Goal: Use online tool/utility: Utilize a website feature to perform a specific function

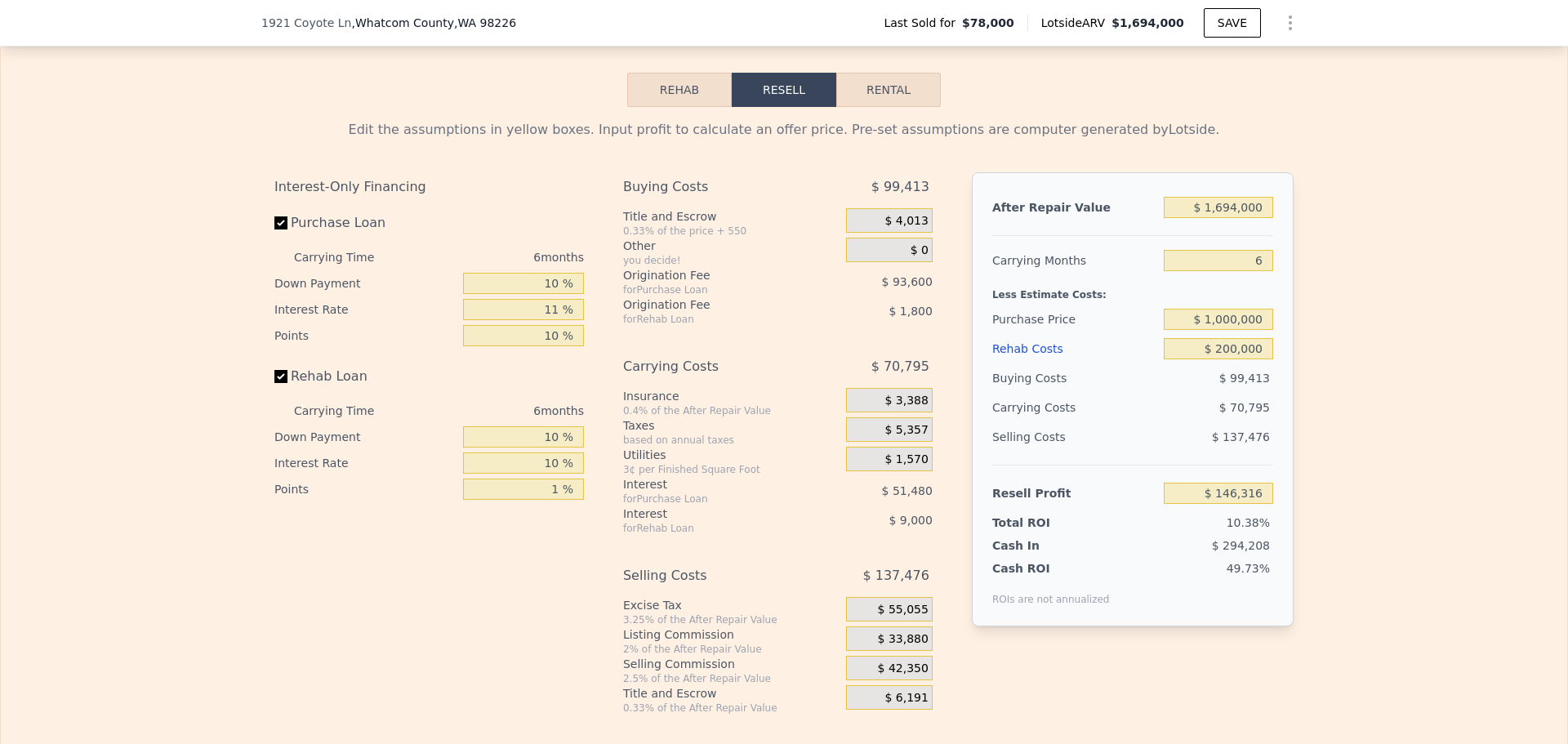
scroll to position [0, 7]
type input "$ 1,000,000"
type input "$ 192,029"
type input "8"
type input "$ 0"
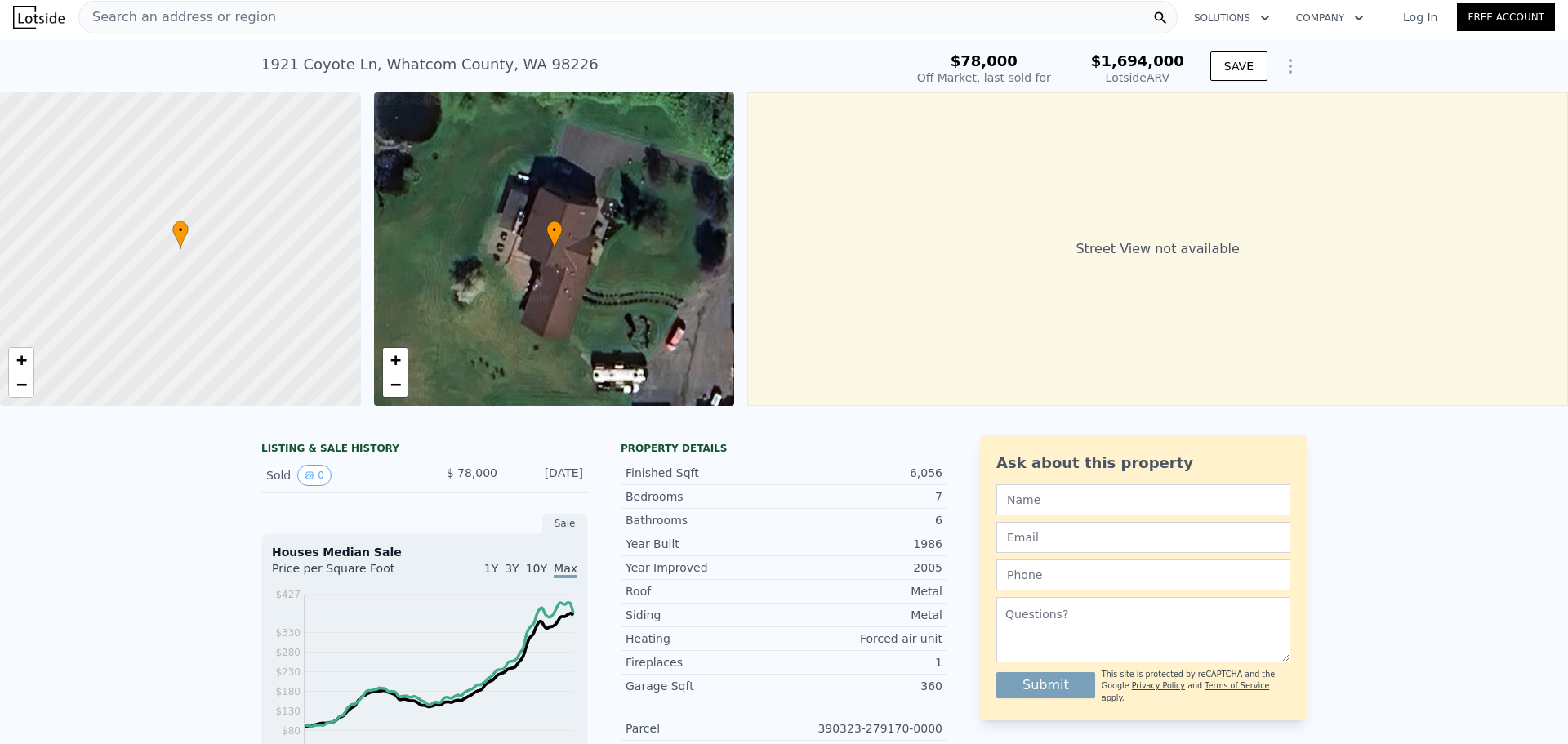
scroll to position [0, 0]
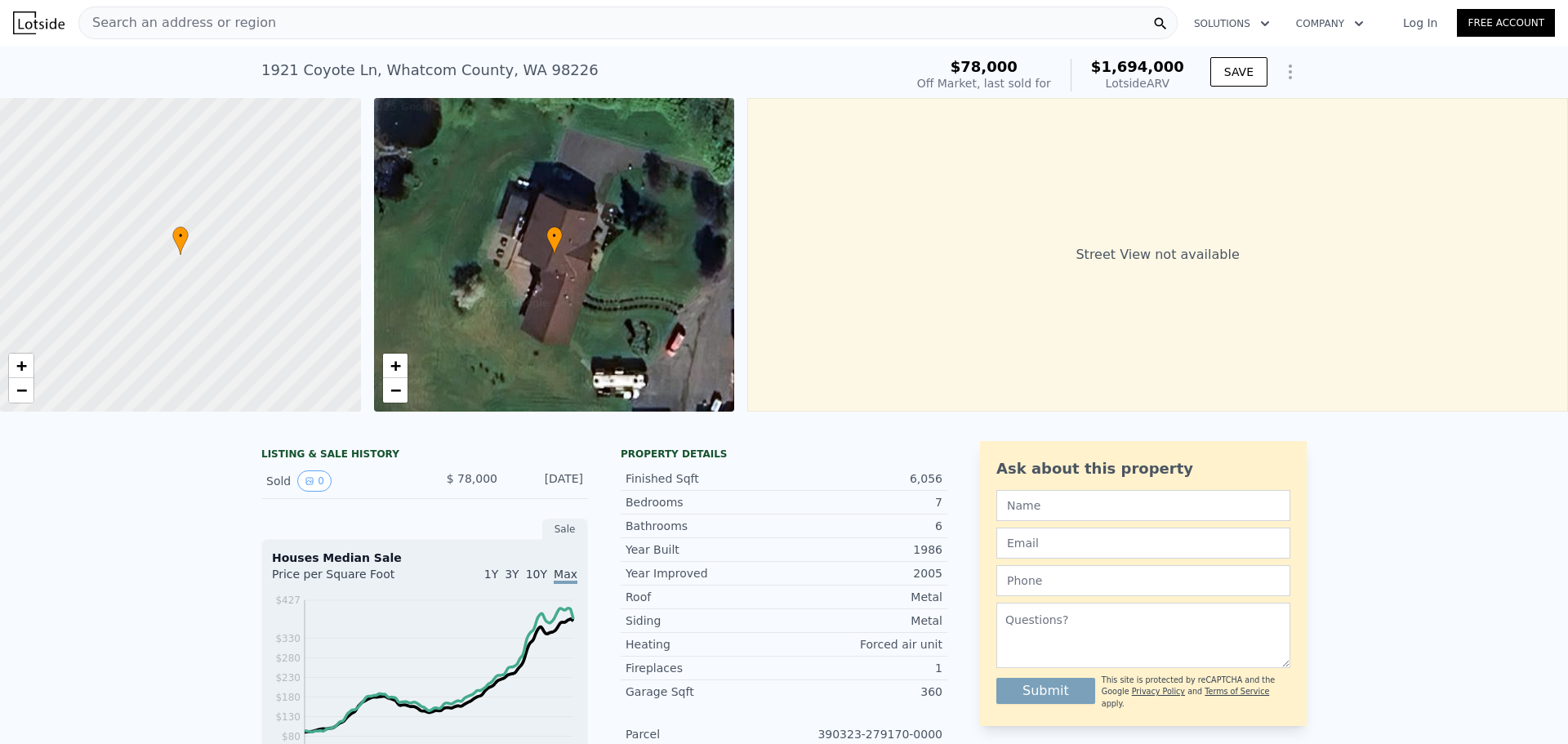
type input "$ 29,998"
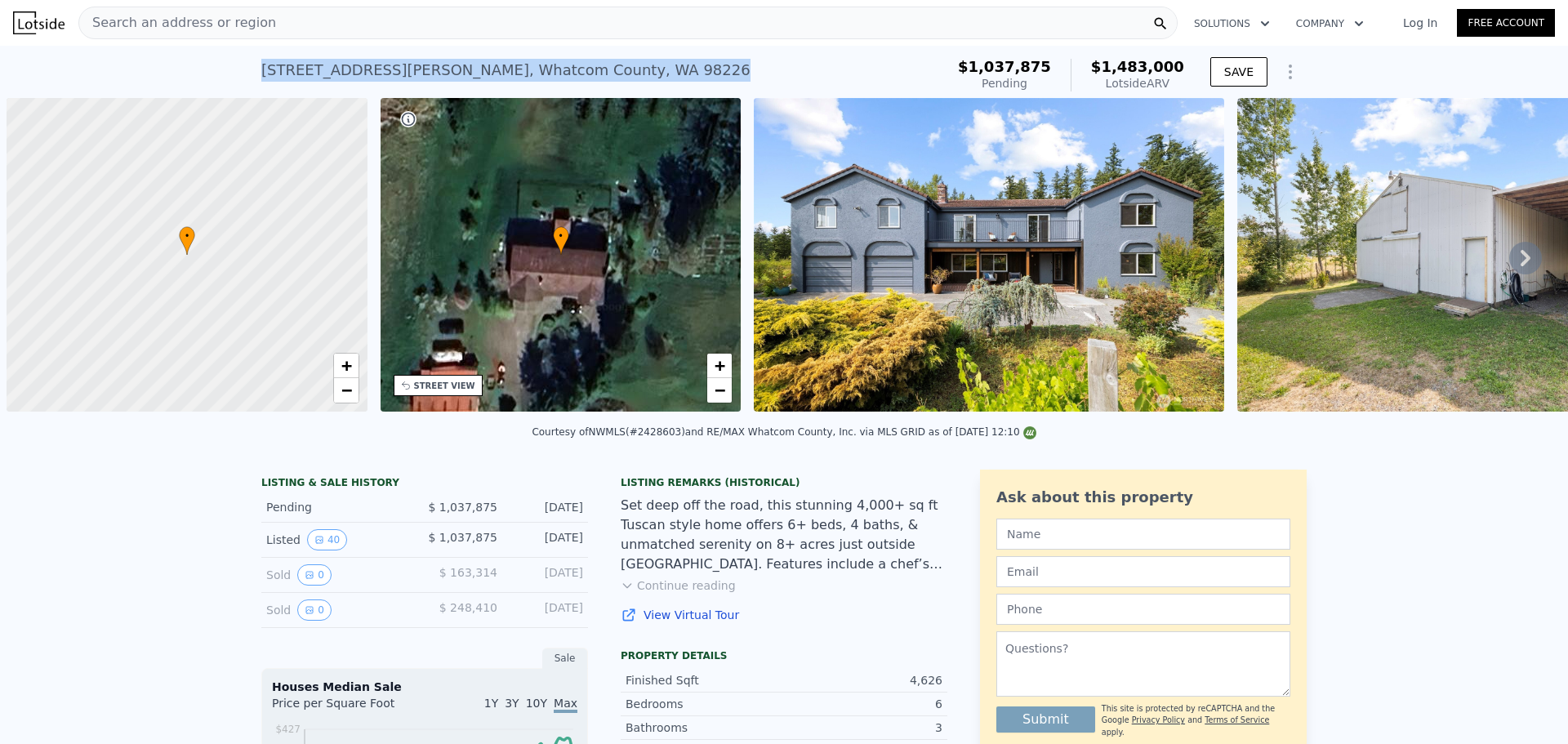
scroll to position [0, 7]
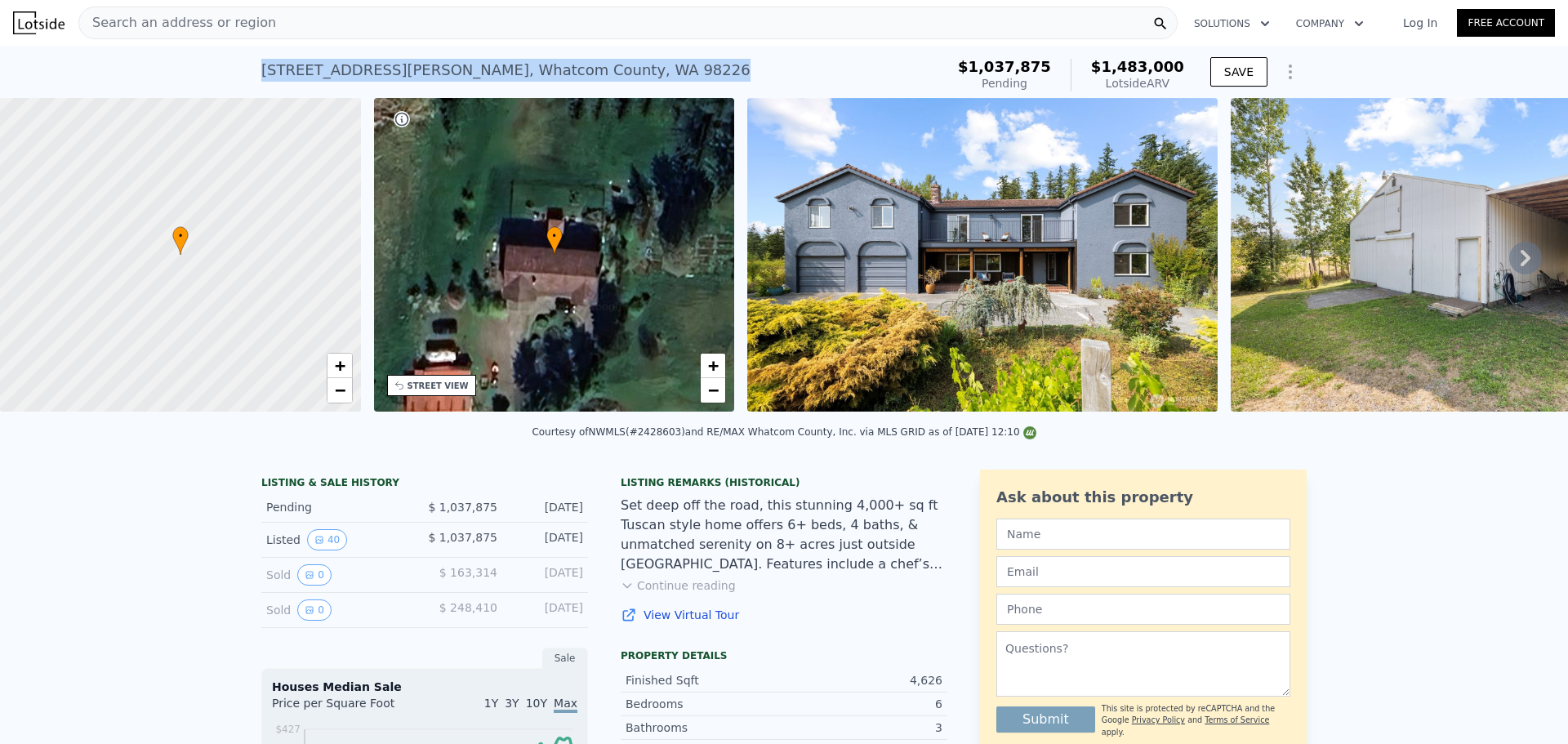
click at [432, 21] on div "Search an address or region" at bounding box center [628, 23] width 1099 height 33
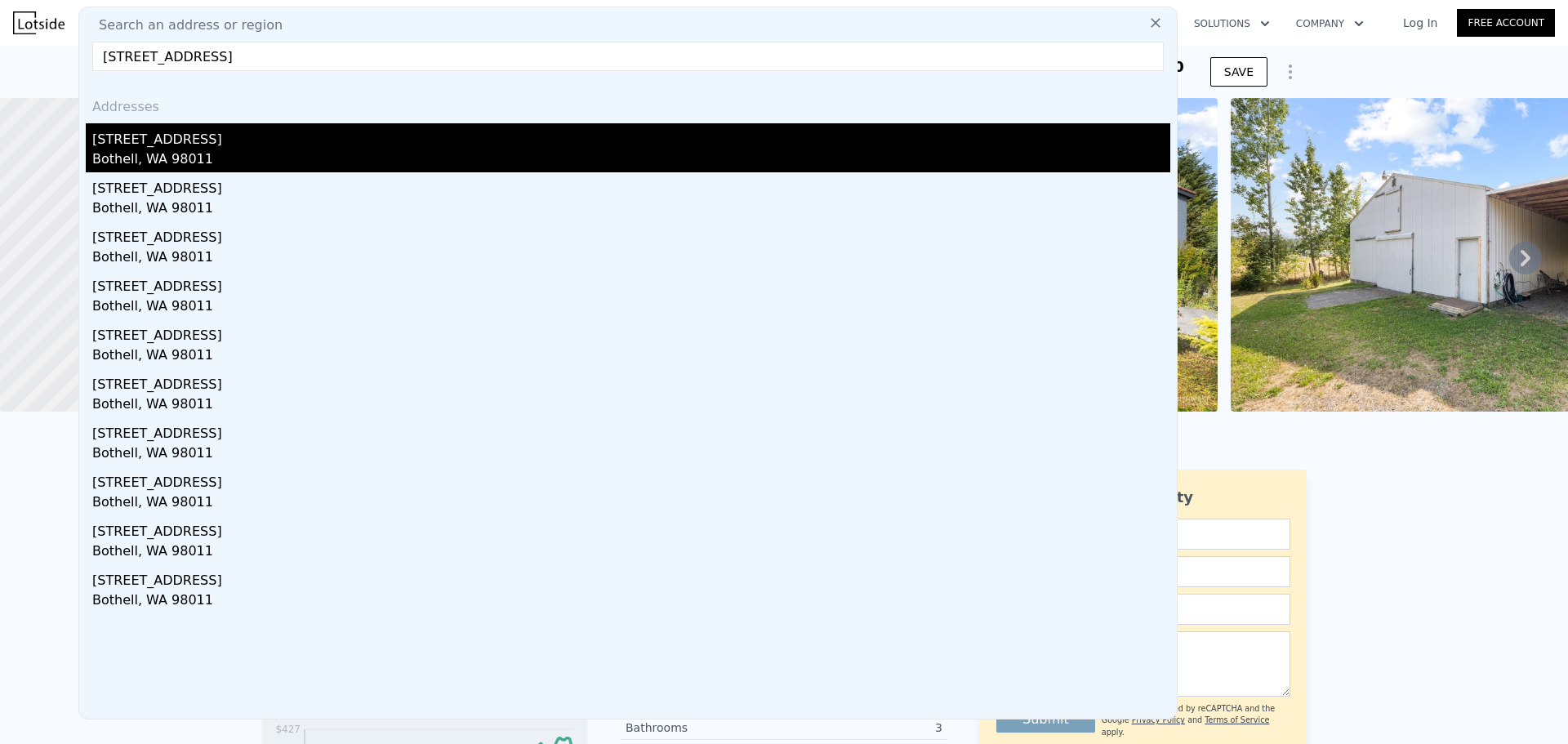
type input "[STREET_ADDRESS]"
click at [238, 142] on div "9218 NE 184th Pl" at bounding box center [632, 137] width 1078 height 26
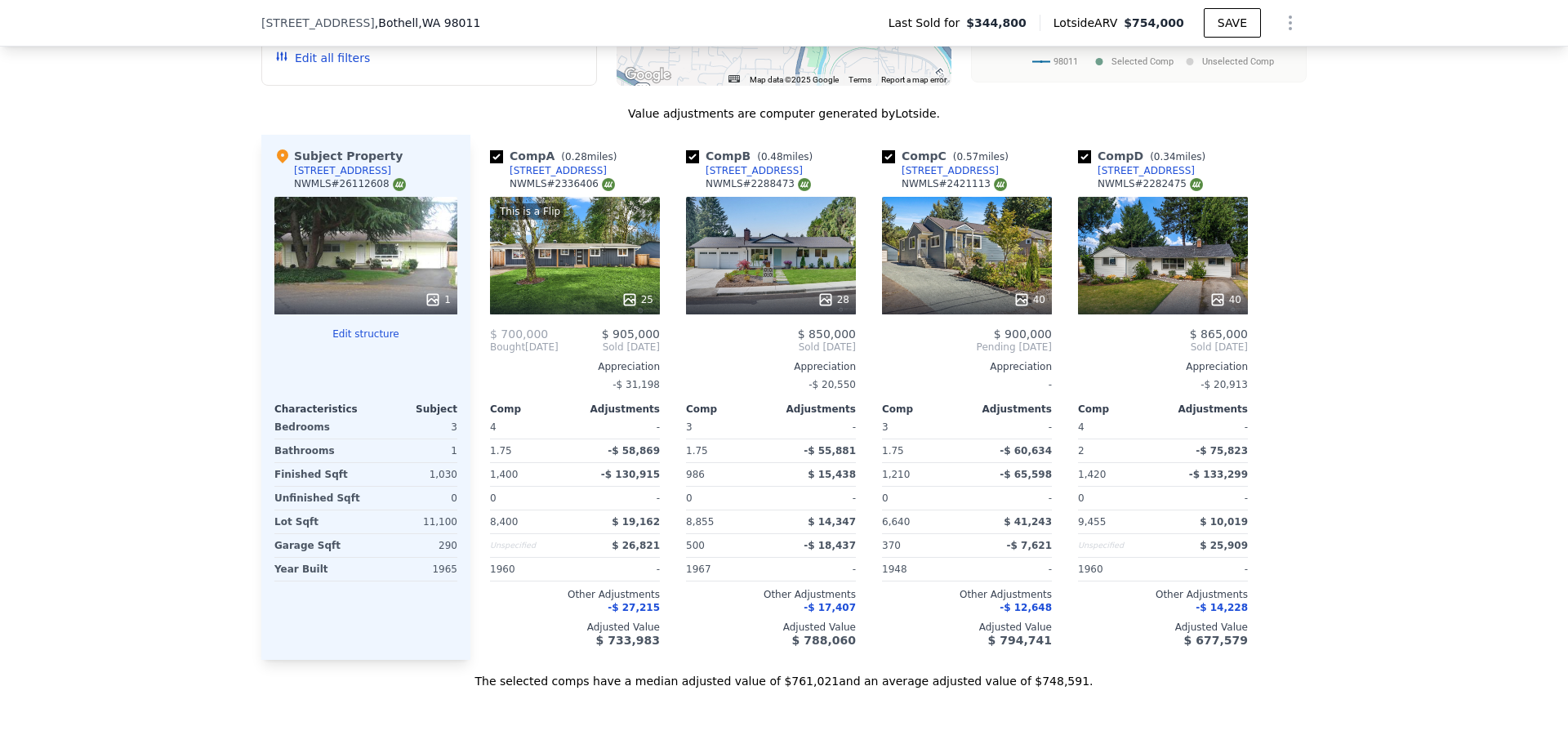
scroll to position [1710, 0]
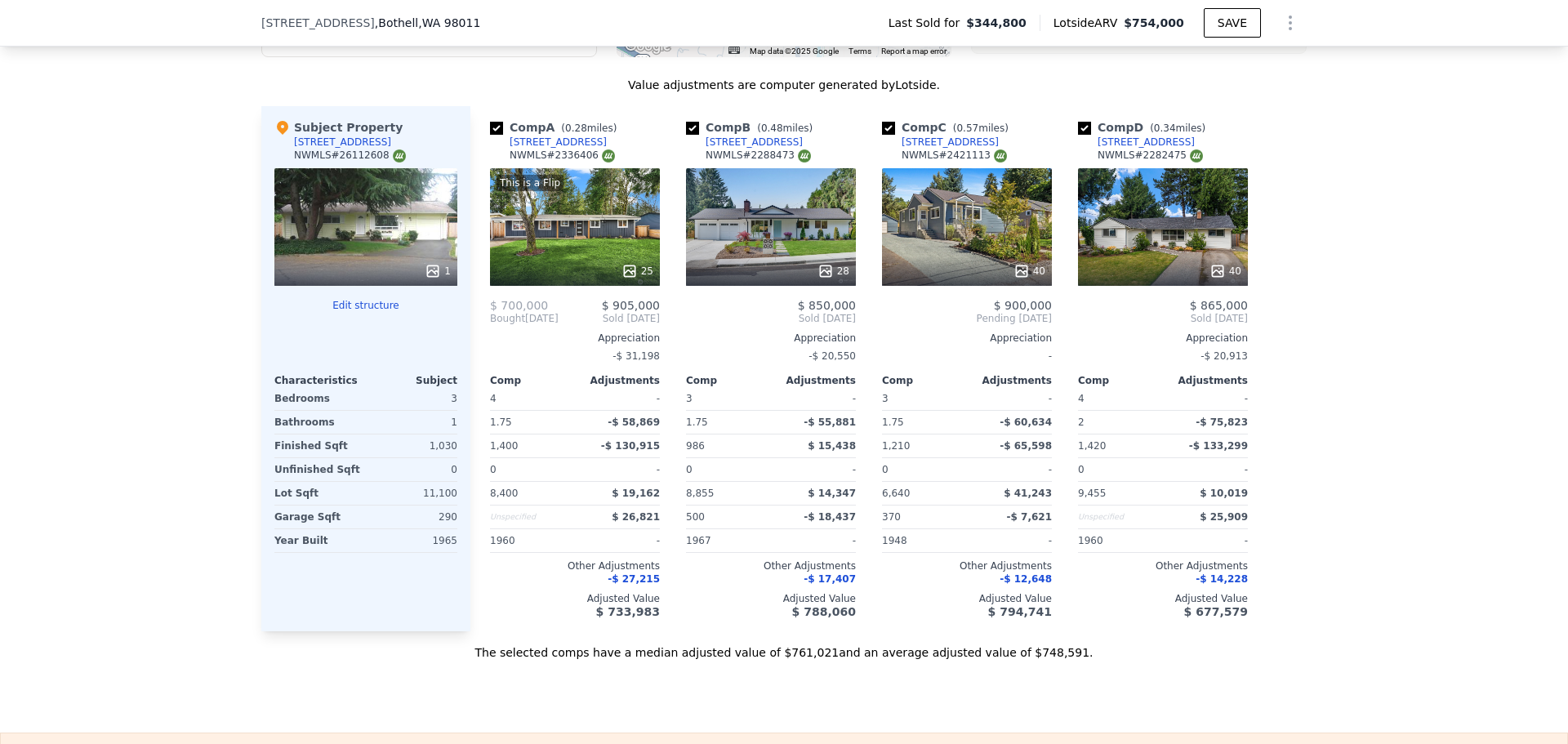
click at [745, 148] on div "9215 NE 193rd St" at bounding box center [754, 143] width 97 height 13
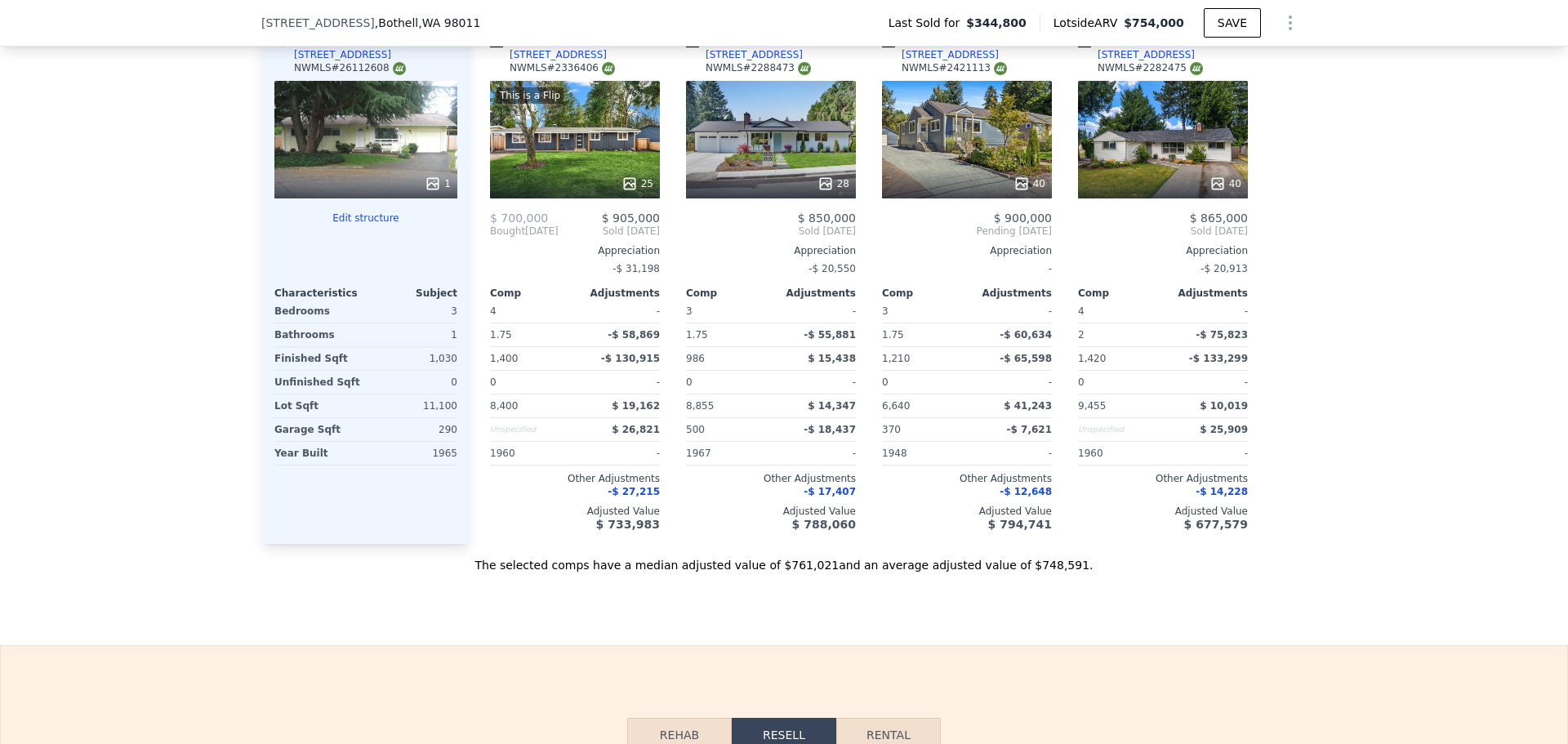
scroll to position [1716, 0]
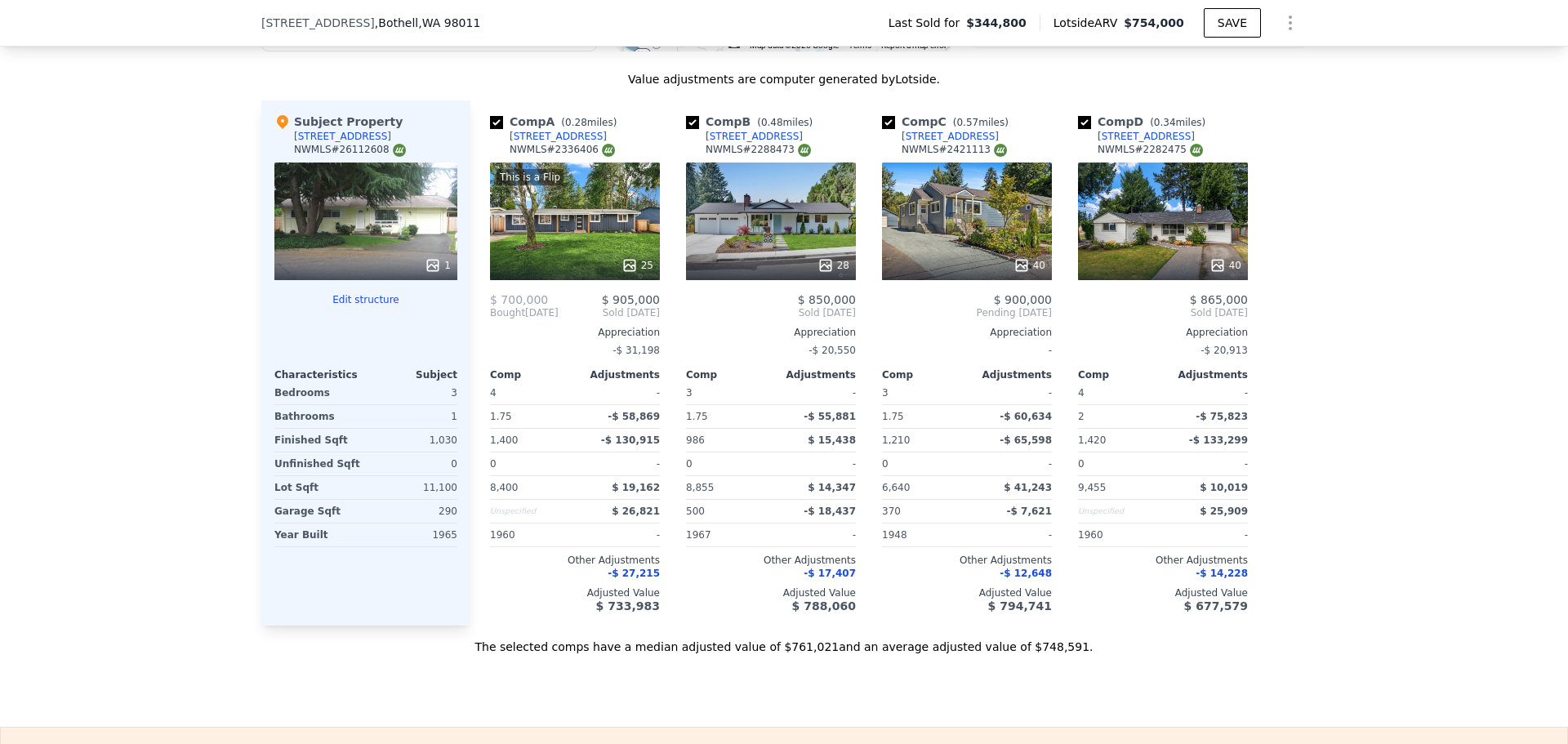
click at [566, 231] on div "This is a Flip 25" at bounding box center [574, 221] width 170 height 118
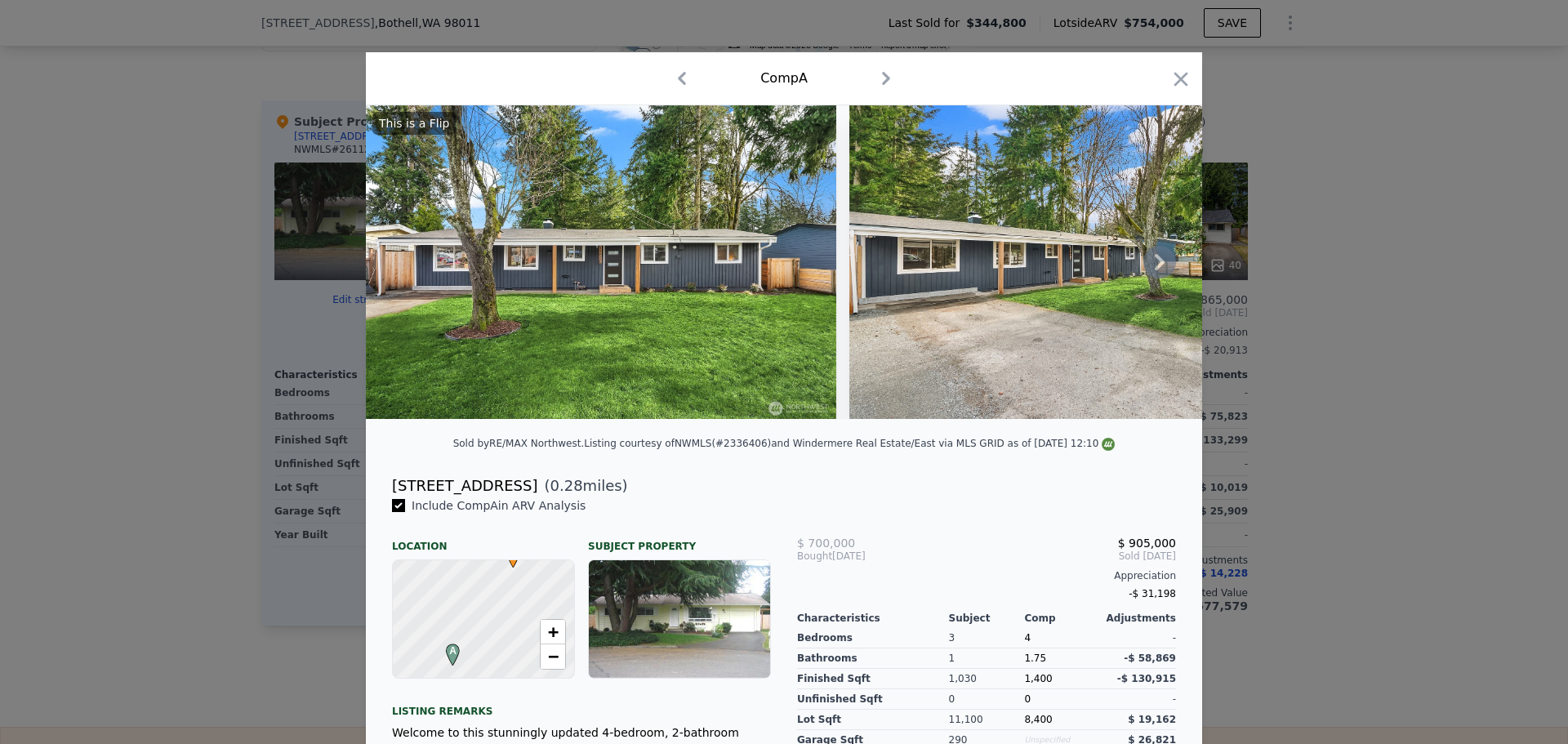
click at [1144, 274] on icon at bounding box center [1160, 262] width 33 height 33
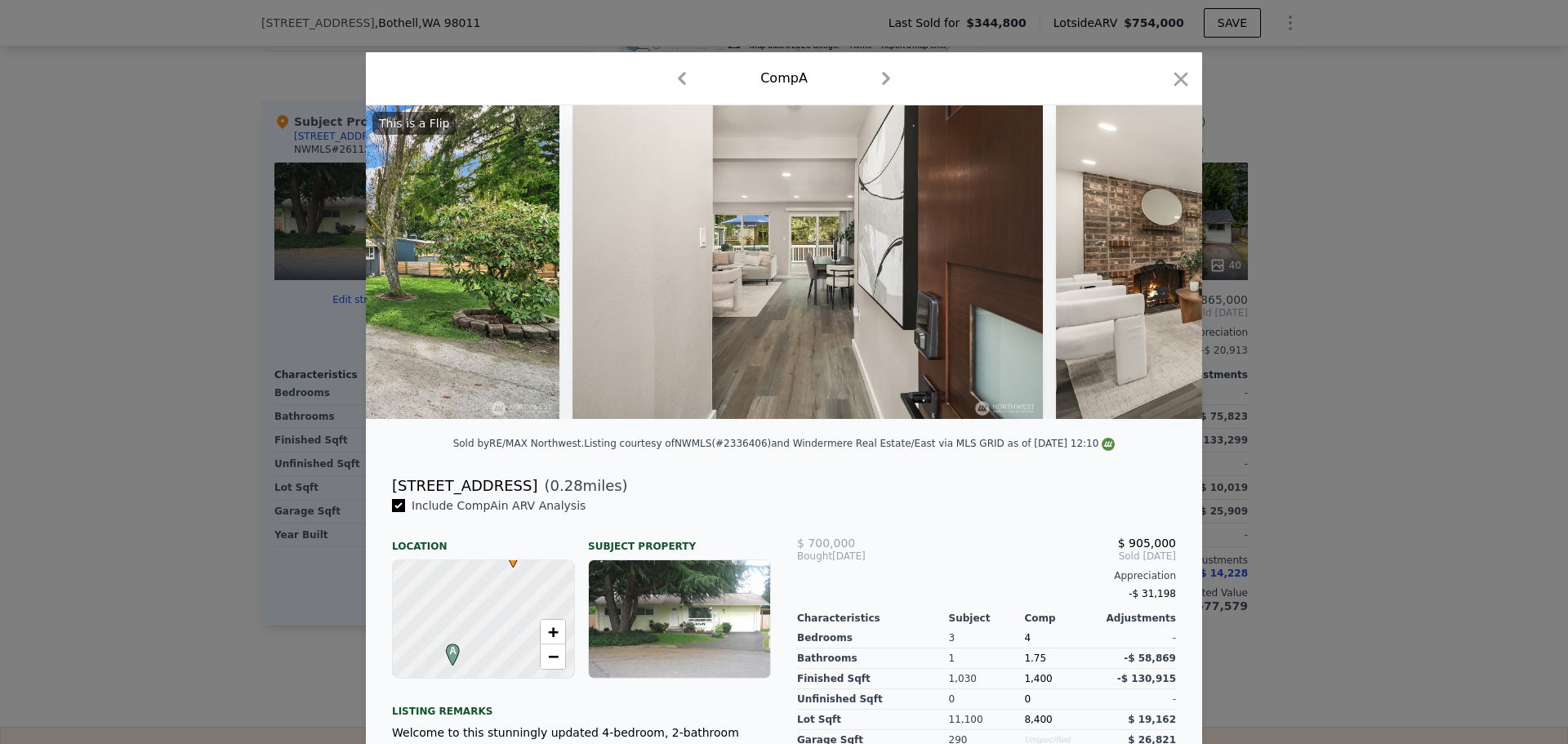
scroll to position [0, 784]
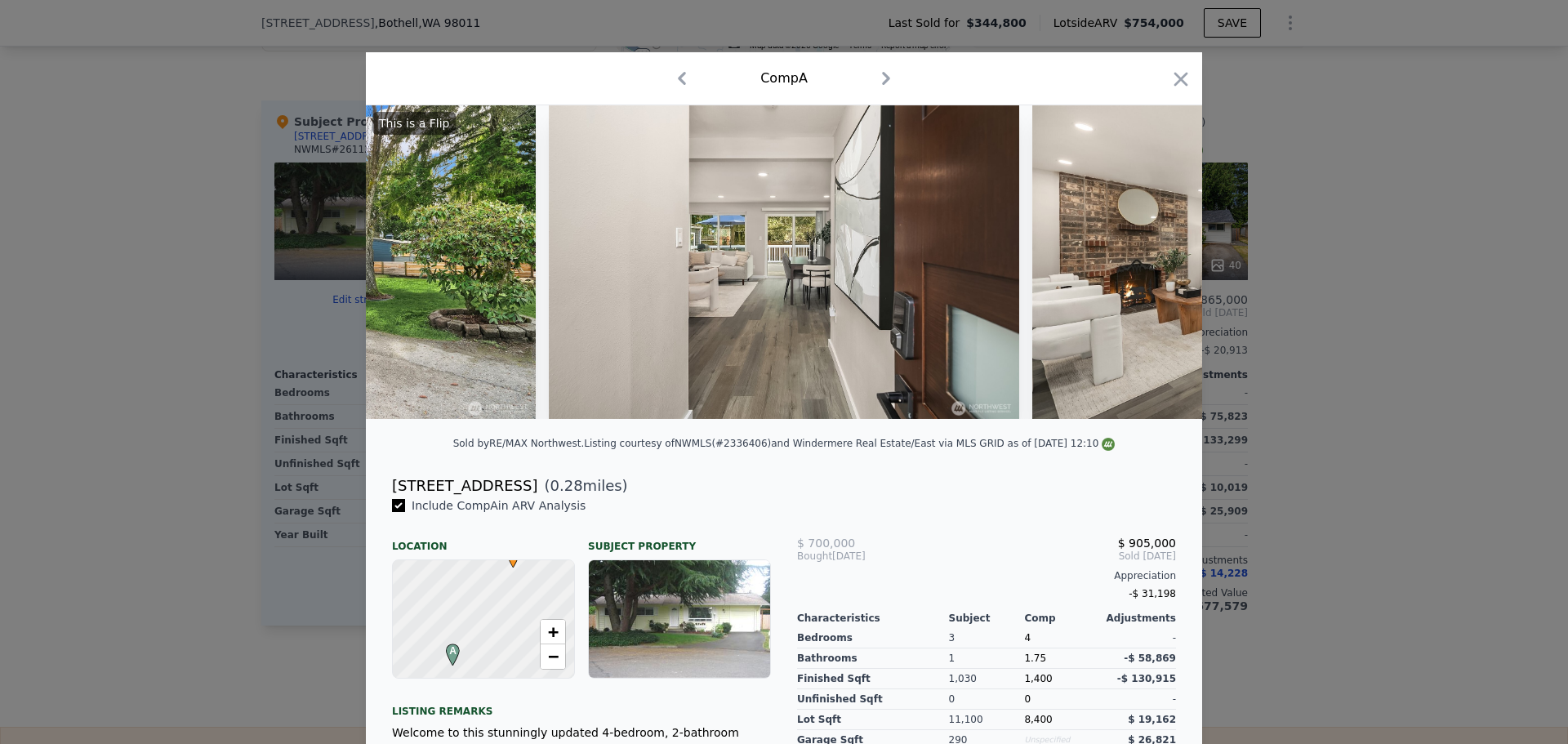
click at [1150, 270] on div "This is a Flip" at bounding box center [784, 262] width 836 height 314
click at [1150, 270] on icon at bounding box center [1160, 262] width 33 height 33
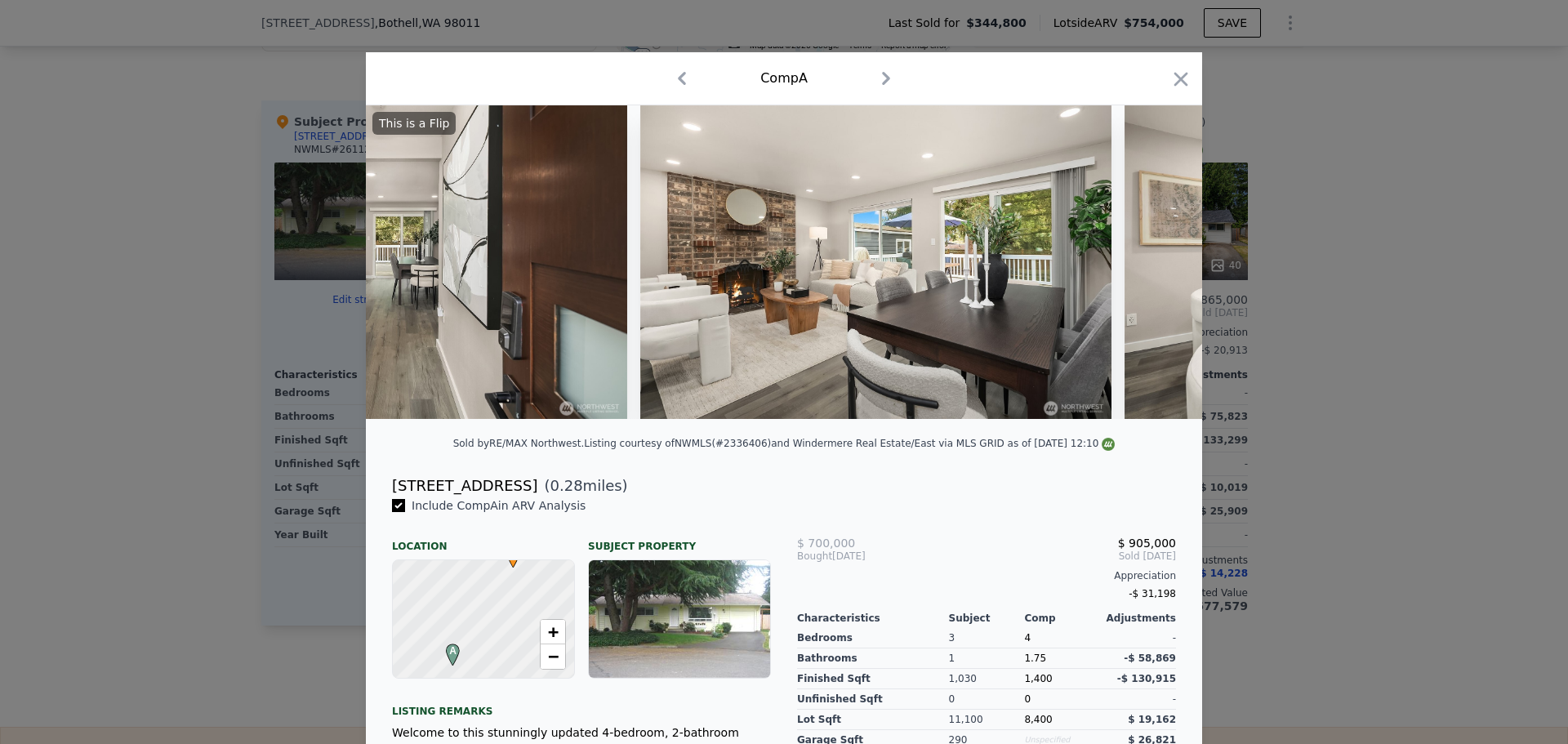
click at [1150, 270] on img at bounding box center [1360, 262] width 470 height 314
click at [1150, 270] on icon at bounding box center [1160, 262] width 33 height 33
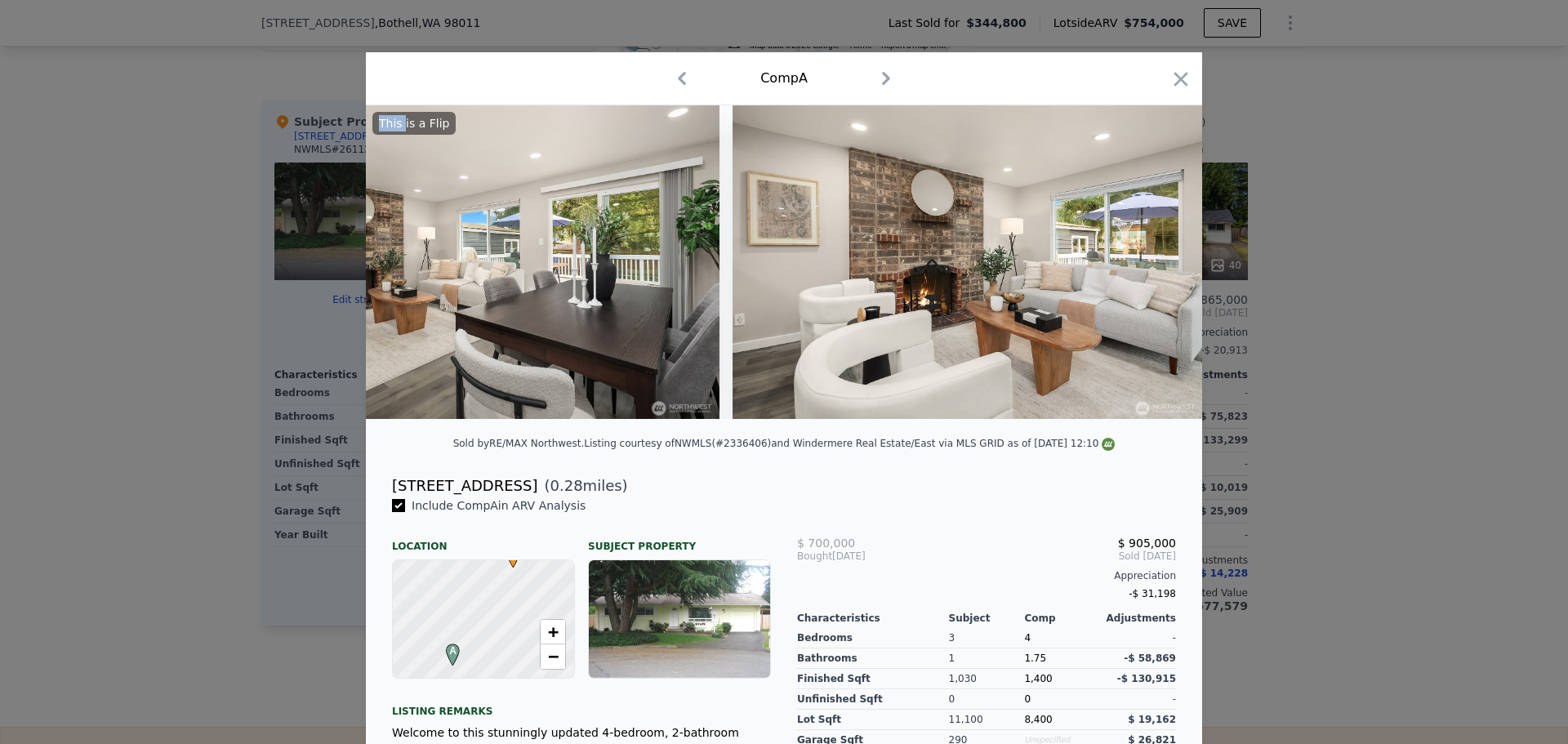
click at [1150, 270] on img at bounding box center [968, 262] width 470 height 314
click at [1150, 270] on icon at bounding box center [1160, 262] width 33 height 33
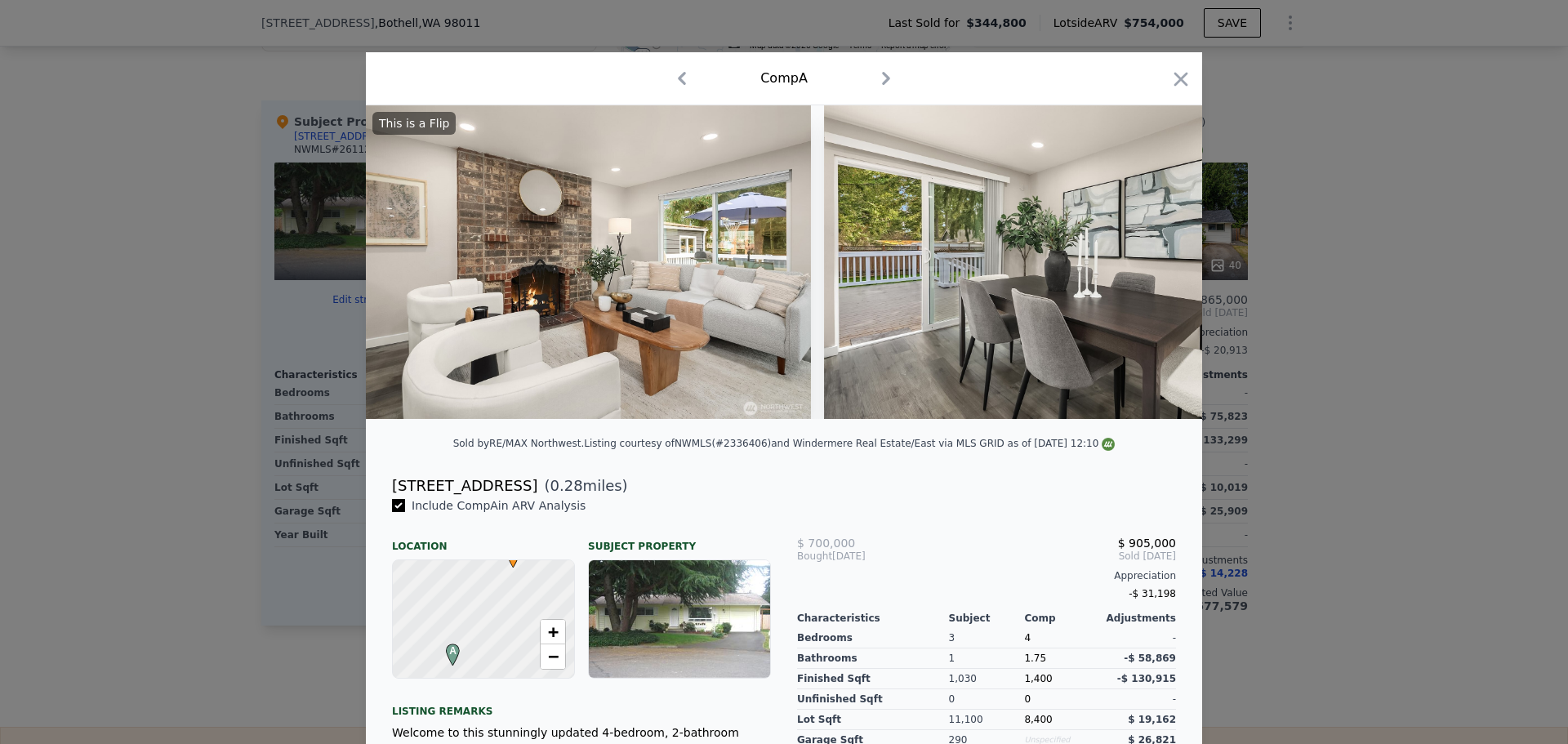
click at [1150, 267] on img at bounding box center [1059, 262] width 470 height 314
click at [1150, 267] on icon at bounding box center [1160, 262] width 33 height 33
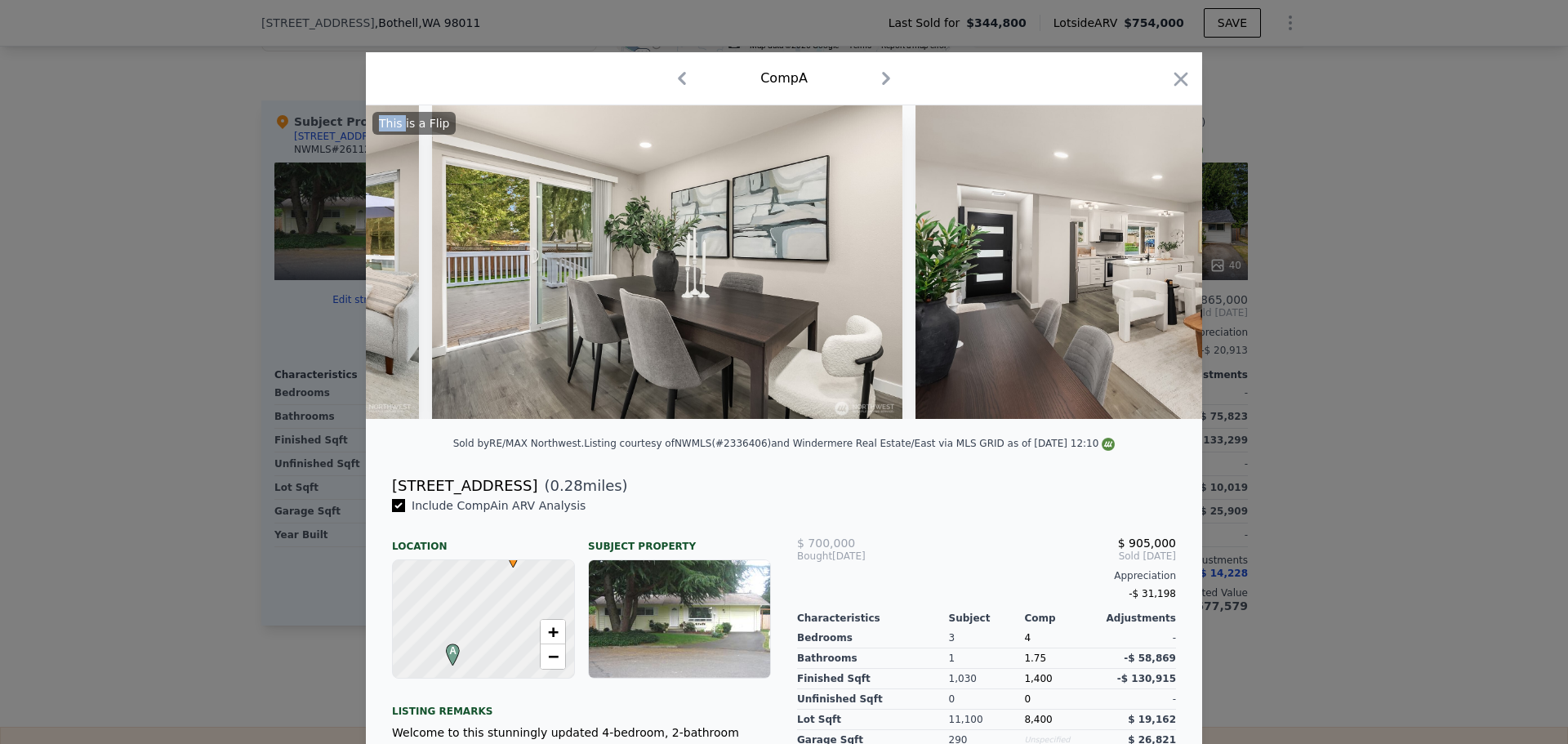
click at [1150, 267] on img at bounding box center [1151, 262] width 470 height 314
click at [1150, 267] on icon at bounding box center [1160, 262] width 33 height 33
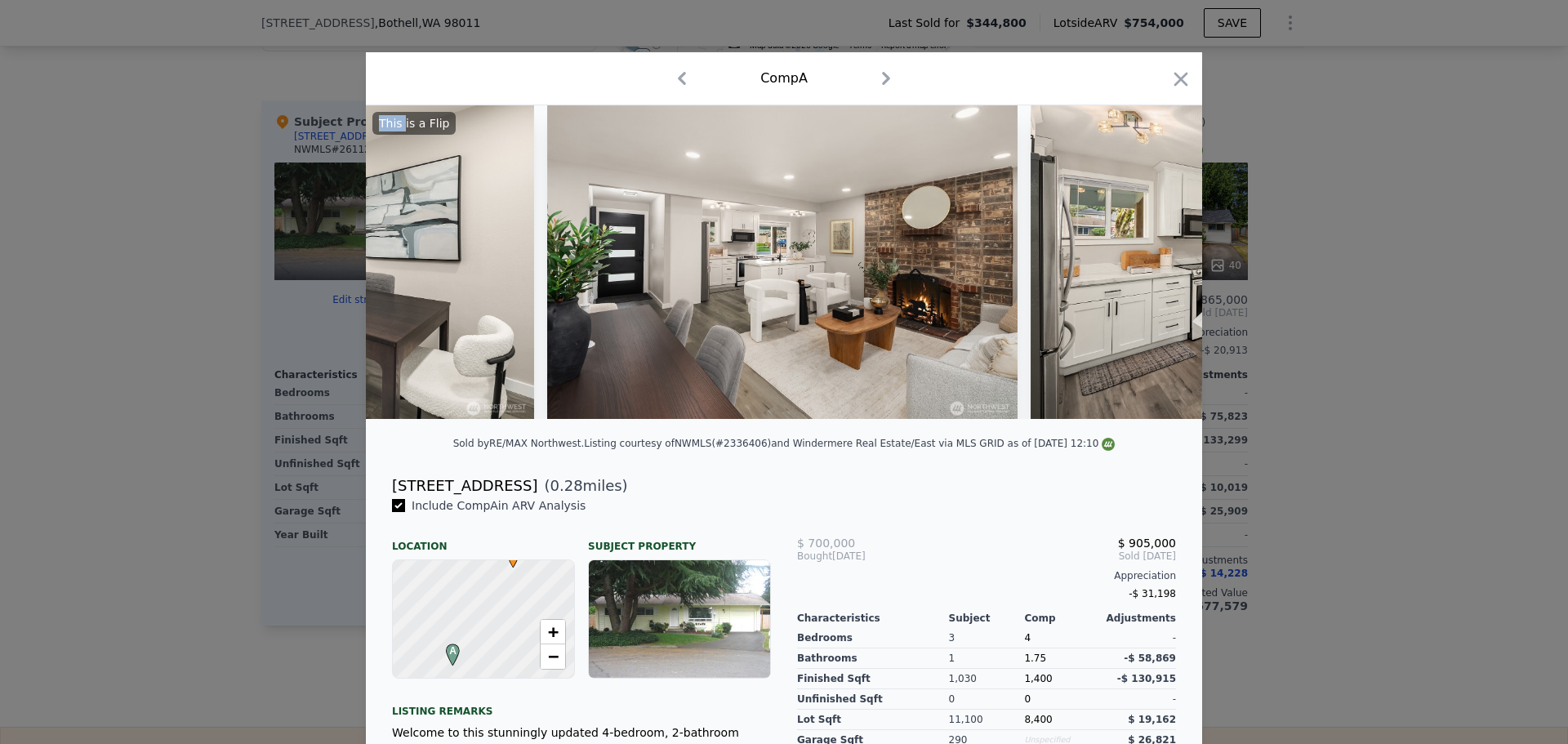
scroll to position [0, 2744]
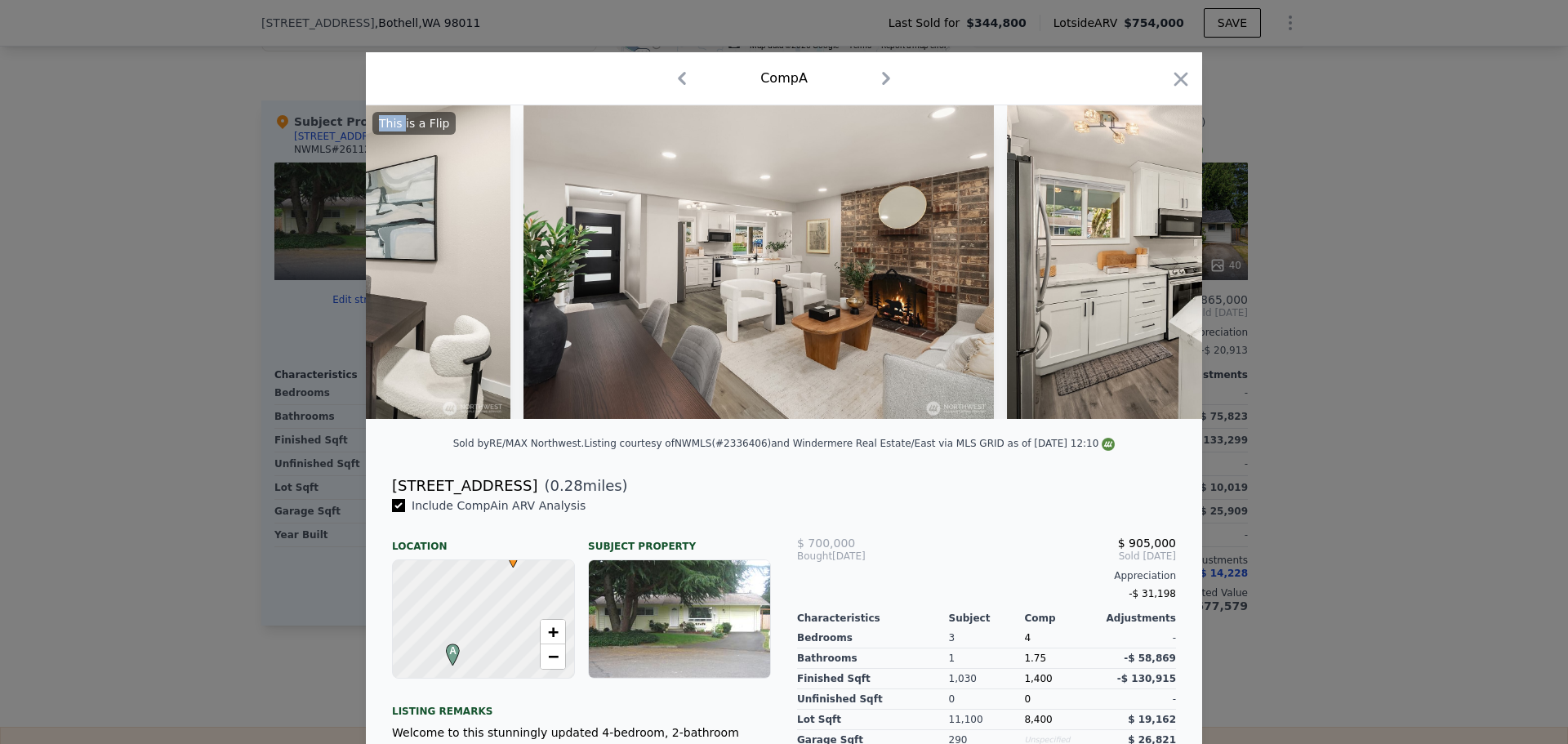
click at [1172, 79] on icon "button" at bounding box center [1181, 79] width 23 height 23
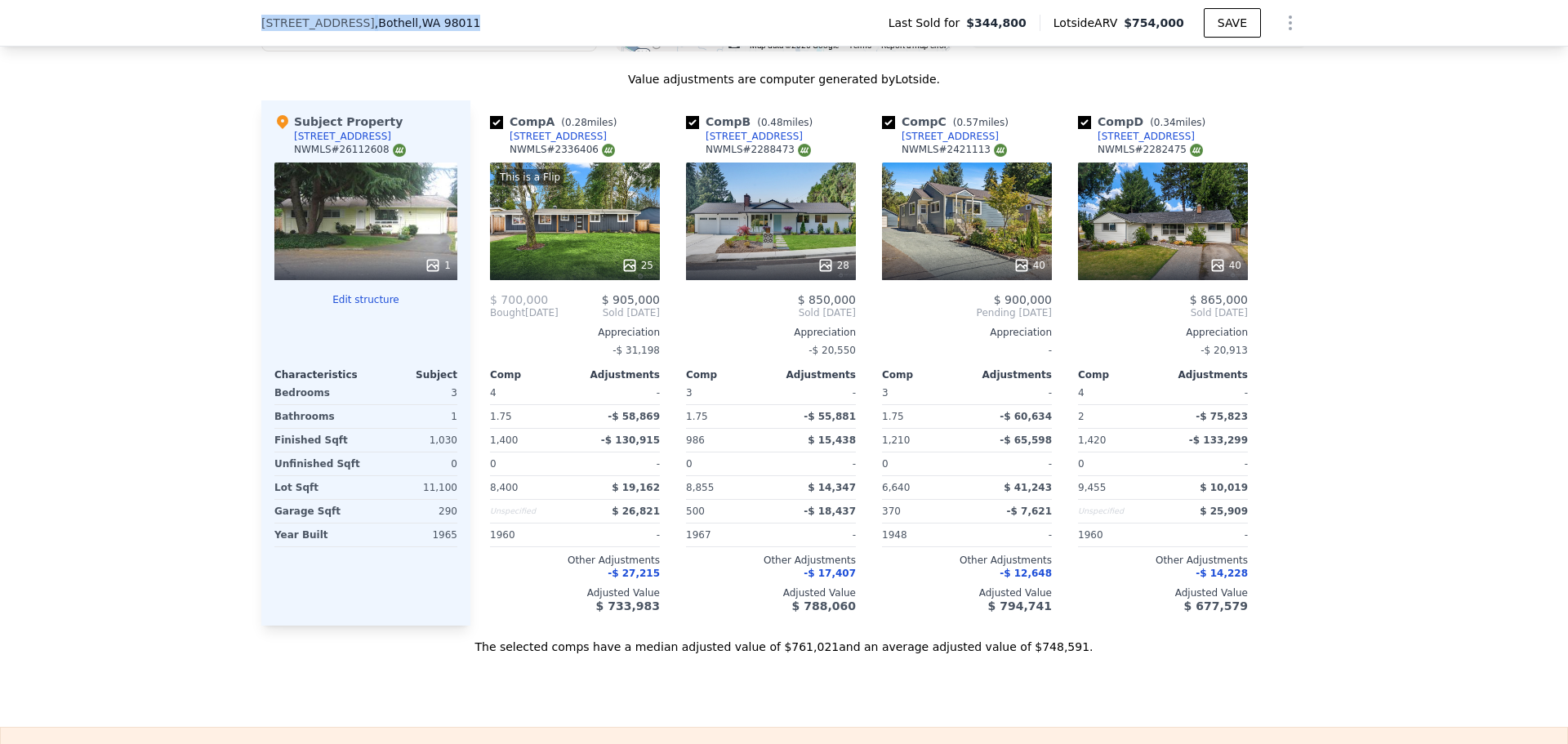
drag, startPoint x: 442, startPoint y: 22, endPoint x: 246, endPoint y: 22, distance: 196.0
click at [246, 22] on div "9218 NE 184th Pl , Bothell , WA 98011 Last Sold for $344,800 Lotside ARV $754,0…" at bounding box center [784, 23] width 1568 height 47
copy div "9218 NE 184th Pl , Bothell , WA 98011"
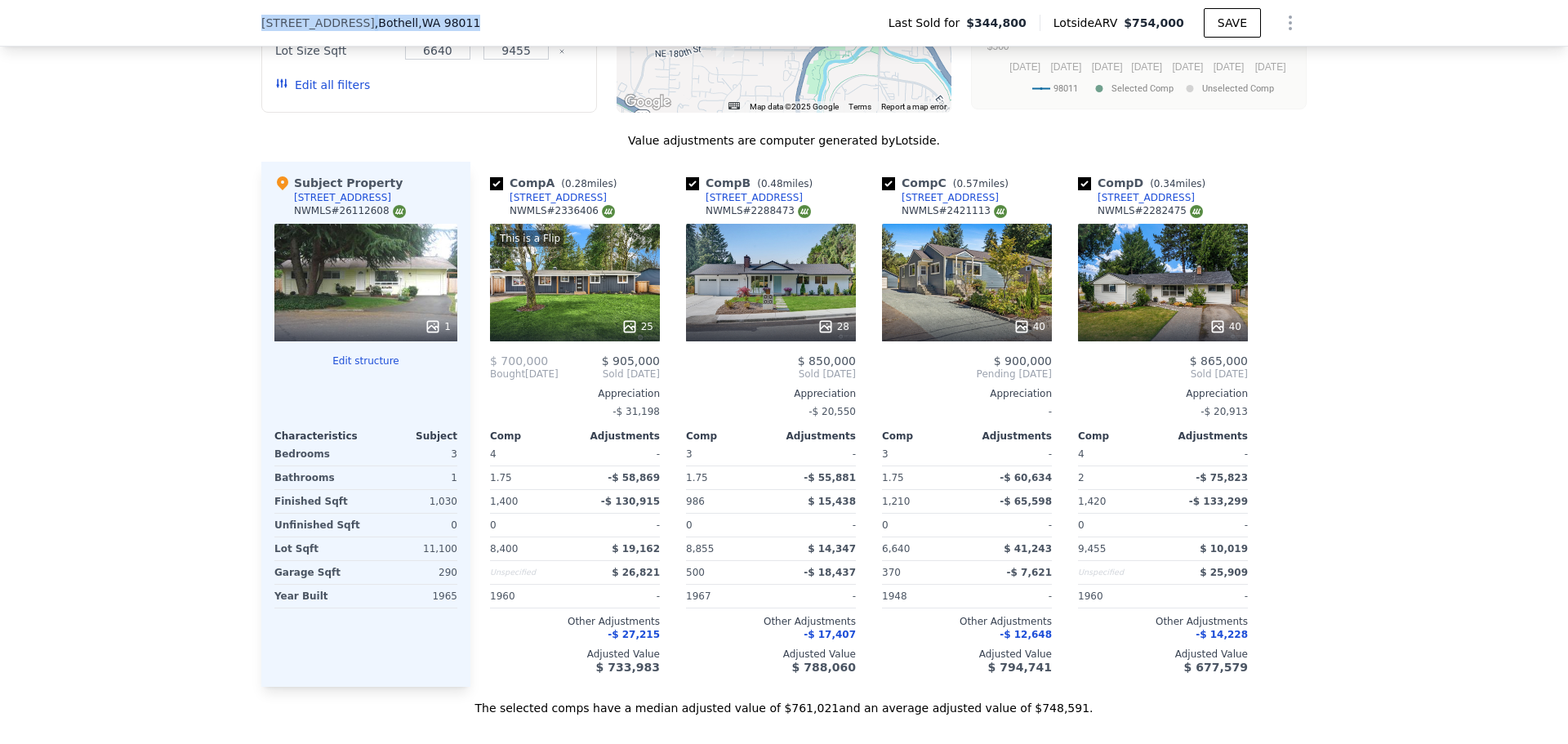
scroll to position [1716, 0]
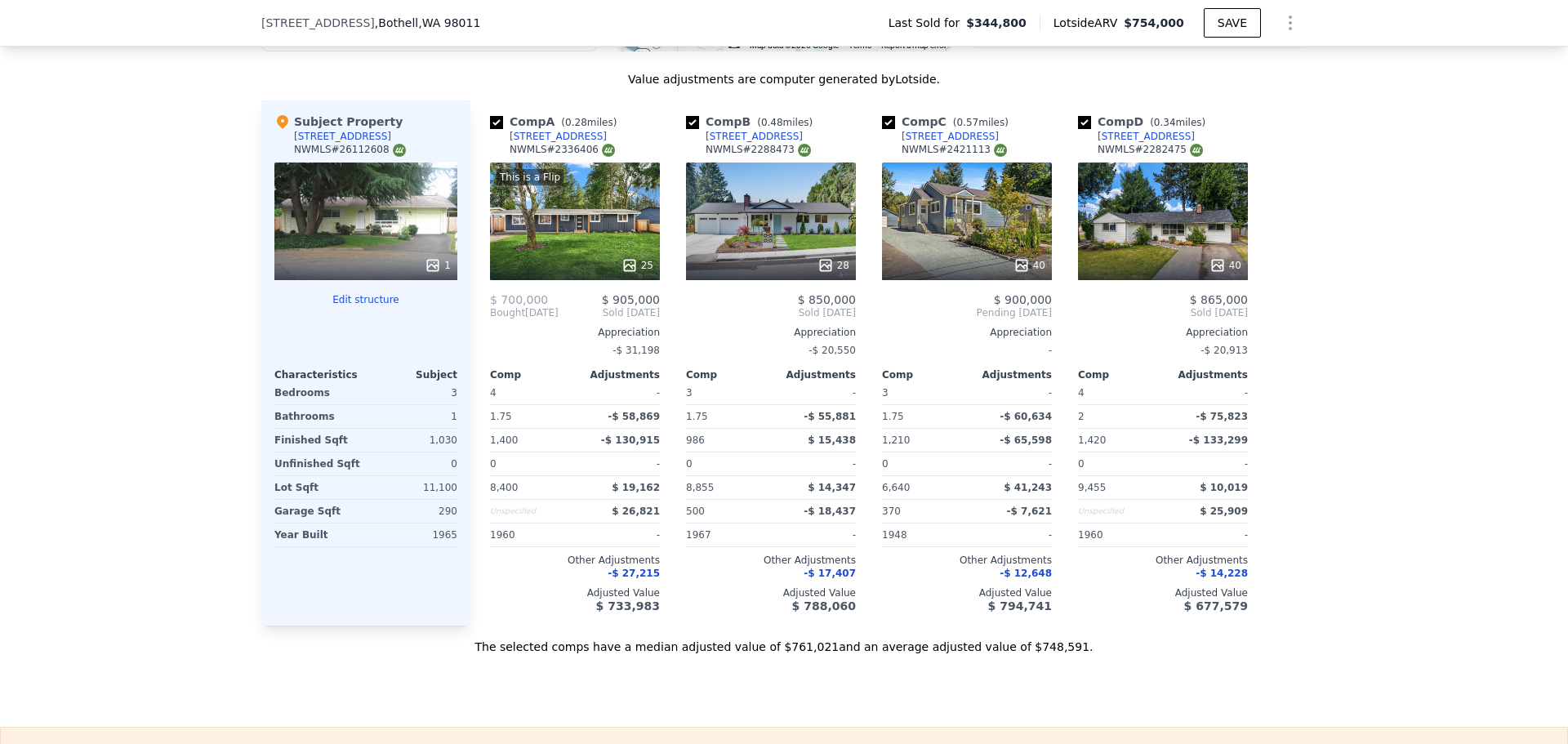
click at [622, 274] on icon at bounding box center [630, 265] width 16 height 16
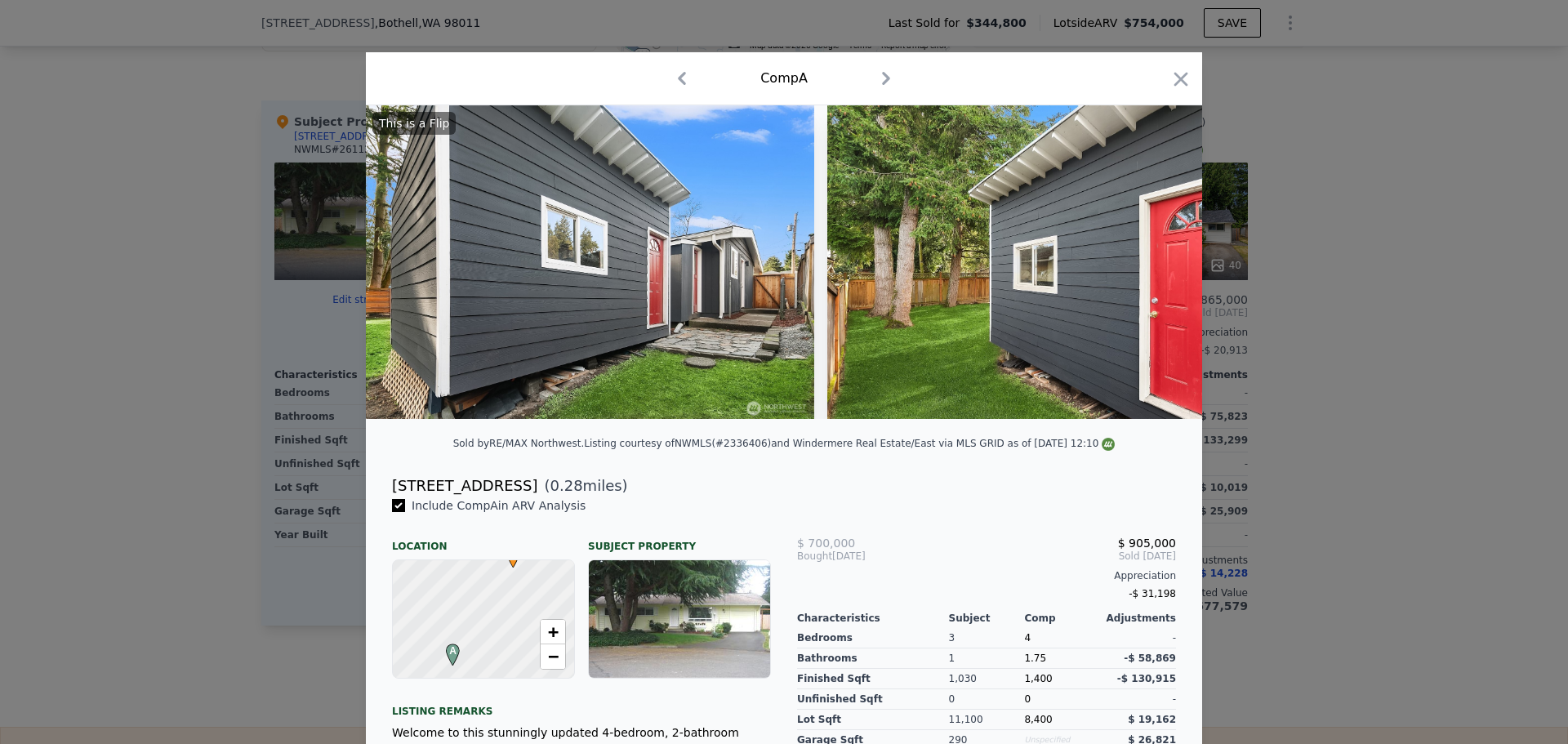
scroll to position [0, 10979]
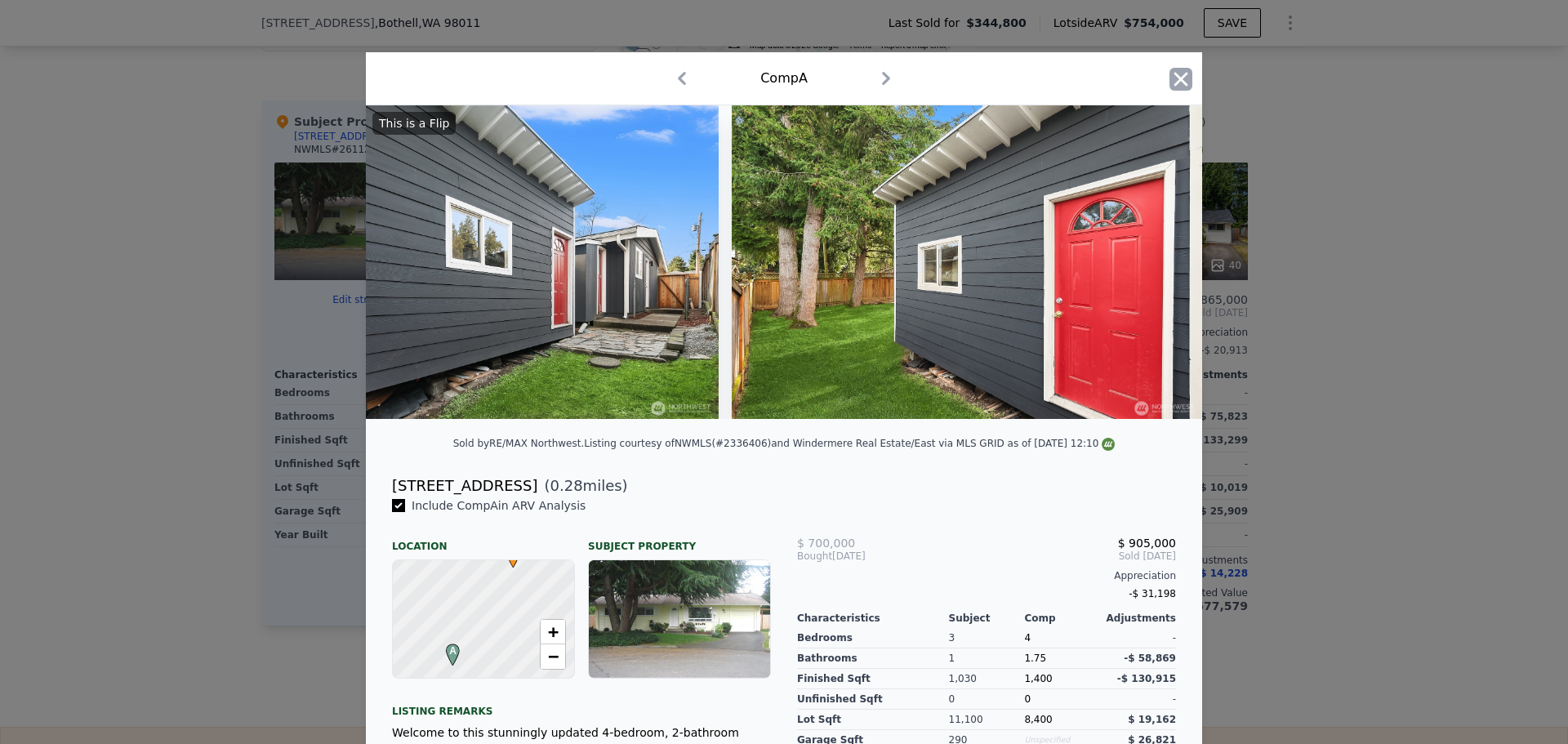
click at [1176, 77] on icon "button" at bounding box center [1181, 79] width 14 height 14
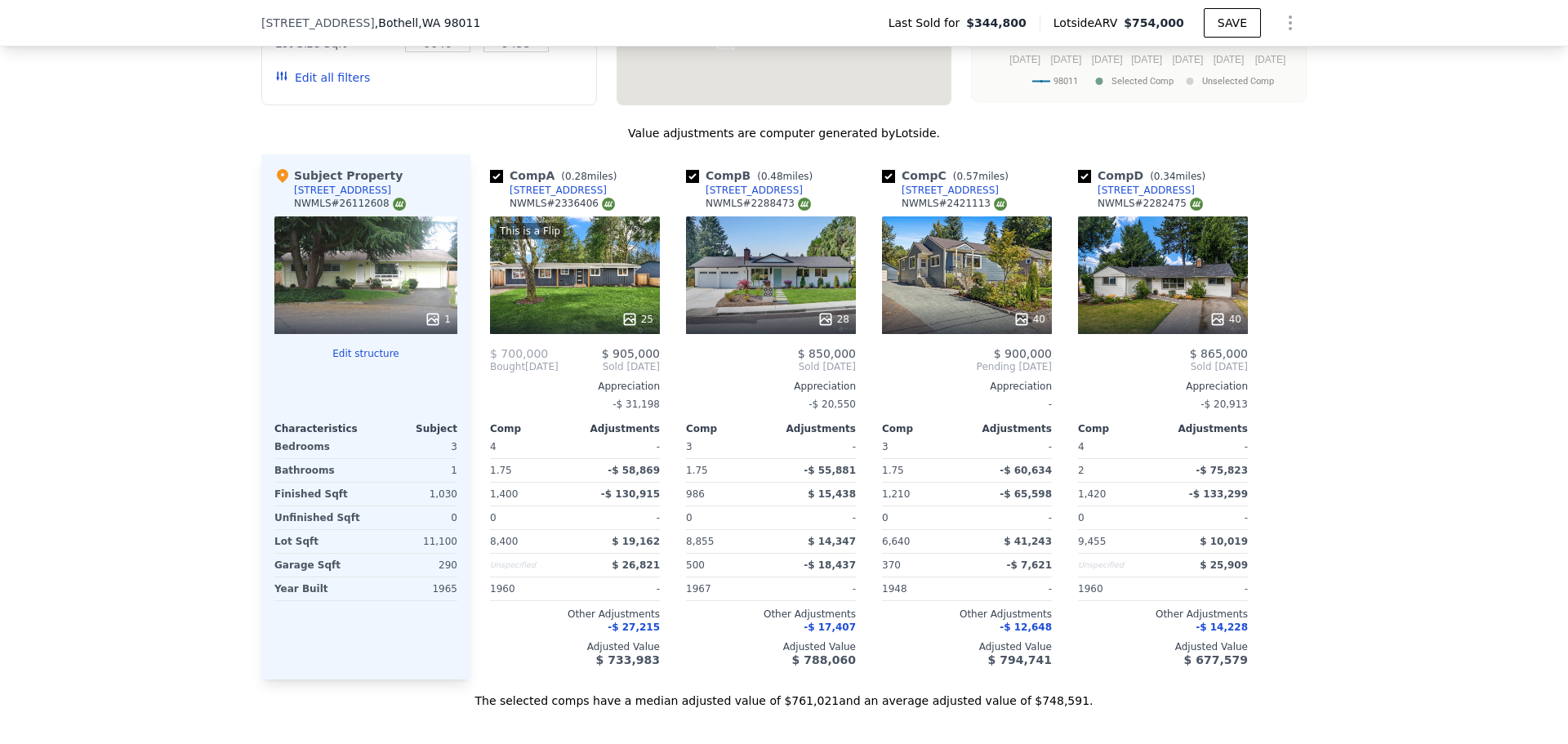
scroll to position [1716, 0]
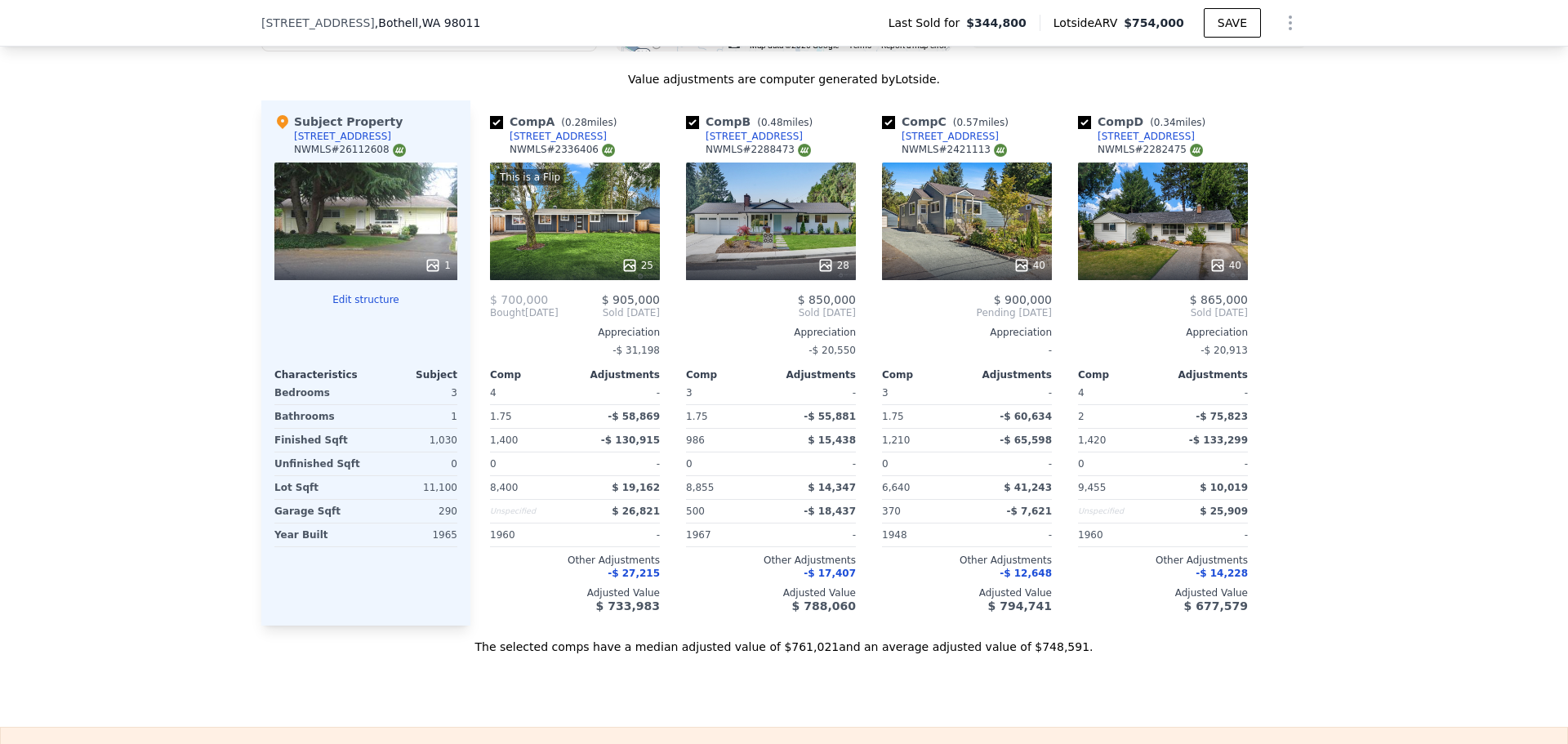
click at [1210, 267] on div at bounding box center [1162, 265] width 170 height 29
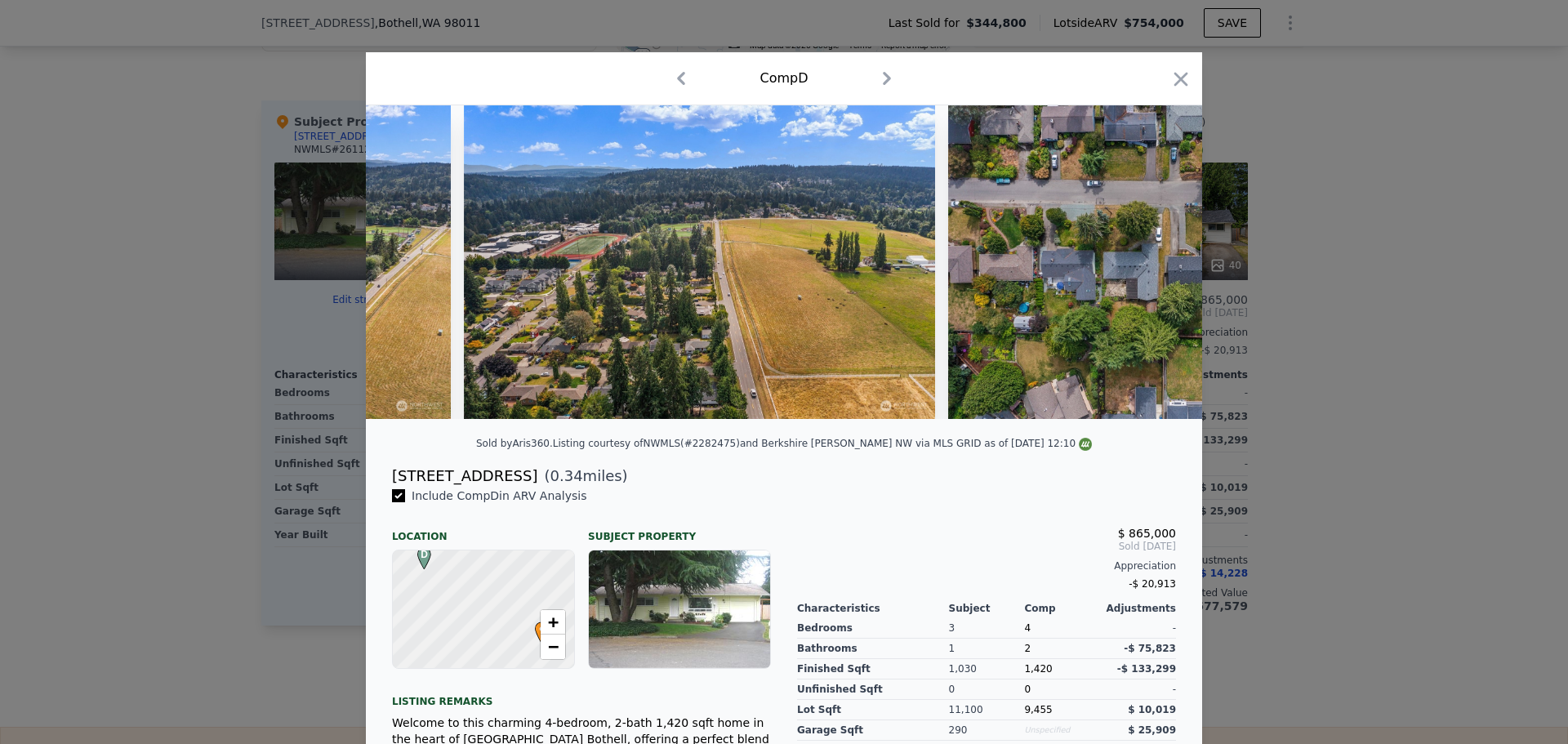
scroll to position [0, 17354]
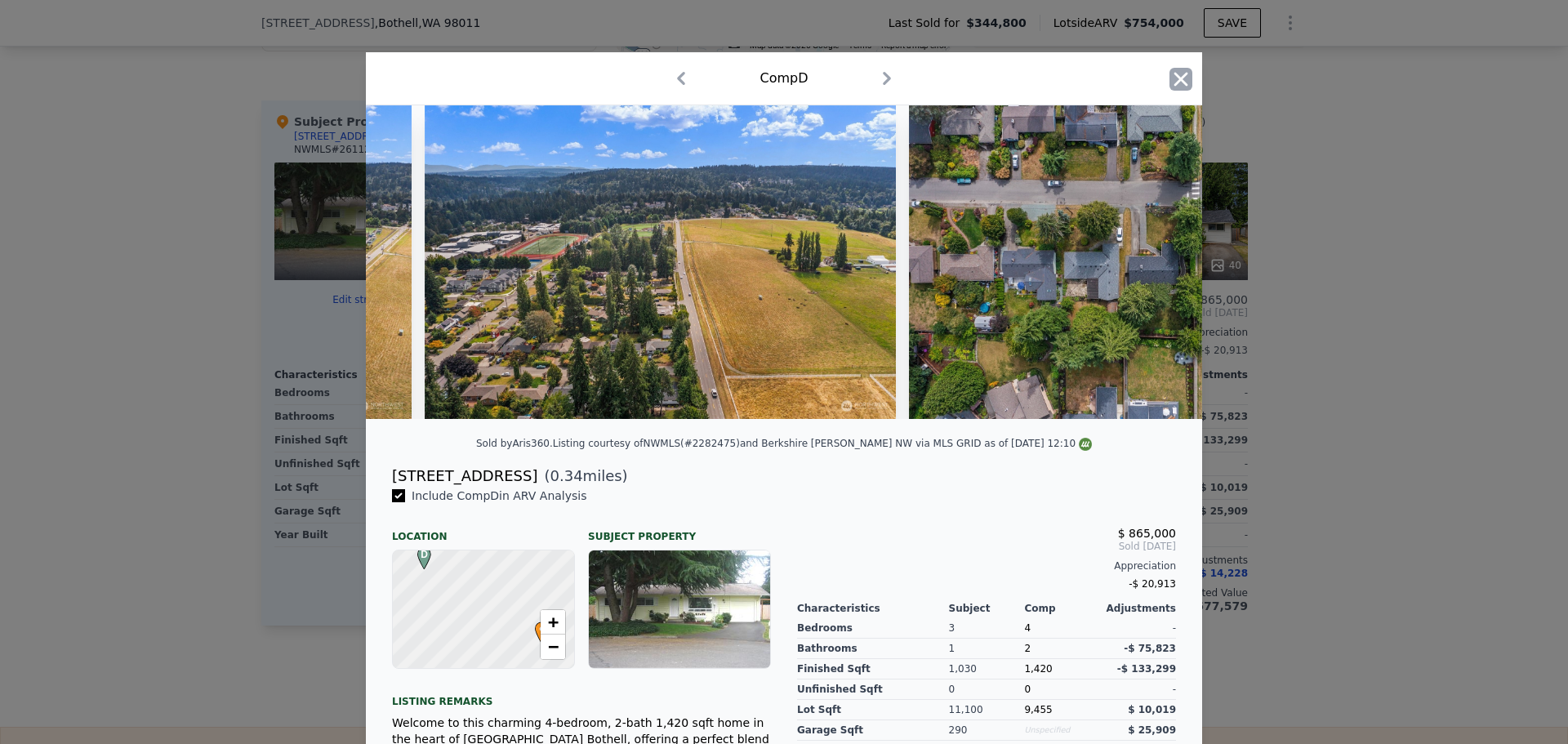
click at [1174, 76] on icon "button" at bounding box center [1181, 79] width 23 height 23
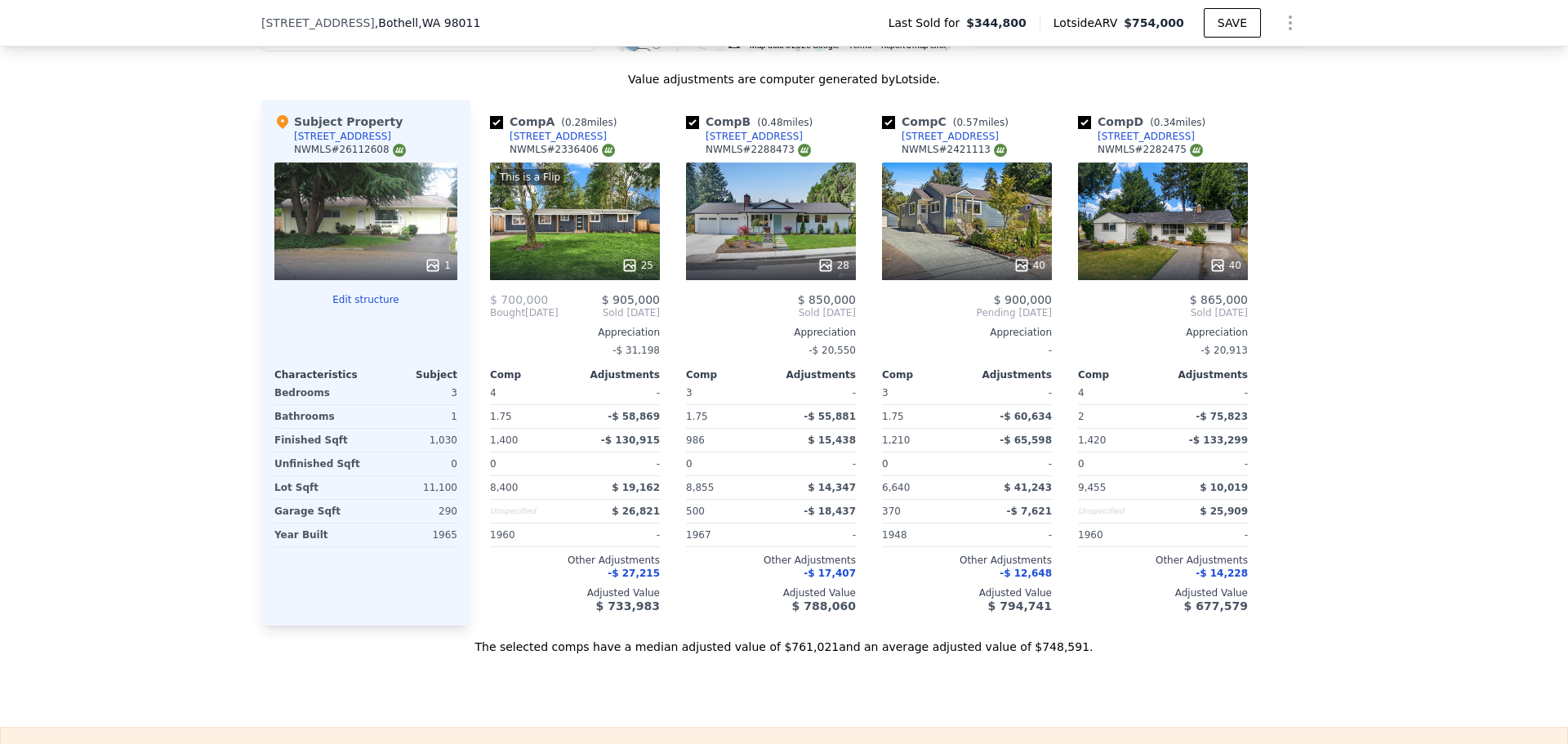
click at [1022, 270] on icon at bounding box center [1021, 265] width 11 height 11
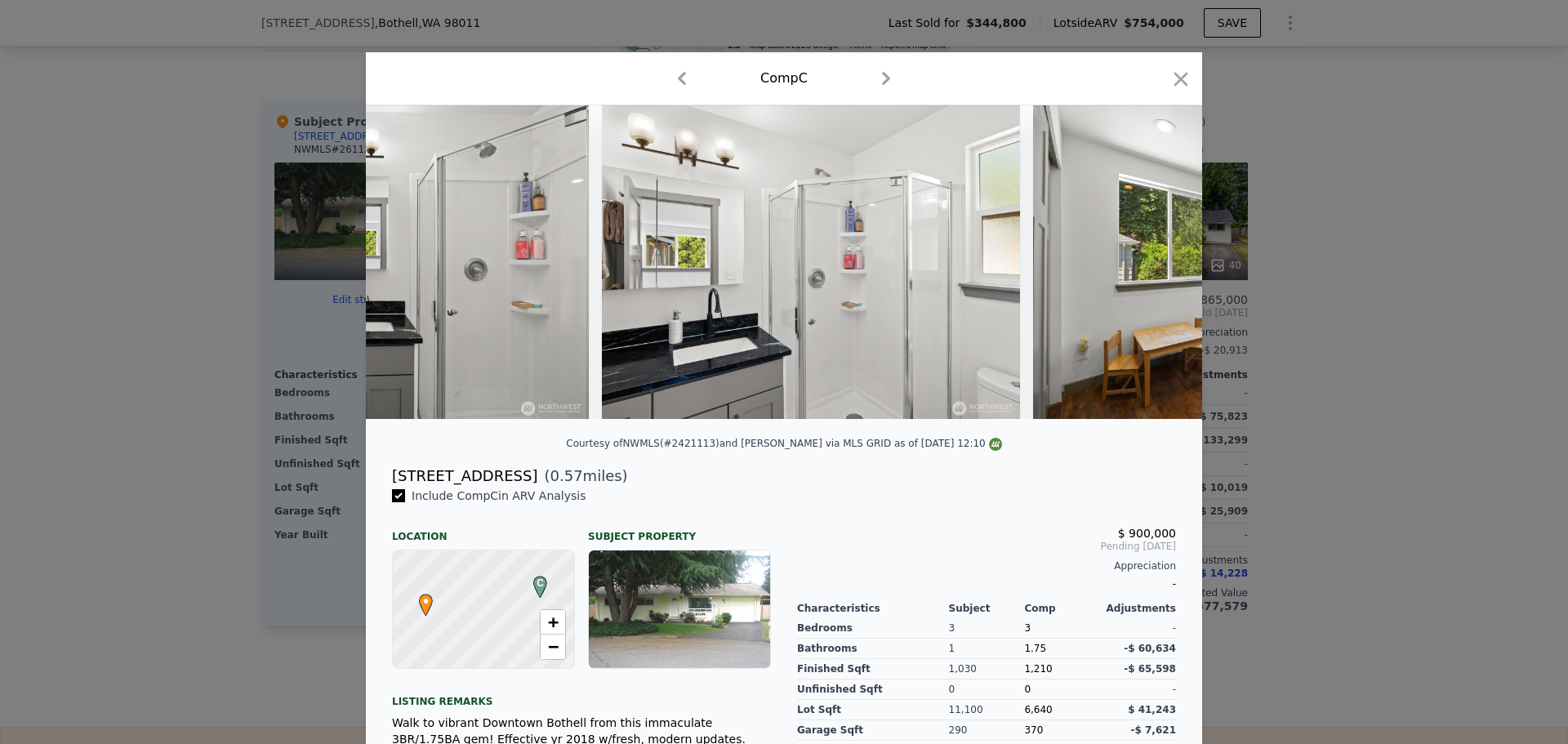
scroll to position [0, 12806]
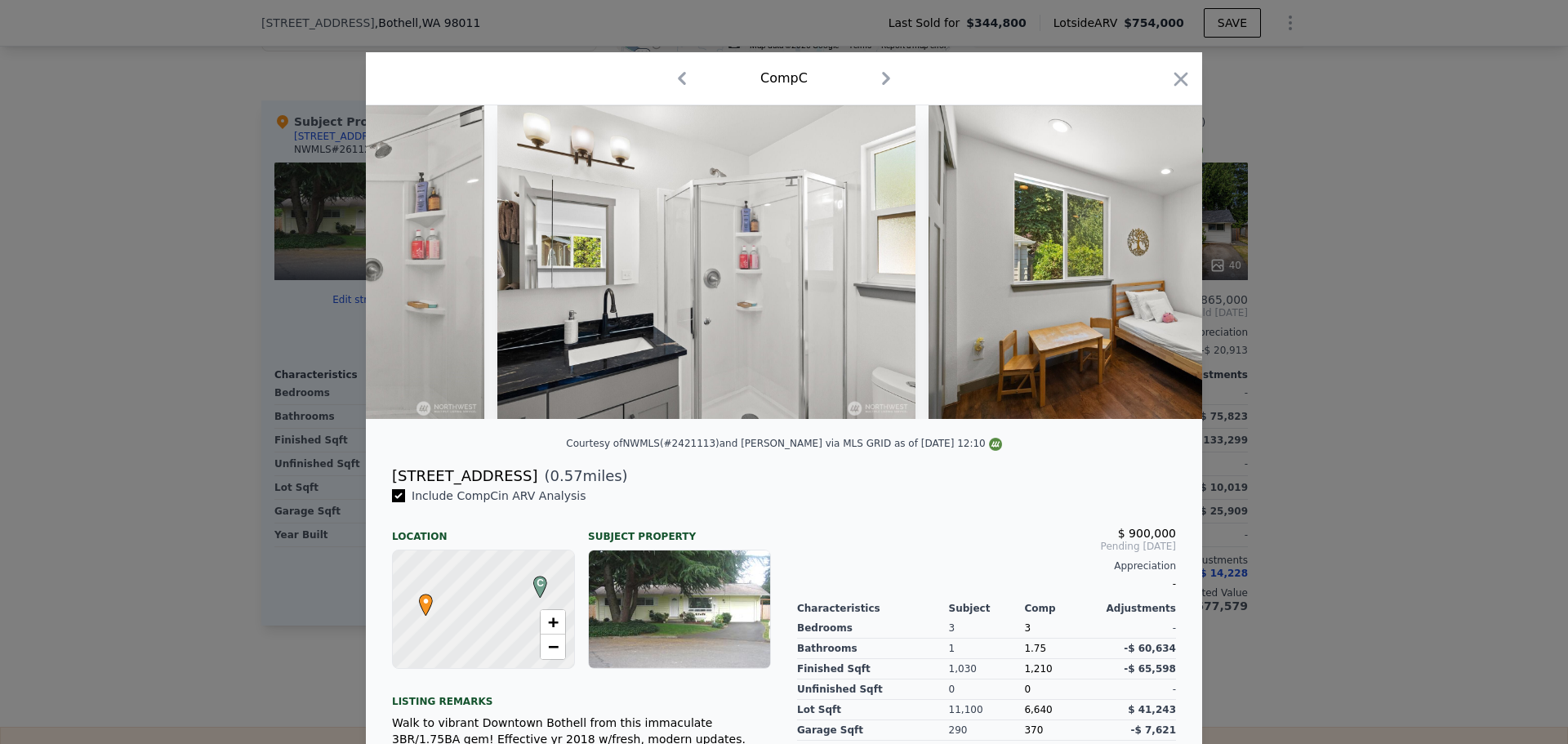
drag, startPoint x: 1177, startPoint y: 73, endPoint x: 1078, endPoint y: 166, distance: 135.8
click at [1177, 74] on icon "button" at bounding box center [1181, 79] width 23 height 23
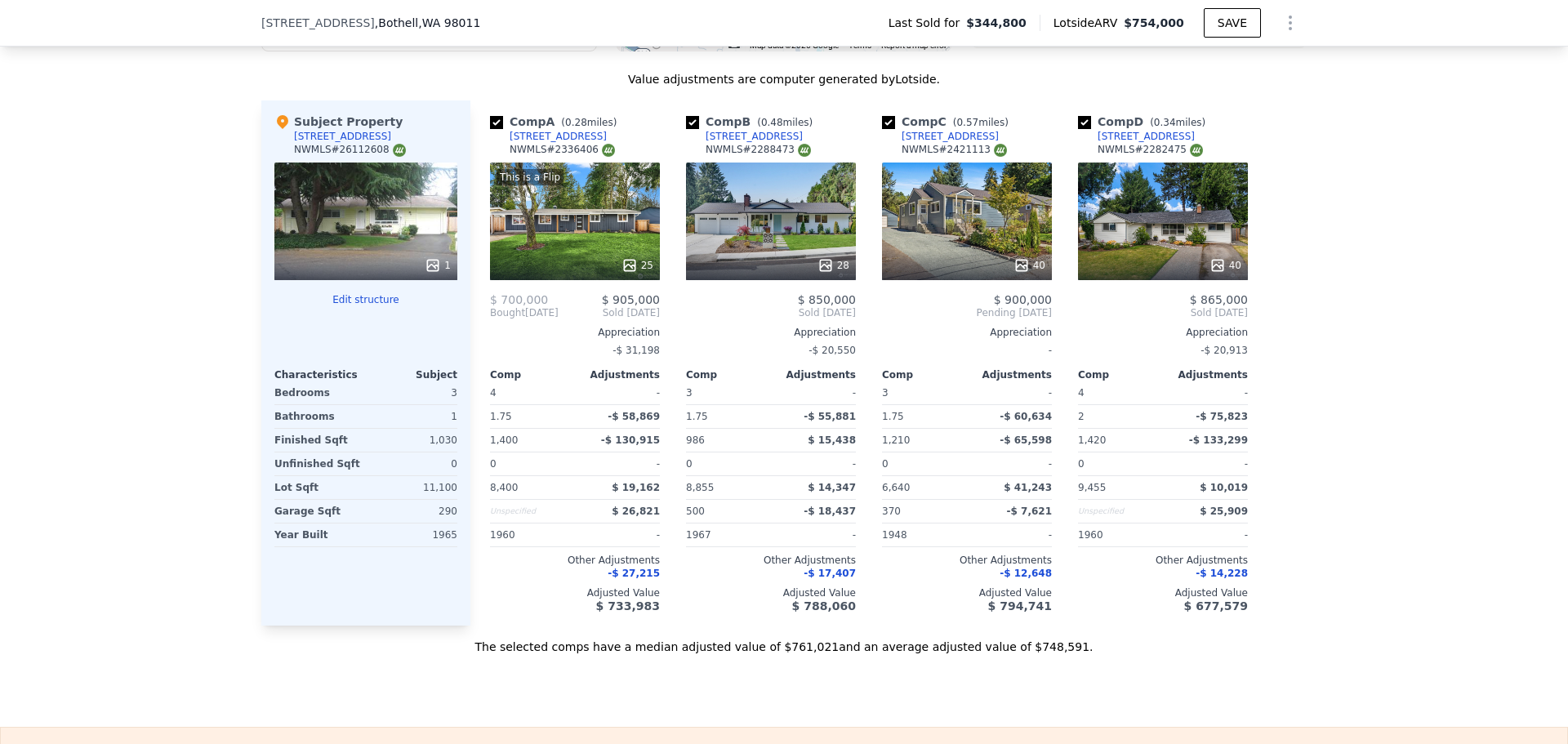
click at [818, 274] on icon at bounding box center [826, 265] width 16 height 16
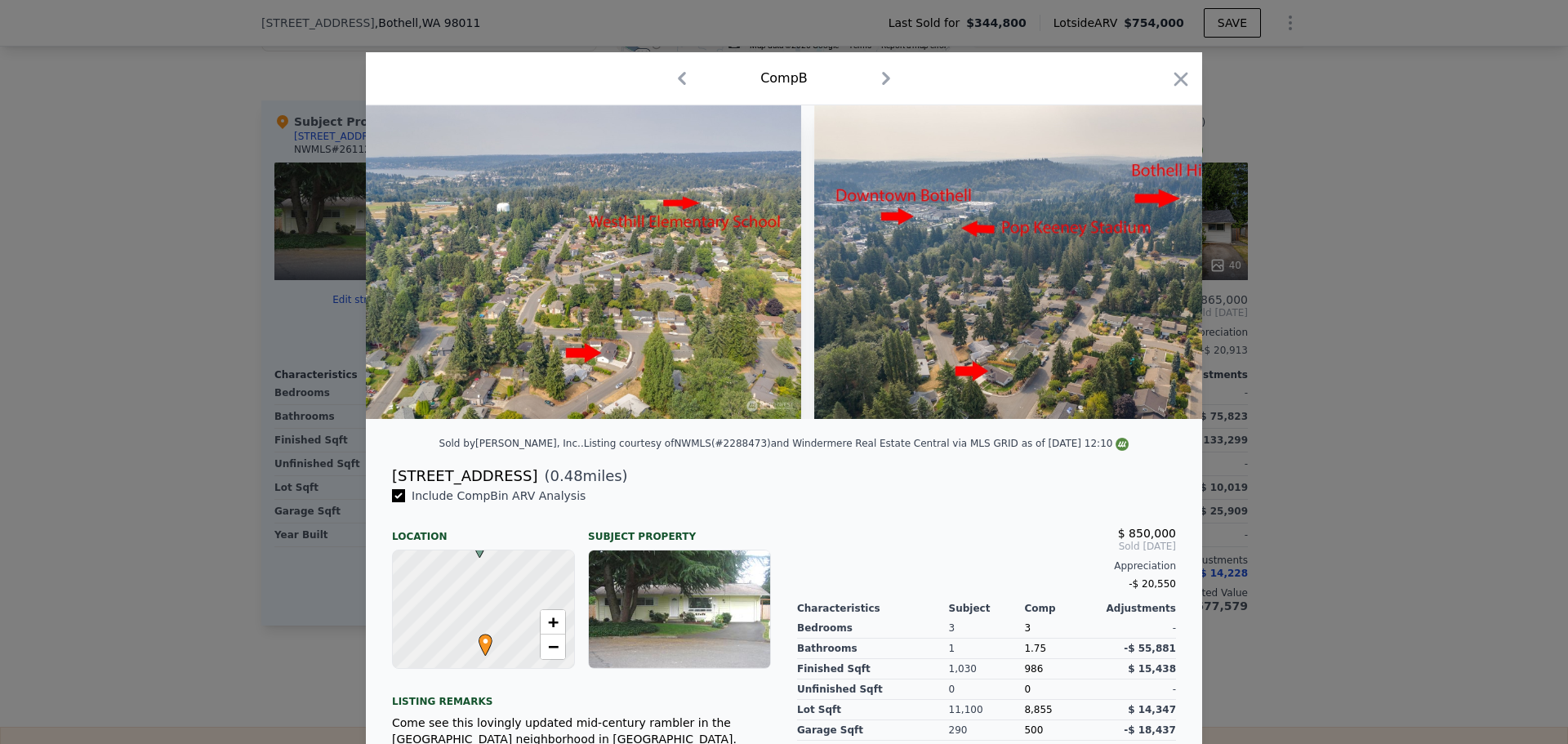
scroll to position [0, 12693]
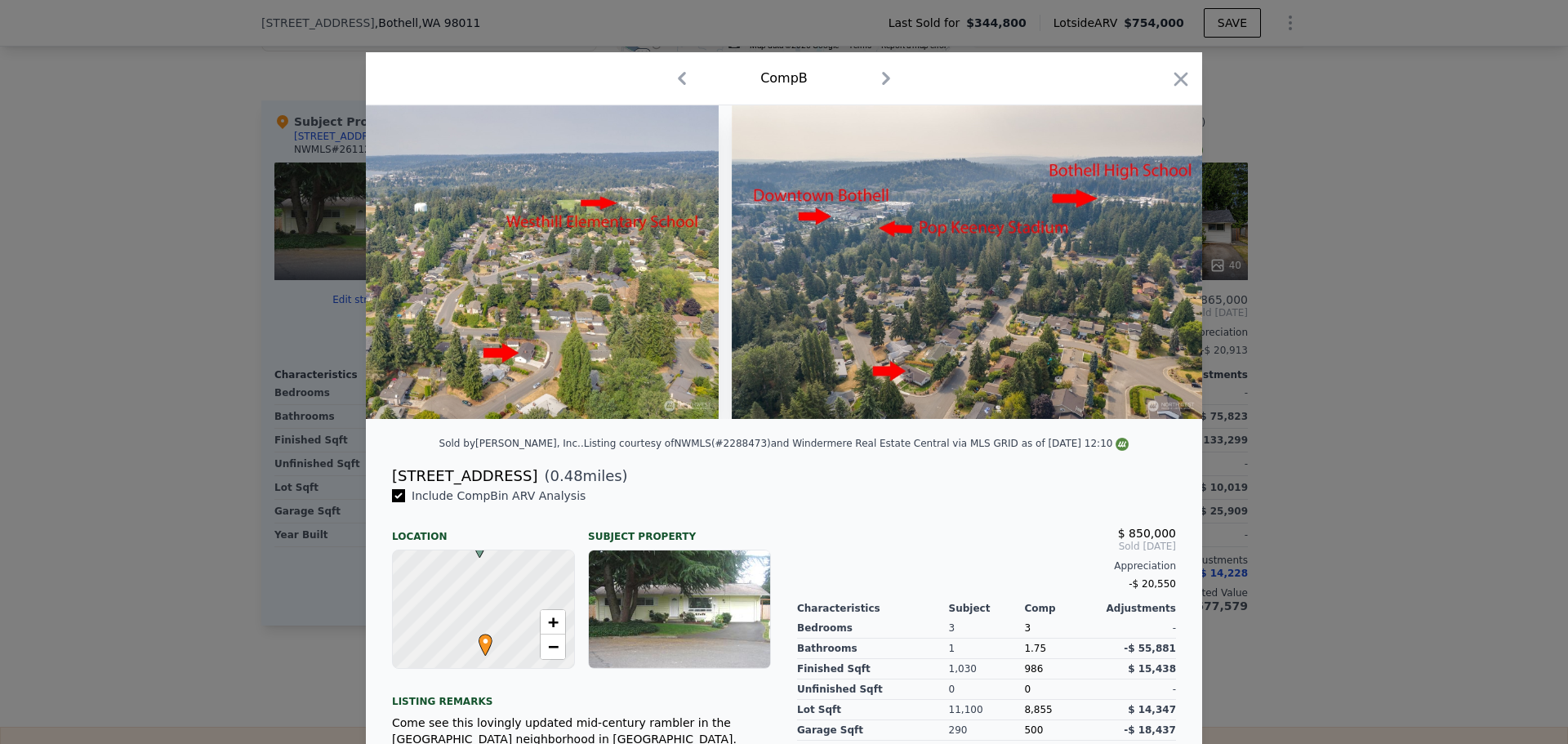
click at [1180, 76] on icon "button" at bounding box center [1181, 79] width 14 height 14
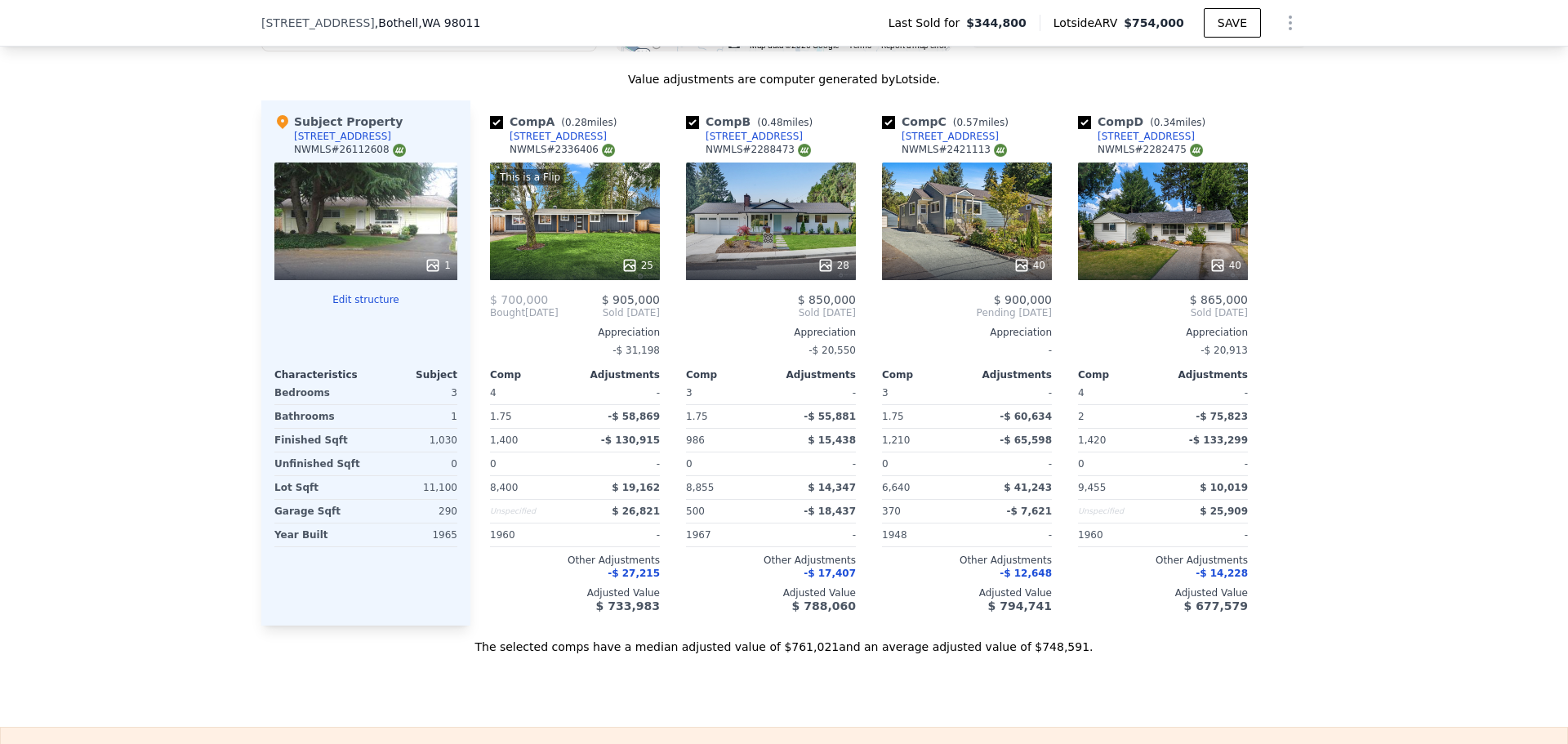
click at [745, 143] on div "9215 NE 193rd St" at bounding box center [754, 137] width 97 height 13
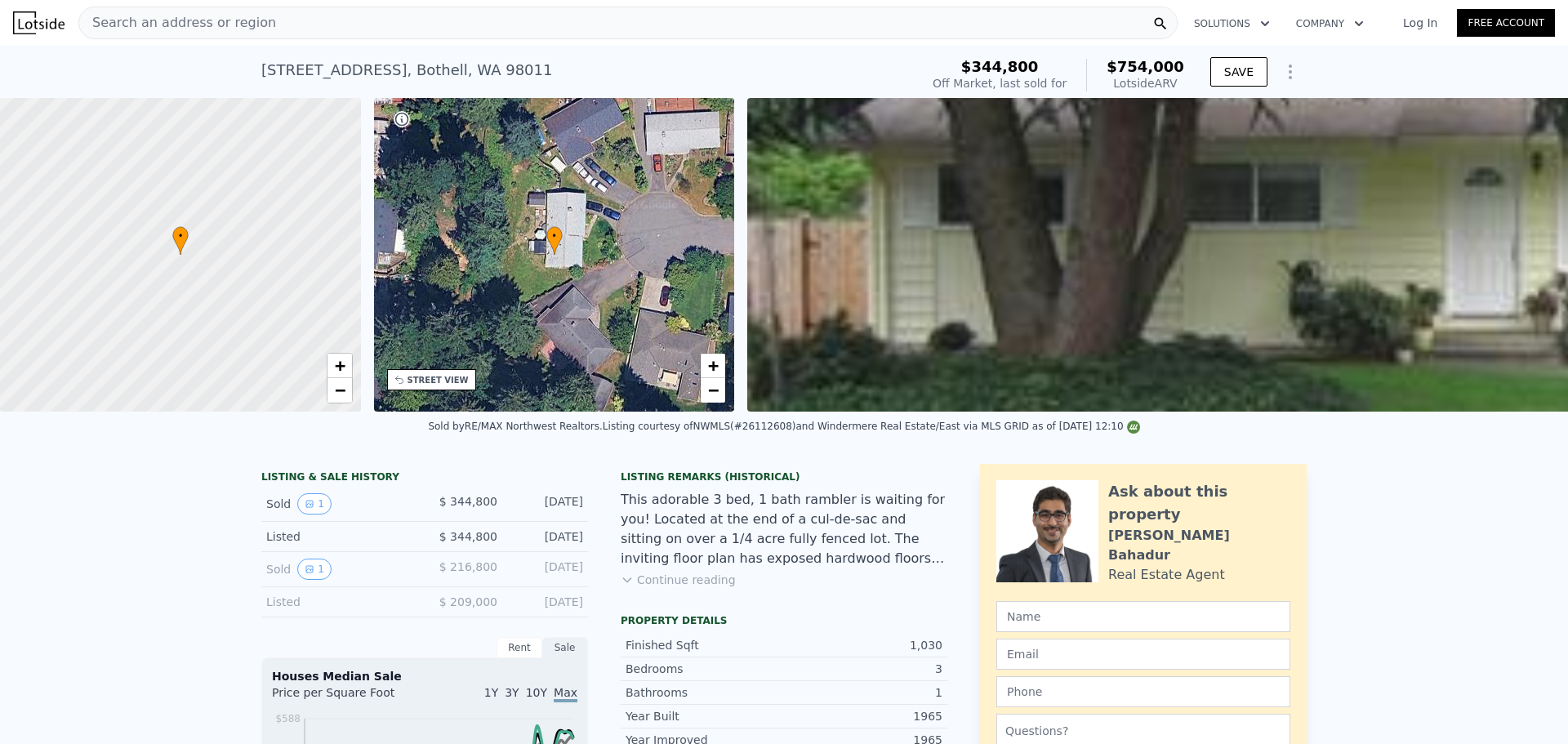
click at [233, 14] on span "Search an address or region" at bounding box center [178, 23] width 197 height 20
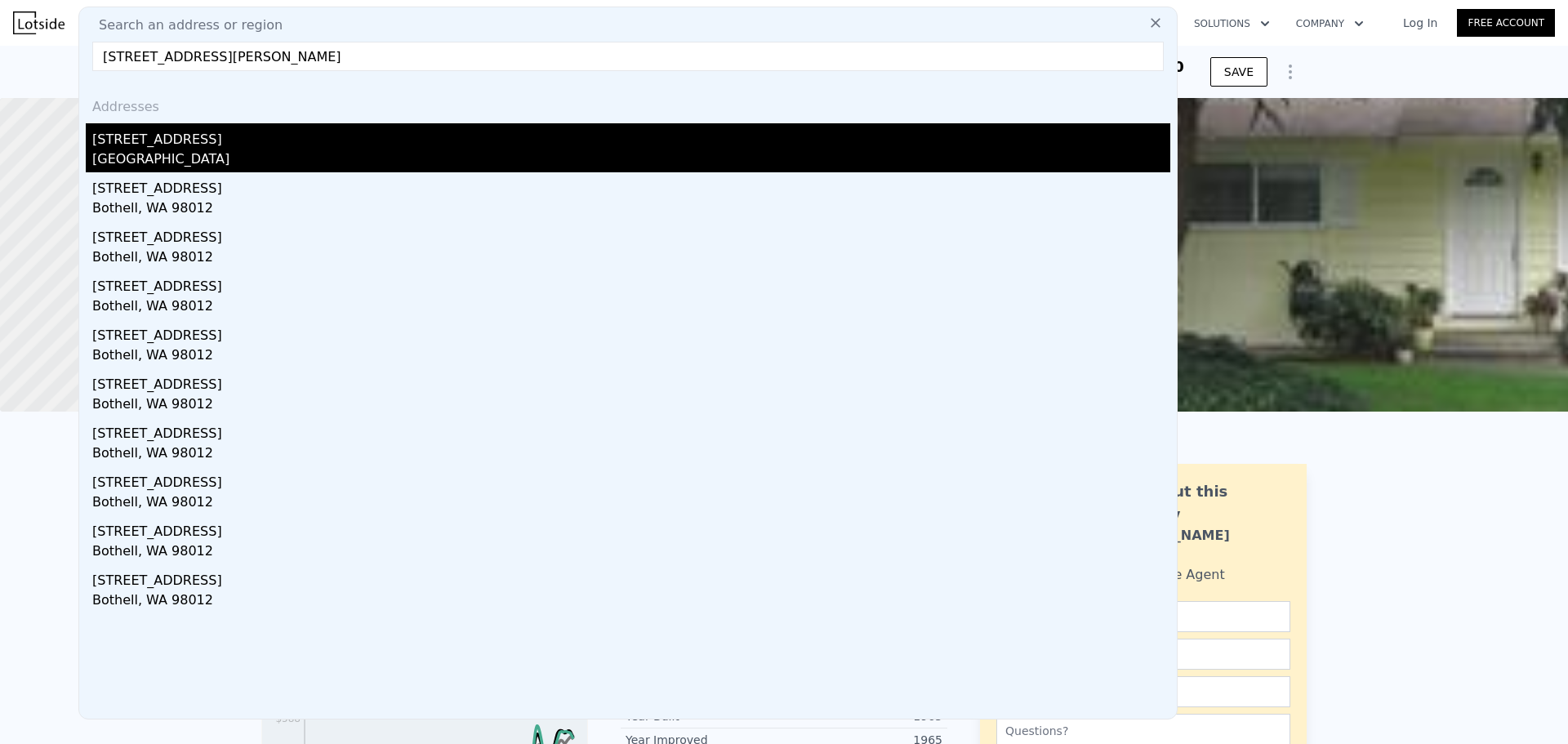
type input "2504 Valley Circle Dr Bothell, WA 98012"
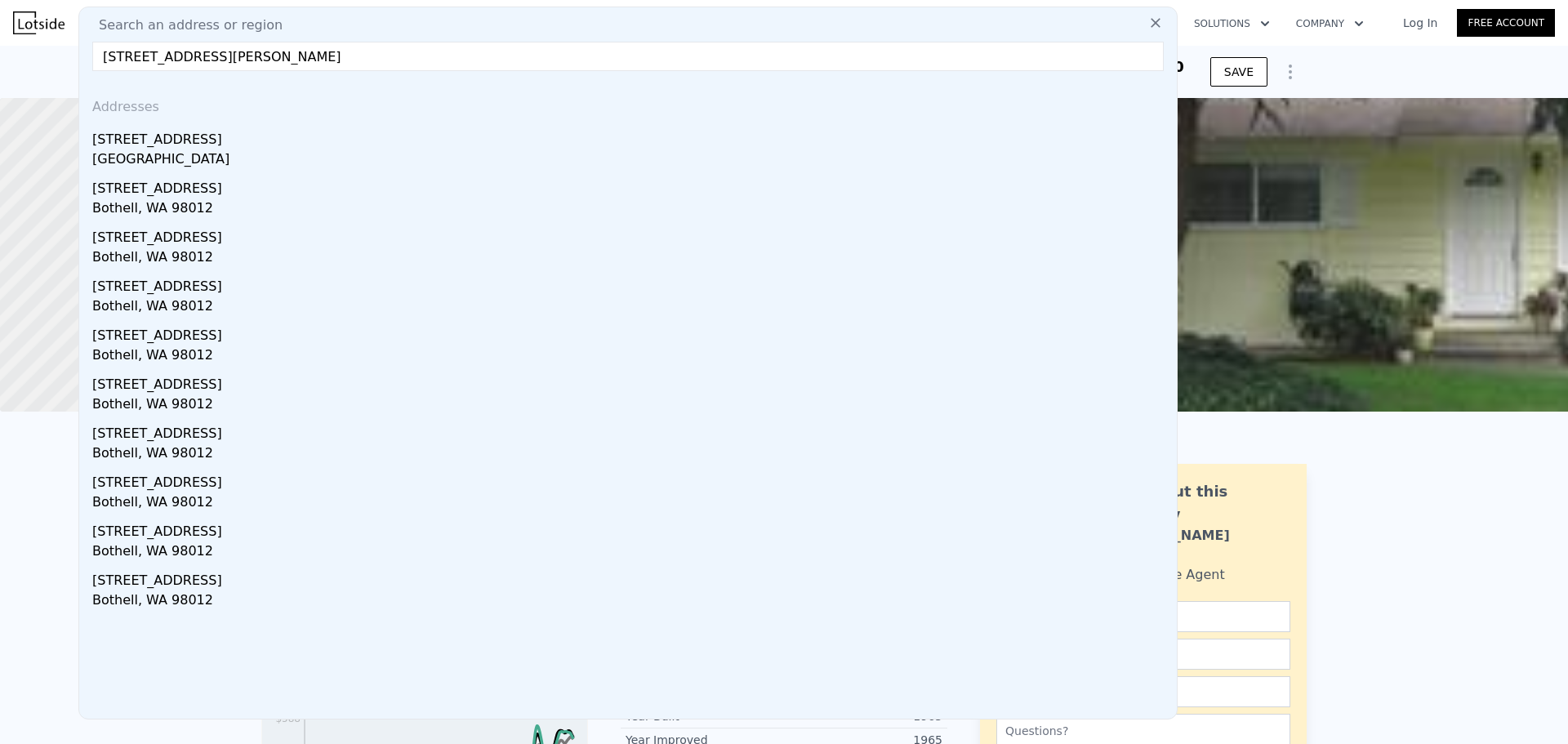
drag, startPoint x: 278, startPoint y: 150, endPoint x: 418, endPoint y: 151, distance: 140.0
click at [278, 150] on div "Snohomish County, WA 98012" at bounding box center [632, 161] width 1078 height 23
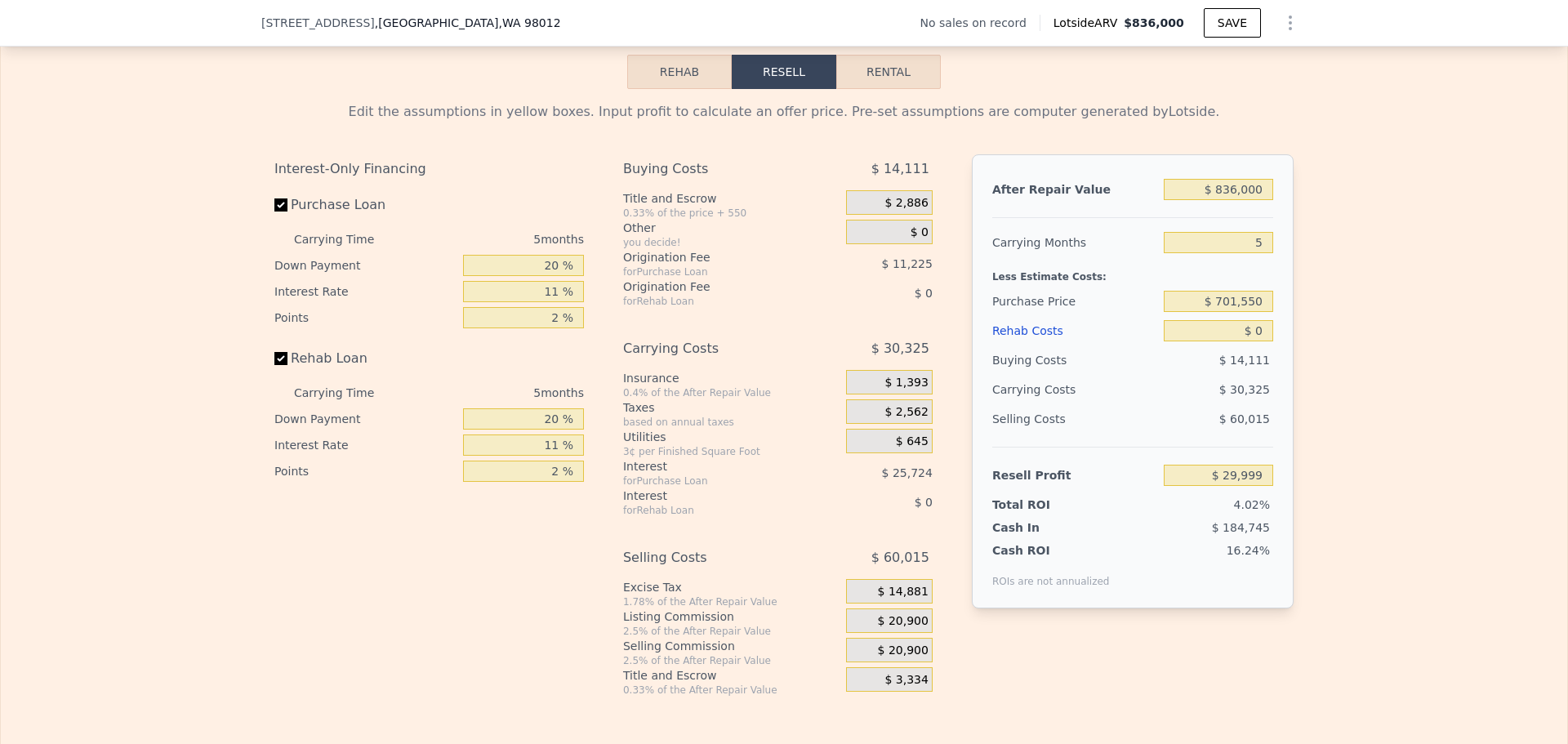
scroll to position [2282, 0]
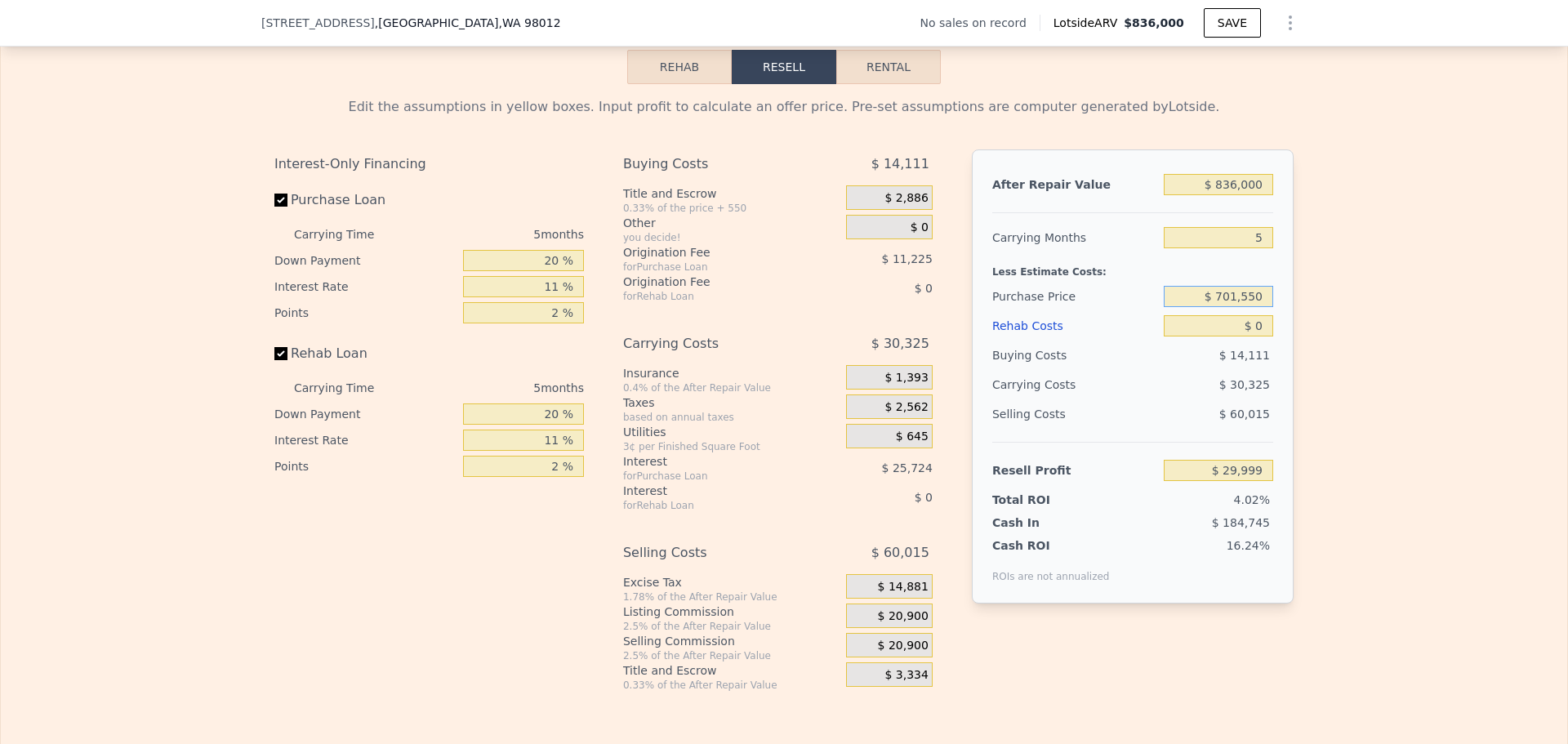
click at [1239, 307] on input "$ 701,550" at bounding box center [1219, 297] width 110 height 21
click at [547, 271] on input "20 %" at bounding box center [523, 261] width 121 height 21
click at [548, 271] on input "20 %" at bounding box center [523, 261] width 121 height 21
type input "10 %"
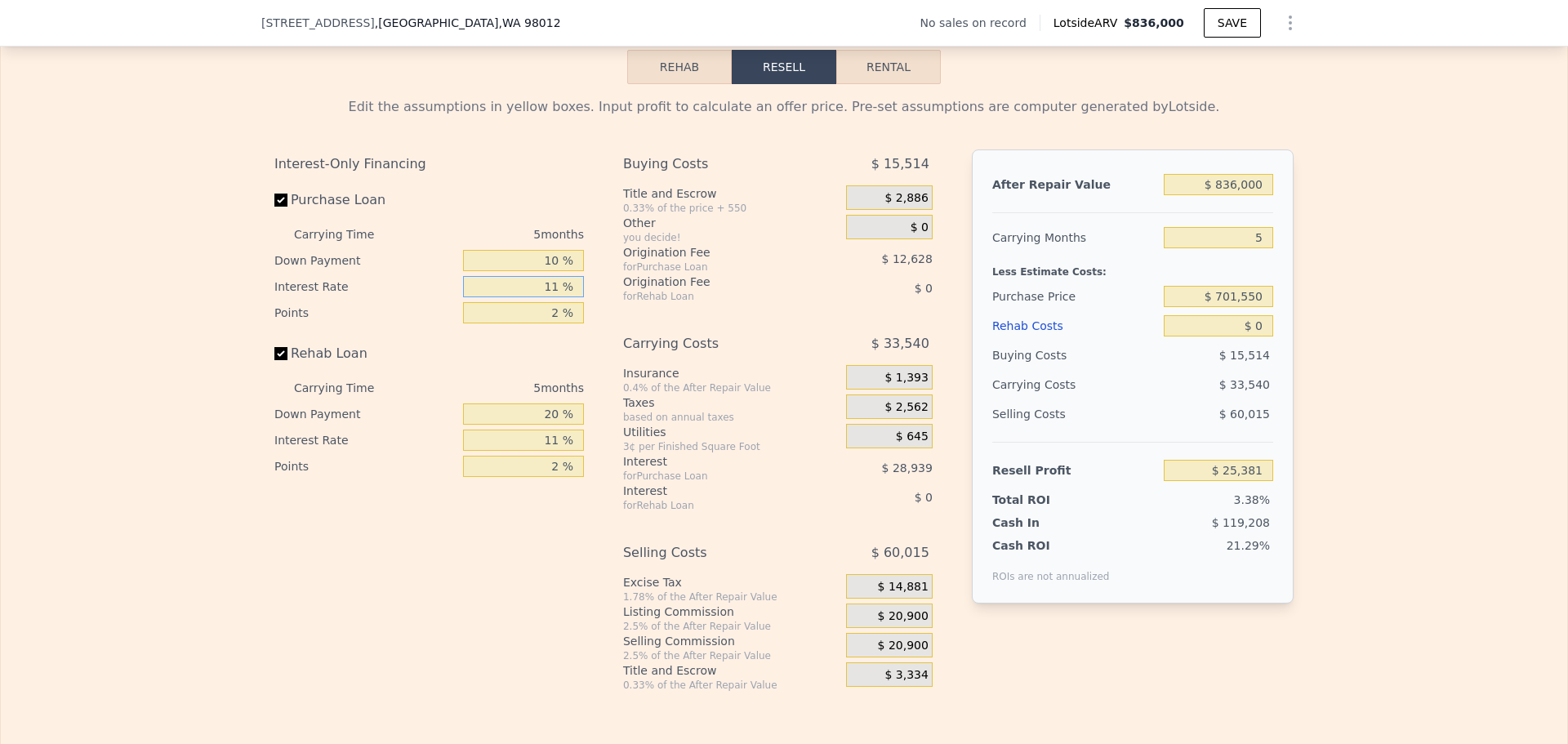
type input "$ 25,381"
type input "10 %"
type input "$ 28,011"
type input "1 %"
type input "$ 34,325"
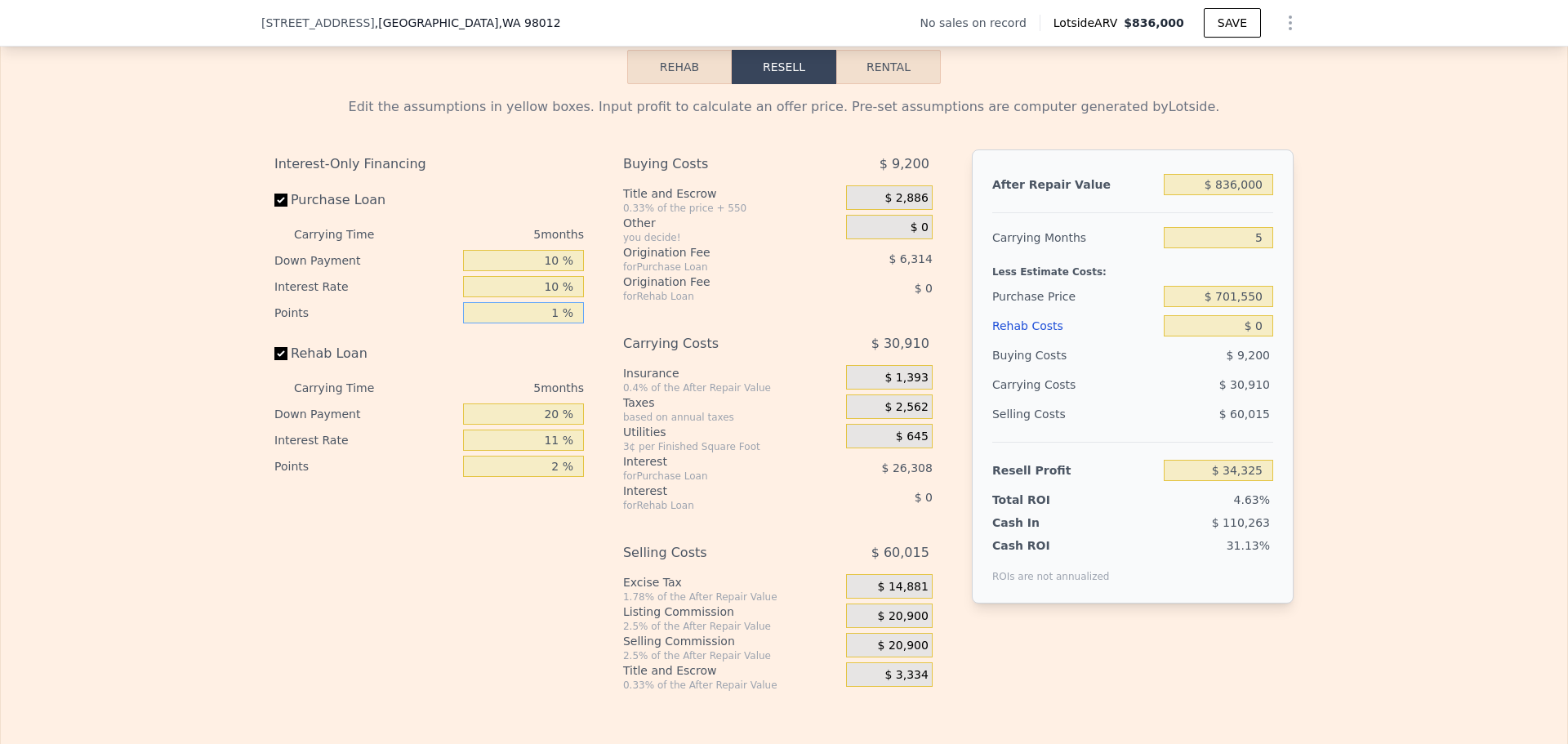
type input "1 %"
type input "10 %"
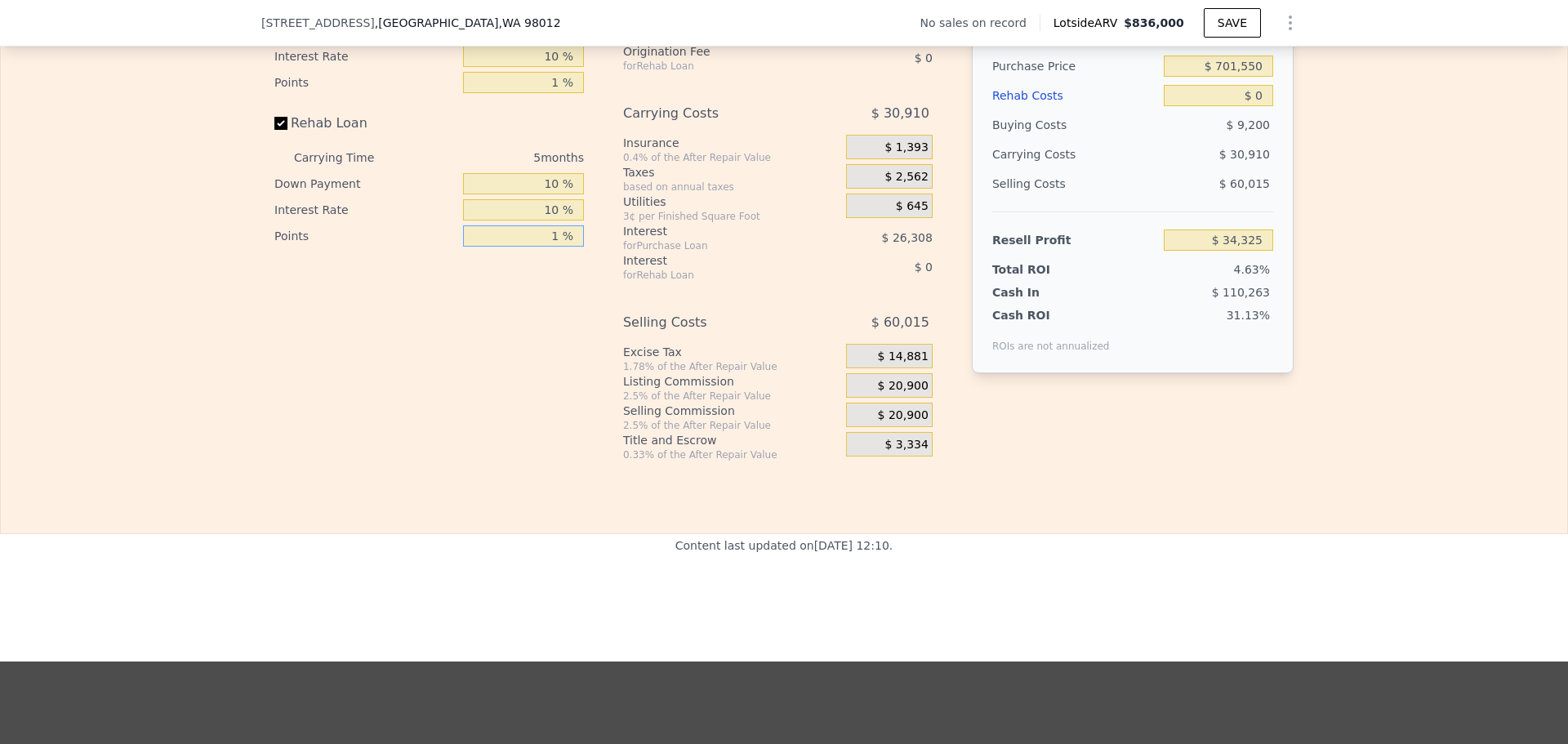
scroll to position [2527, 0]
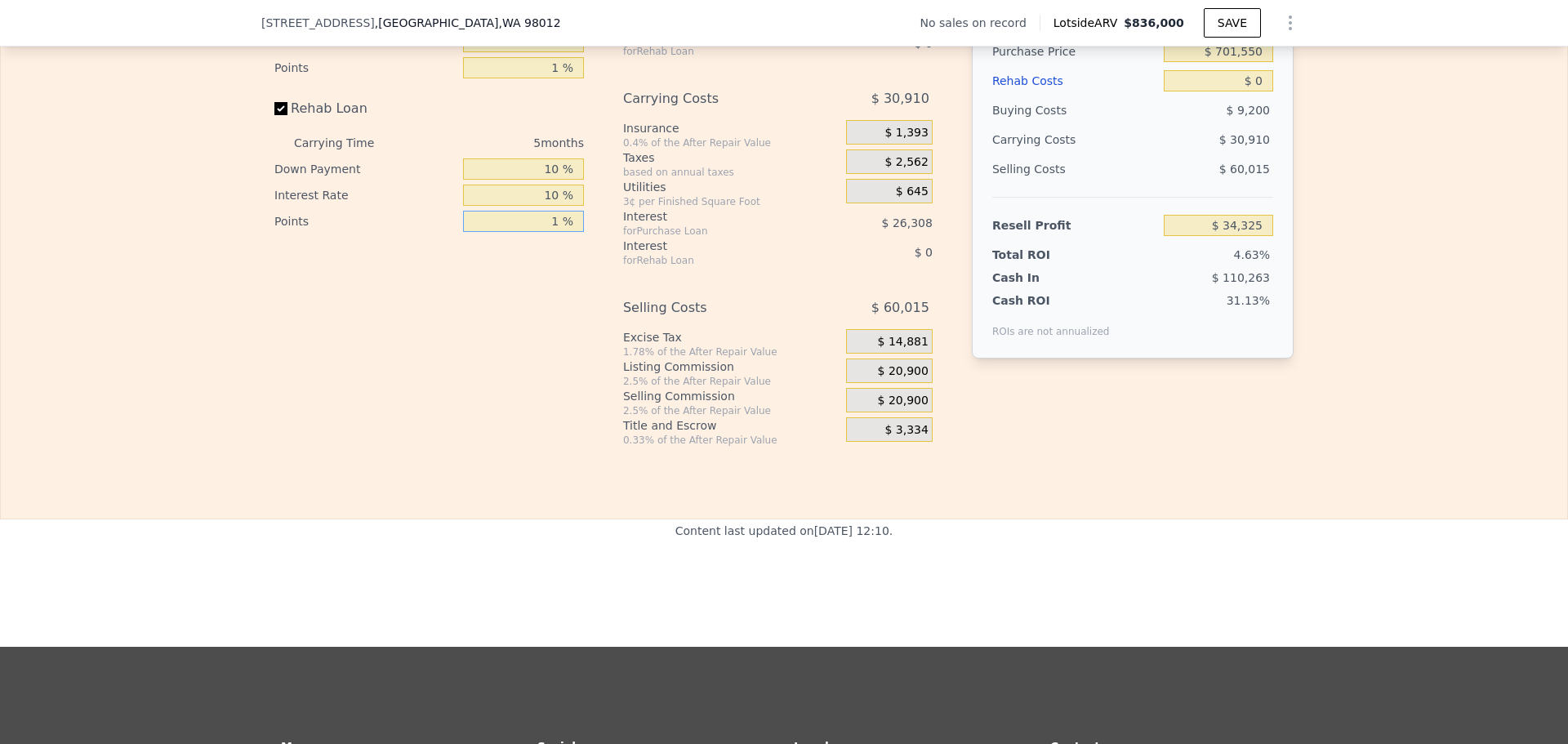
type input "1 %"
click at [909, 379] on span "$ 20,900" at bounding box center [904, 372] width 51 height 15
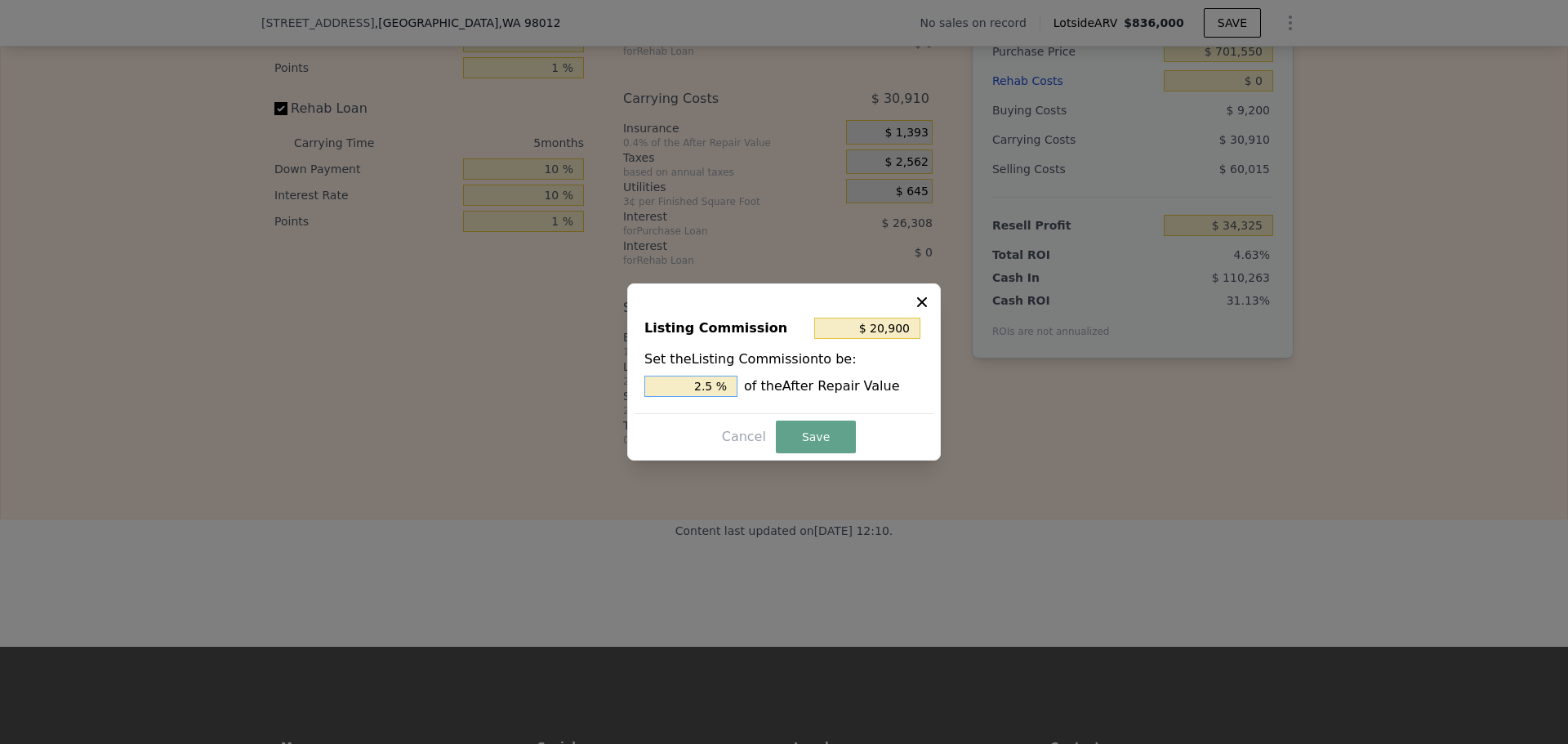
click at [709, 388] on input "2.5 %" at bounding box center [691, 387] width 93 height 21
drag, startPoint x: 715, startPoint y: 388, endPoint x: 703, endPoint y: 385, distance: 12.4
click at [703, 385] on input "2.5 %" at bounding box center [691, 387] width 93 height 21
type input "$ 16,720"
type input "2 %"
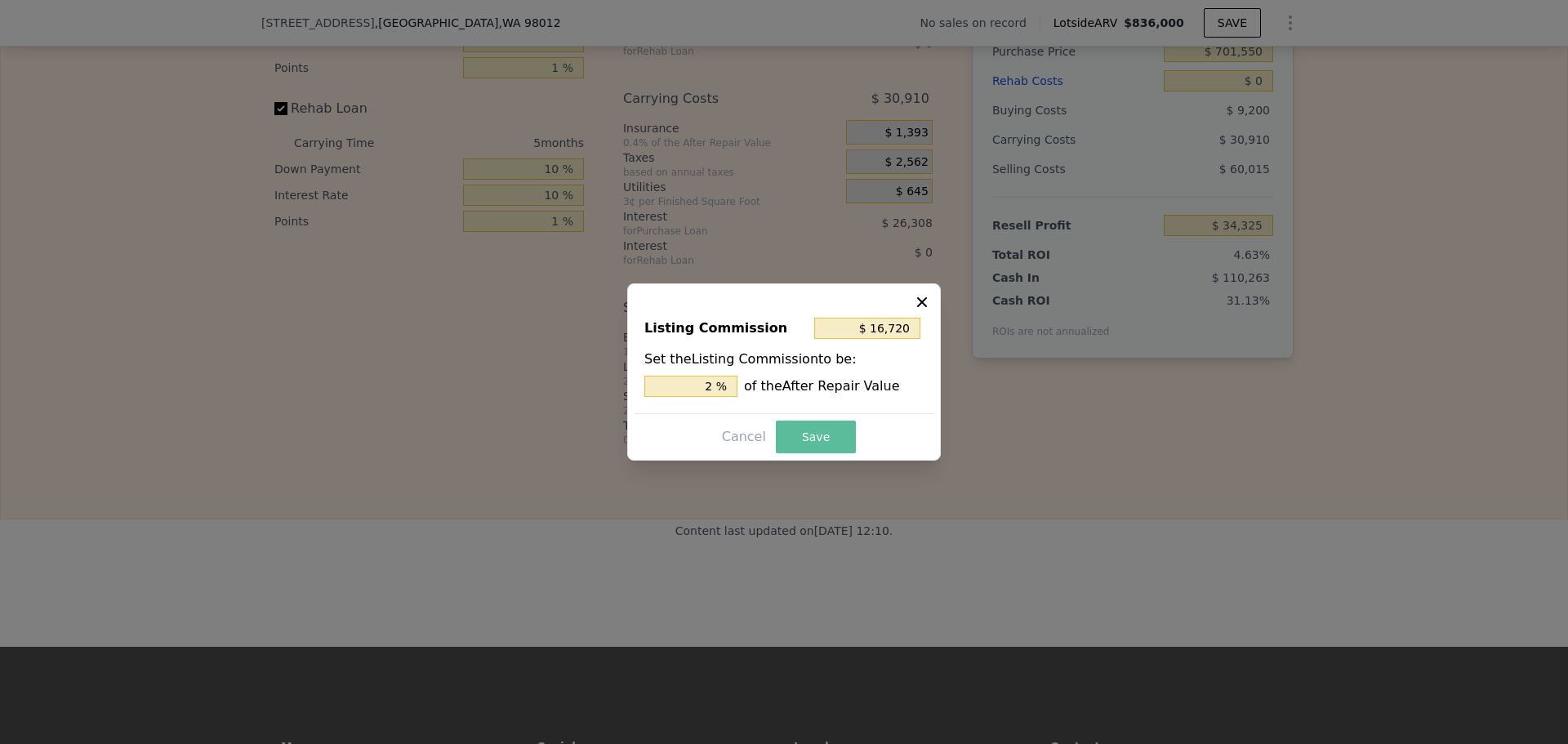
click at [820, 428] on button "Save" at bounding box center [816, 437] width 80 height 33
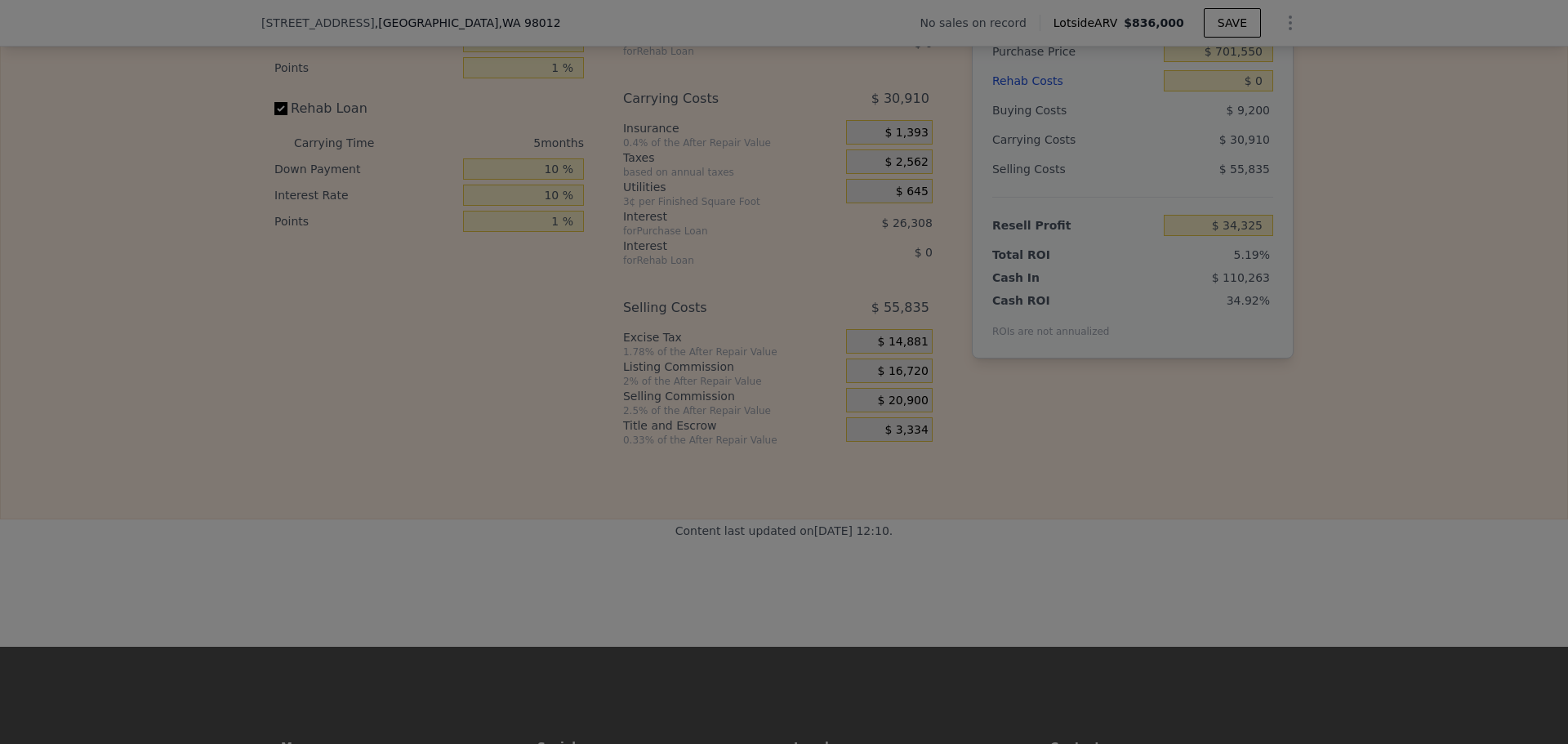
type input "$ 38,505"
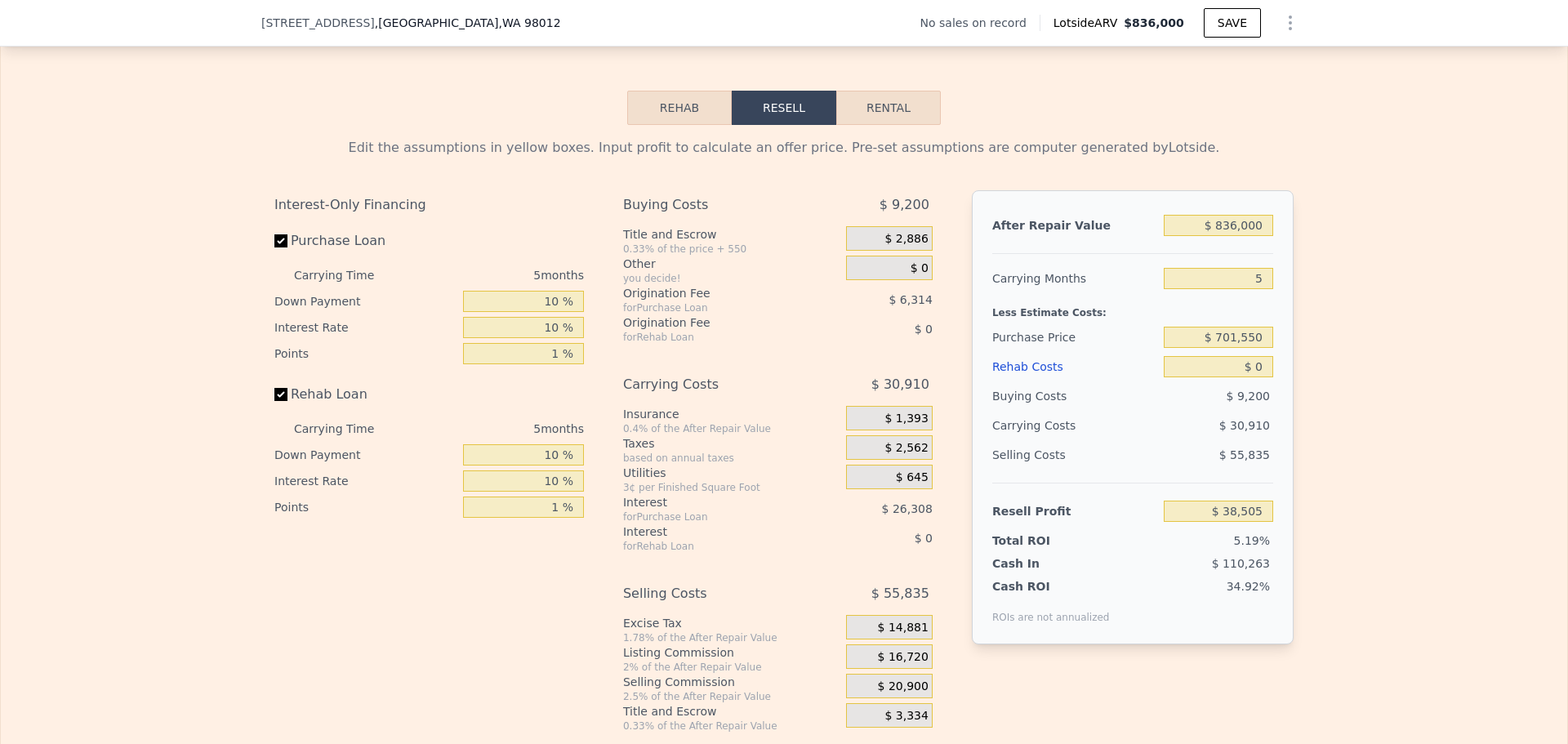
scroll to position [2282, 0]
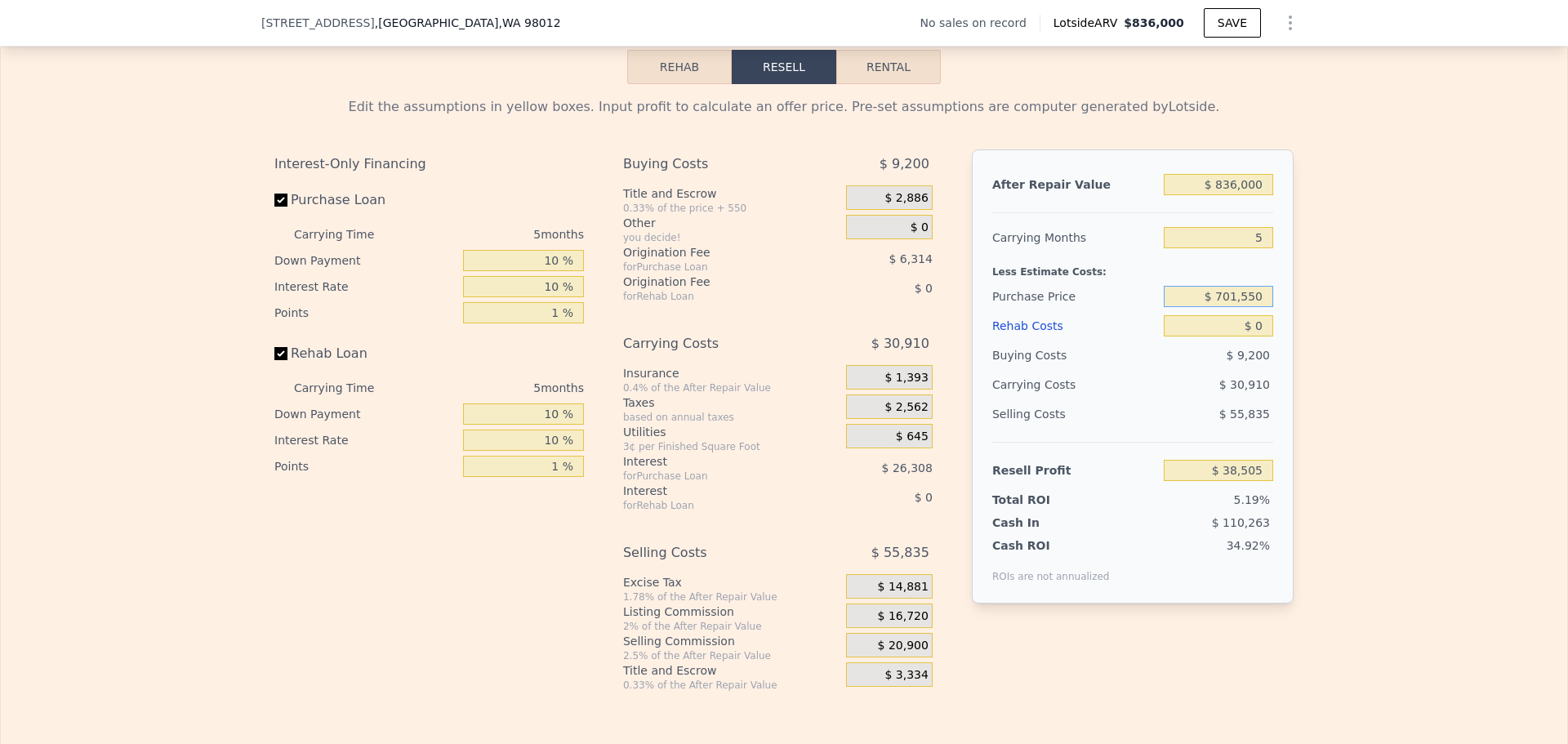
click at [1233, 307] on input "$ 701,550" at bounding box center [1219, 297] width 110 height 21
type input "$ 650,000"
click at [1320, 352] on div "Edit the assumptions in yellow boxes. Input profit to calculate an offer price.…" at bounding box center [784, 388] width 1566 height 608
type input "$ 92,625"
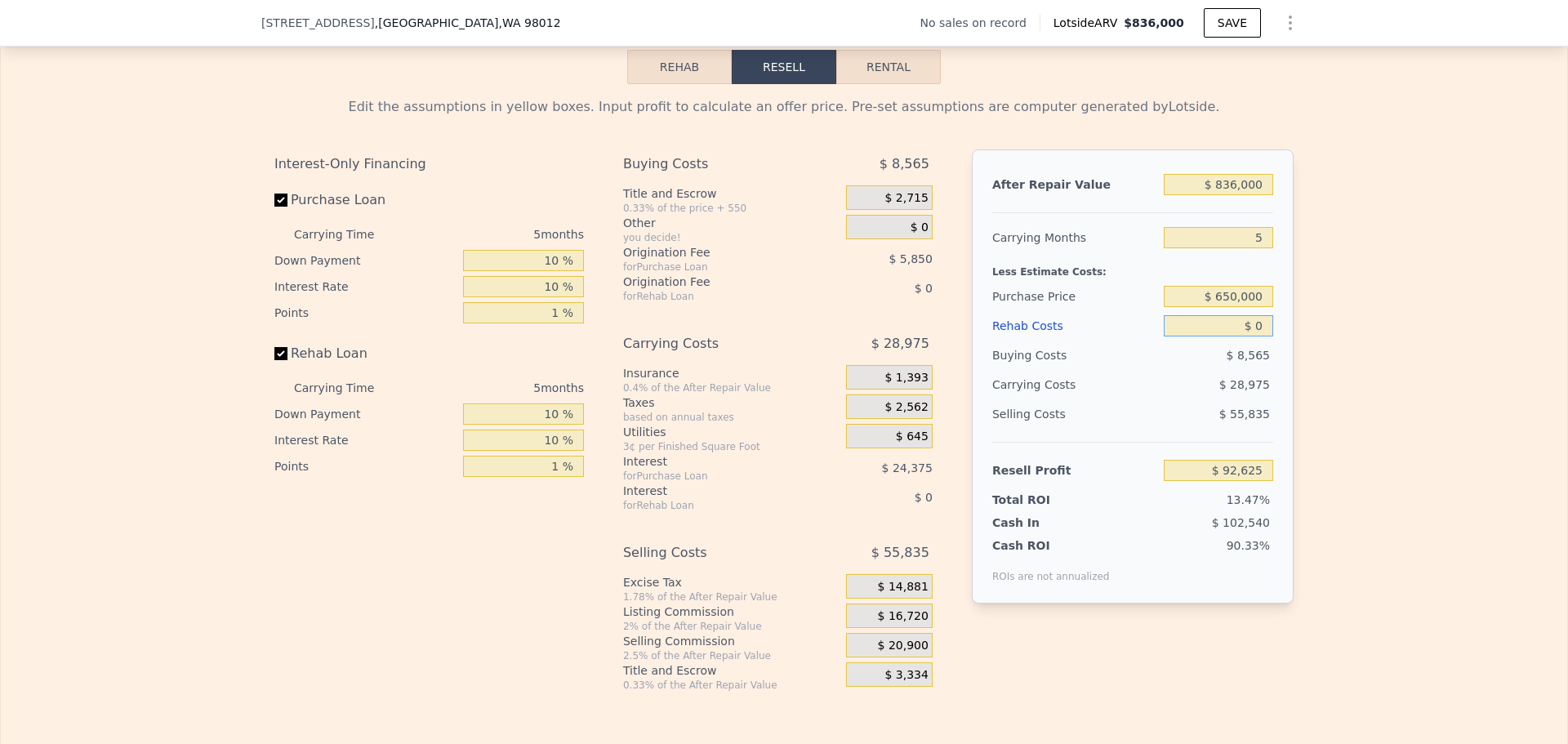
click at [1261, 337] on input "$ 0" at bounding box center [1219, 326] width 110 height 21
type input "$ 50"
type input "$ 92,575"
type input "$ 50,000"
type input "$ 40,300"
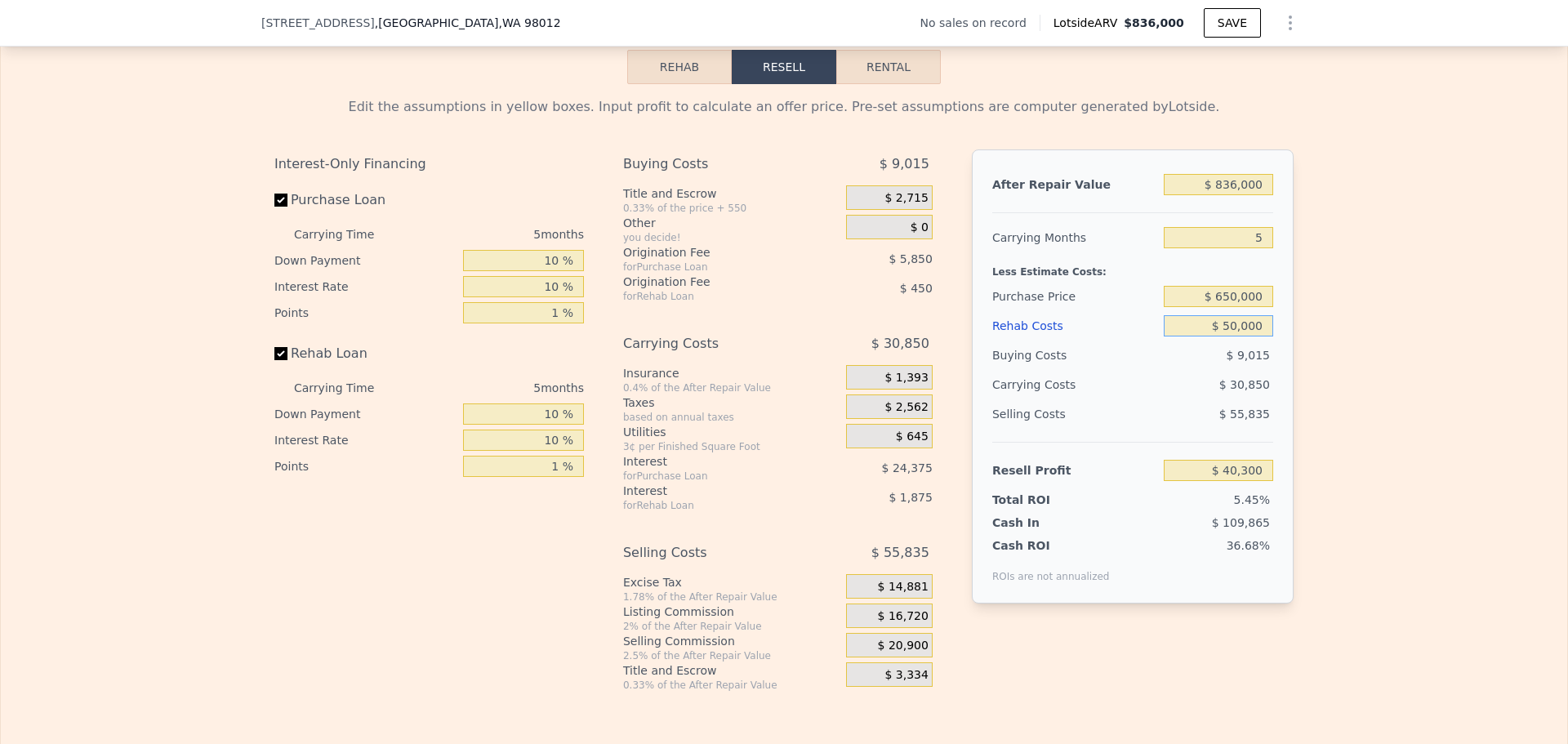
type input "$ 50,000"
click at [1315, 320] on div "Edit the assumptions in yellow boxes. Input profit to calculate an offer price.…" at bounding box center [784, 388] width 1566 height 608
drag, startPoint x: 1258, startPoint y: 260, endPoint x: 1226, endPoint y: 261, distance: 32.0
click at [1246, 248] on input "5" at bounding box center [1219, 238] width 110 height 21
type input "4"
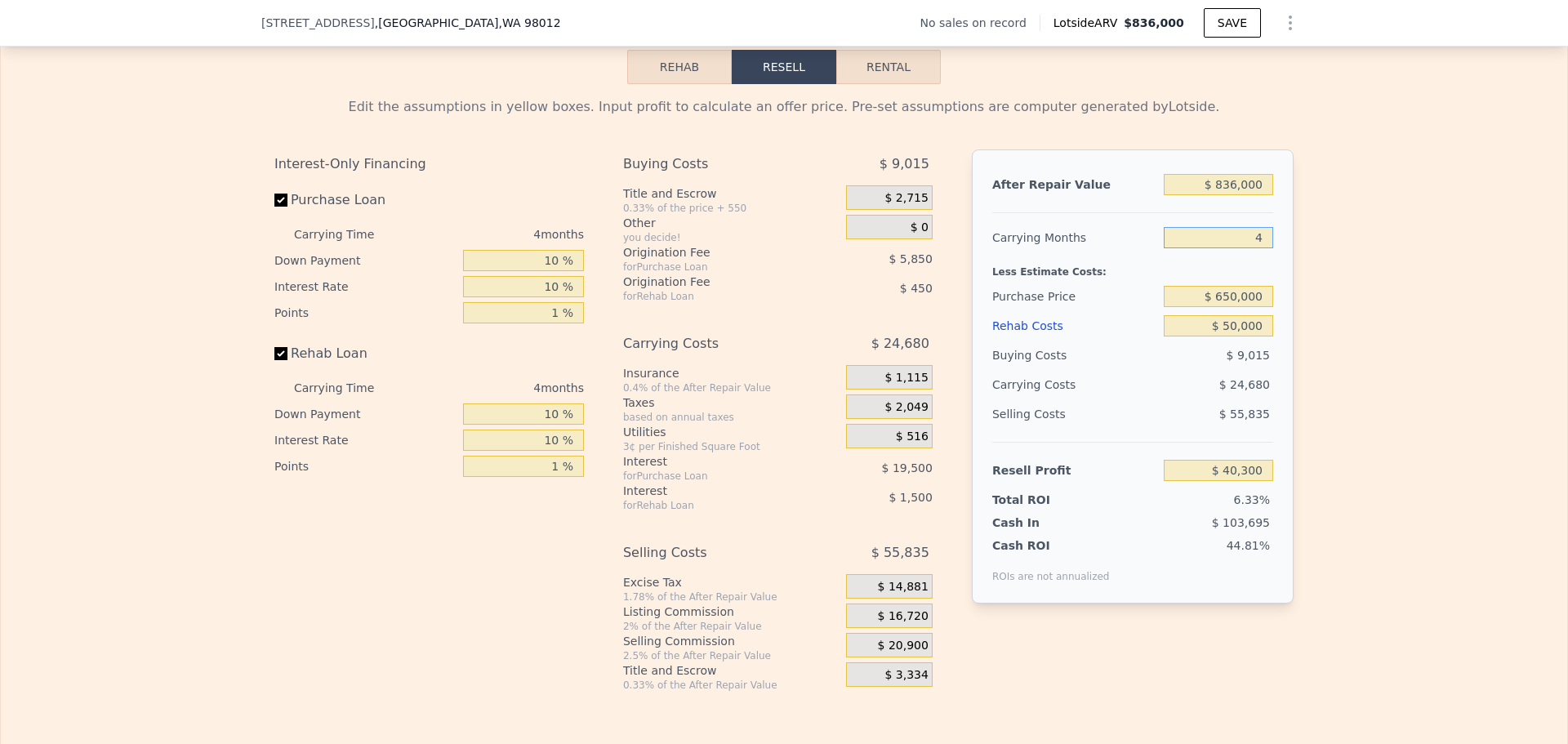
type input "$ 46,470"
type input "4"
click at [1397, 324] on div "Edit the assumptions in yellow boxes. Input profit to calculate an offer price.…" at bounding box center [784, 388] width 1566 height 608
click at [1226, 307] on input "$ 650,000" at bounding box center [1219, 297] width 110 height 21
type input "$ 600,000"
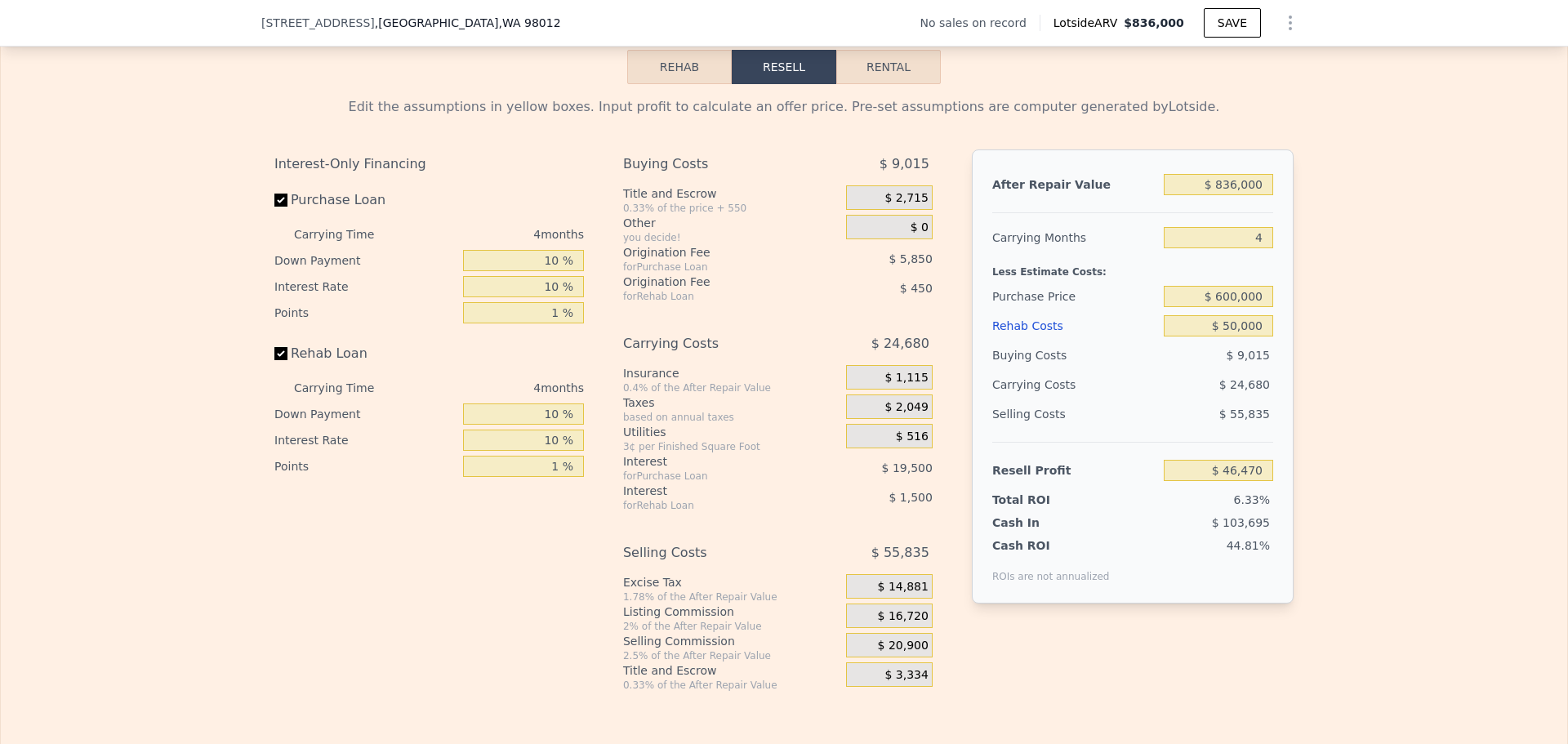
click at [1331, 328] on div "Edit the assumptions in yellow boxes. Input profit to calculate an offer price.…" at bounding box center [784, 388] width 1566 height 608
type input "$ 98,587"
click at [1226, 307] on input "$ 600,000" at bounding box center [1219, 297] width 110 height 21
type input "$ 630,000"
click at [1335, 335] on div "Edit the assumptions in yellow boxes. Input profit to calculate an offer price.…" at bounding box center [784, 388] width 1566 height 608
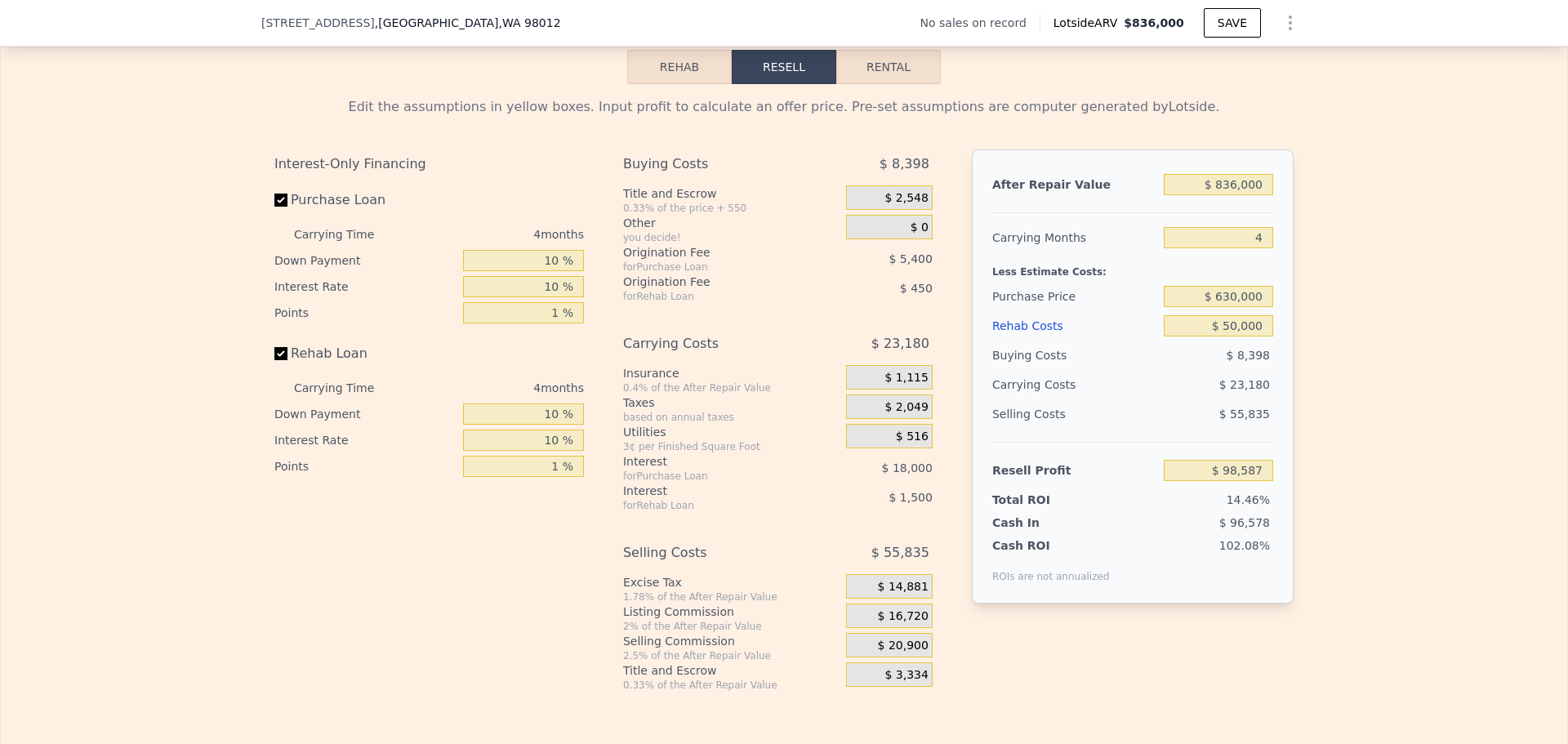
type input "$ 67,317"
click at [1346, 328] on div "Edit the assumptions in yellow boxes. Input profit to calculate an offer price.…" at bounding box center [784, 388] width 1566 height 608
drag, startPoint x: 1223, startPoint y: 321, endPoint x: 1232, endPoint y: 319, distance: 9.2
click at [1232, 307] on input "$ 630,000" at bounding box center [1219, 297] width 110 height 21
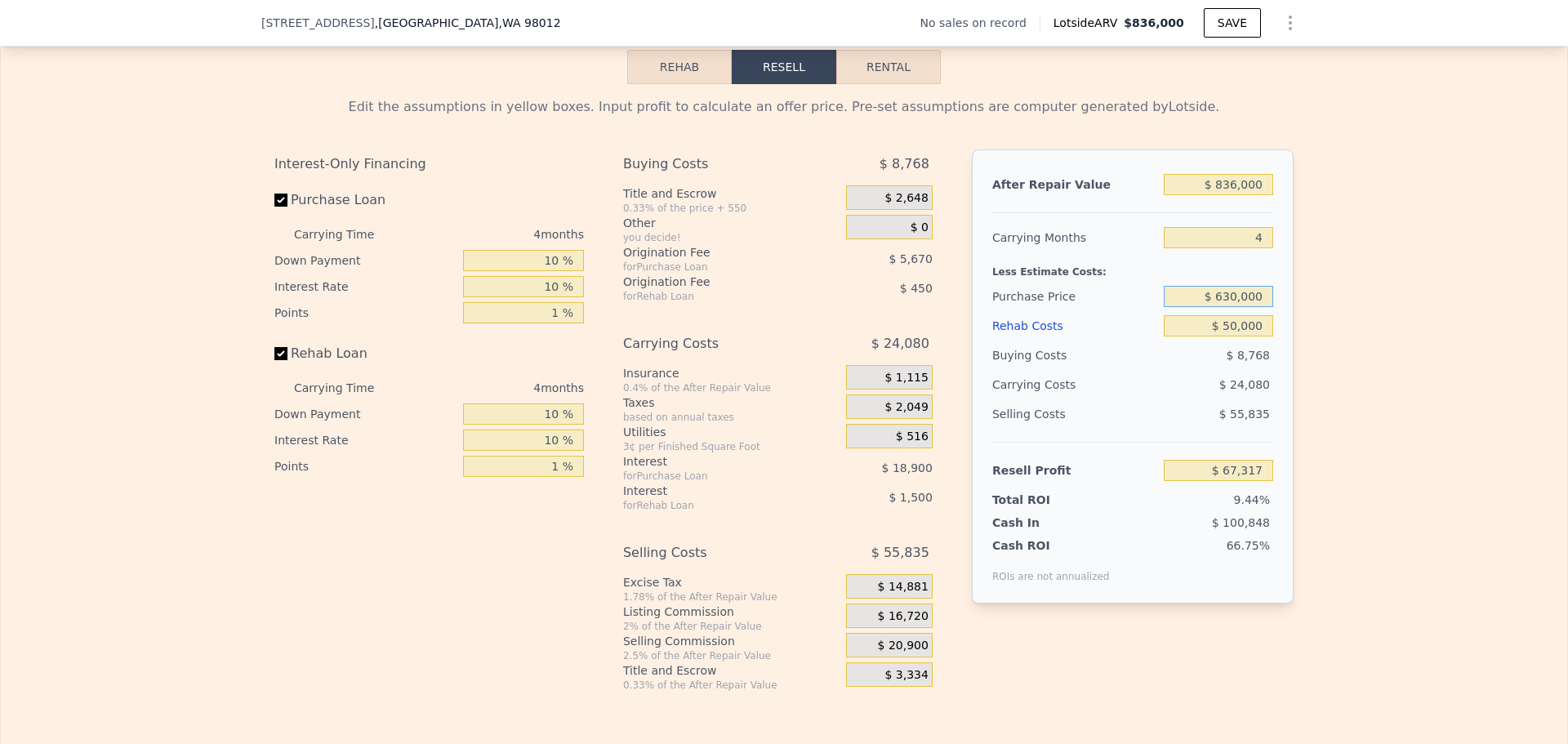
drag, startPoint x: 1225, startPoint y: 320, endPoint x: 1237, endPoint y: 320, distance: 12.0
click at [1235, 307] on input "$ 630,000" at bounding box center [1219, 297] width 110 height 21
type input "$ 625,000"
click at [1369, 338] on div "Edit the assumptions in yellow boxes. Input profit to calculate an offer price.…" at bounding box center [784, 388] width 1566 height 608
type input "$ 72,527"
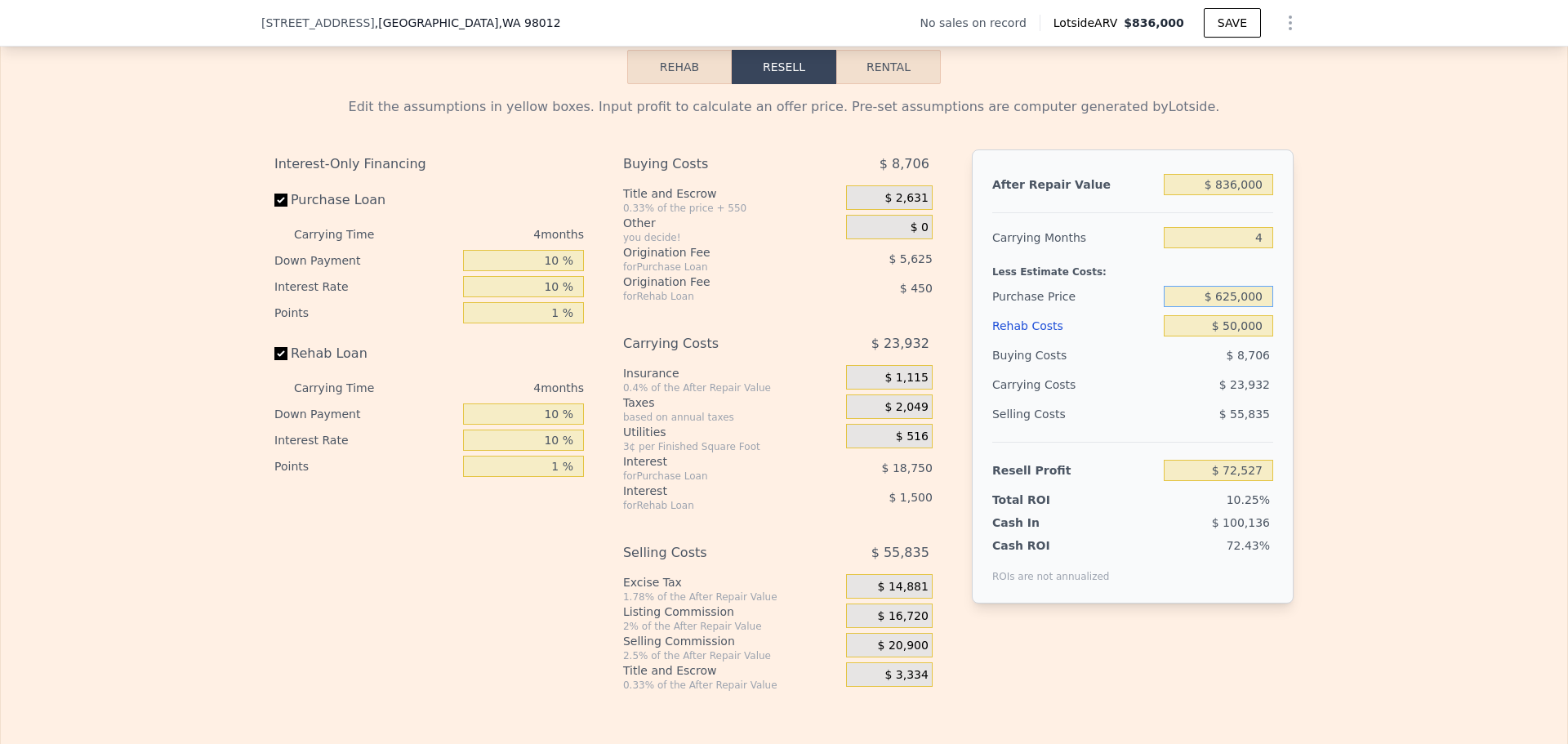
drag, startPoint x: 1224, startPoint y: 319, endPoint x: 1236, endPoint y: 319, distance: 12.0
click at [1235, 307] on input "$ 625,000" at bounding box center [1219, 297] width 110 height 21
type input "$ 600,000"
click at [1328, 328] on div "Edit the assumptions in yellow boxes. Input profit to calculate an offer price.…" at bounding box center [784, 388] width 1566 height 608
type input "$ 98,587"
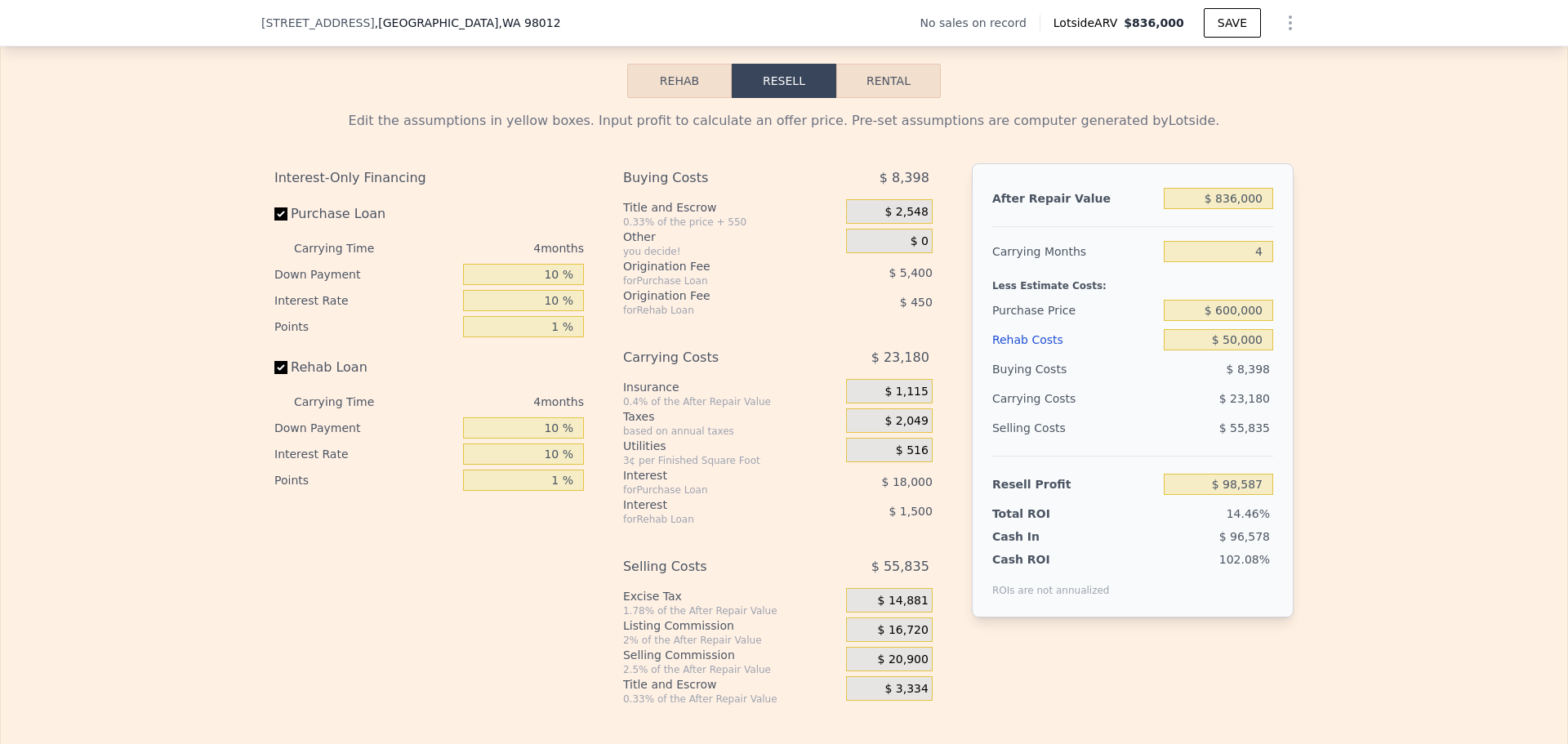
scroll to position [2363, 0]
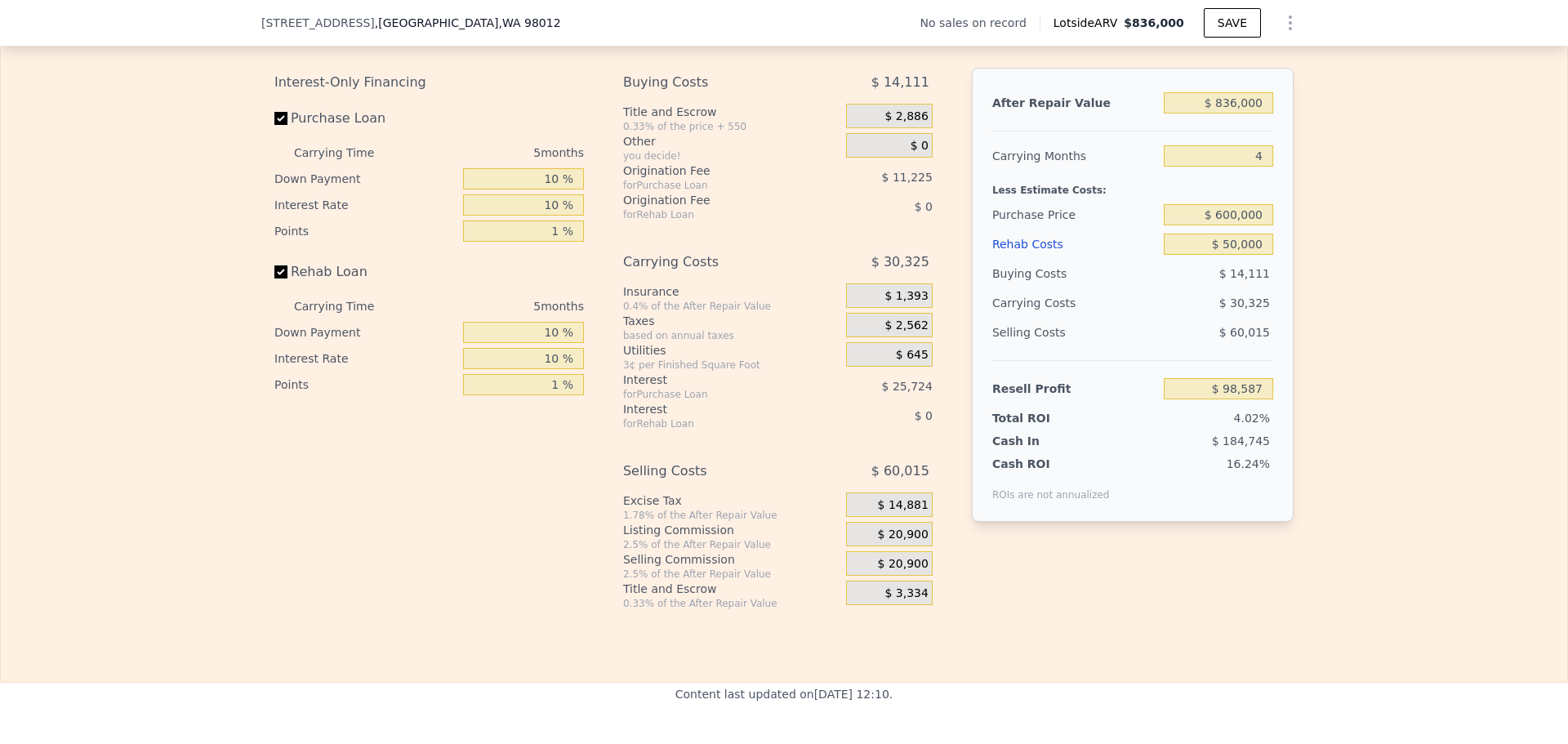
type input "5"
type input "$ 0"
type input "$ 29,999"
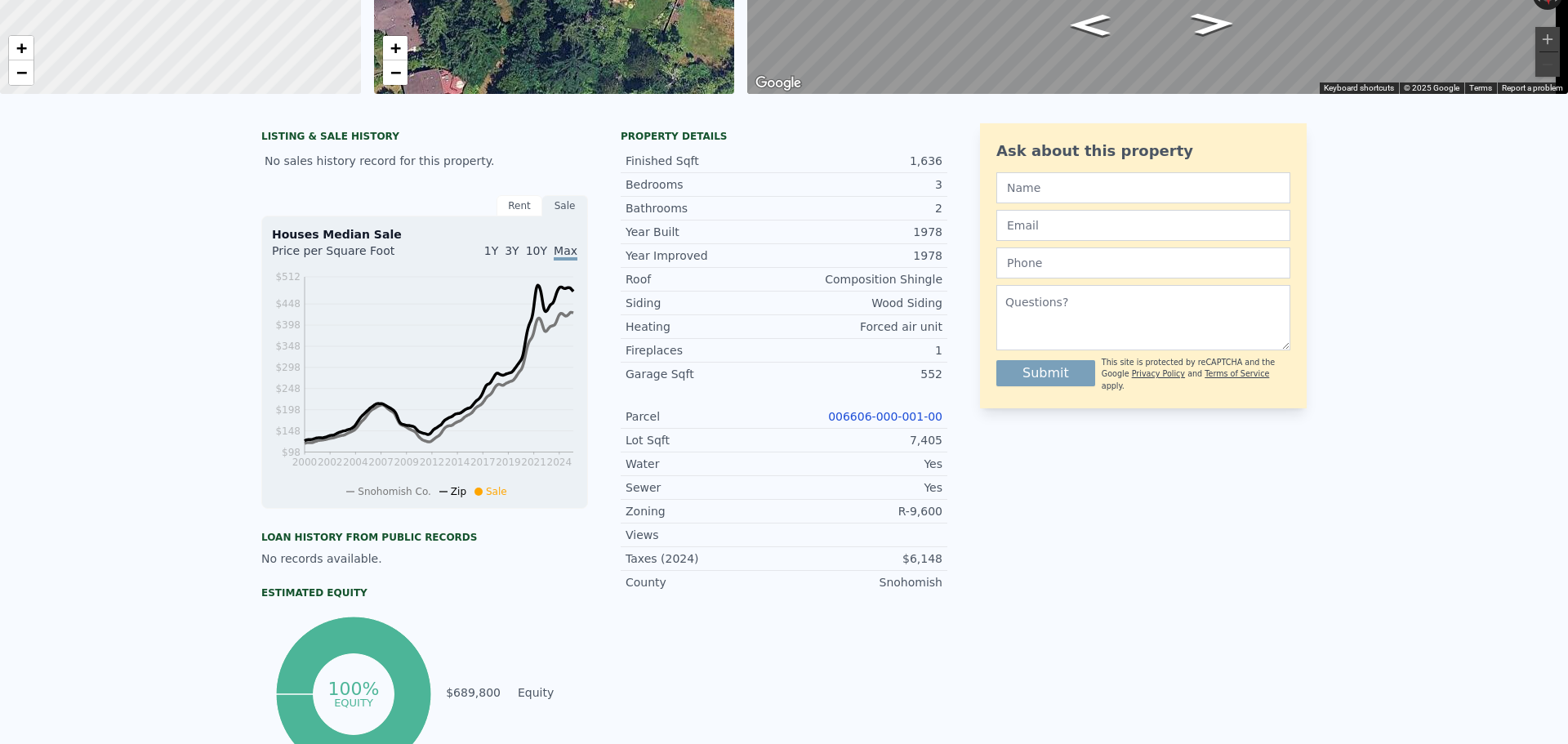
scroll to position [0, 0]
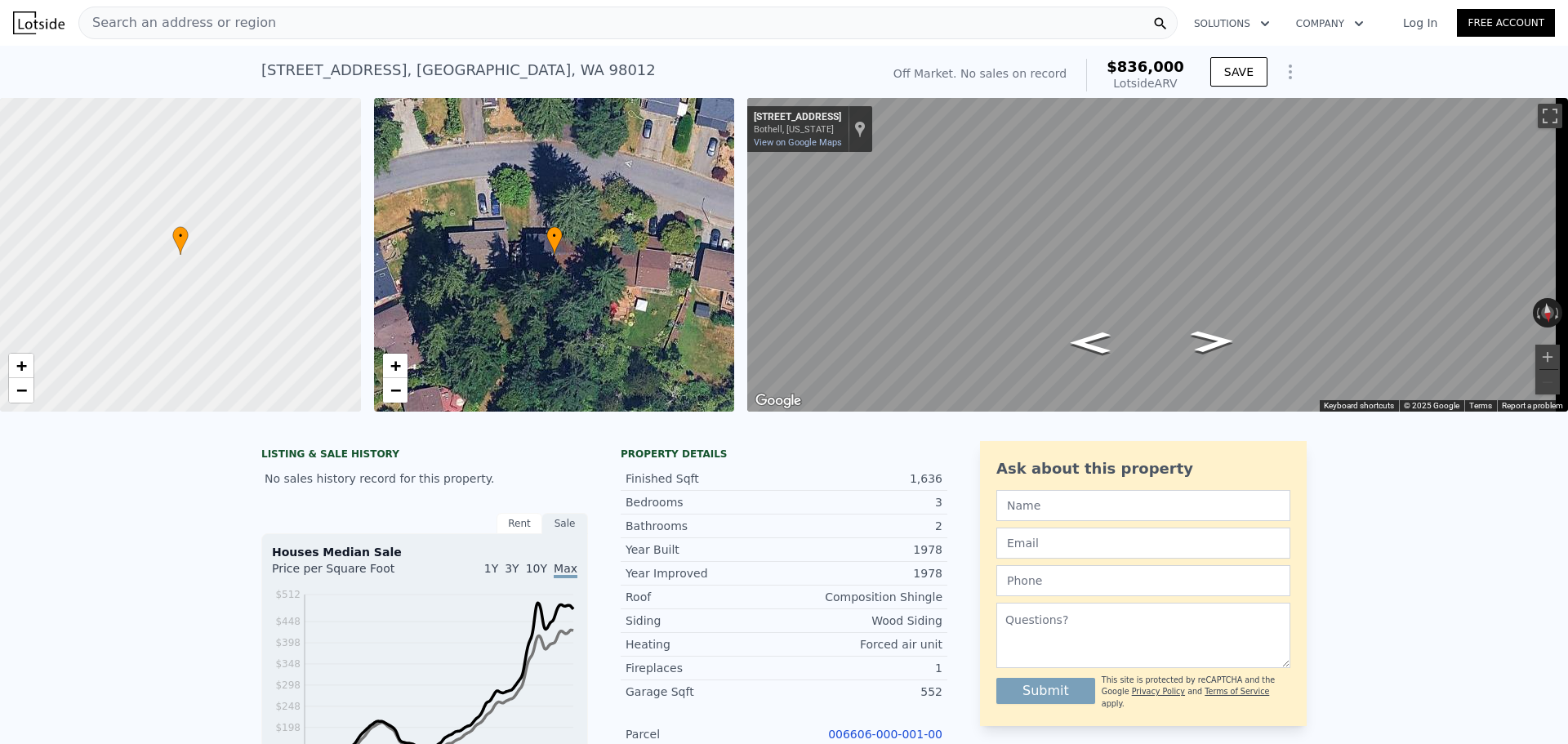
click at [260, 23] on div "Search an address or region" at bounding box center [628, 23] width 1099 height 33
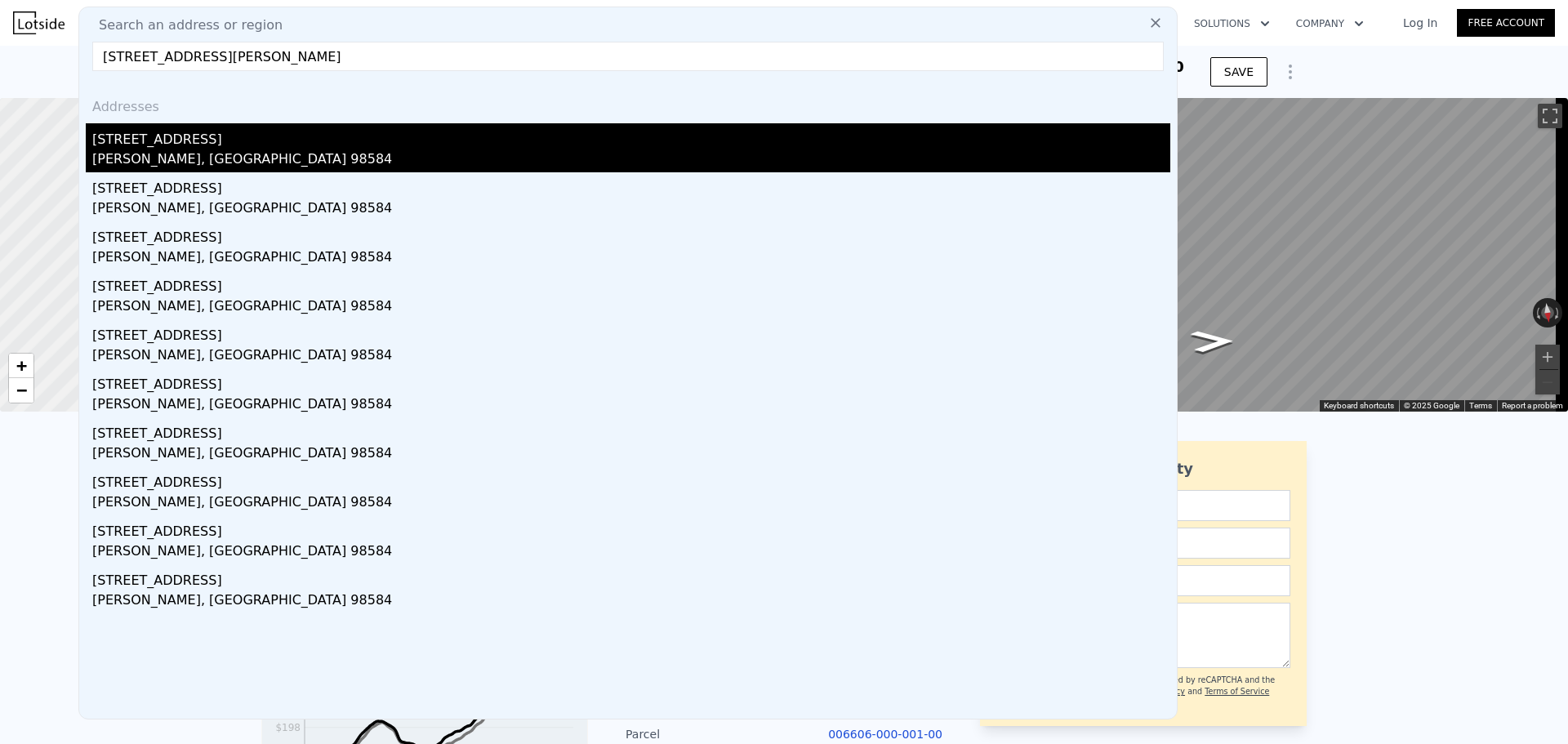
type input "480 E Lakeshore Dr E, Shelton, WA 98584"
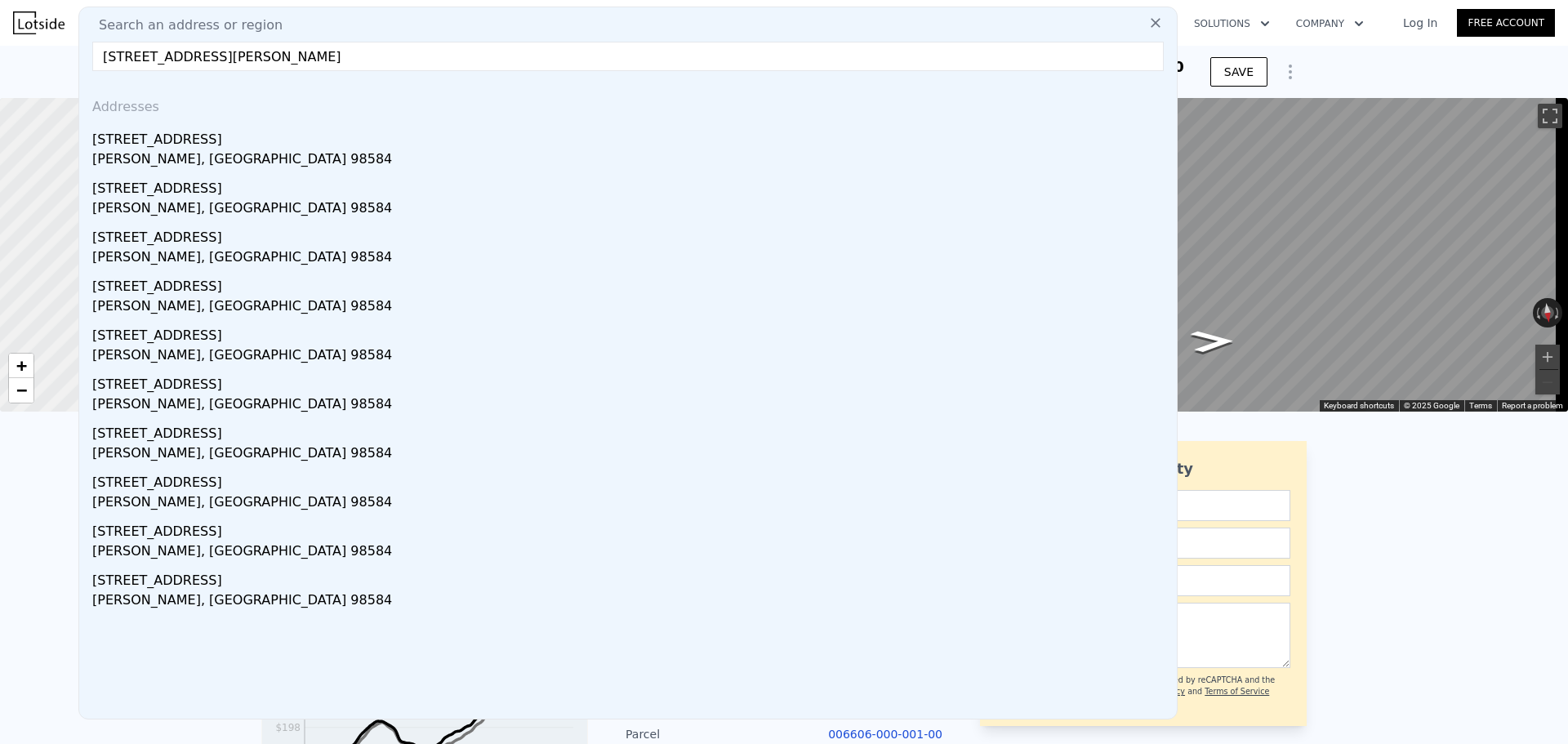
drag, startPoint x: 178, startPoint y: 138, endPoint x: 351, endPoint y: 130, distance: 173.2
click at [178, 138] on div "91 E Lakeshore Dr W" at bounding box center [632, 137] width 1078 height 26
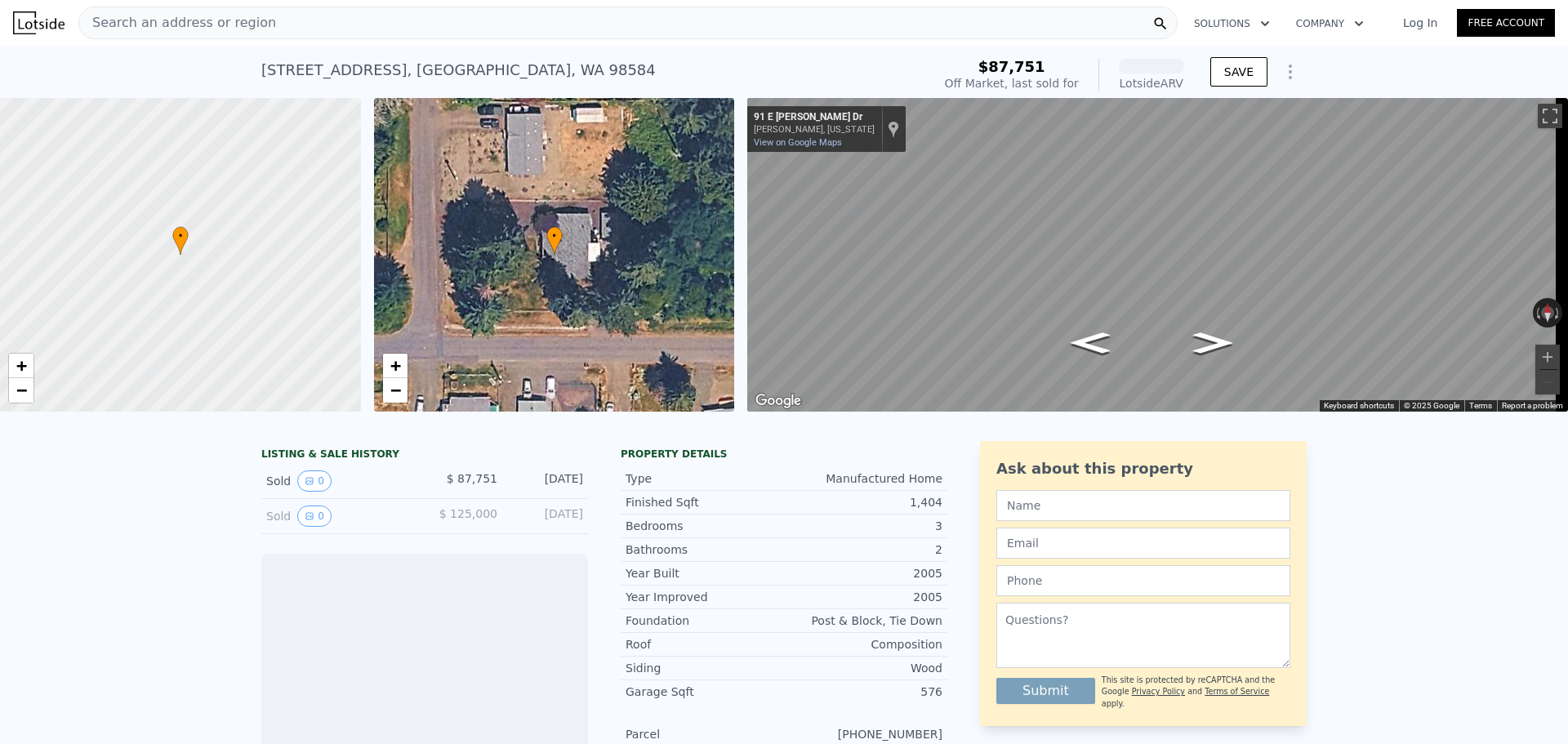
click at [179, 27] on span "Search an address or region" at bounding box center [178, 23] width 197 height 20
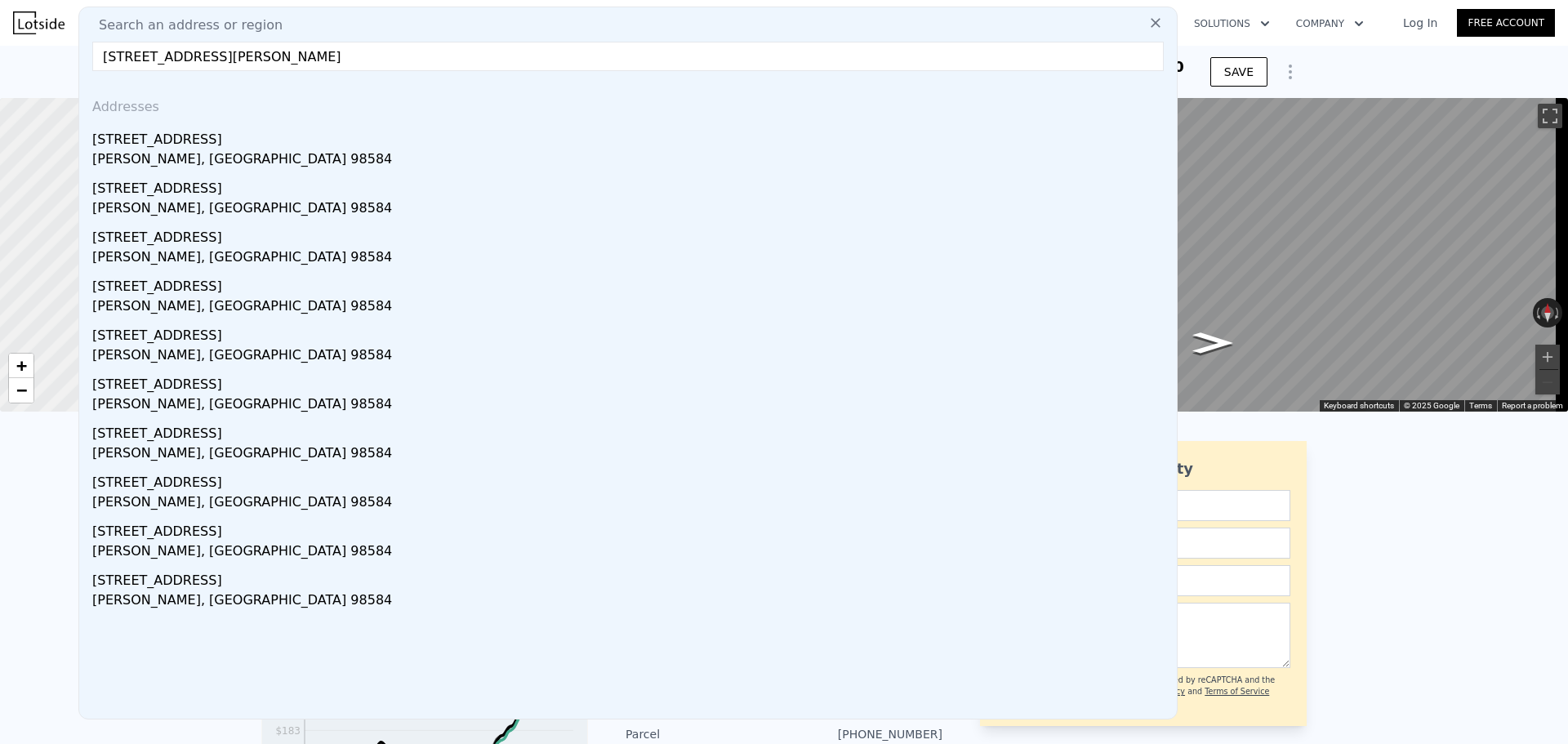
drag, startPoint x: 288, startPoint y: 58, endPoint x: 458, endPoint y: 66, distance: 170.2
click at [455, 67] on input "480 E Lakeshore Dr E, Shelton, WA 98584" at bounding box center [628, 57] width 1072 height 29
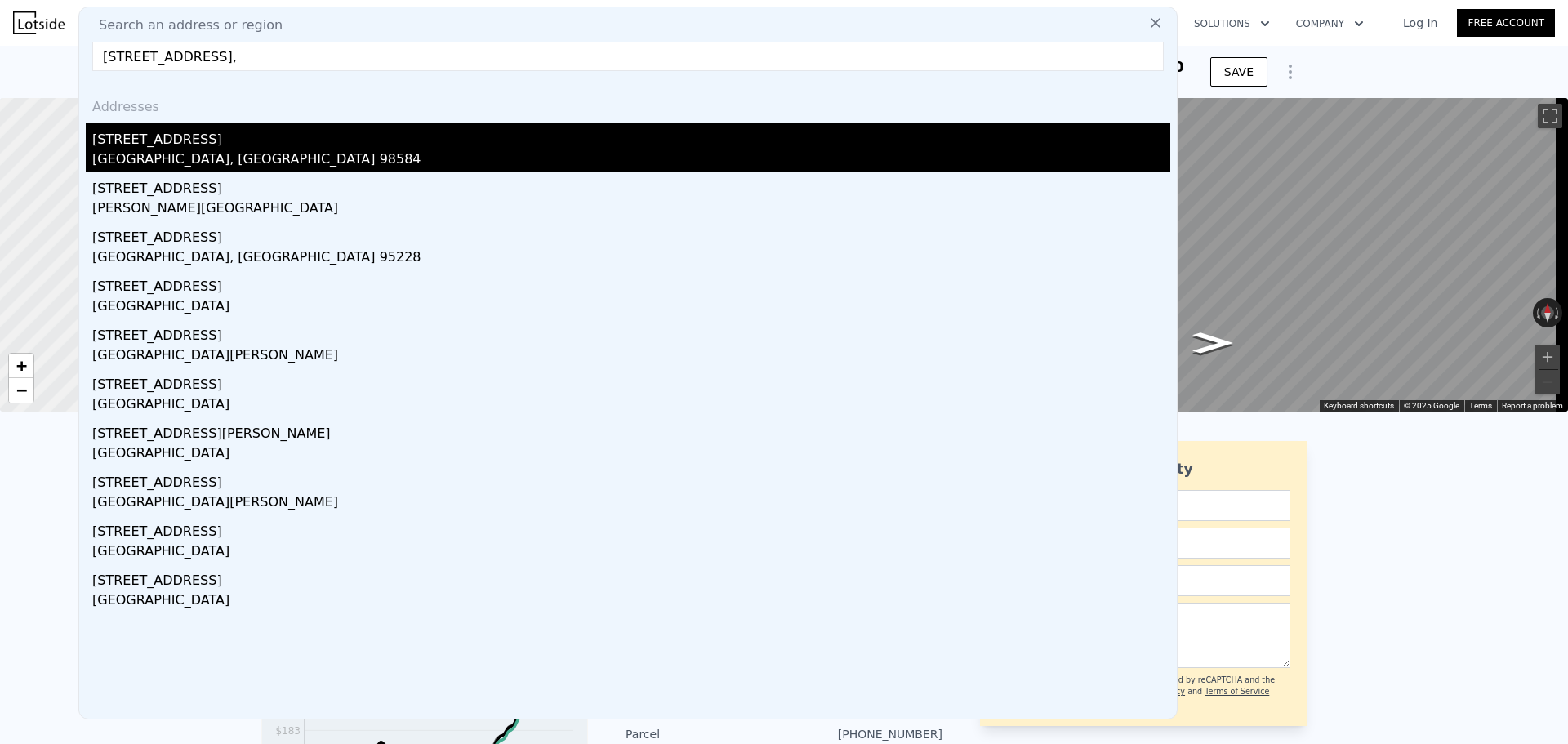
type input "480 E Lakeshore Dr E,"
click at [188, 143] on div "[STREET_ADDRESS]" at bounding box center [632, 137] width 1078 height 26
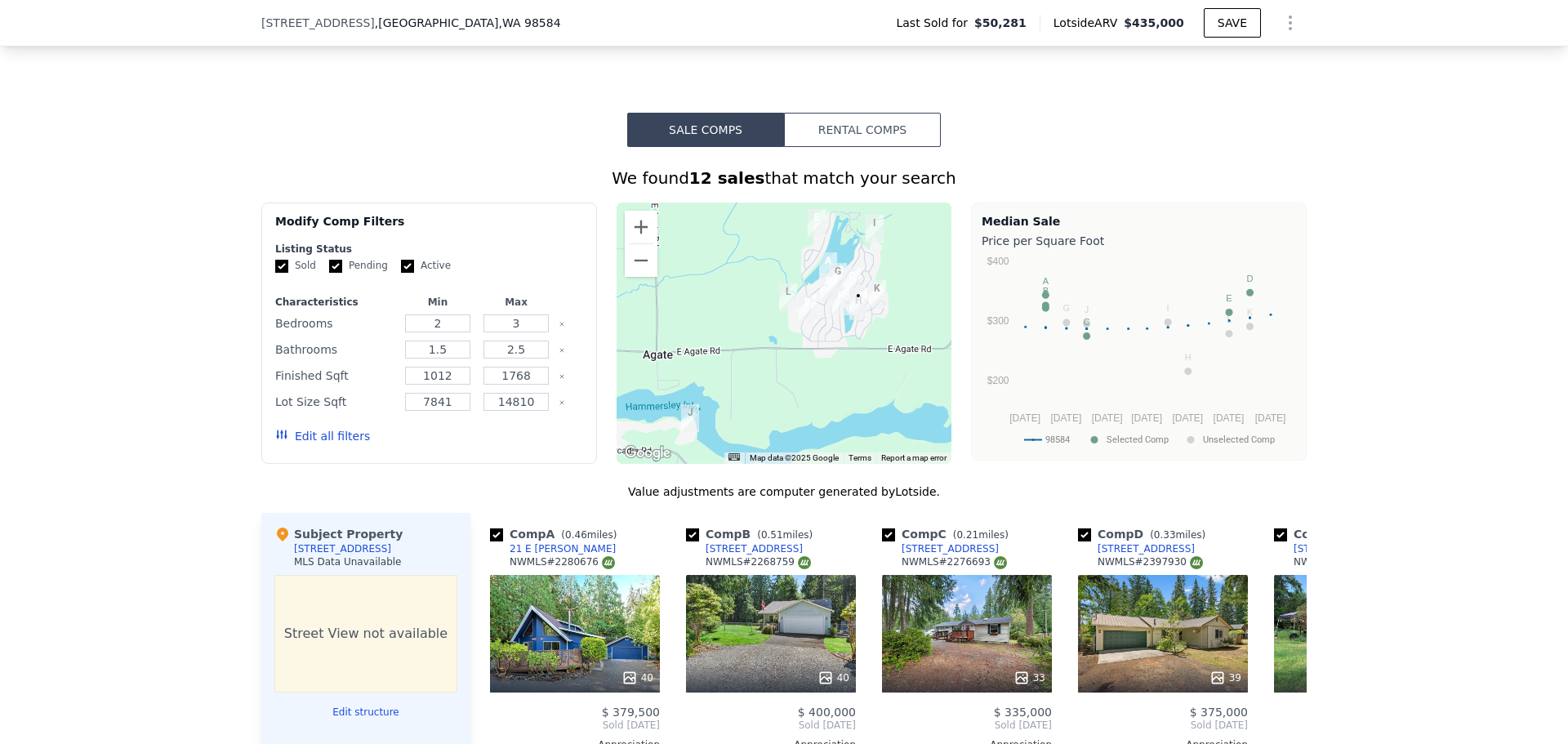
scroll to position [1628, 0]
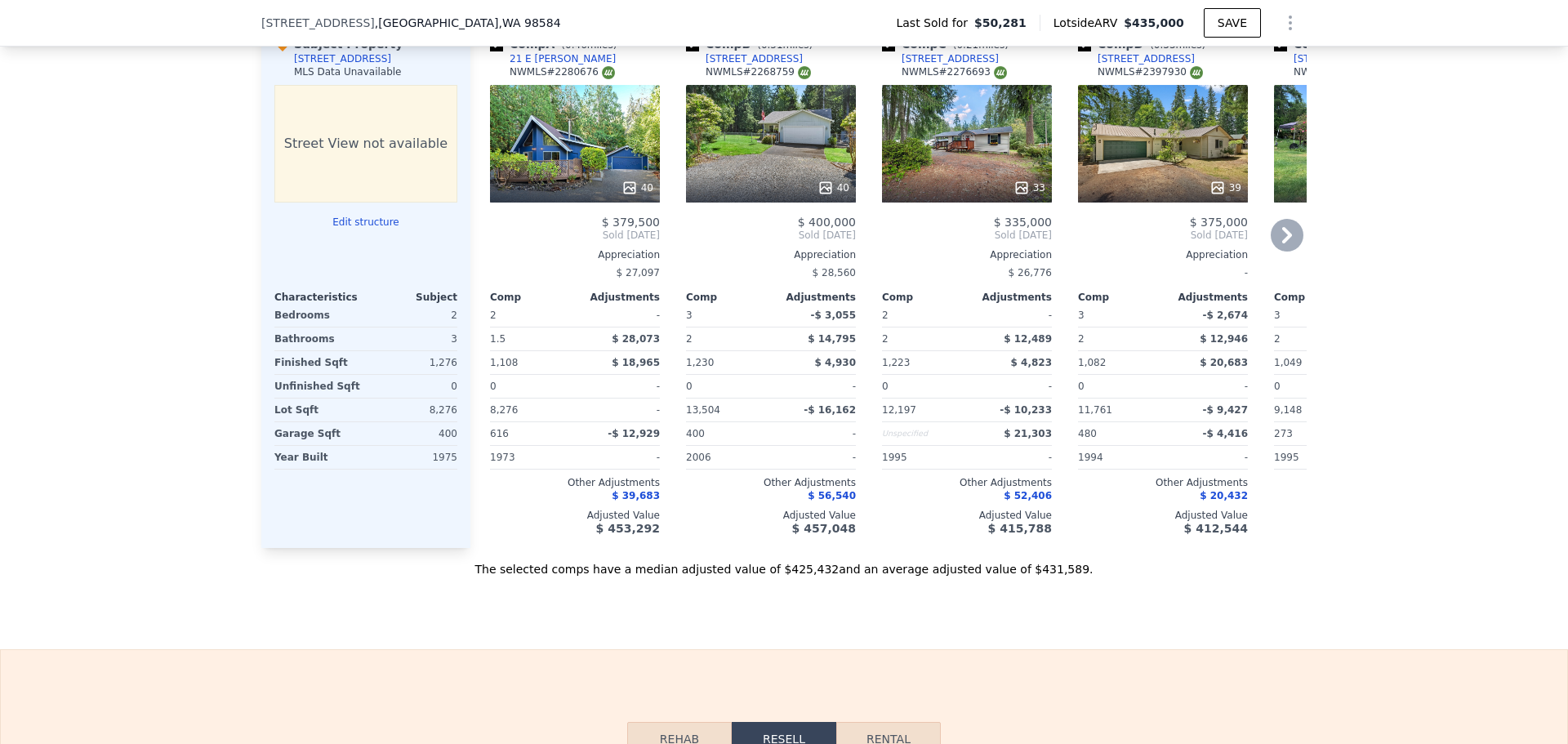
click at [1277, 252] on icon at bounding box center [1287, 235] width 33 height 33
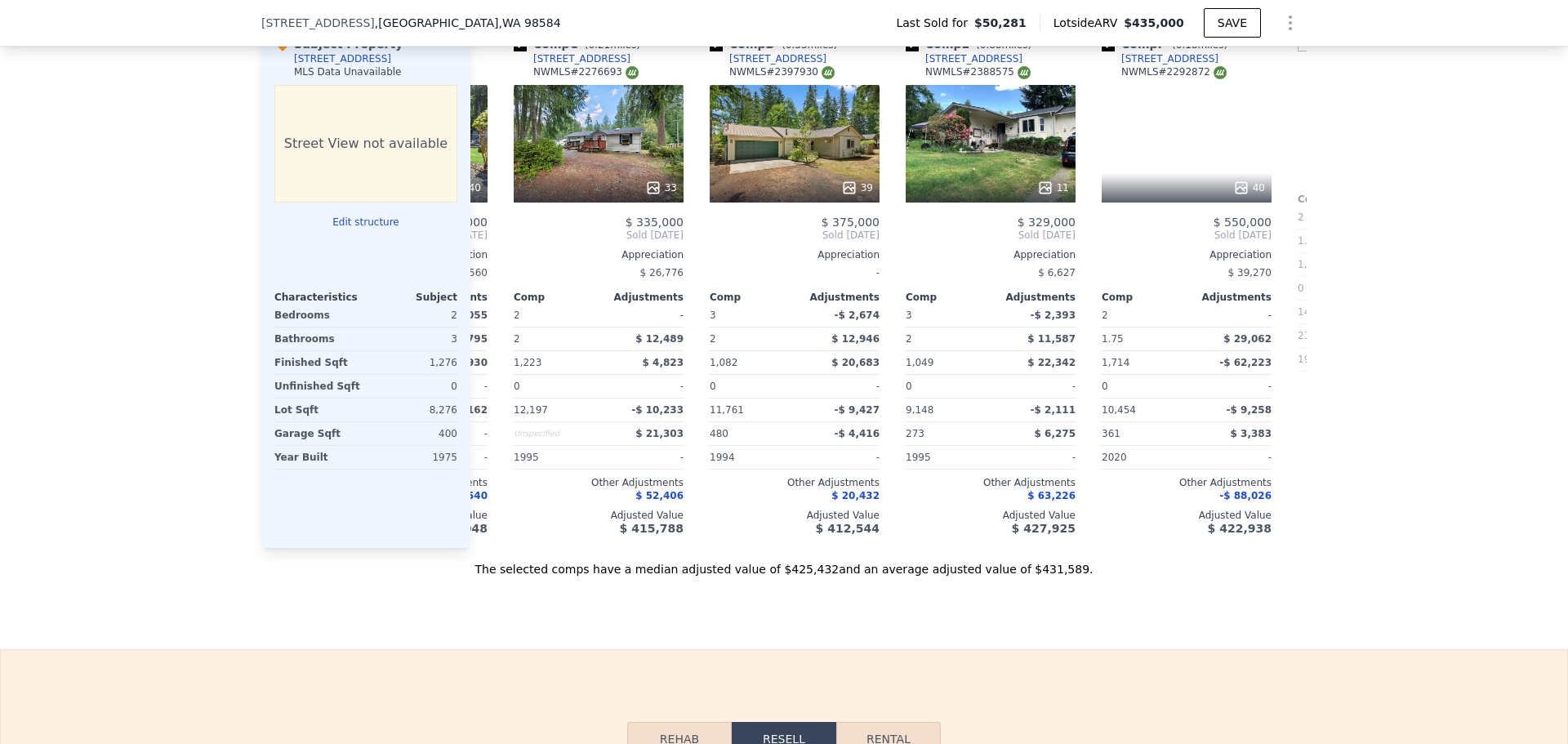
scroll to position [0, 392]
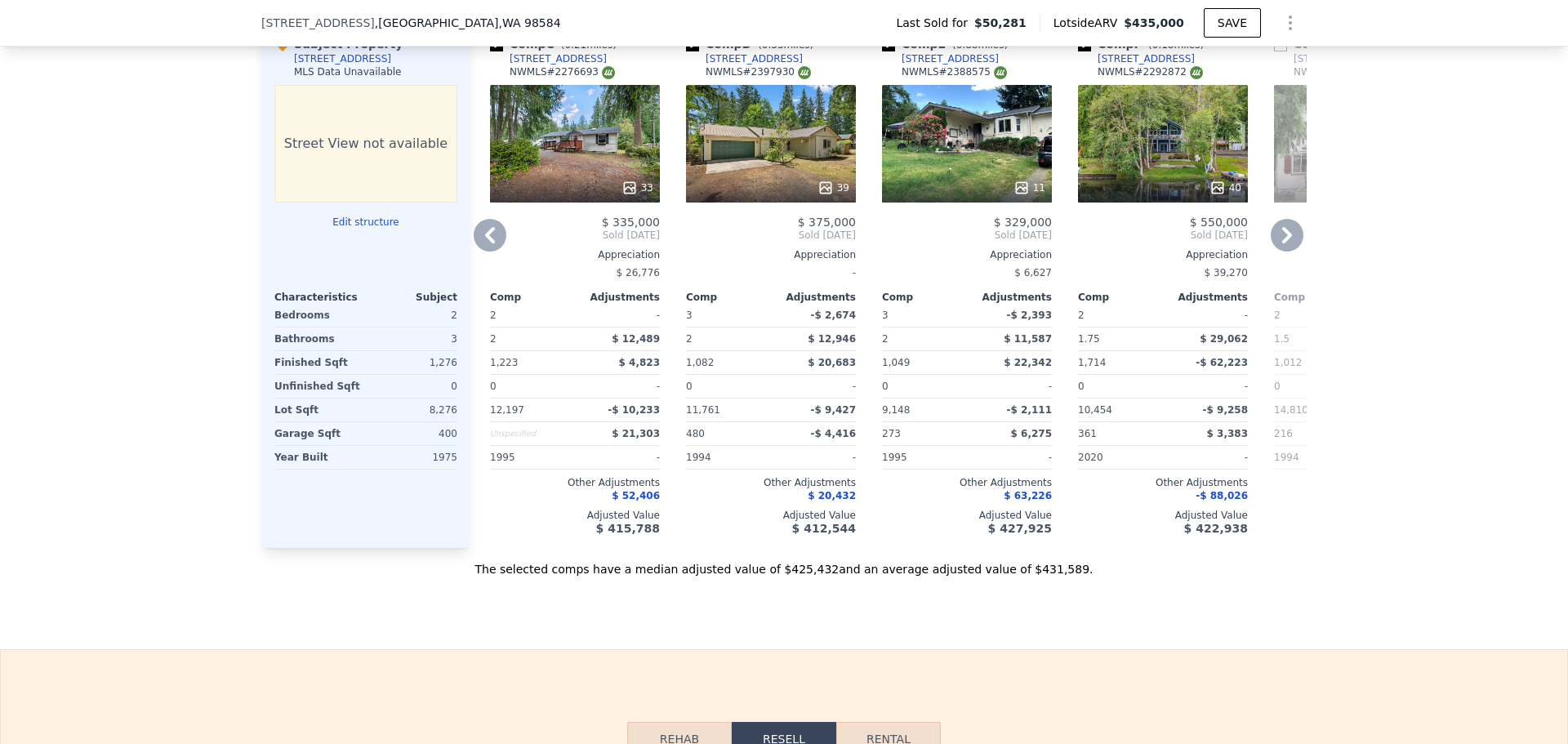
click at [1282, 243] on icon at bounding box center [1287, 235] width 10 height 16
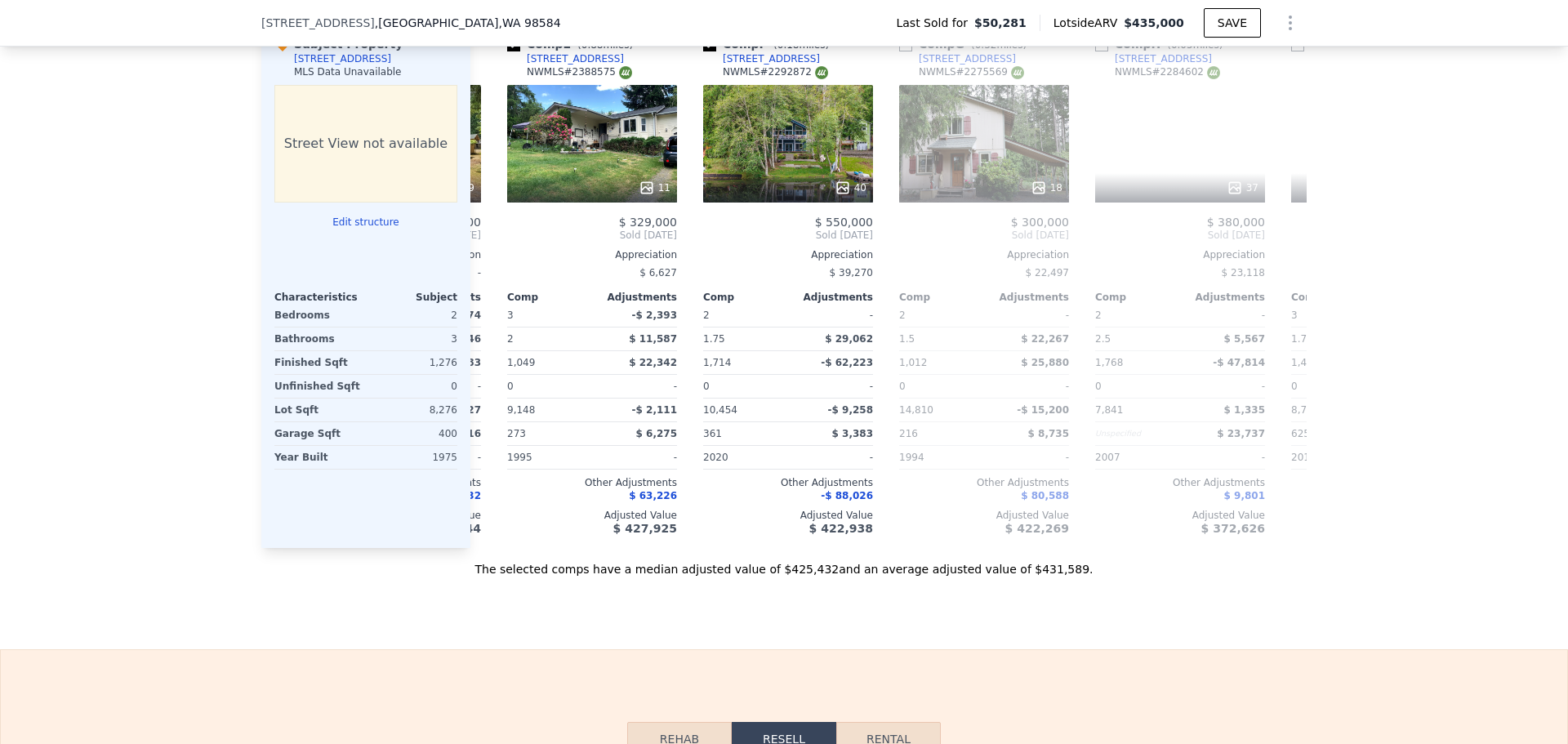
scroll to position [0, 784]
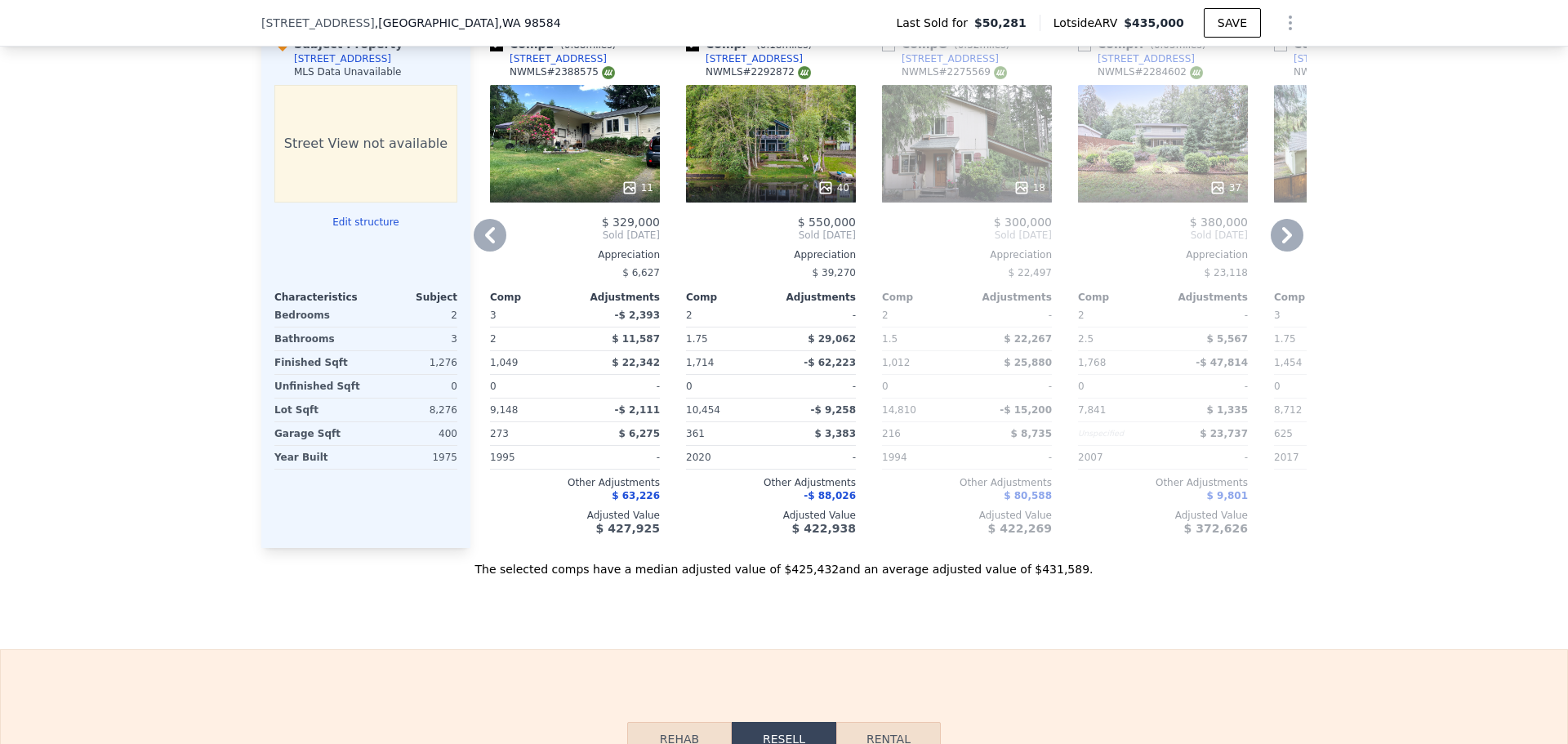
click at [1216, 193] on icon at bounding box center [1217, 187] width 11 height 11
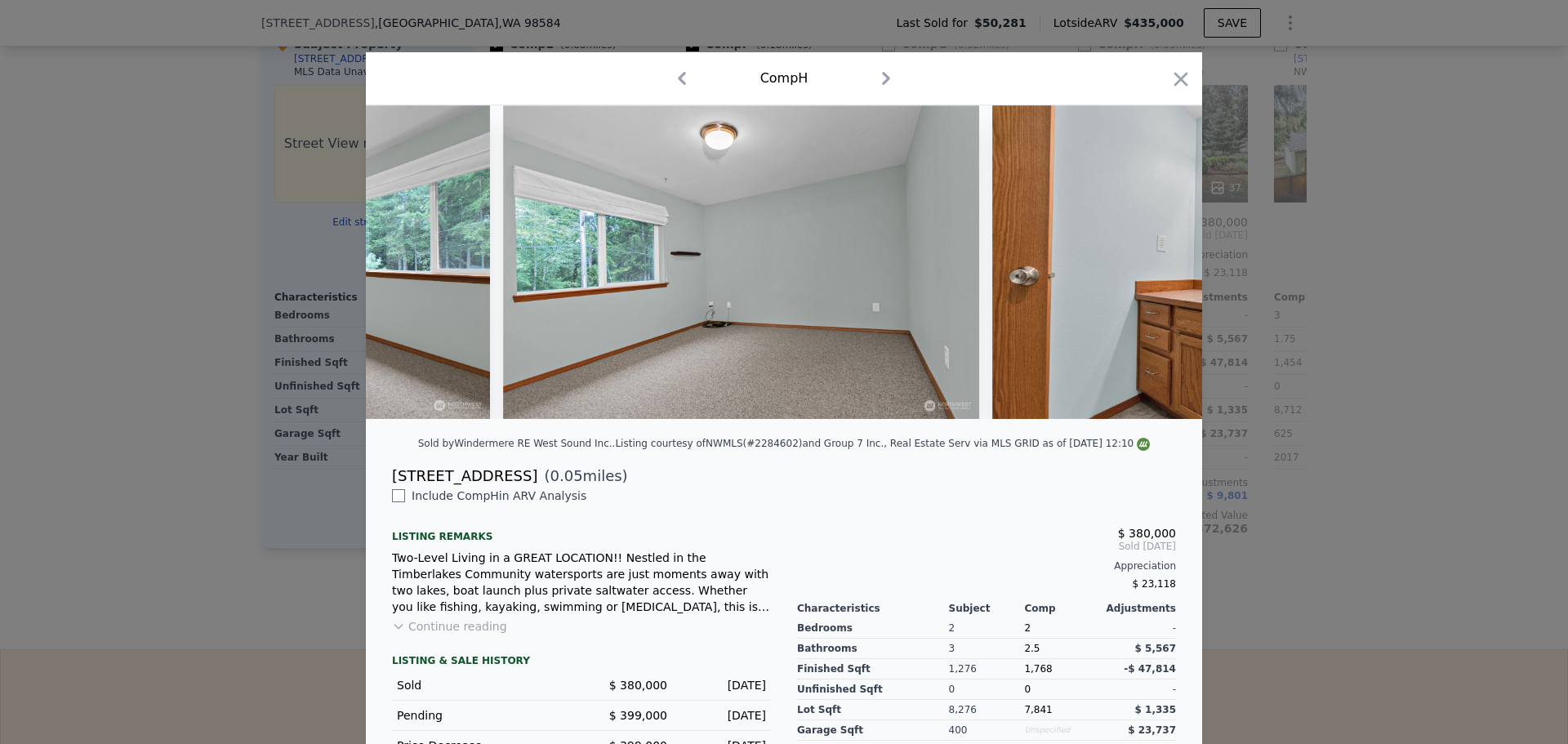
scroll to position [0, 14753]
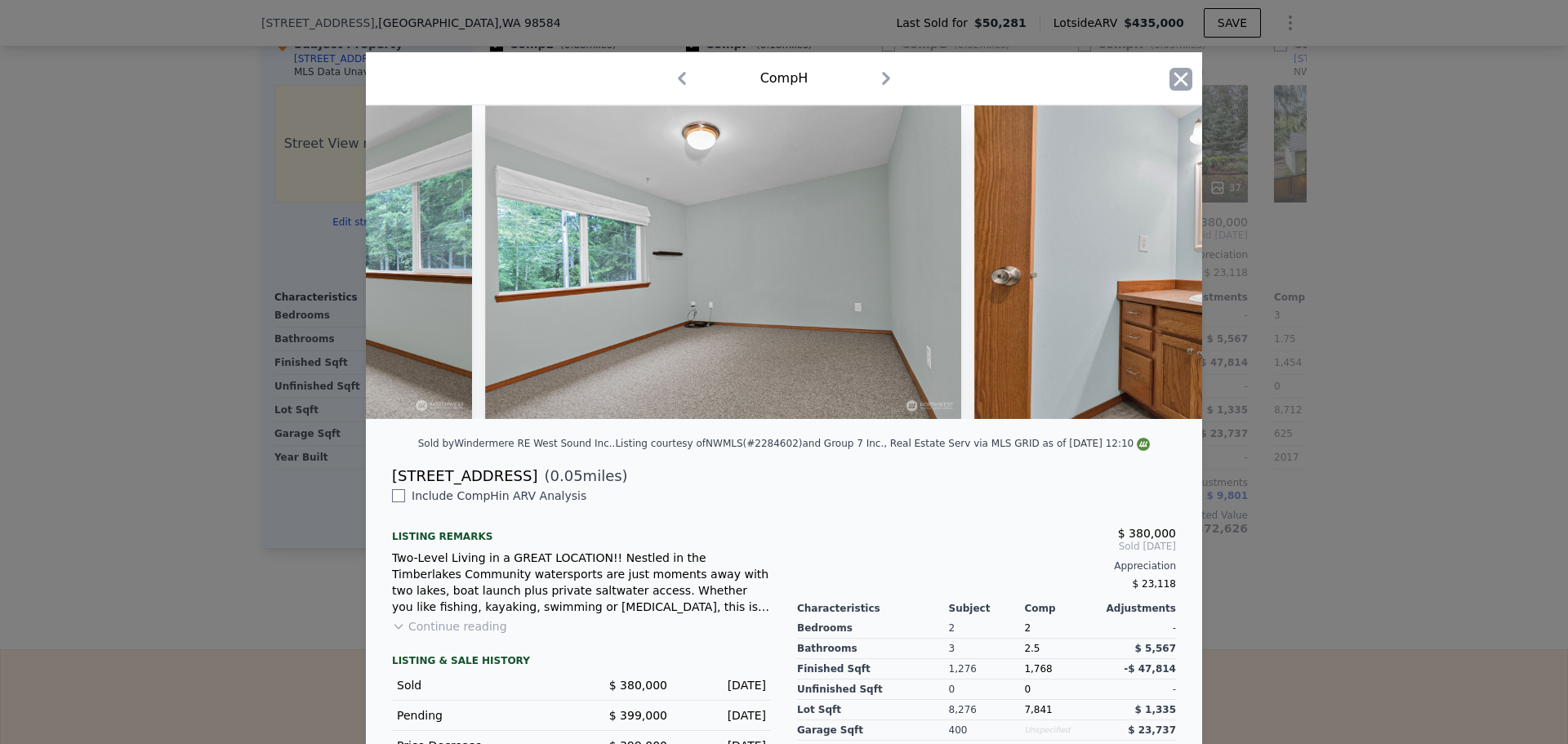
click at [1174, 72] on icon "button" at bounding box center [1181, 79] width 23 height 23
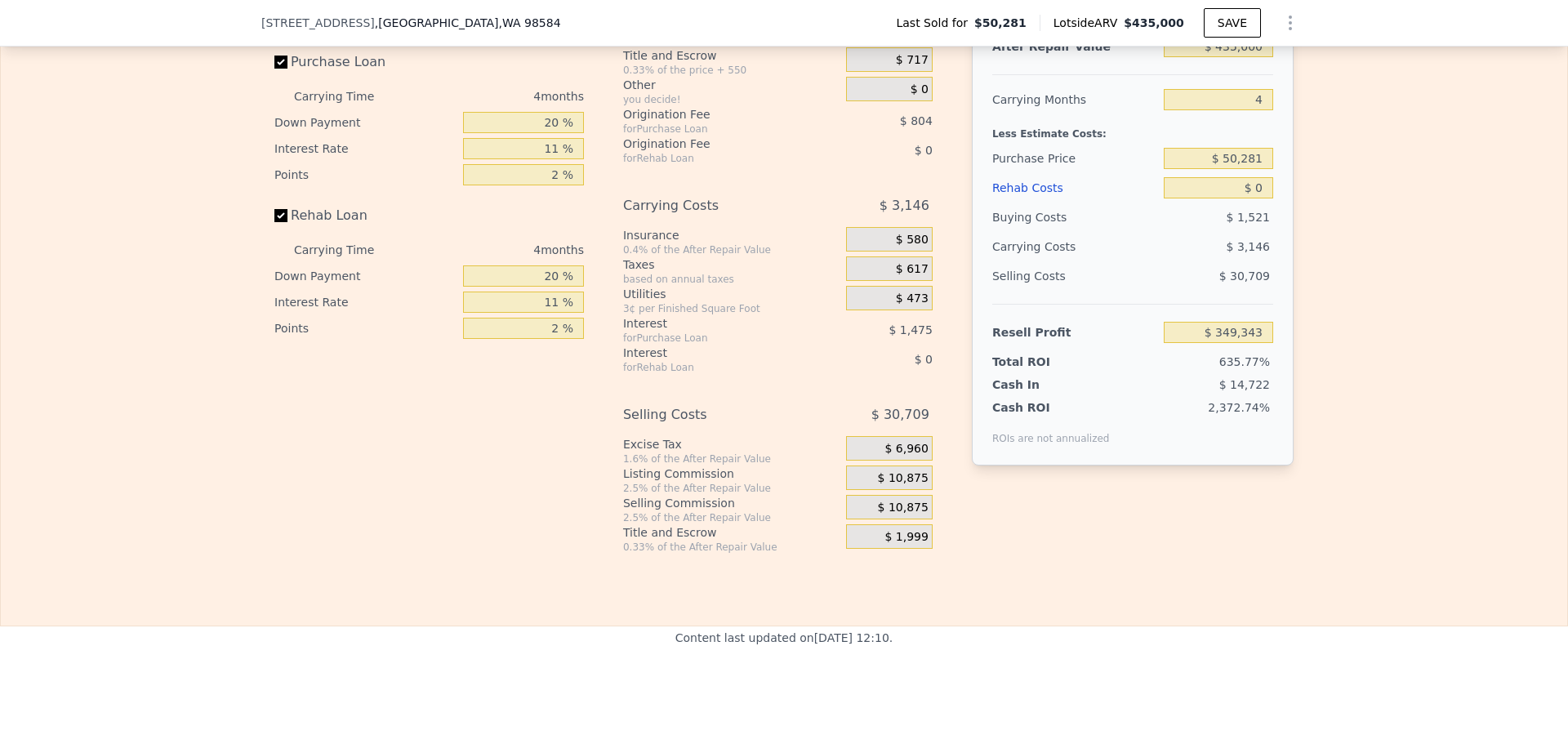
scroll to position [2445, 0]
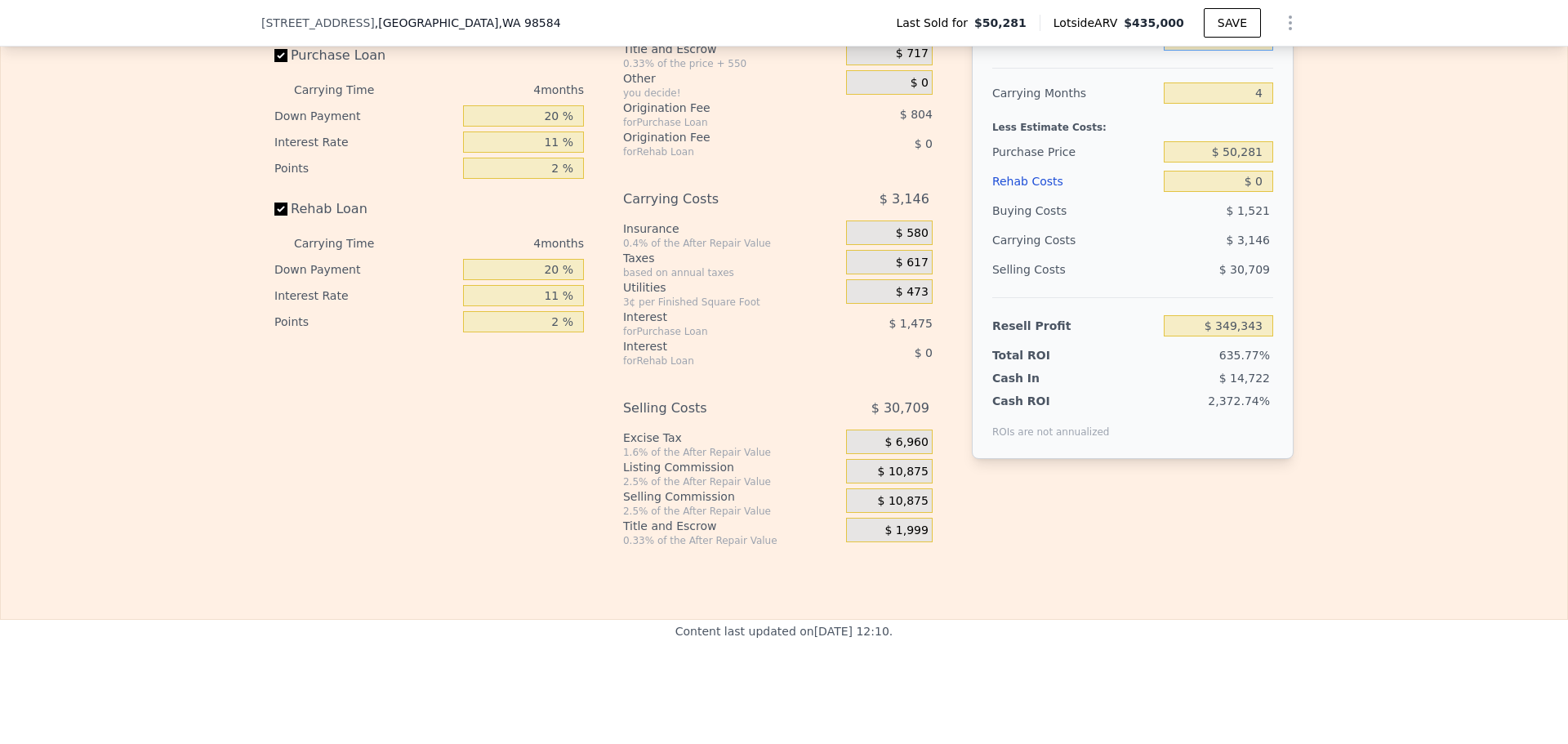
click at [1235, 51] on input "$ 435,000" at bounding box center [1219, 40] width 110 height 21
click at [1235, 51] on input "$ 435,000" at bounding box center [1219, 40] width 110 height 21
type input "$ 2"
type input "-$ 54,916"
type input "$ 28"
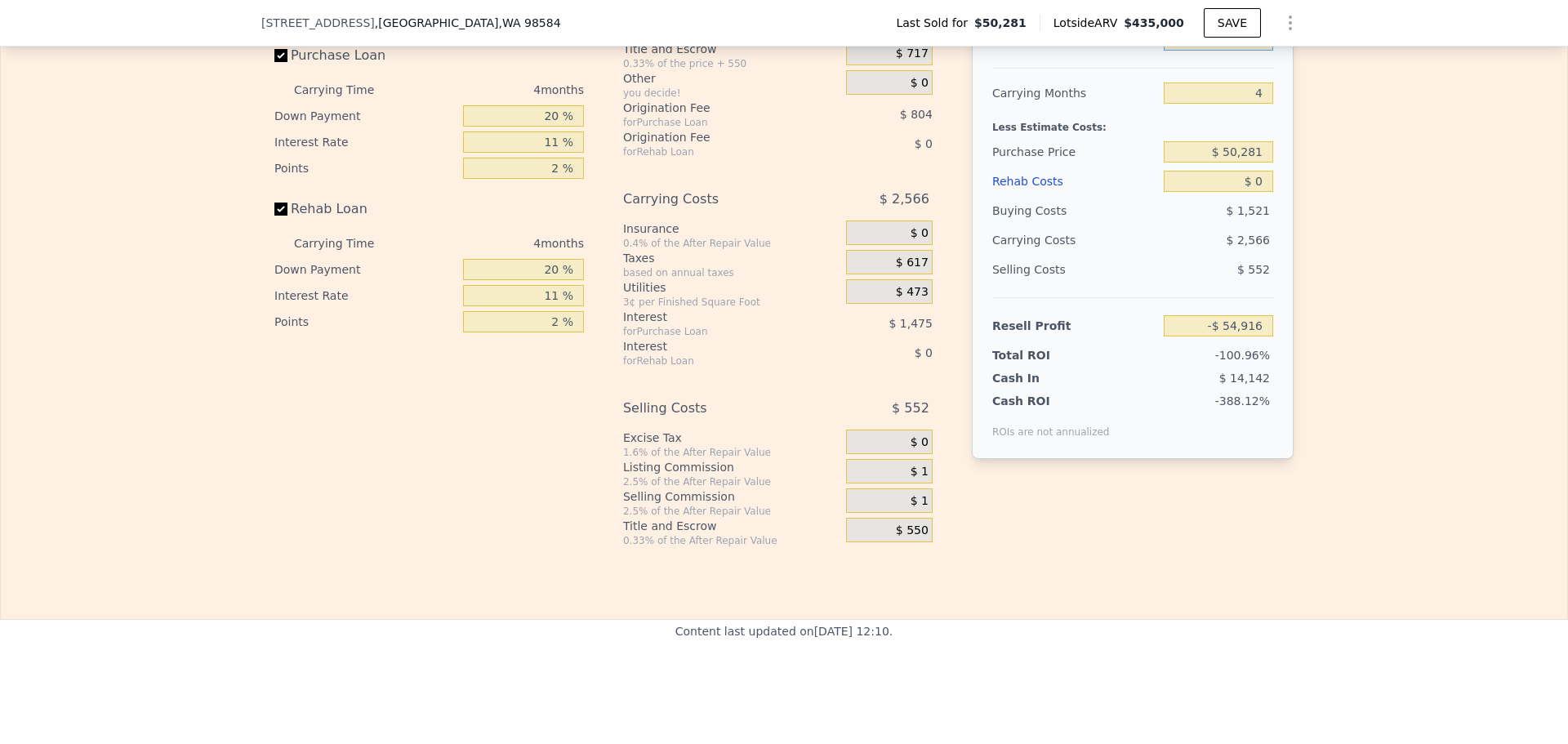
type input "-$ 54,892"
type input "$ 2"
type input "-$ 54,916"
type input "$ 380"
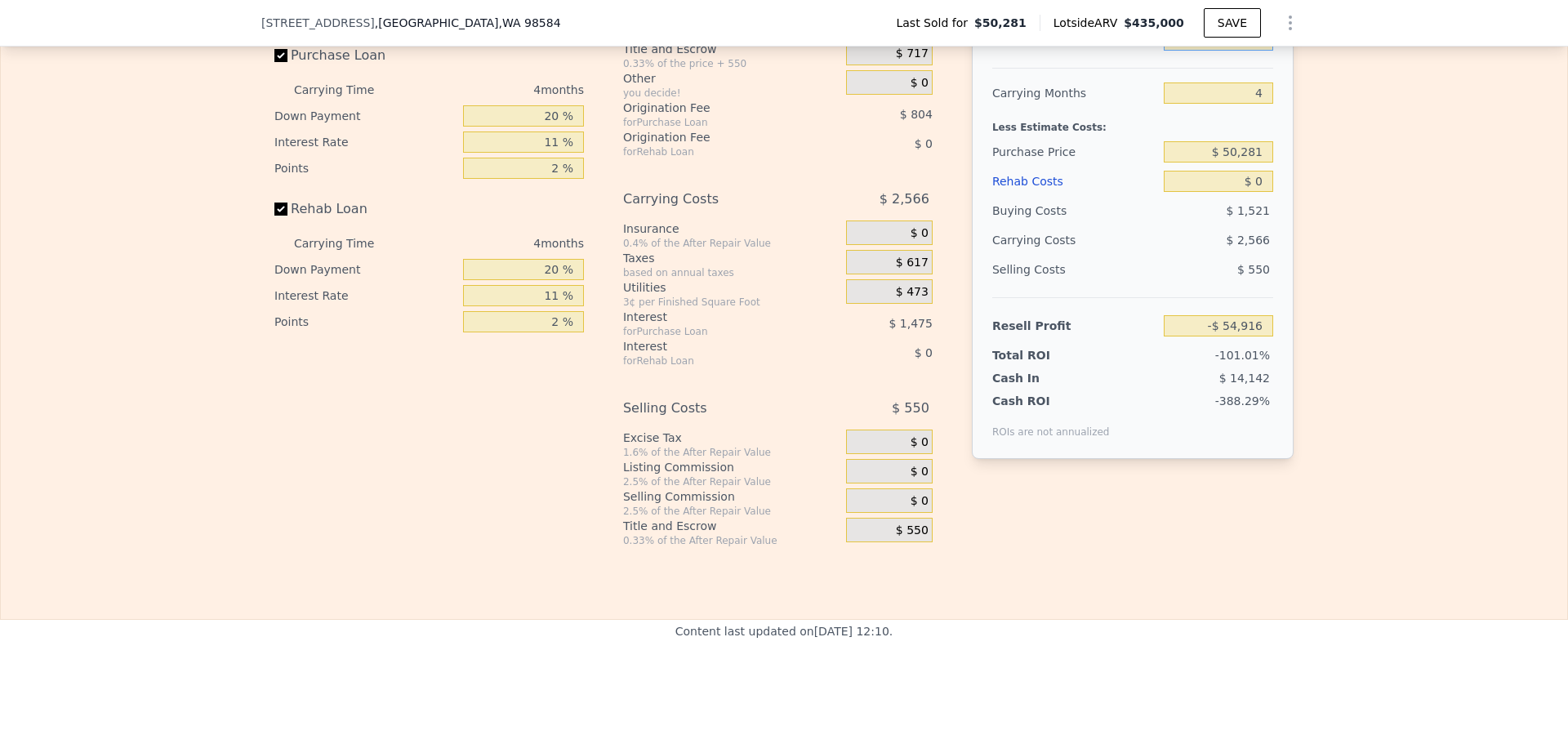
type input "-$ 54,566"
type input "$ 380,000"
type input "$ 298,230"
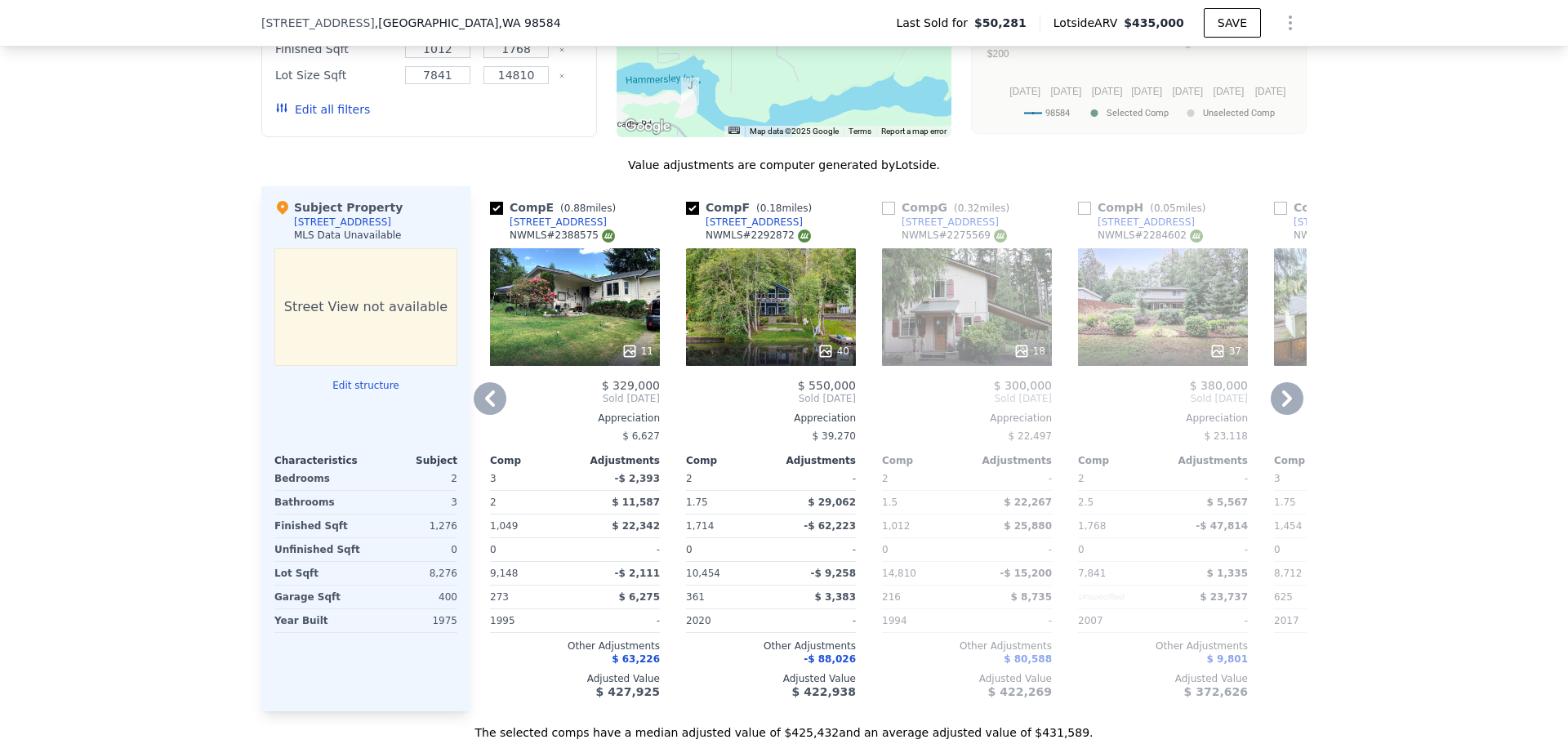
scroll to position [1546, 0]
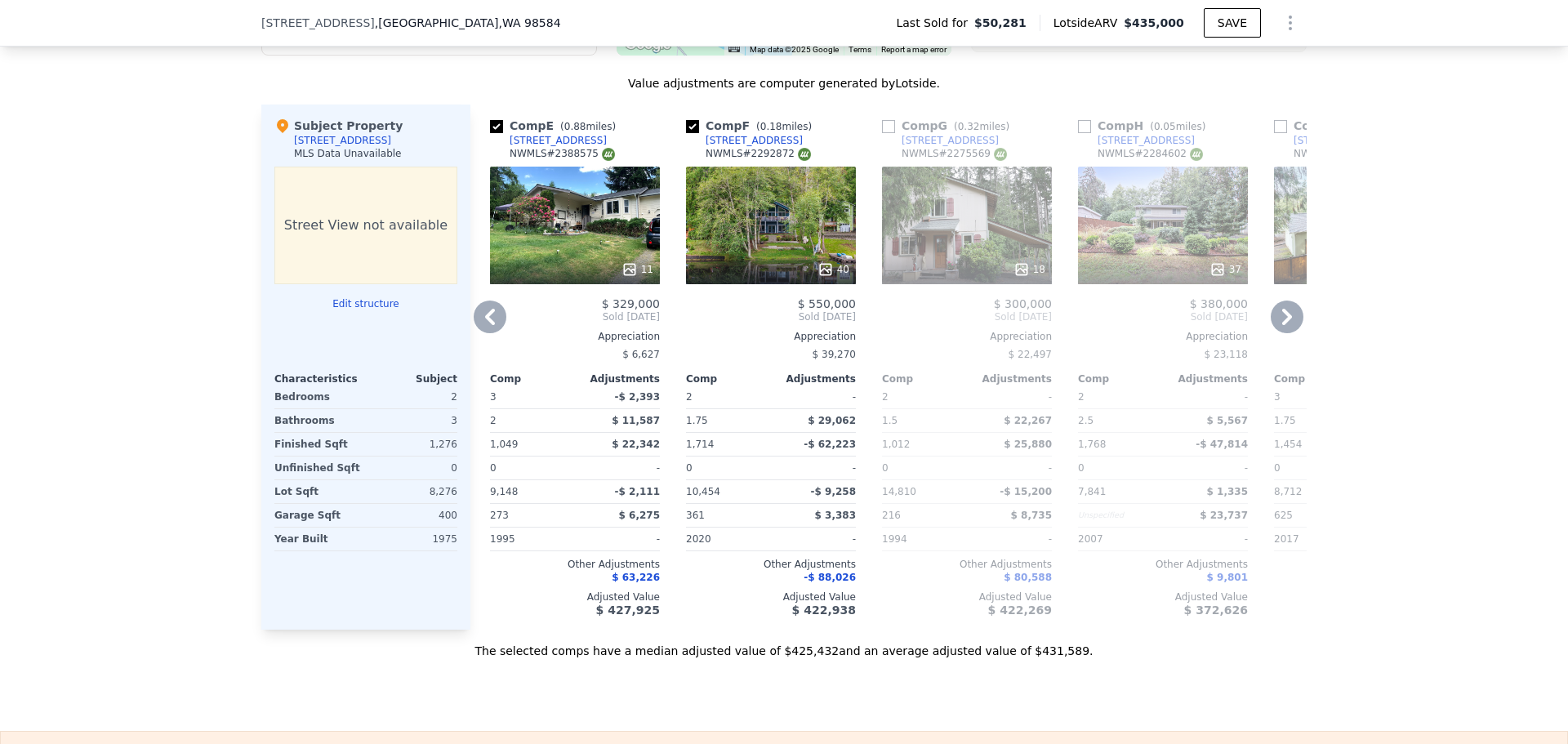
type input "$ 380,000"
click at [1282, 325] on icon at bounding box center [1287, 317] width 10 height 16
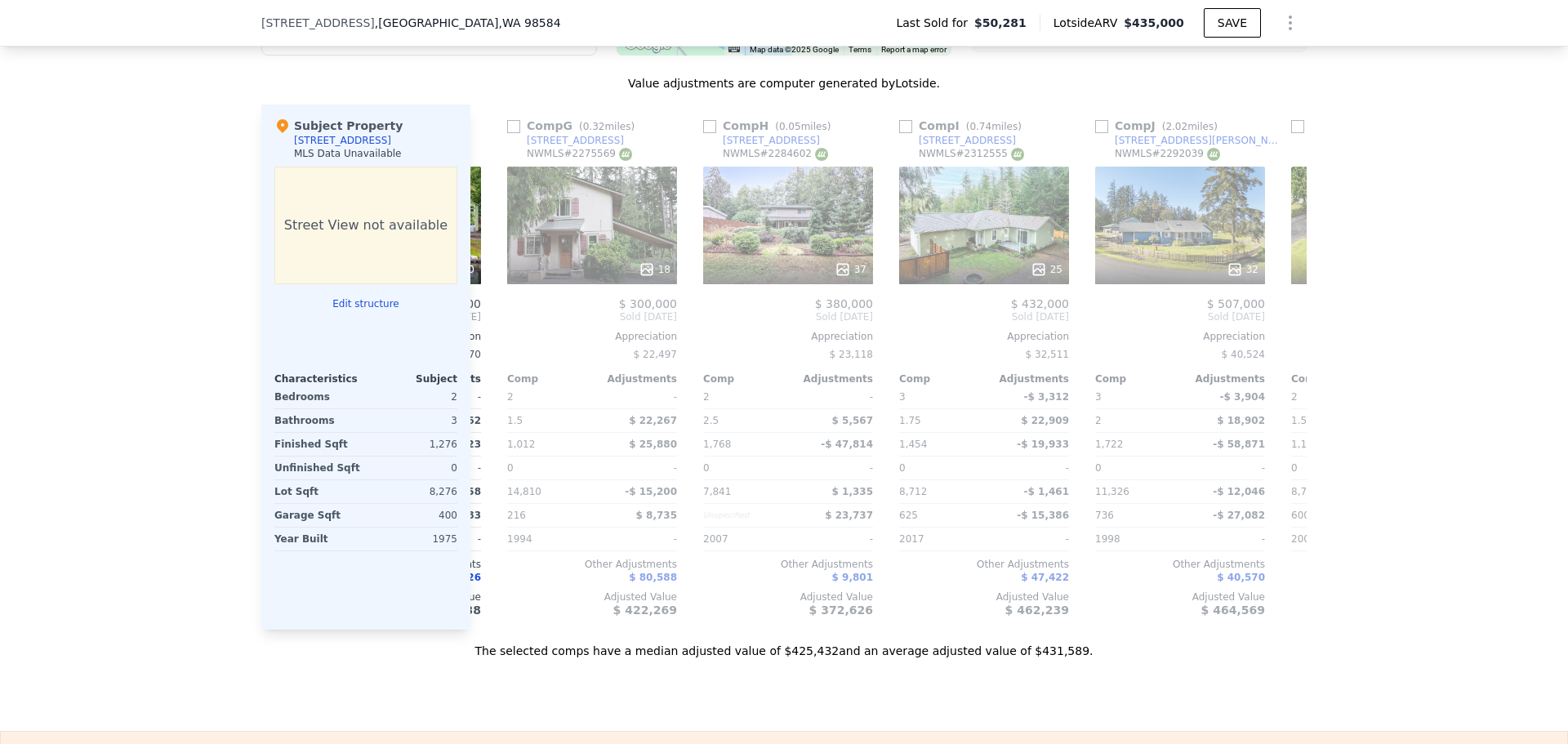
scroll to position [0, 1176]
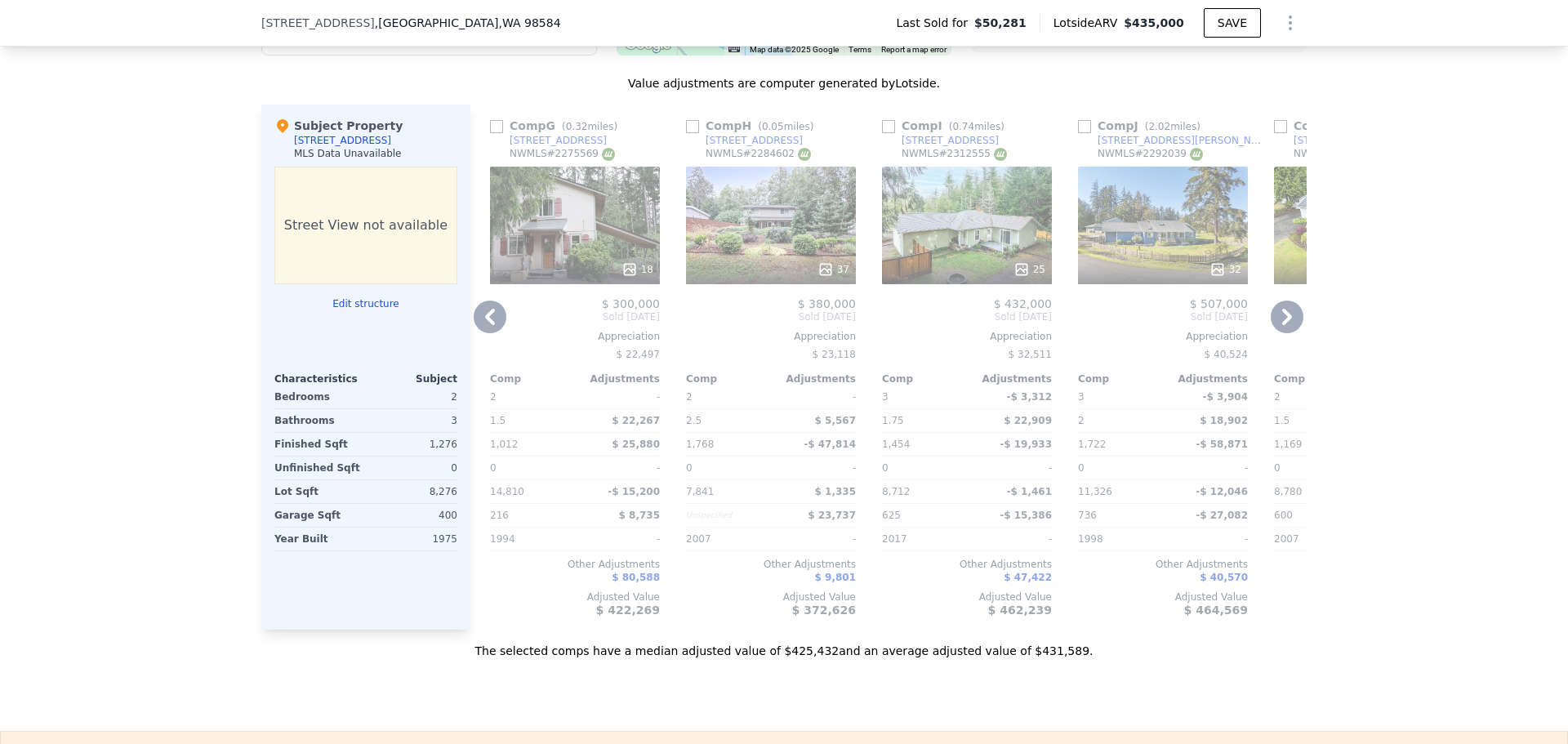
click at [1281, 329] on icon at bounding box center [1287, 317] width 33 height 33
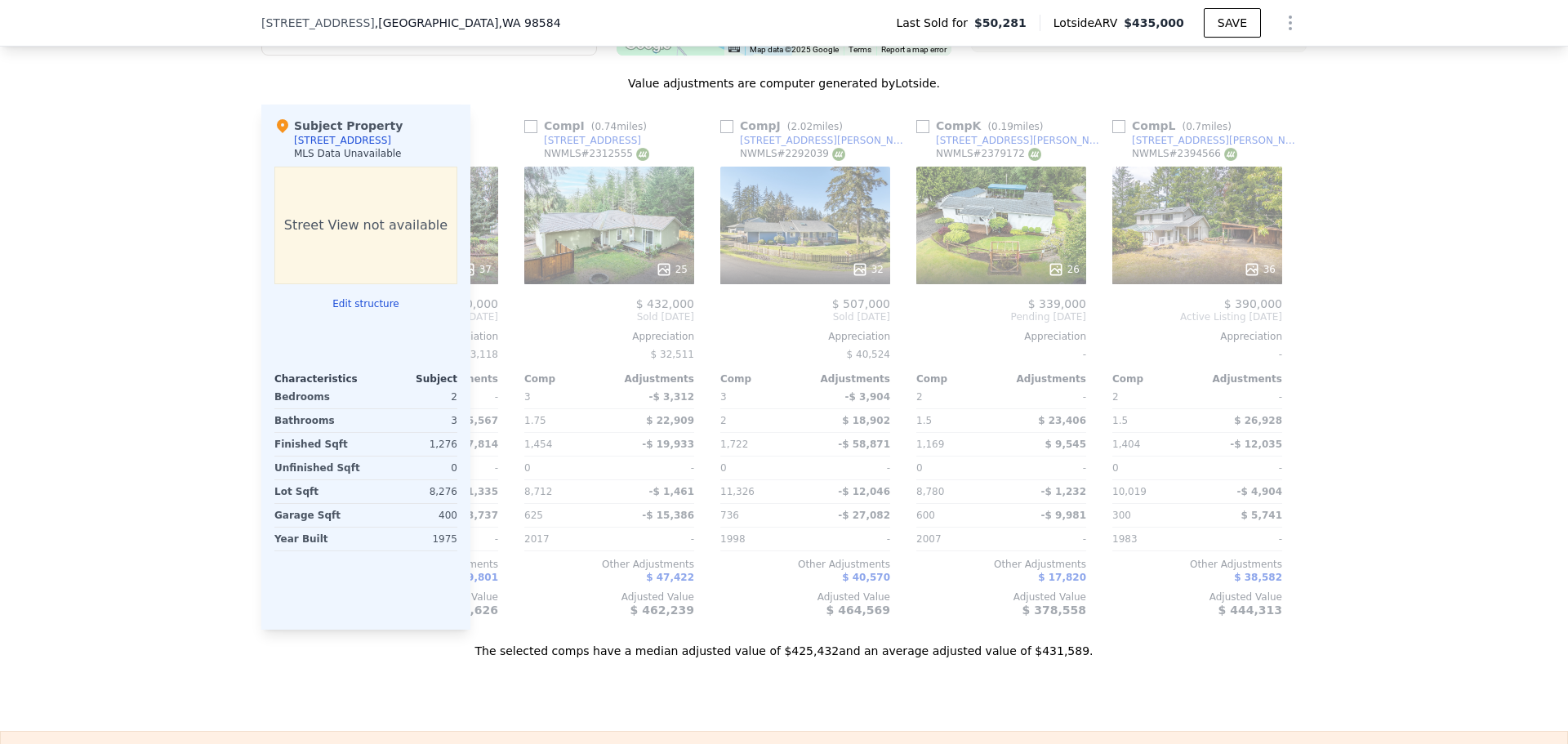
scroll to position [0, 1555]
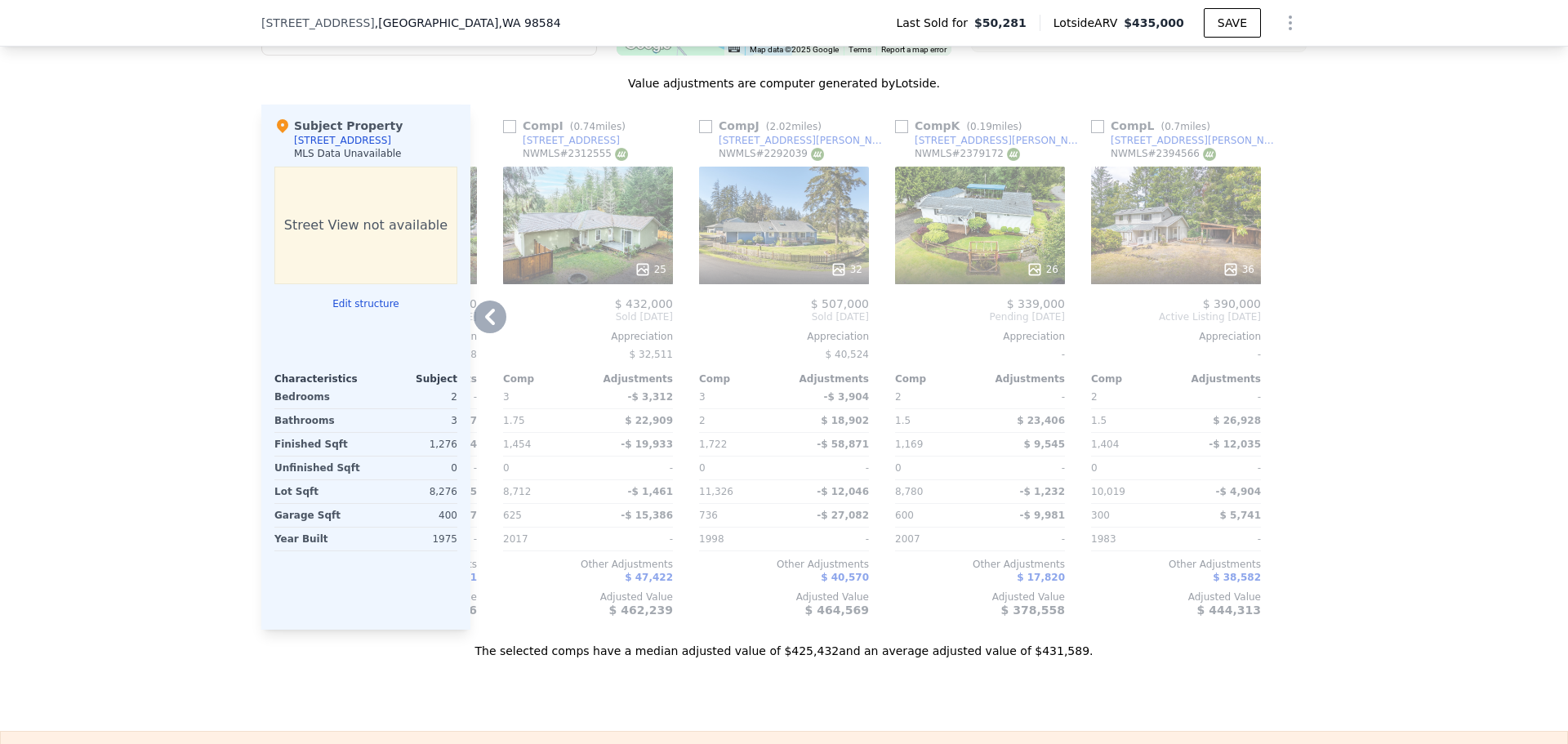
click at [1281, 329] on div at bounding box center [1294, 367] width 26 height 525
click at [1029, 278] on icon at bounding box center [1035, 270] width 16 height 16
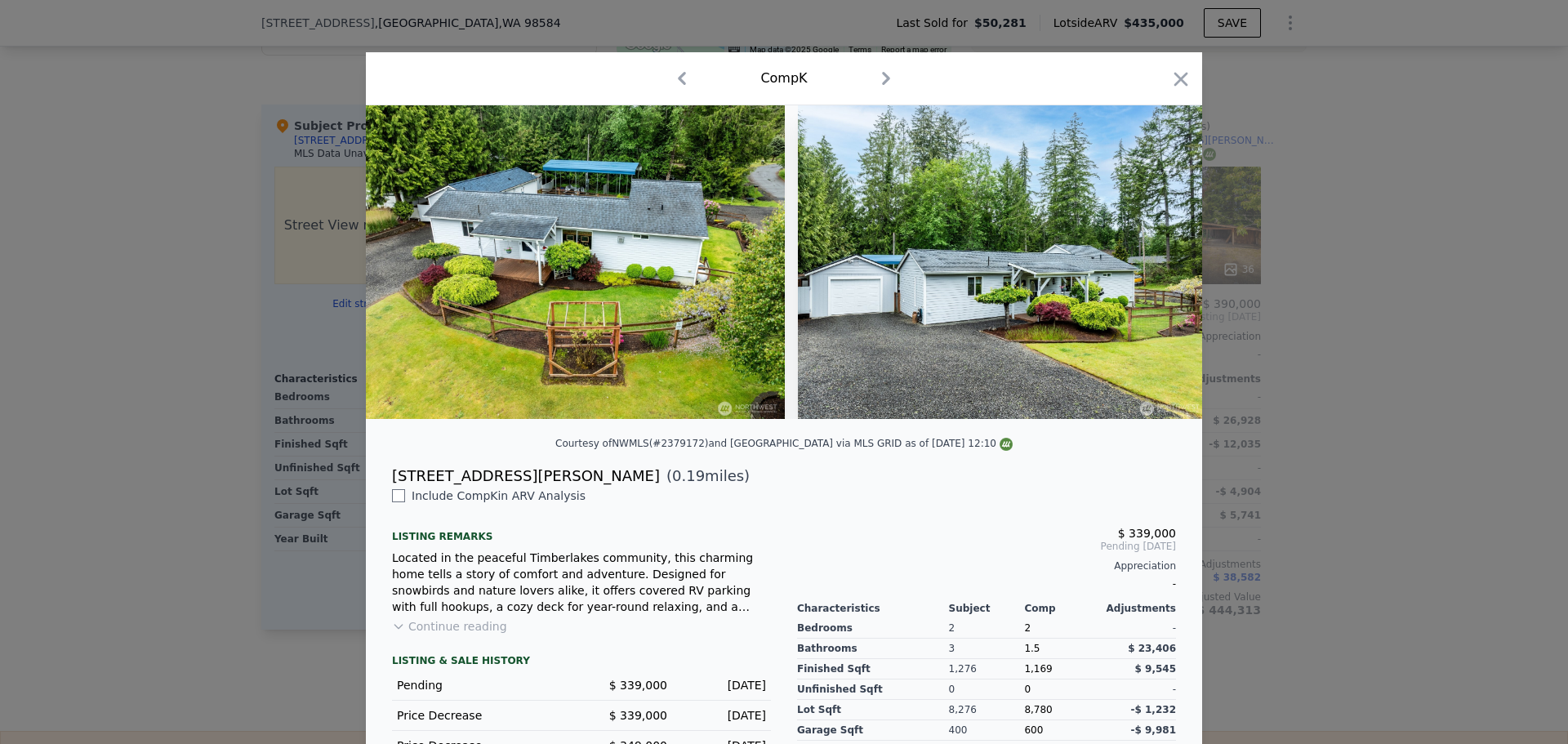
drag, startPoint x: 1172, startPoint y: 84, endPoint x: 1221, endPoint y: 189, distance: 115.9
click at [1173, 84] on icon "button" at bounding box center [1181, 79] width 23 height 23
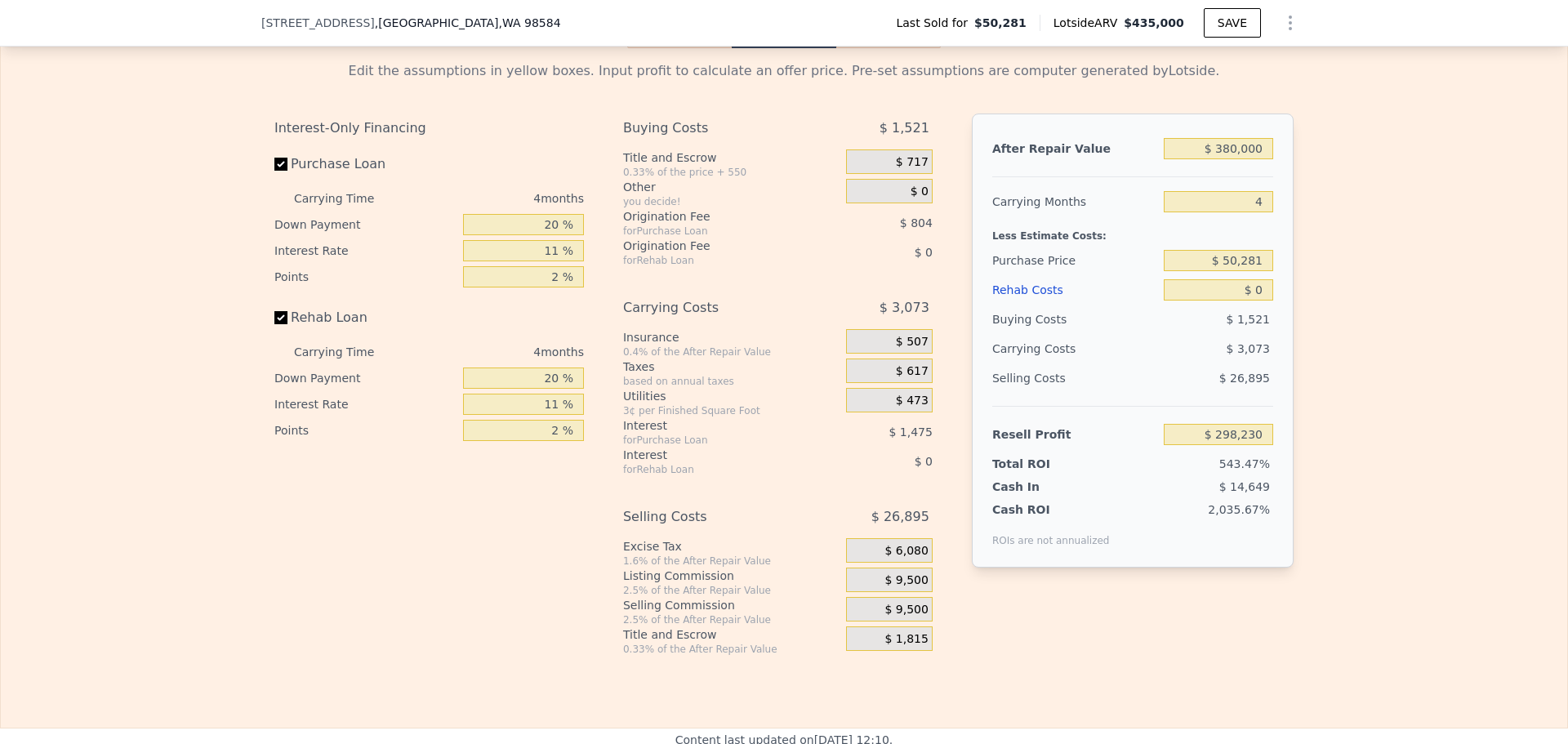
scroll to position [2363, 0]
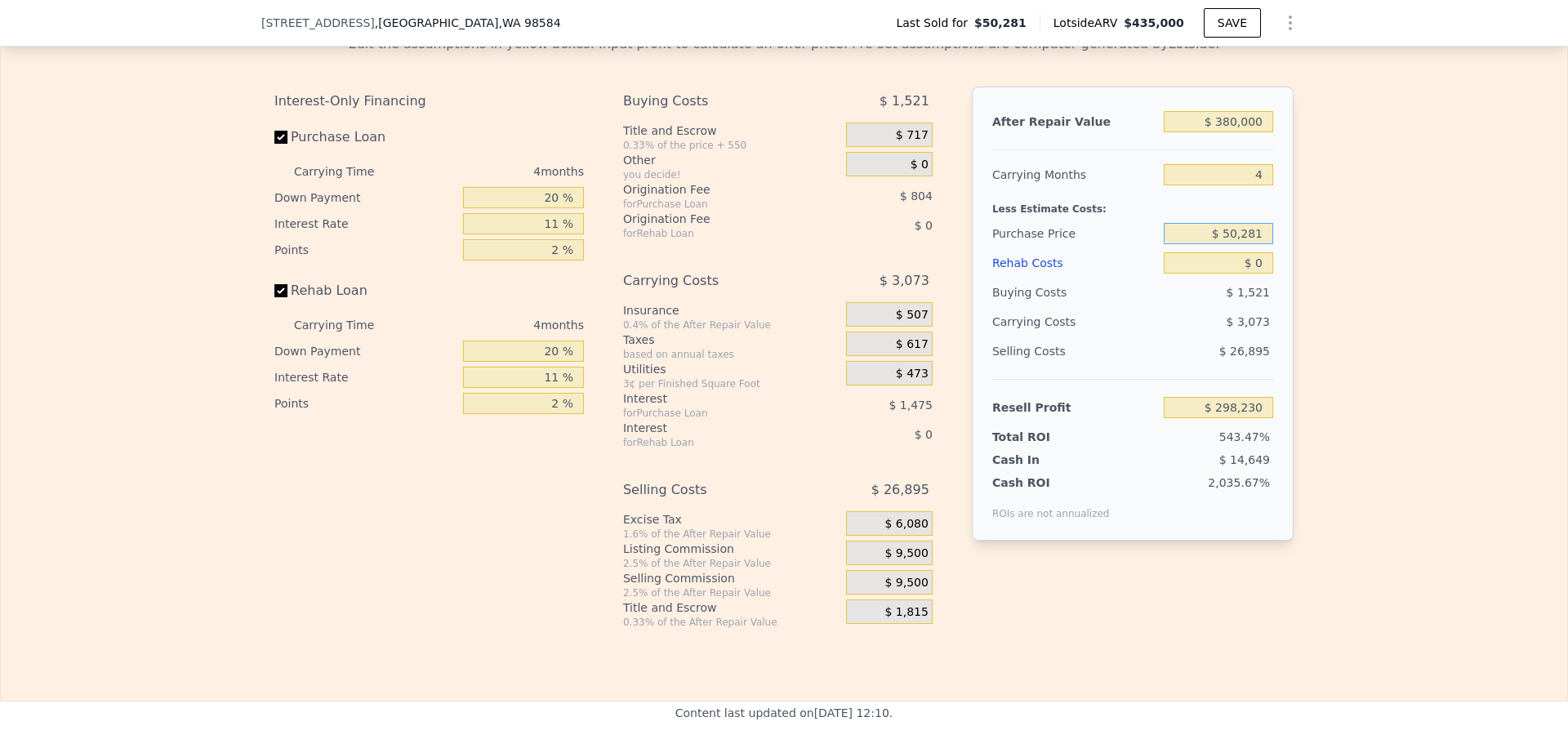
click at [1237, 244] on input "$ 50,281" at bounding box center [1219, 234] width 110 height 21
type input "$ 200,000"
click at [1262, 274] on input "$ 0" at bounding box center [1219, 263] width 110 height 21
type input "$ 141,224"
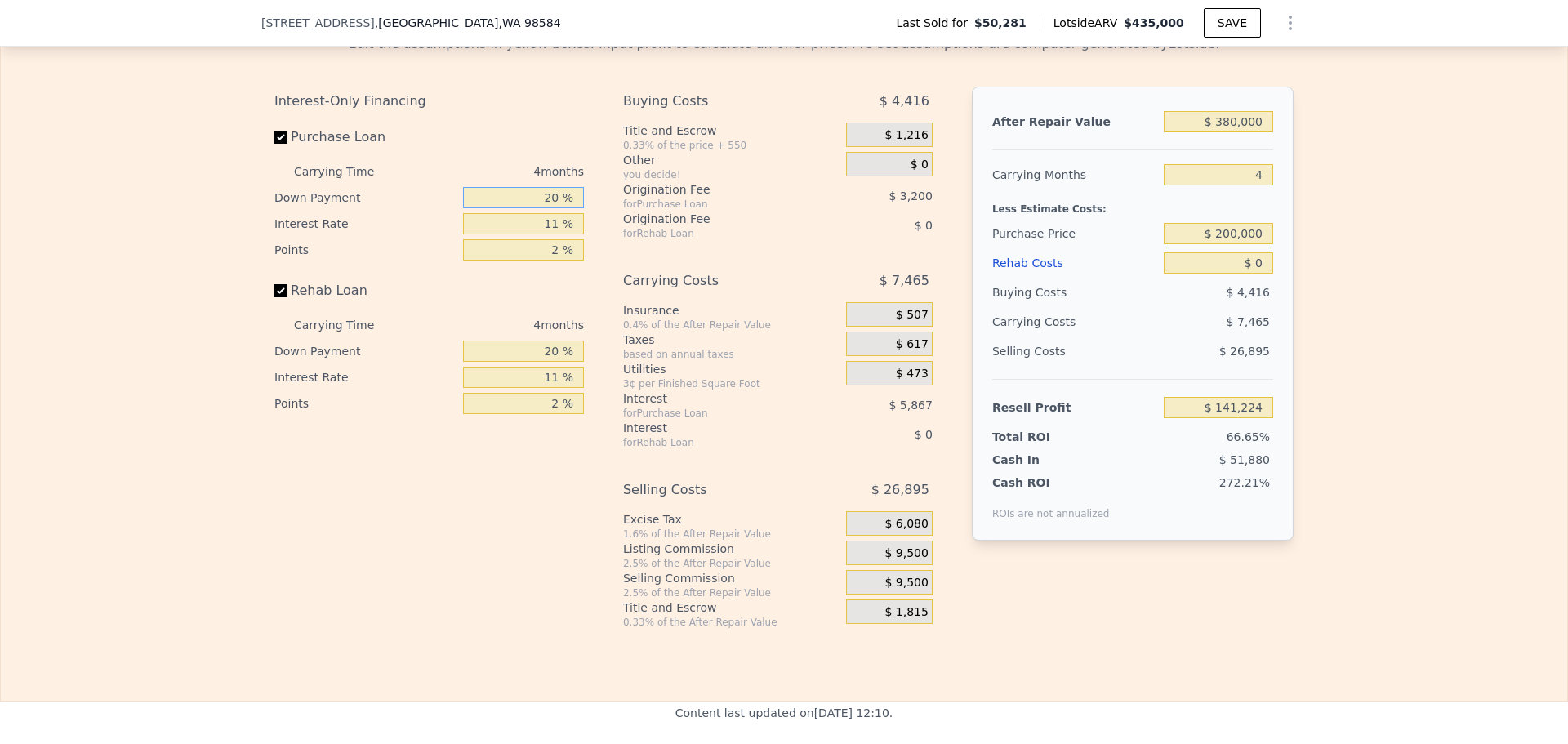
click at [546, 208] on input "20 %" at bounding box center [523, 197] width 121 height 21
type input "10 %"
type input "$ 140,092"
type input "10 %"
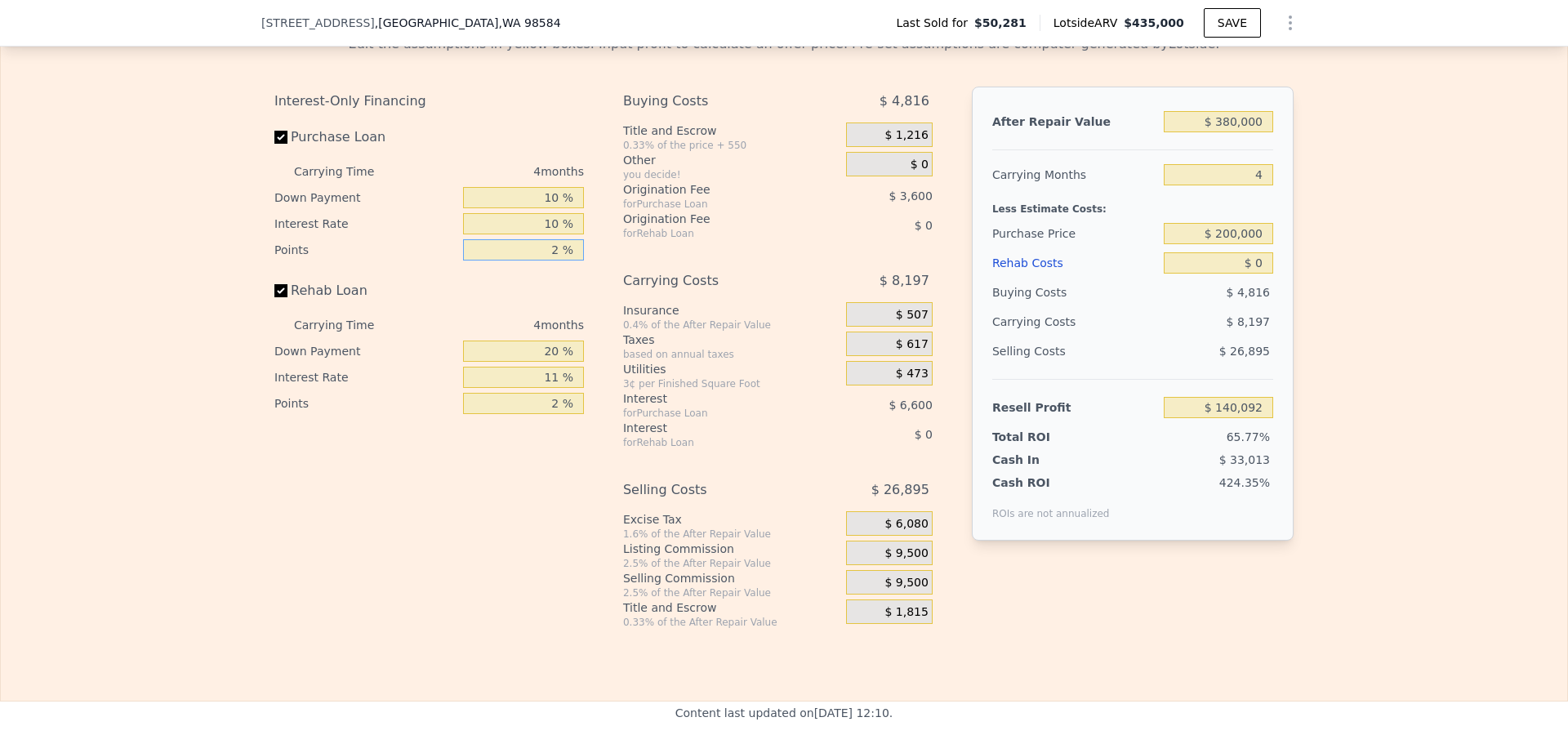
type input "1 %"
type input "$ 142,492"
type input "1 %"
type input "10 %"
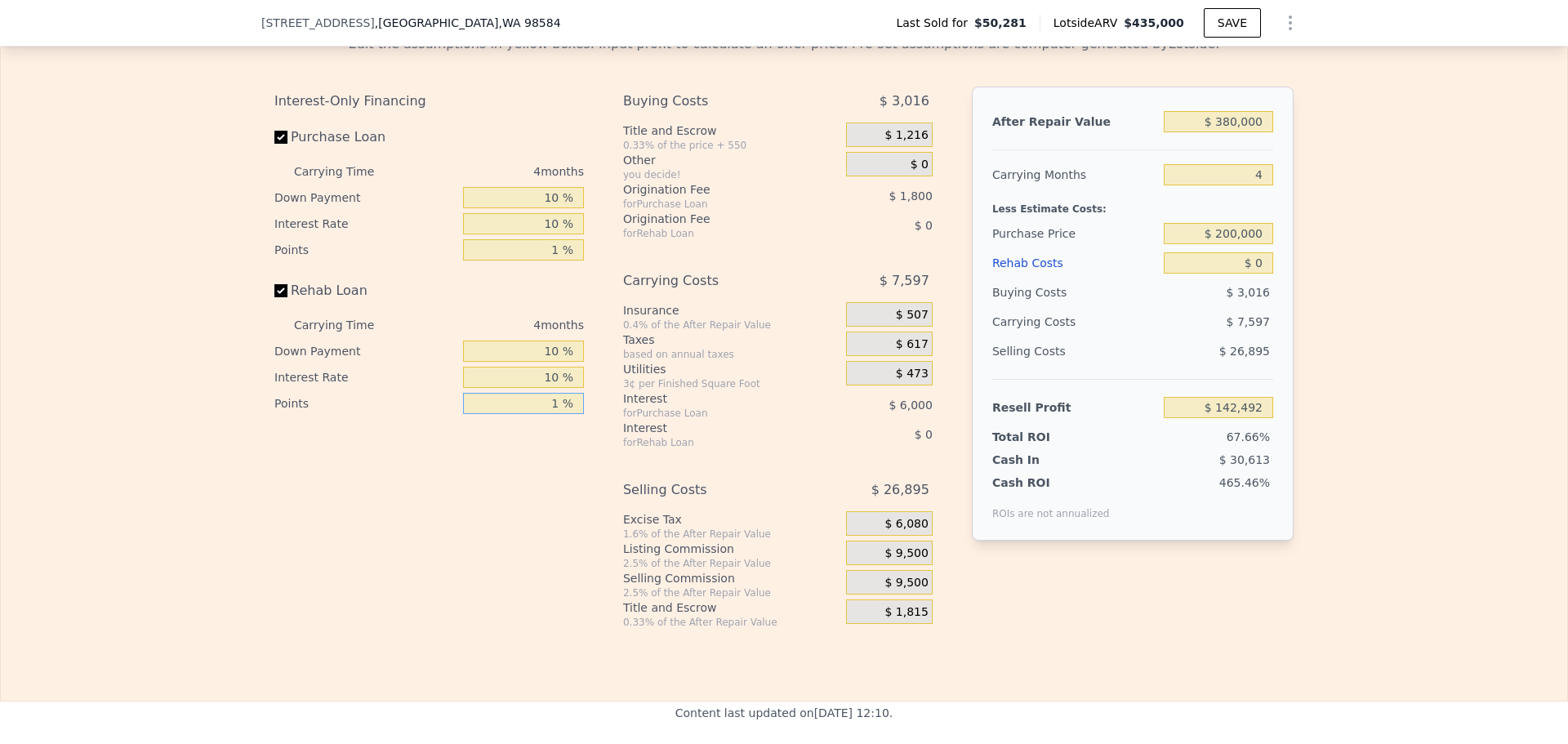
type input "1 %"
click at [899, 561] on span "$ 9,500" at bounding box center [906, 554] width 43 height 15
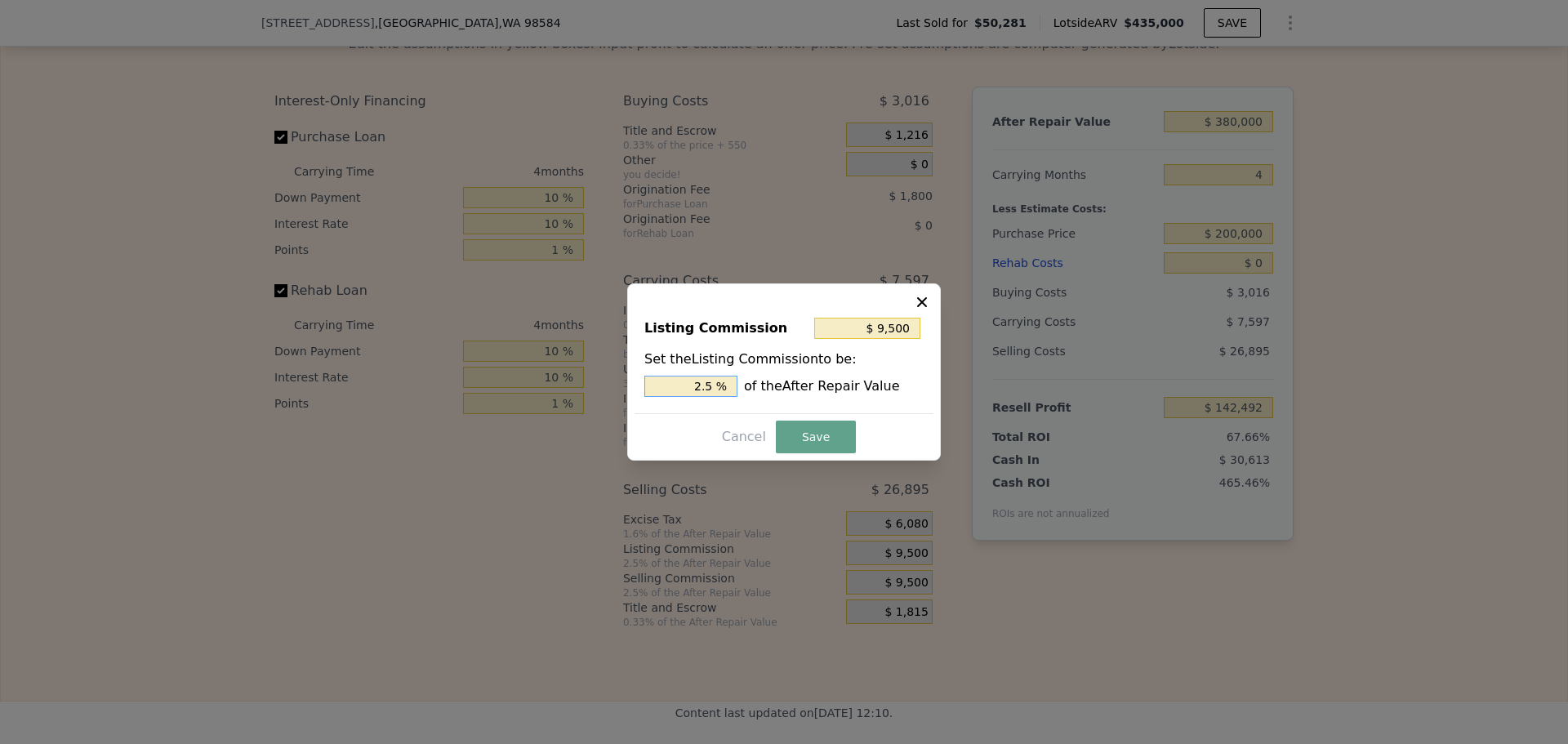
drag, startPoint x: 709, startPoint y: 388, endPoint x: 720, endPoint y: 381, distance: 13.0
click at [719, 383] on input "2.5 %" at bounding box center [691, 387] width 93 height 21
type input "$ 7,600"
type input "2 %"
drag, startPoint x: 814, startPoint y: 425, endPoint x: 898, endPoint y: 408, distance: 85.7
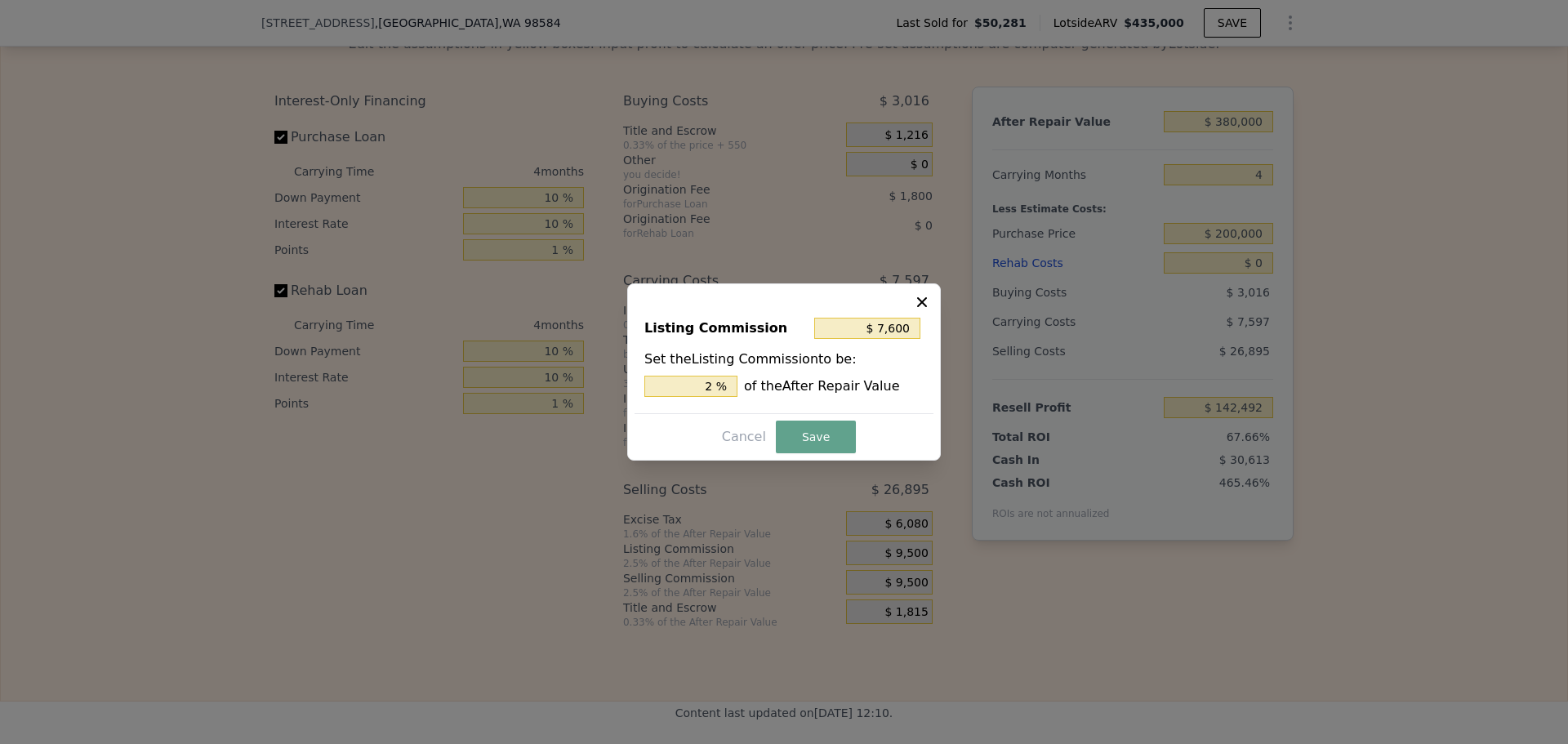
click at [814, 426] on button "Save" at bounding box center [816, 437] width 80 height 33
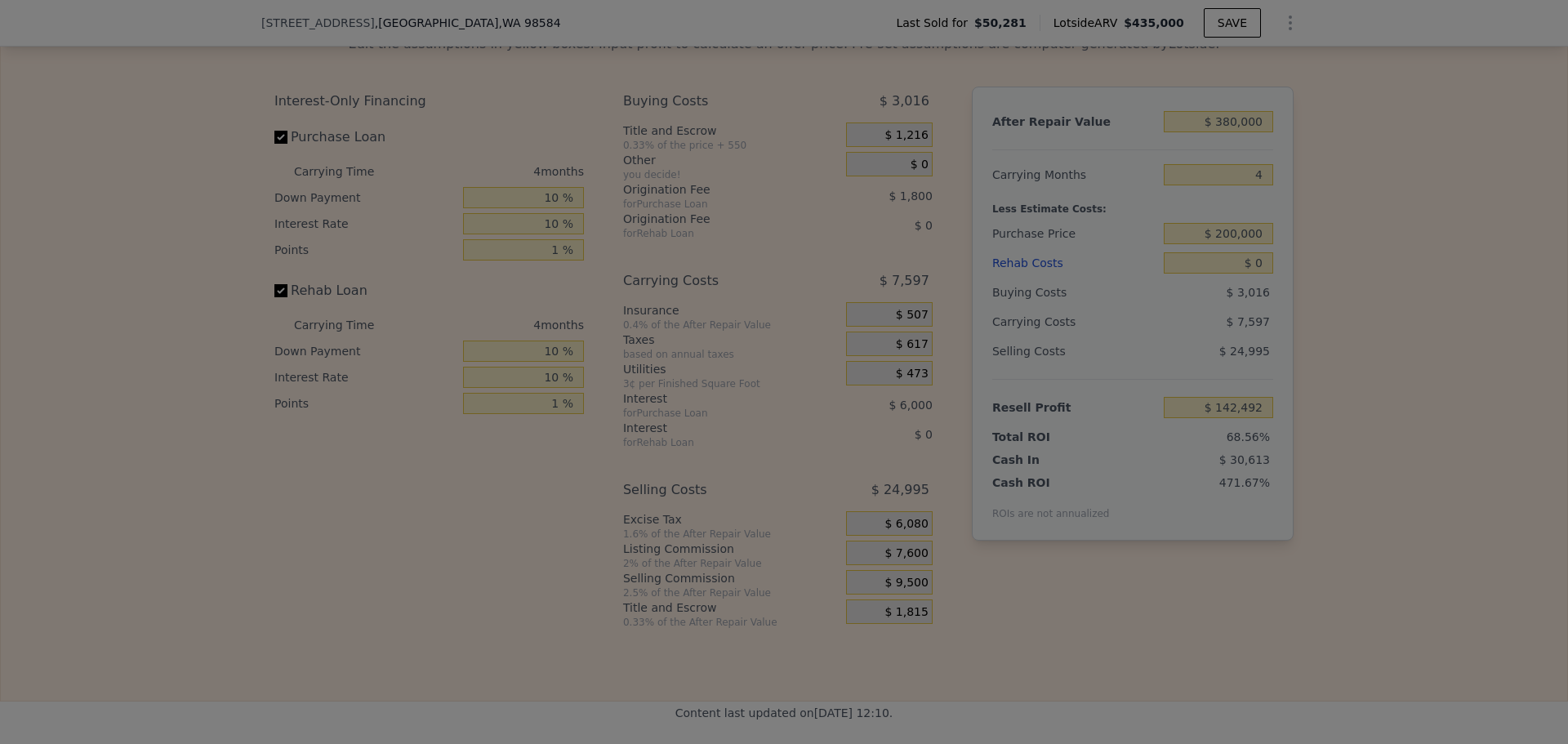
type input "$ 144,392"
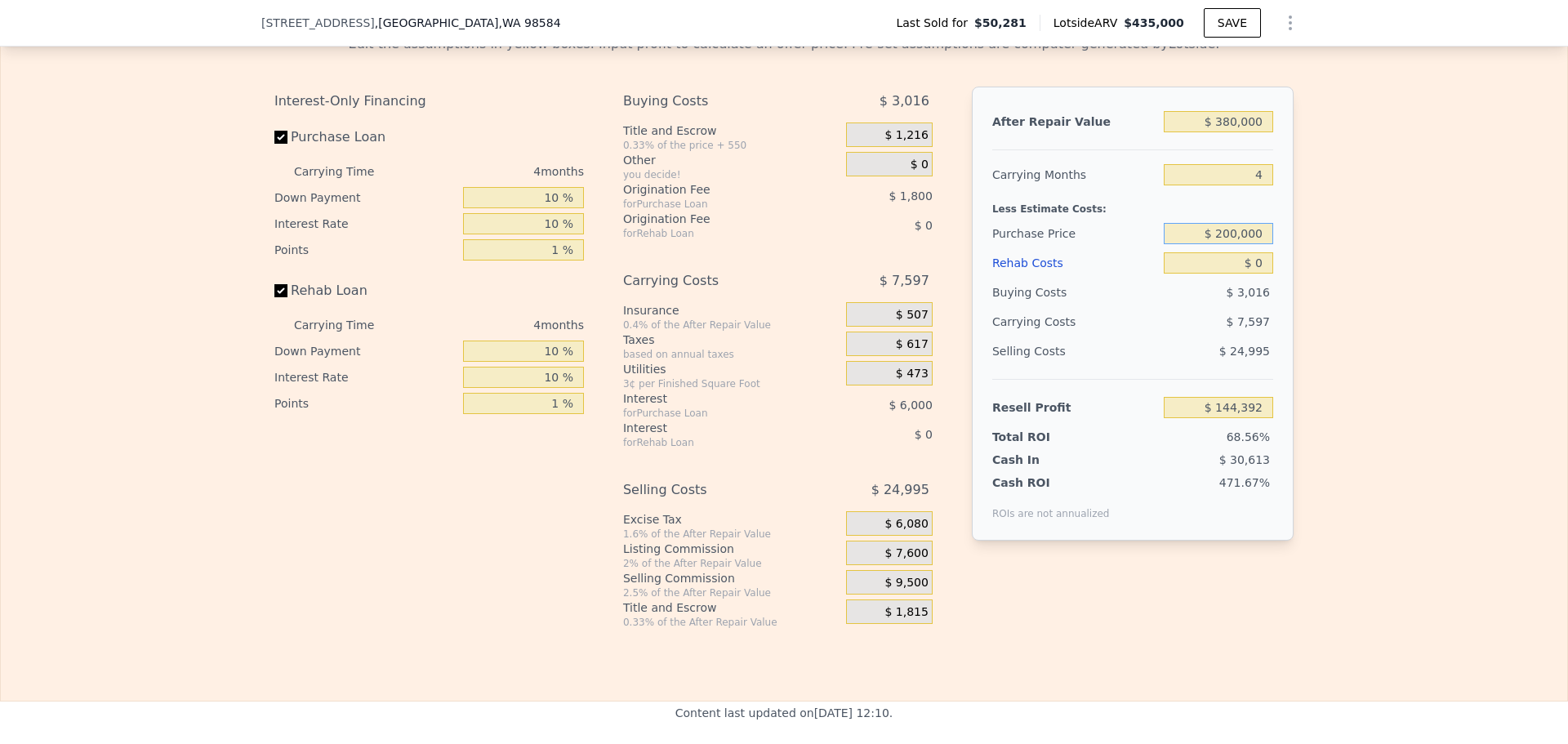
drag, startPoint x: 1240, startPoint y: 252, endPoint x: 1285, endPoint y: 250, distance: 45.0
click at [1240, 244] on input "$ 200,000" at bounding box center [1219, 234] width 110 height 21
click at [1335, 251] on div "Edit the assumptions in yellow boxes. Input profit to calculate an offer price.…" at bounding box center [784, 325] width 1566 height 608
drag, startPoint x: 1258, startPoint y: 284, endPoint x: 1241, endPoint y: 288, distance: 17.5
click at [1242, 274] on input "$ 0" at bounding box center [1219, 263] width 110 height 21
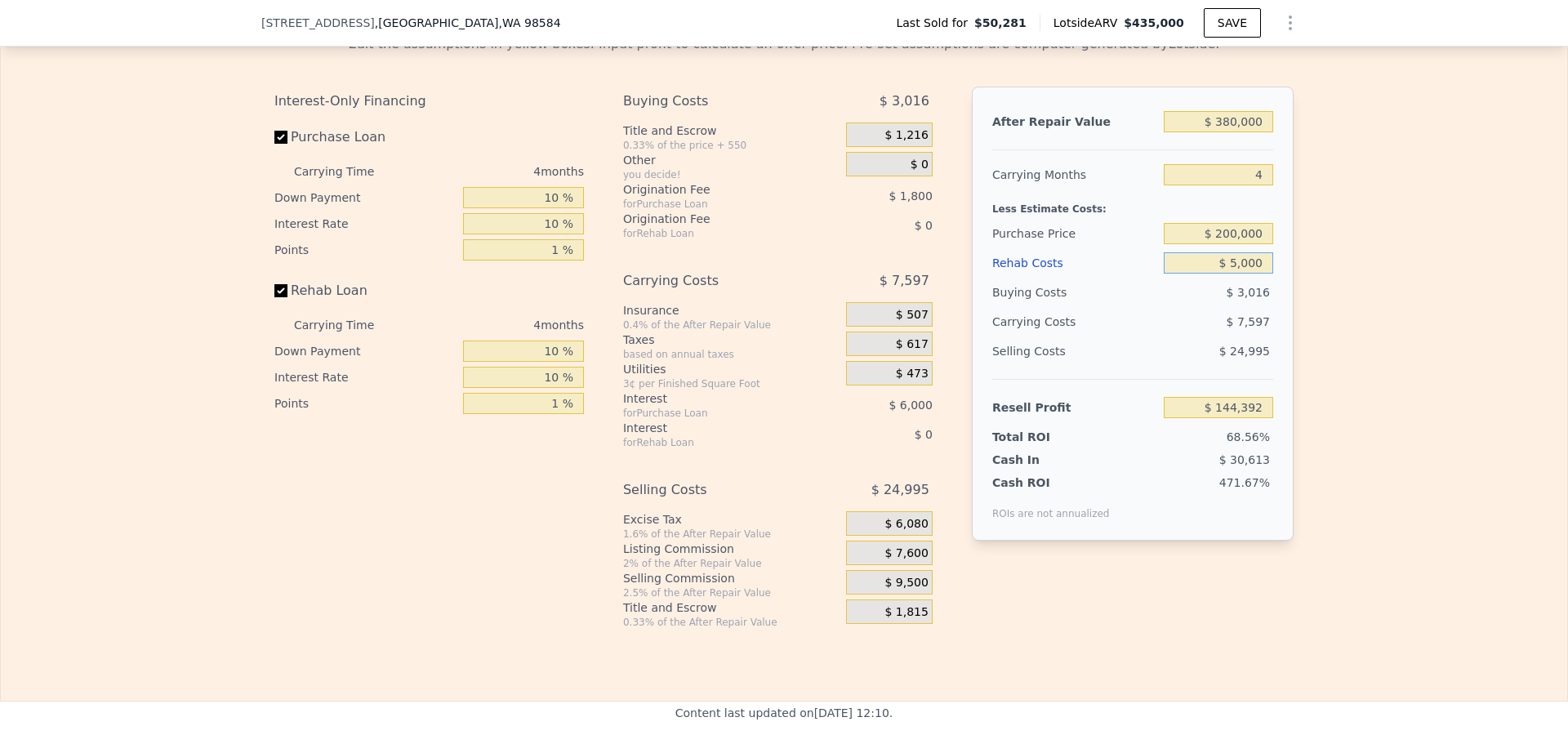
type input "$ 50,000"
type input "$ 92,442"
type input "$ 50,000"
click at [1330, 317] on div "Edit the assumptions in yellow boxes. Input profit to calculate an offer price.…" at bounding box center [784, 325] width 1566 height 608
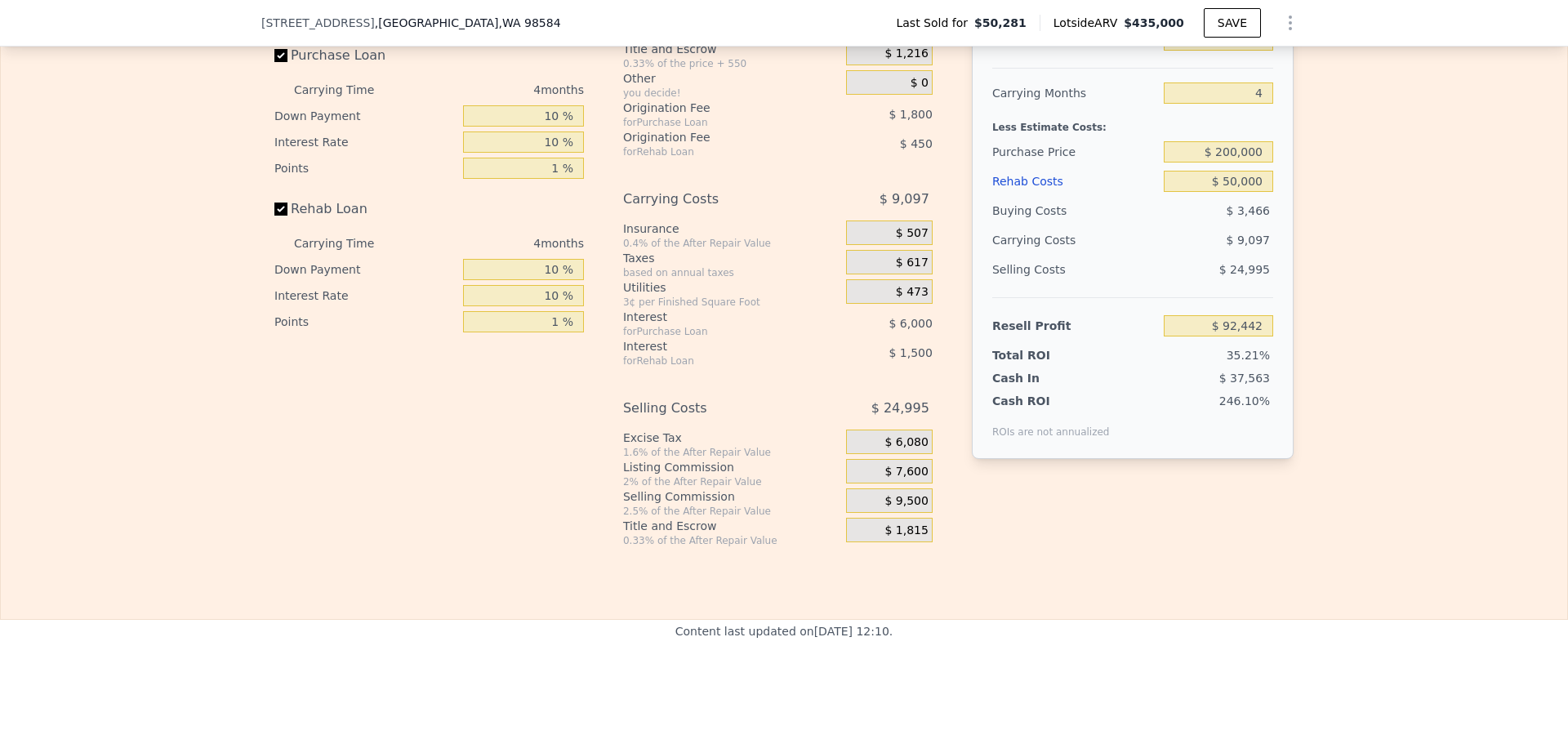
scroll to position [2282, 0]
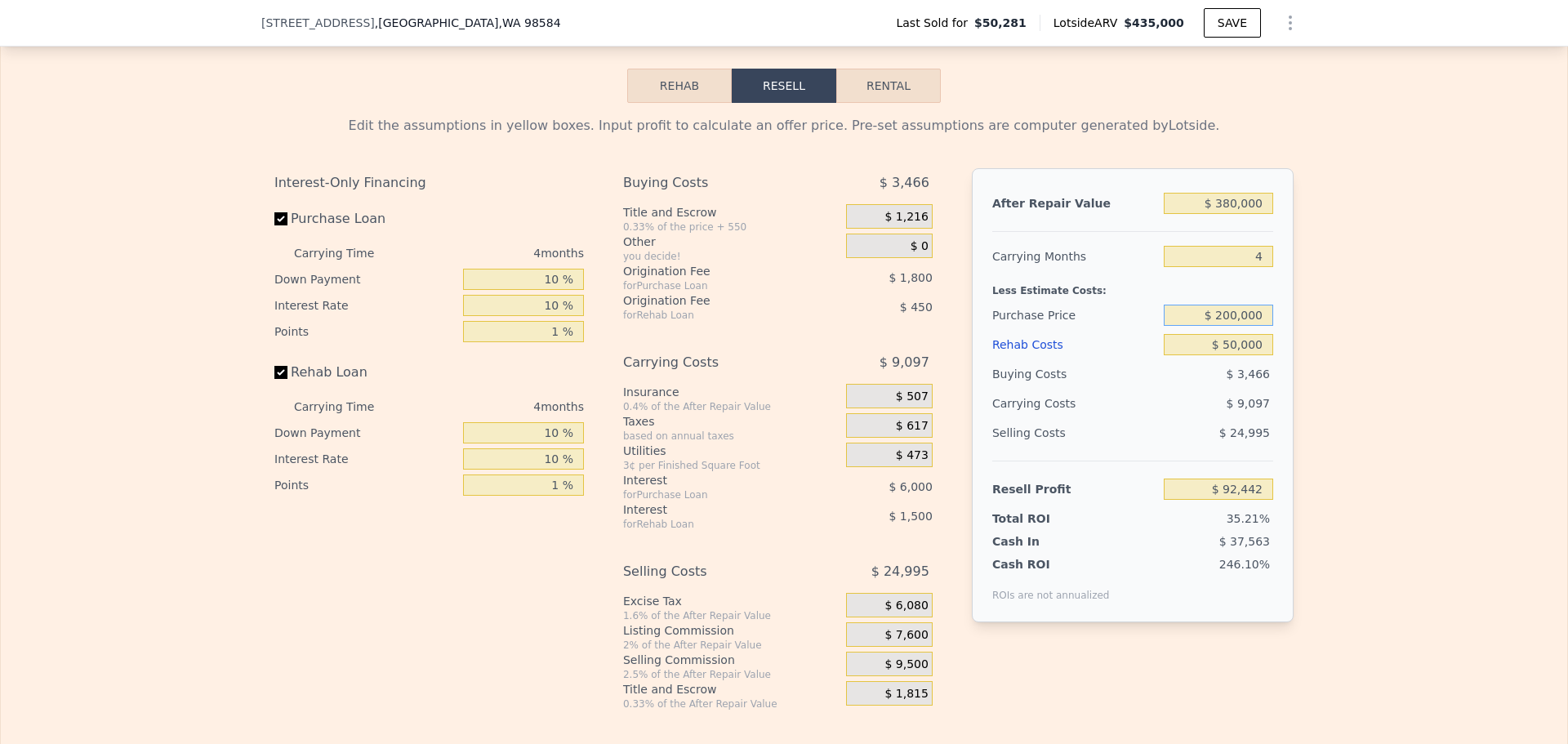
drag, startPoint x: 1223, startPoint y: 338, endPoint x: 1233, endPoint y: 336, distance: 10.2
click at [1233, 326] on input "$ 200,000" at bounding box center [1219, 315] width 110 height 21
type input "$ 220,000"
click at [1307, 334] on div "Edit the assumptions in yellow boxes. Input profit to calculate an offer price.…" at bounding box center [784, 407] width 1566 height 608
type input "$ 71,595"
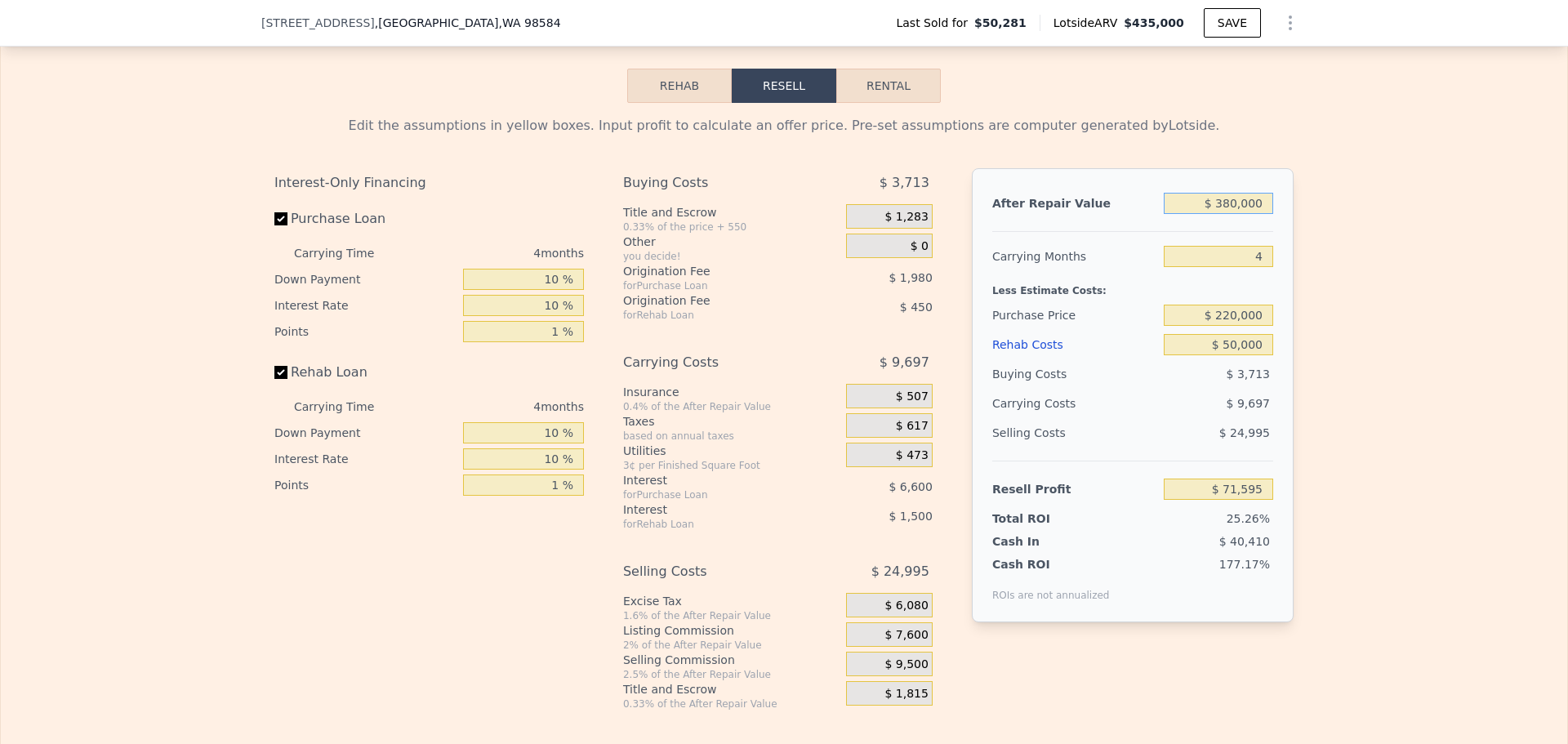
click at [1230, 214] on input "$ 380,000" at bounding box center [1219, 203] width 110 height 21
type input "$ 350,000"
type input "$ 43,564"
type input "$ 350,000"
click at [1308, 260] on div "Edit the assumptions in yellow boxes. Input profit to calculate an offer price.…" at bounding box center [784, 407] width 1566 height 608
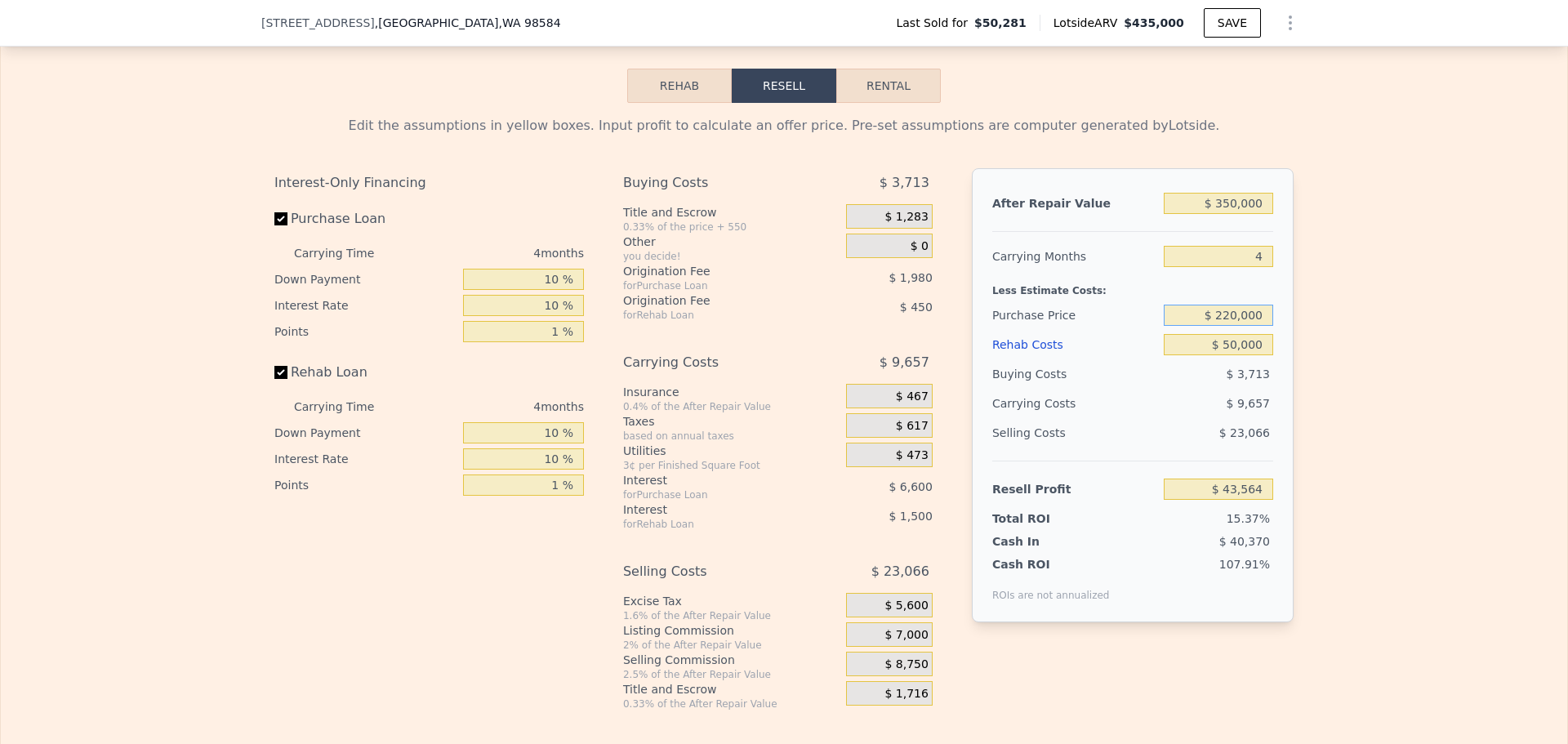
click at [1230, 326] on input "$ 220,000" at bounding box center [1219, 315] width 110 height 21
type input "$ 200,000"
click at [1362, 381] on div "Edit the assumptions in yellow boxes. Input profit to calculate an offer price.…" at bounding box center [784, 407] width 1566 height 608
type input "$ 64,411"
click at [1228, 326] on input "$ 200,000" at bounding box center [1219, 315] width 110 height 21
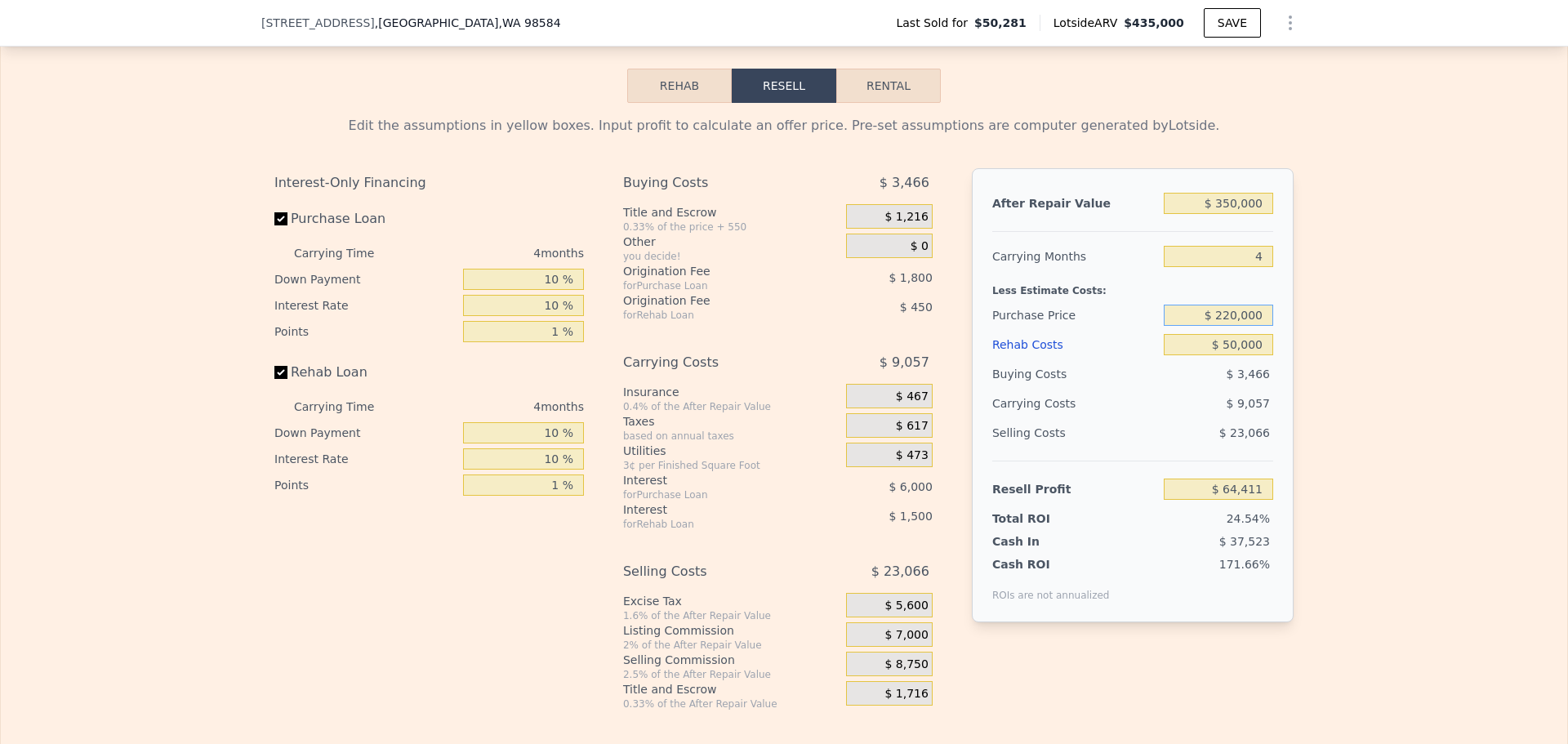
type input "$ 220,000"
click at [1339, 372] on div "Edit the assumptions in yellow boxes. Input profit to calculate an offer price.…" at bounding box center [784, 407] width 1566 height 608
type input "$ 43,564"
click at [1226, 356] on input "$ 50,000" at bounding box center [1219, 345] width 110 height 21
type input "$ 60,000"
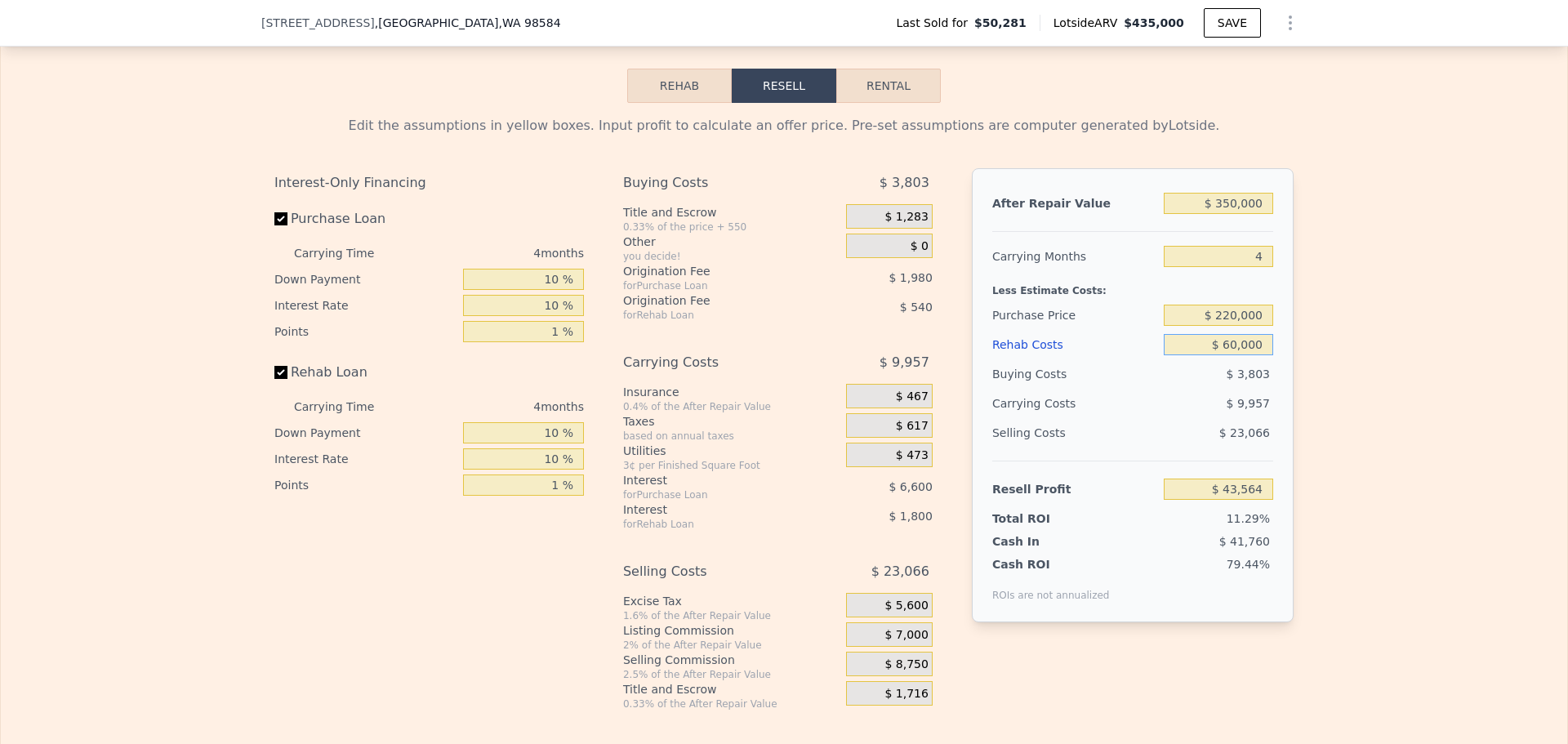
type input "$ 33,174"
type input "$ 60,000"
click at [1364, 392] on div "Edit the assumptions in yellow boxes. Input profit to calculate an offer price.…" at bounding box center [784, 407] width 1566 height 608
drag, startPoint x: 1254, startPoint y: 279, endPoint x: 1229, endPoint y: 279, distance: 25.0
click at [1229, 267] on input "4" at bounding box center [1219, 256] width 110 height 21
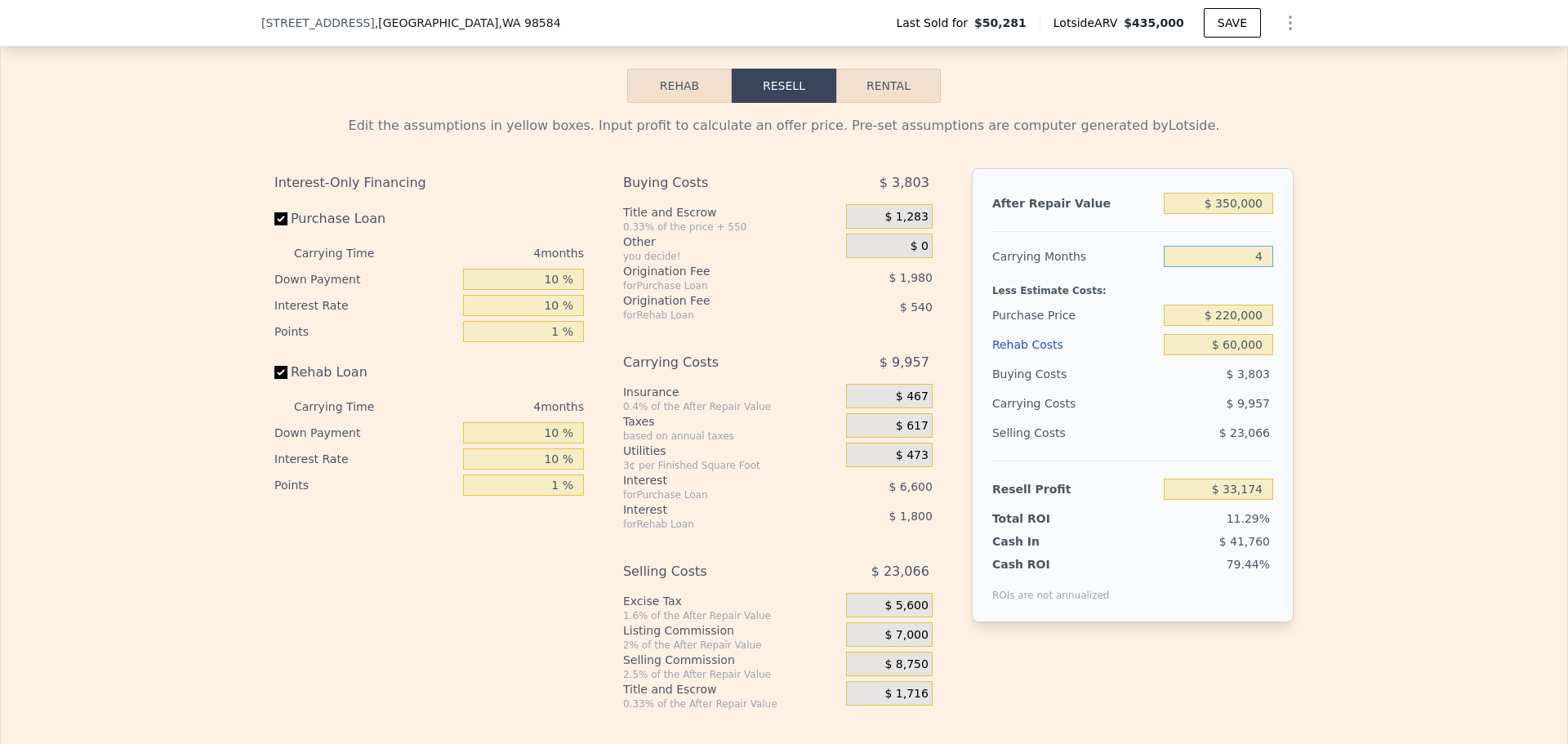
type input "3"
type input "$ 35,663"
click at [1354, 351] on div "Edit the assumptions in yellow boxes. Input profit to calculate an offer price.…" at bounding box center [784, 407] width 1566 height 608
drag, startPoint x: 1261, startPoint y: 284, endPoint x: 1203, endPoint y: 279, distance: 58.2
click at [1207, 267] on input "3" at bounding box center [1219, 256] width 110 height 21
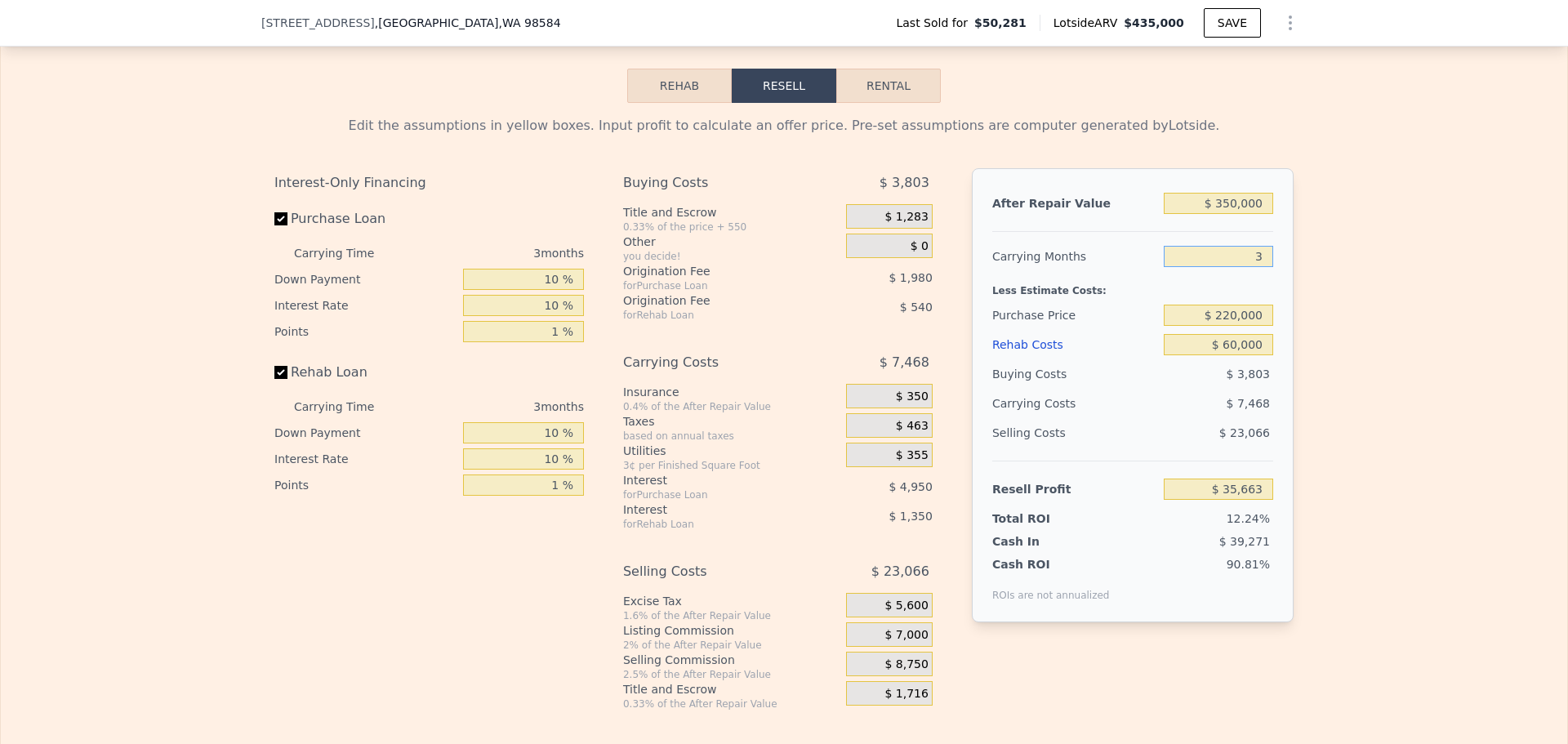
type input "4"
type input "$ 33,174"
type input "4"
click at [1366, 356] on div "Edit the assumptions in yellow boxes. Input profit to calculate an offer price.…" at bounding box center [784, 407] width 1566 height 608
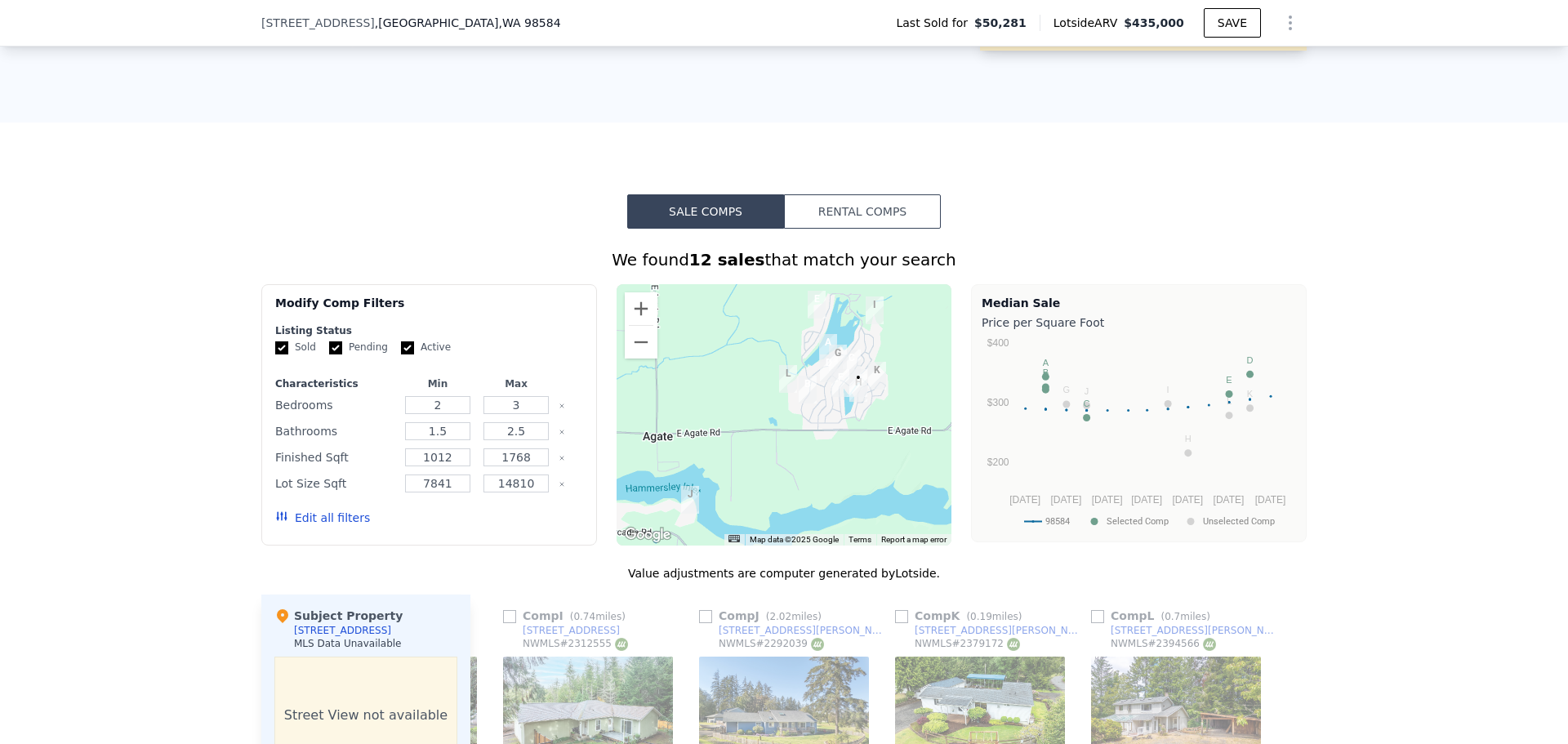
scroll to position [1138, 0]
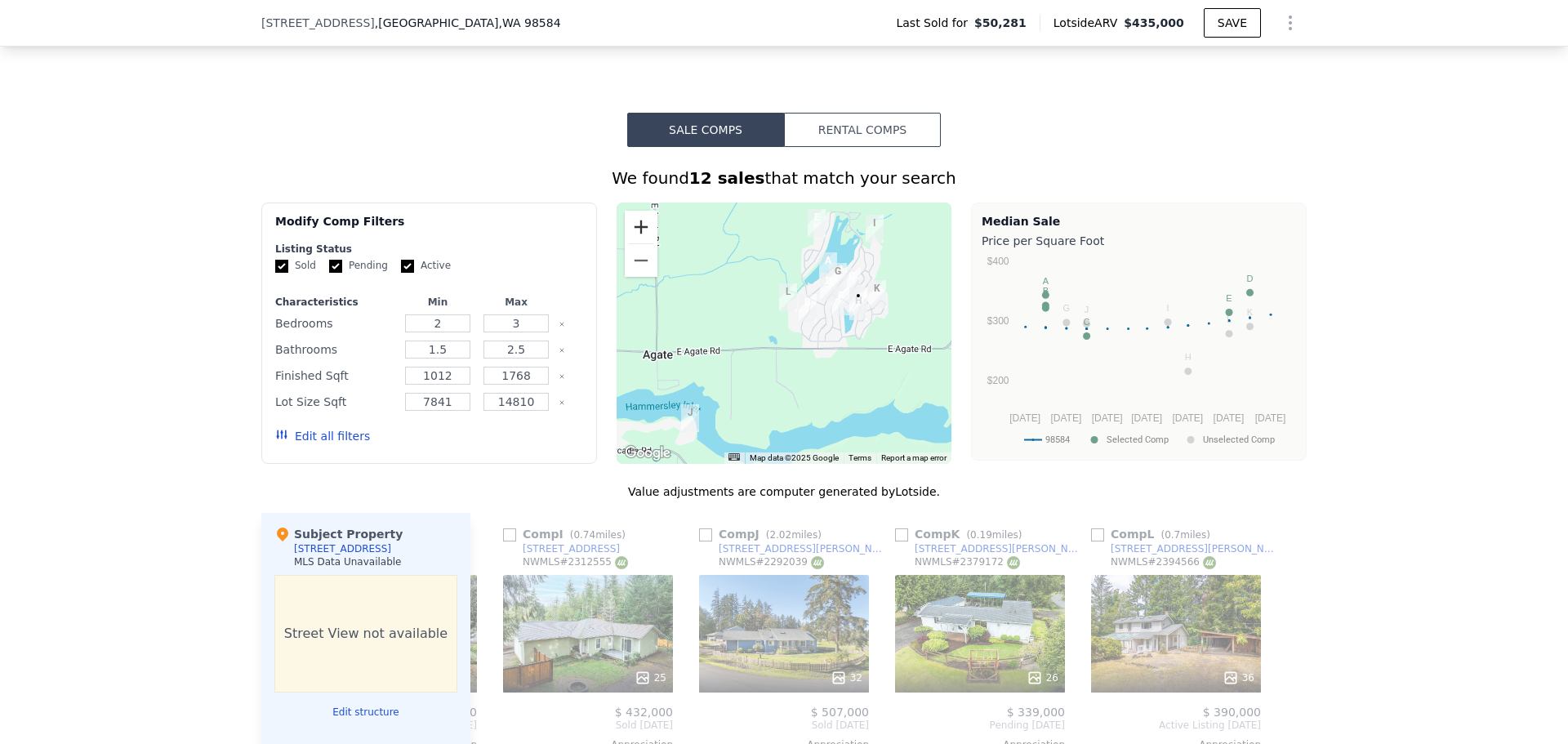
click at [637, 243] on button "Zoom in" at bounding box center [641, 227] width 33 height 33
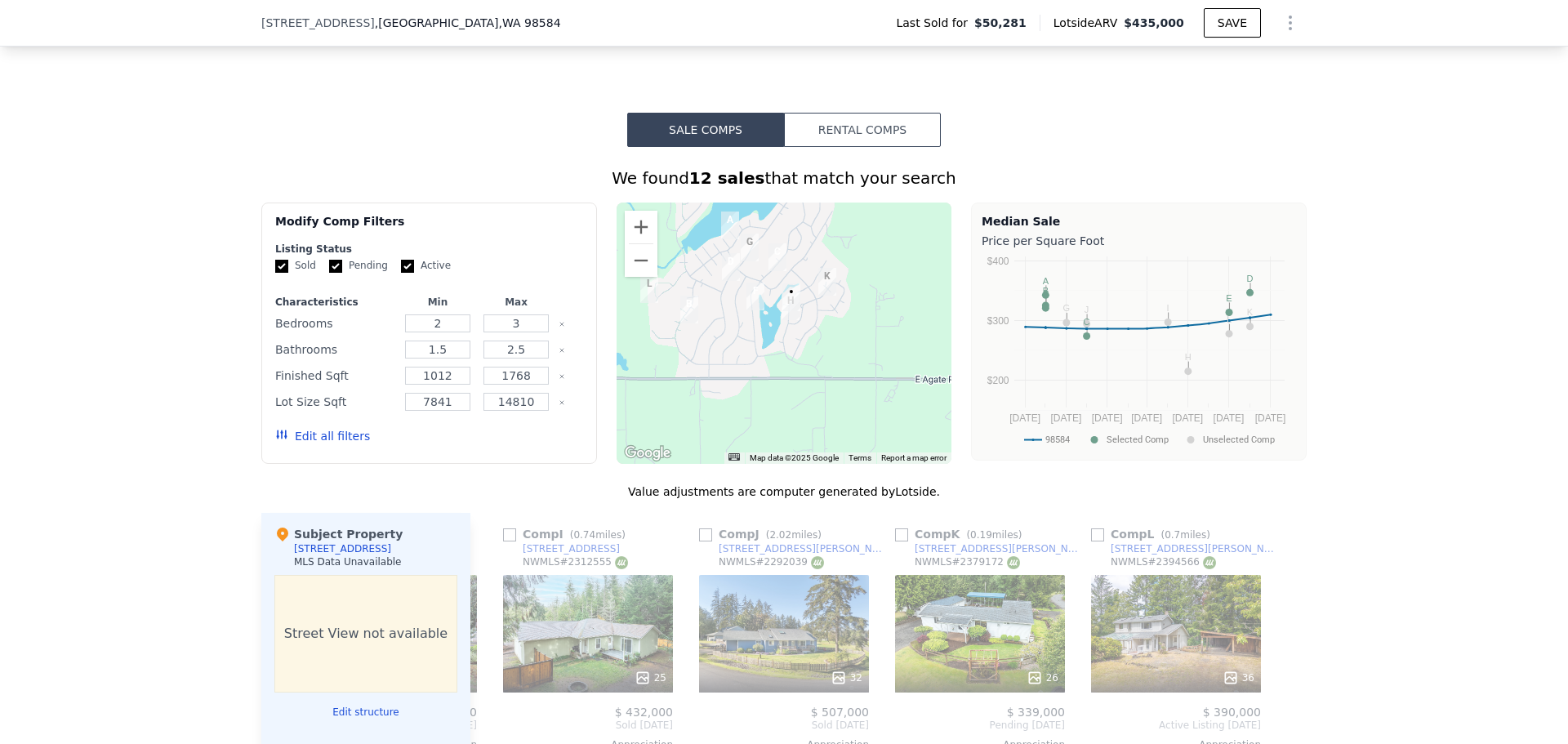
drag, startPoint x: 883, startPoint y: 320, endPoint x: 736, endPoint y: 335, distance: 147.8
click at [736, 335] on div at bounding box center [785, 333] width 336 height 261
click at [630, 228] on button "Zoom in" at bounding box center [641, 227] width 33 height 33
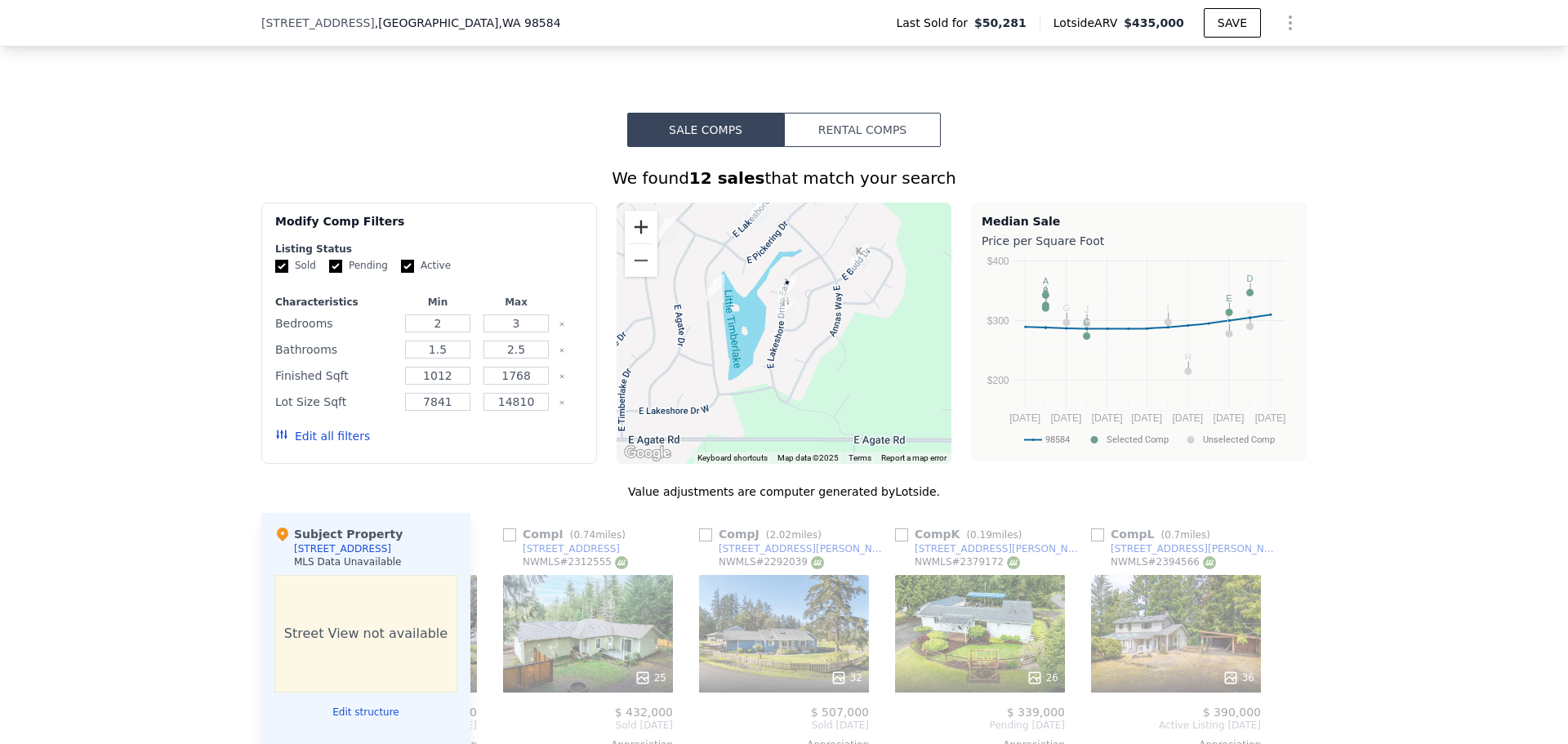
click at [630, 229] on button "Zoom in" at bounding box center [641, 227] width 33 height 33
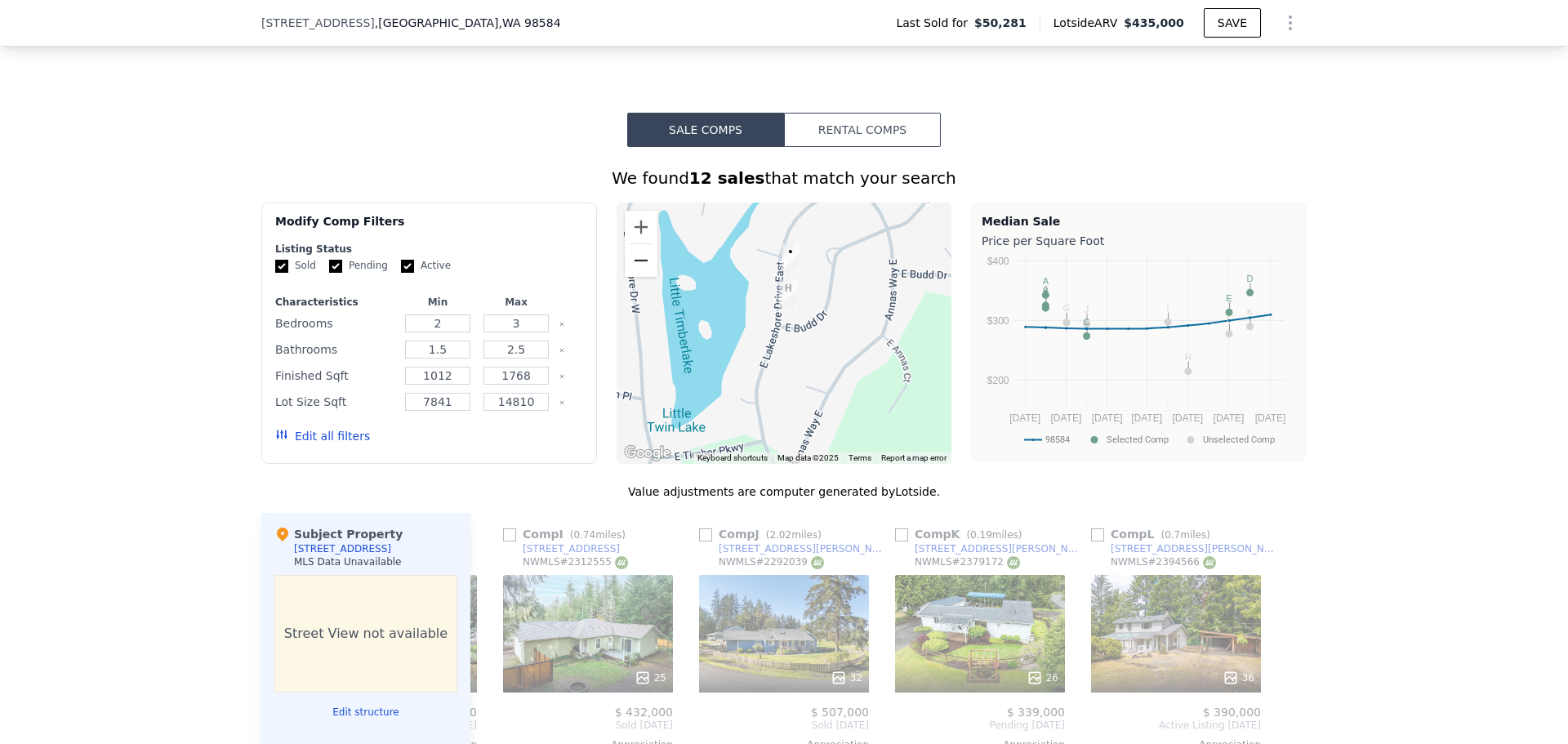
click at [637, 262] on button "Zoom out" at bounding box center [641, 261] width 33 height 33
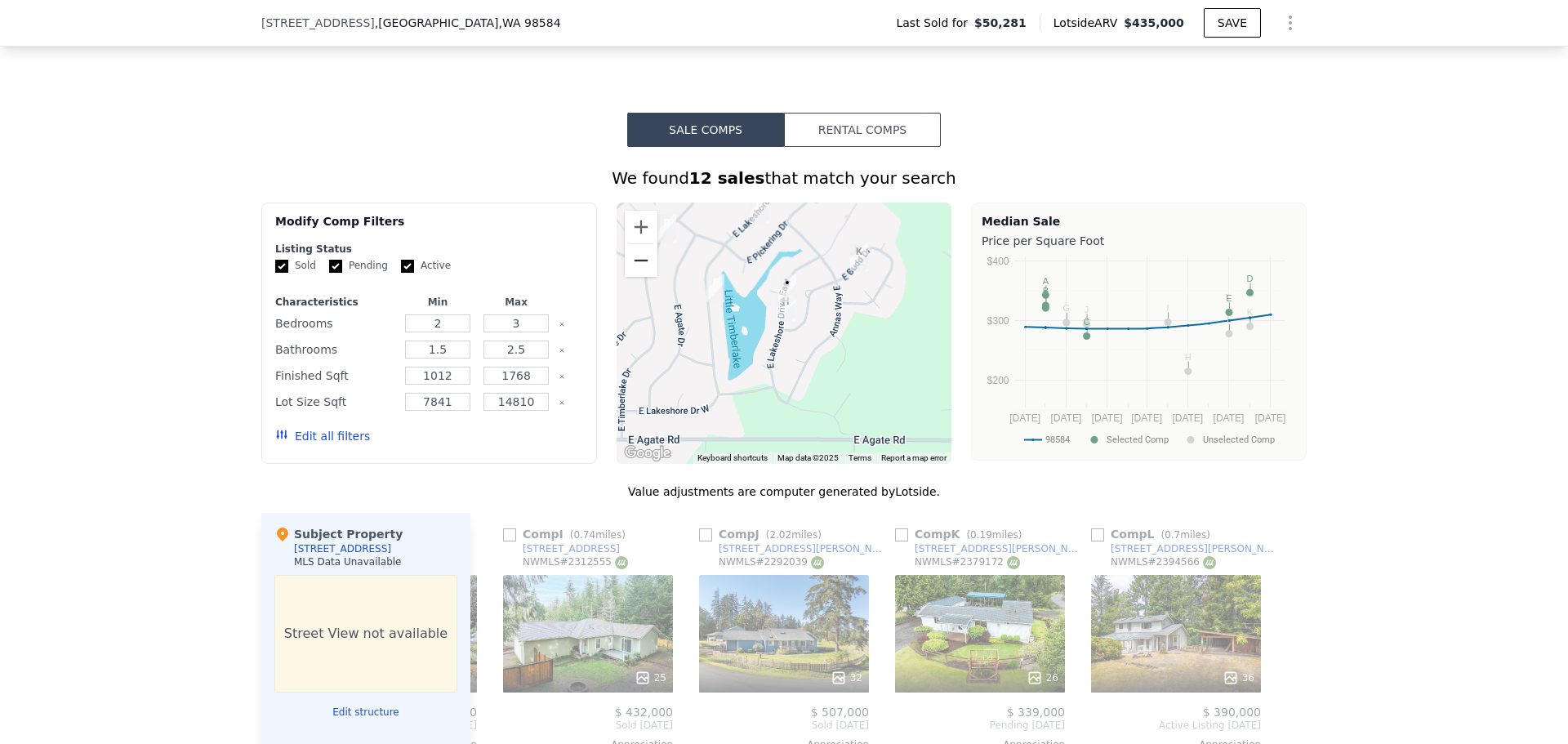
click at [637, 262] on button "Zoom out" at bounding box center [641, 261] width 33 height 33
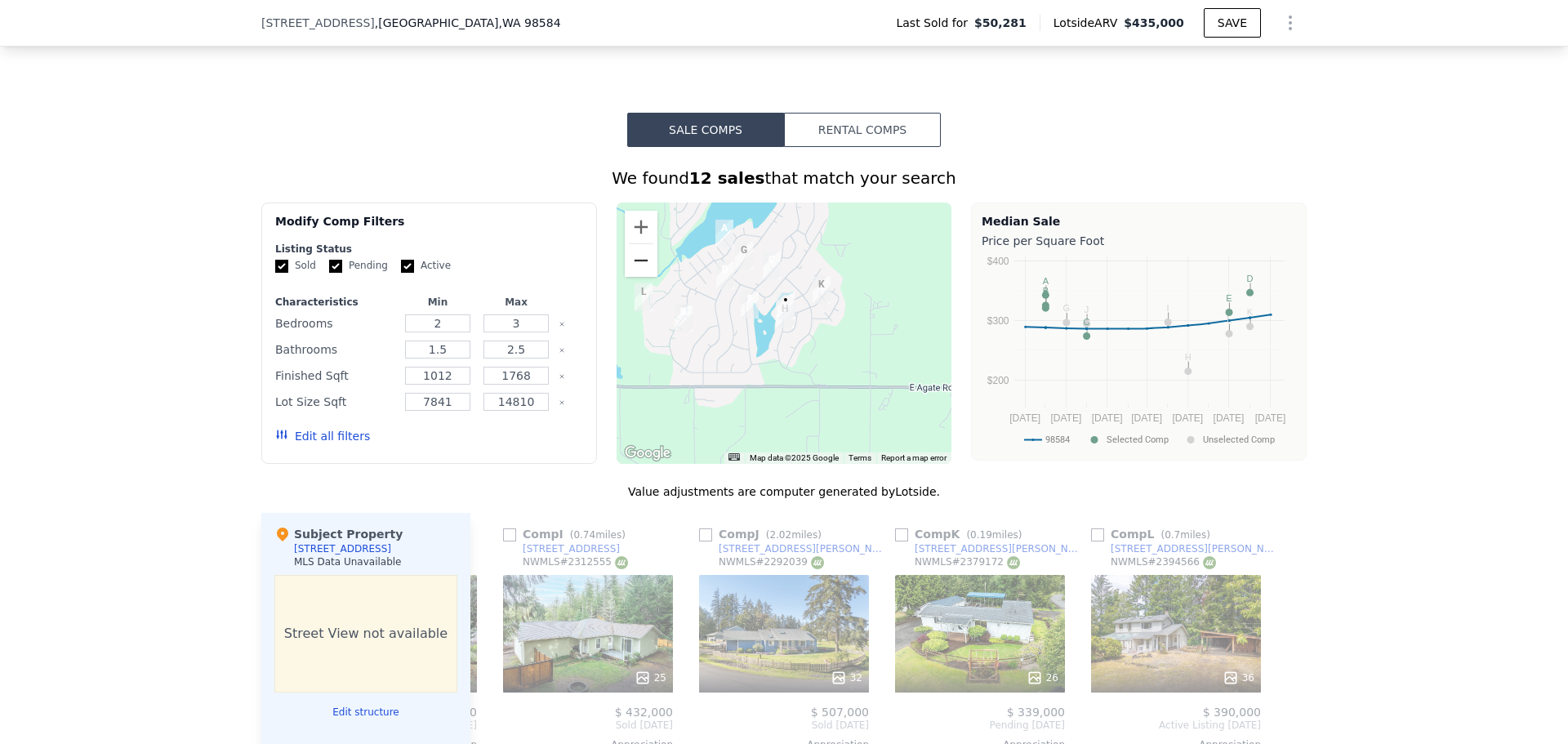
click at [637, 262] on button "Zoom out" at bounding box center [641, 261] width 33 height 33
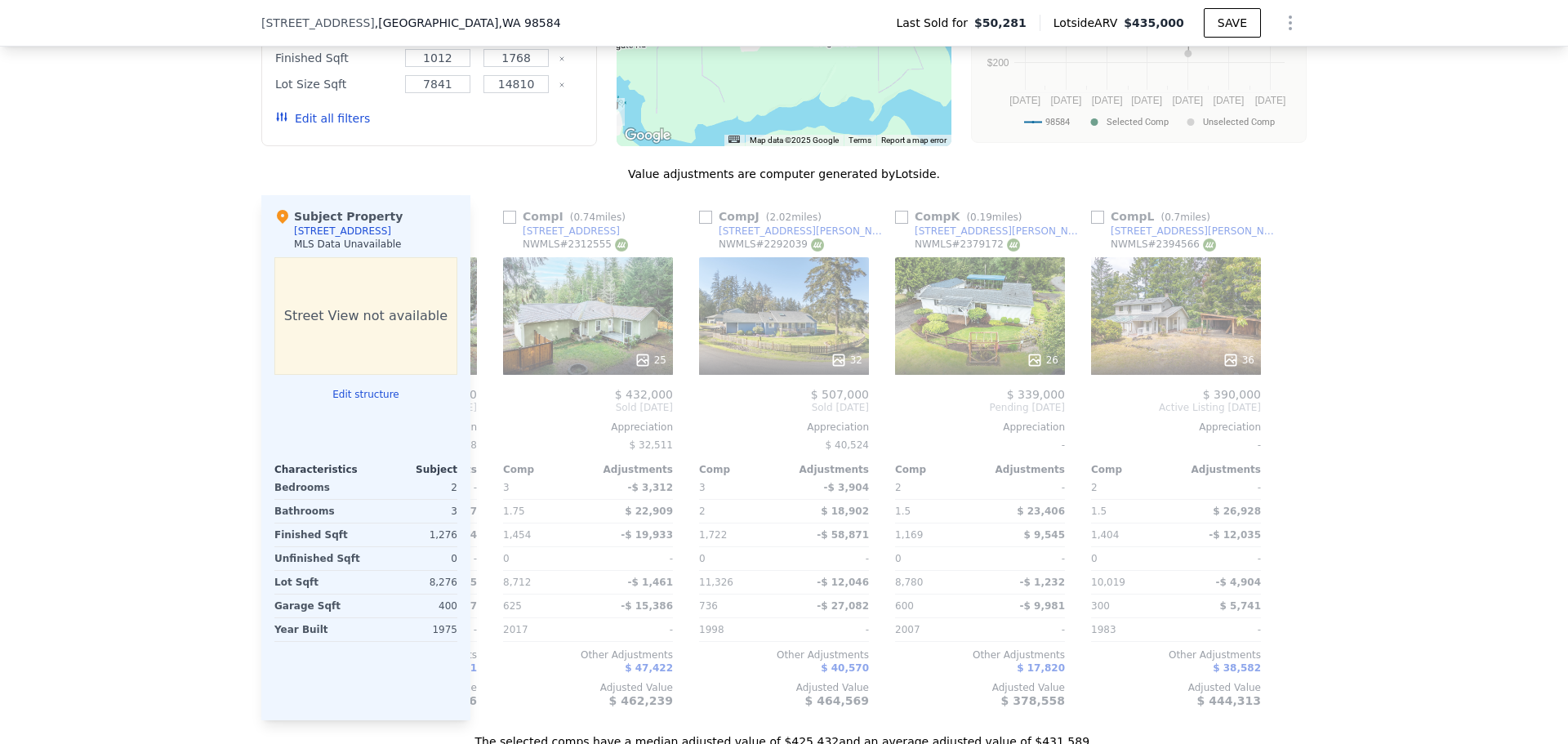
scroll to position [1546, 0]
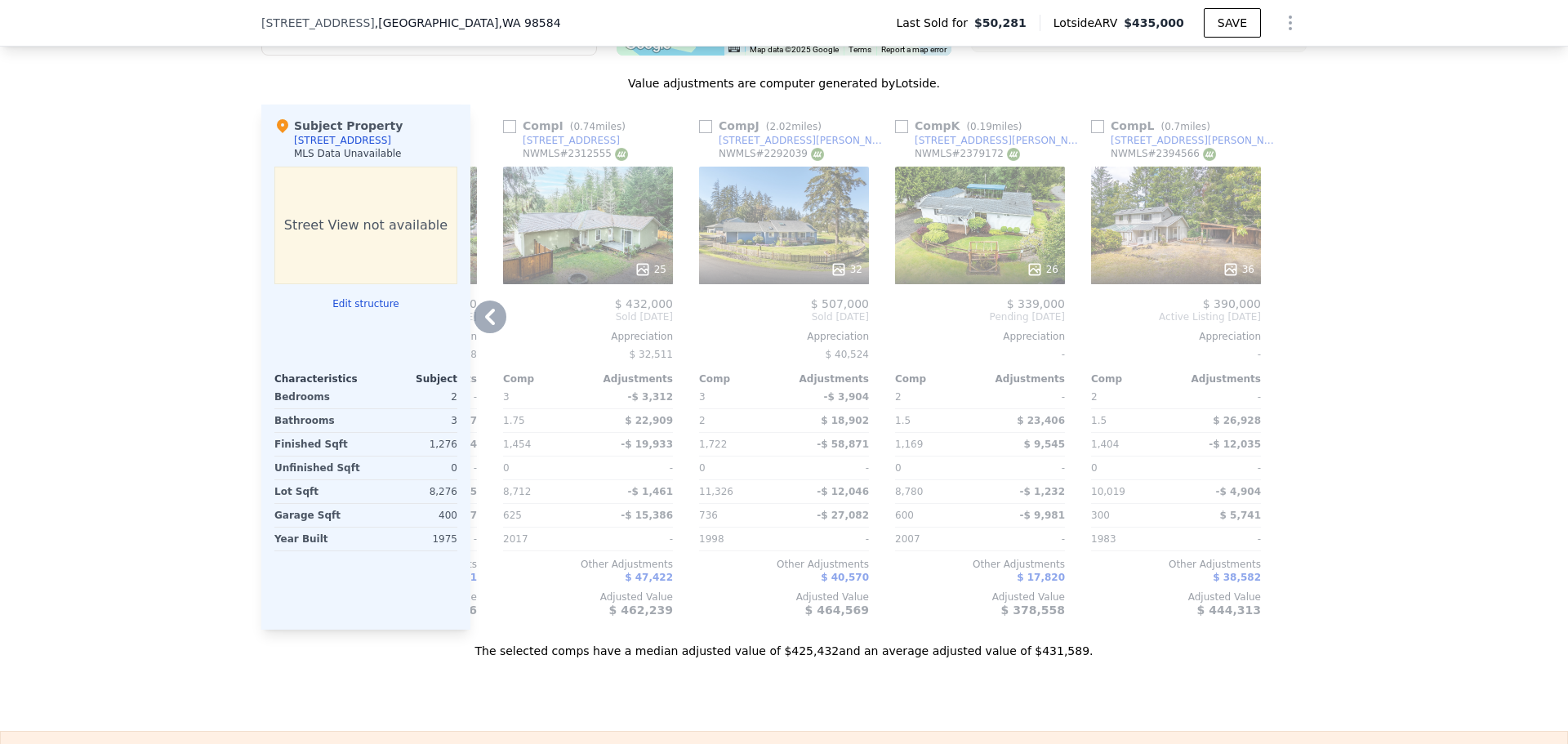
click at [485, 325] on icon at bounding box center [490, 317] width 10 height 16
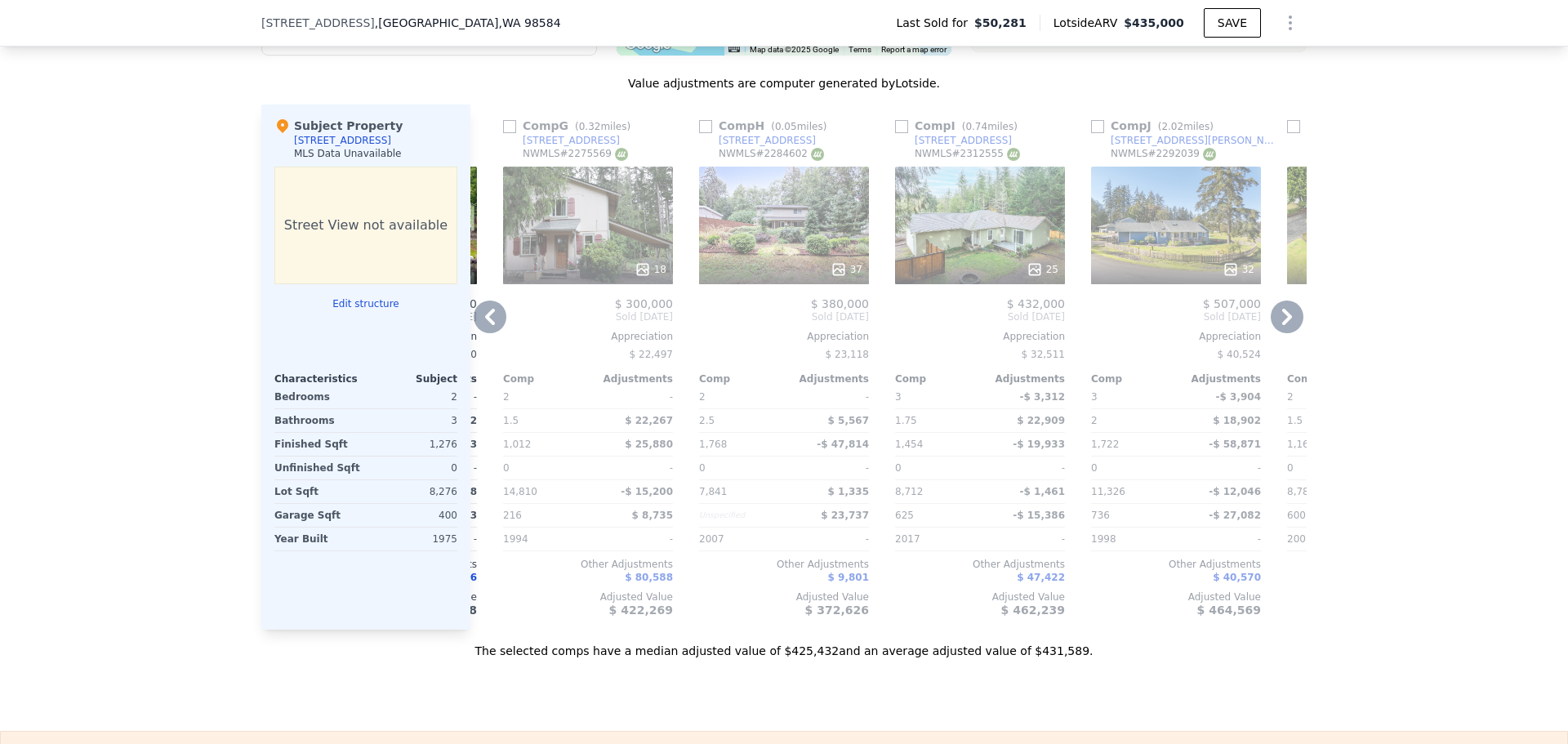
click at [485, 325] on icon at bounding box center [490, 317] width 10 height 16
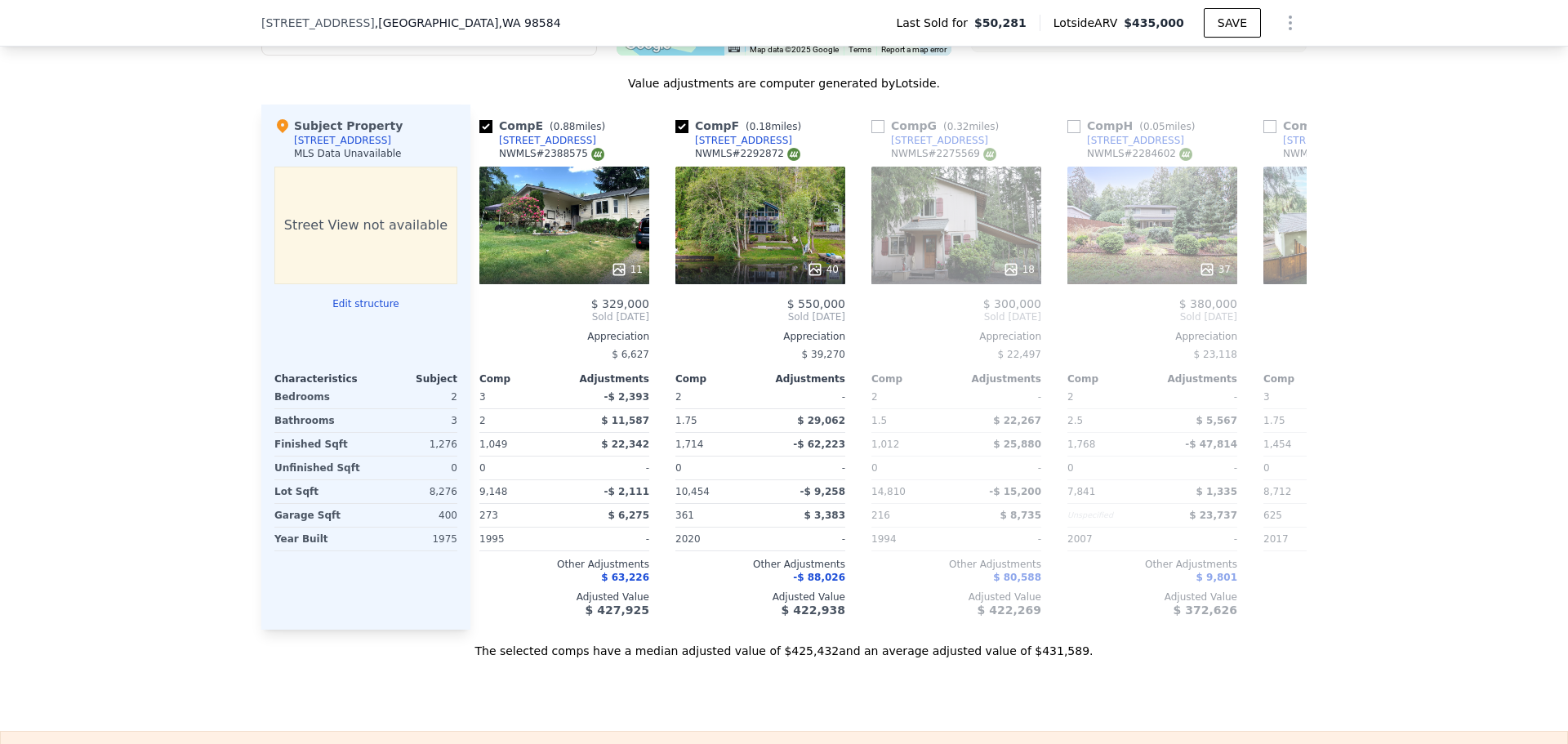
scroll to position [0, 771]
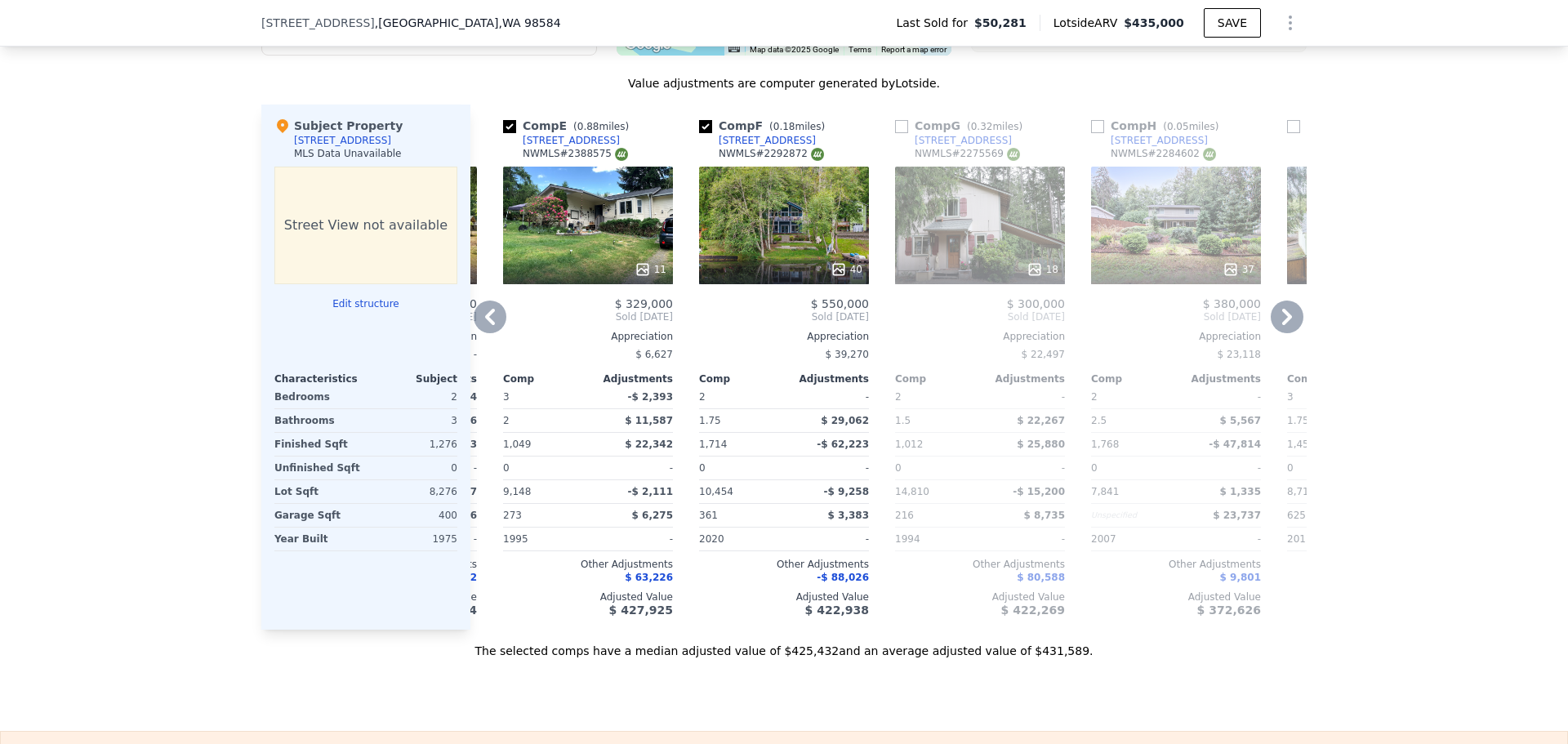
click at [1029, 274] on icon at bounding box center [1035, 270] width 16 height 16
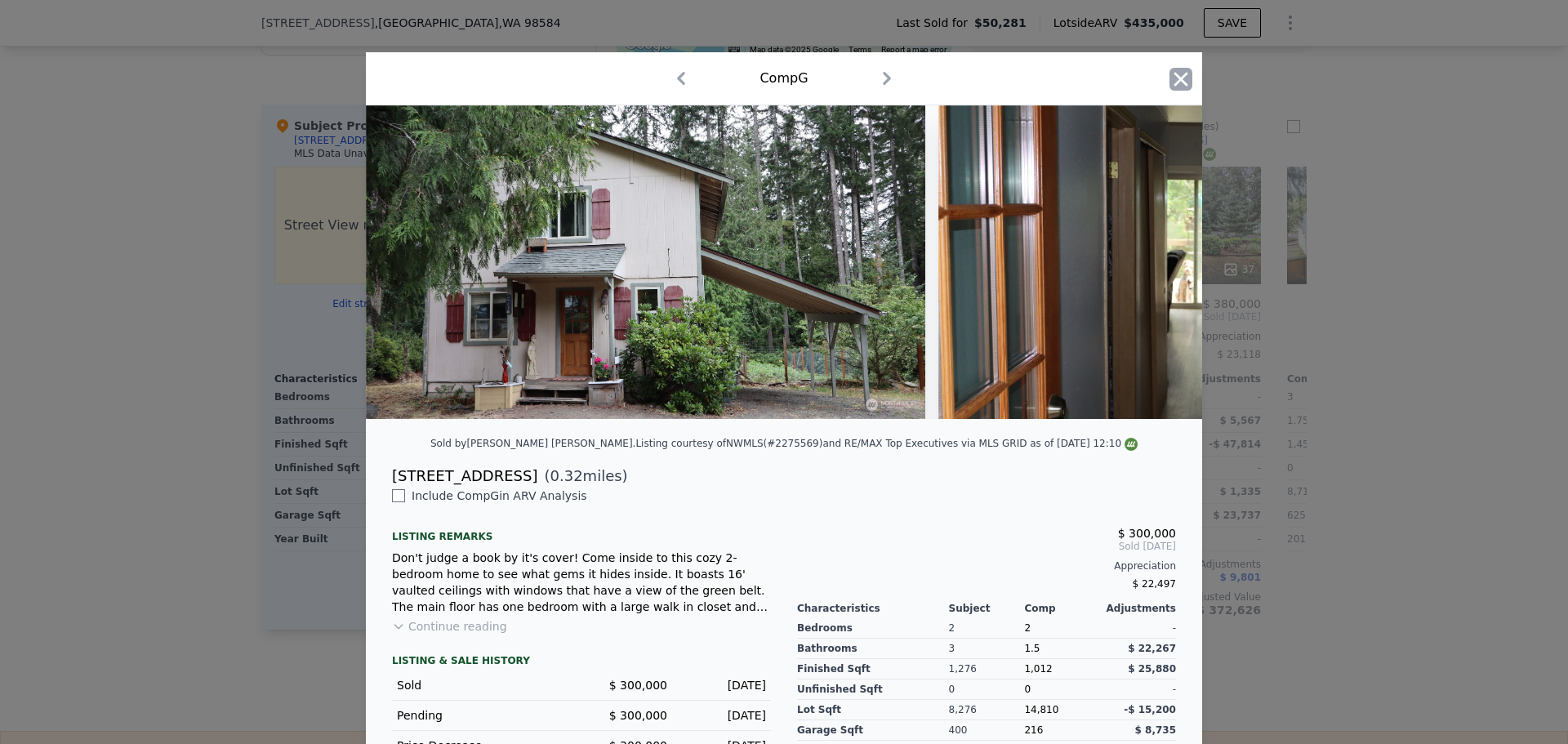
click at [1175, 76] on icon "button" at bounding box center [1181, 79] width 14 height 14
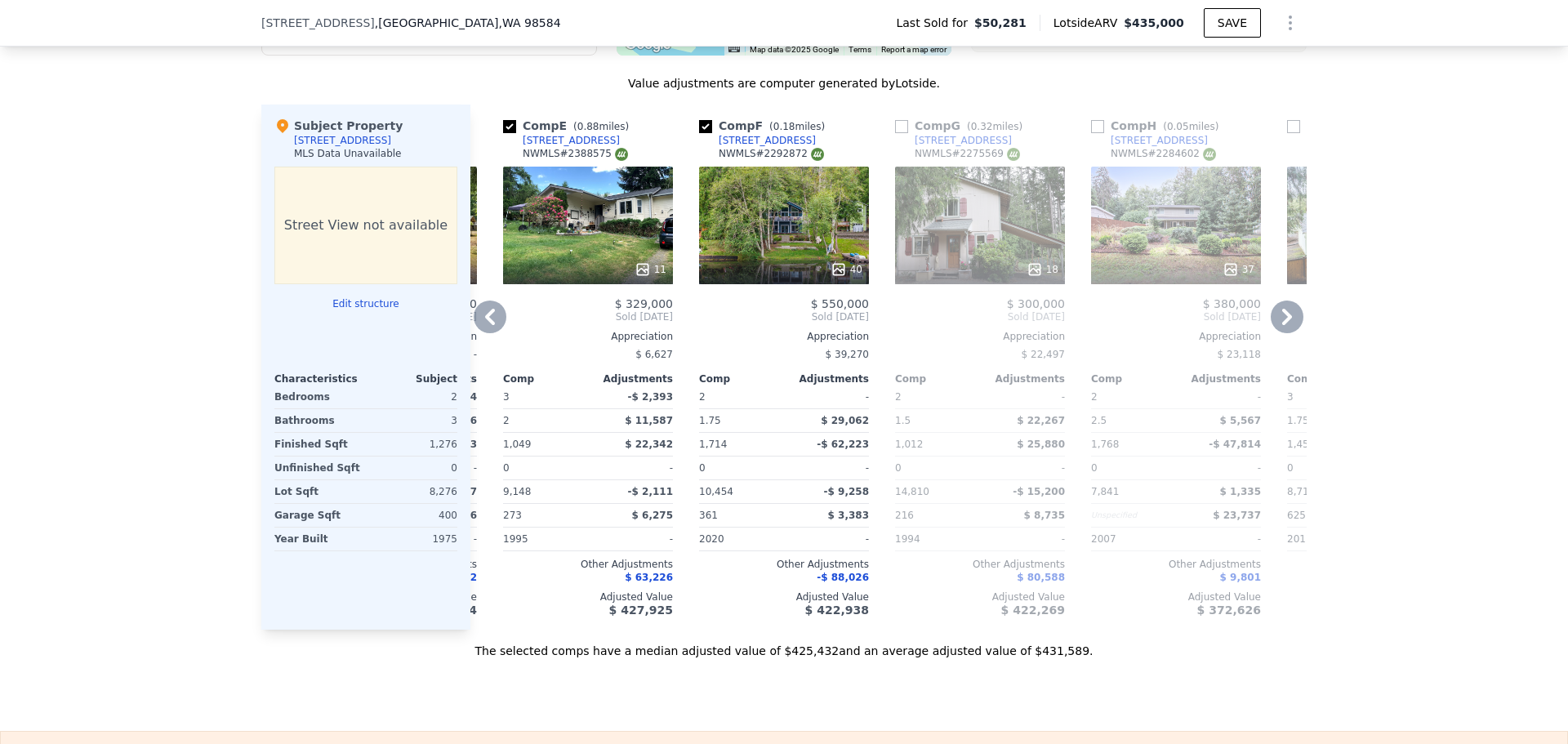
click at [1029, 274] on icon at bounding box center [1034, 269] width 11 height 11
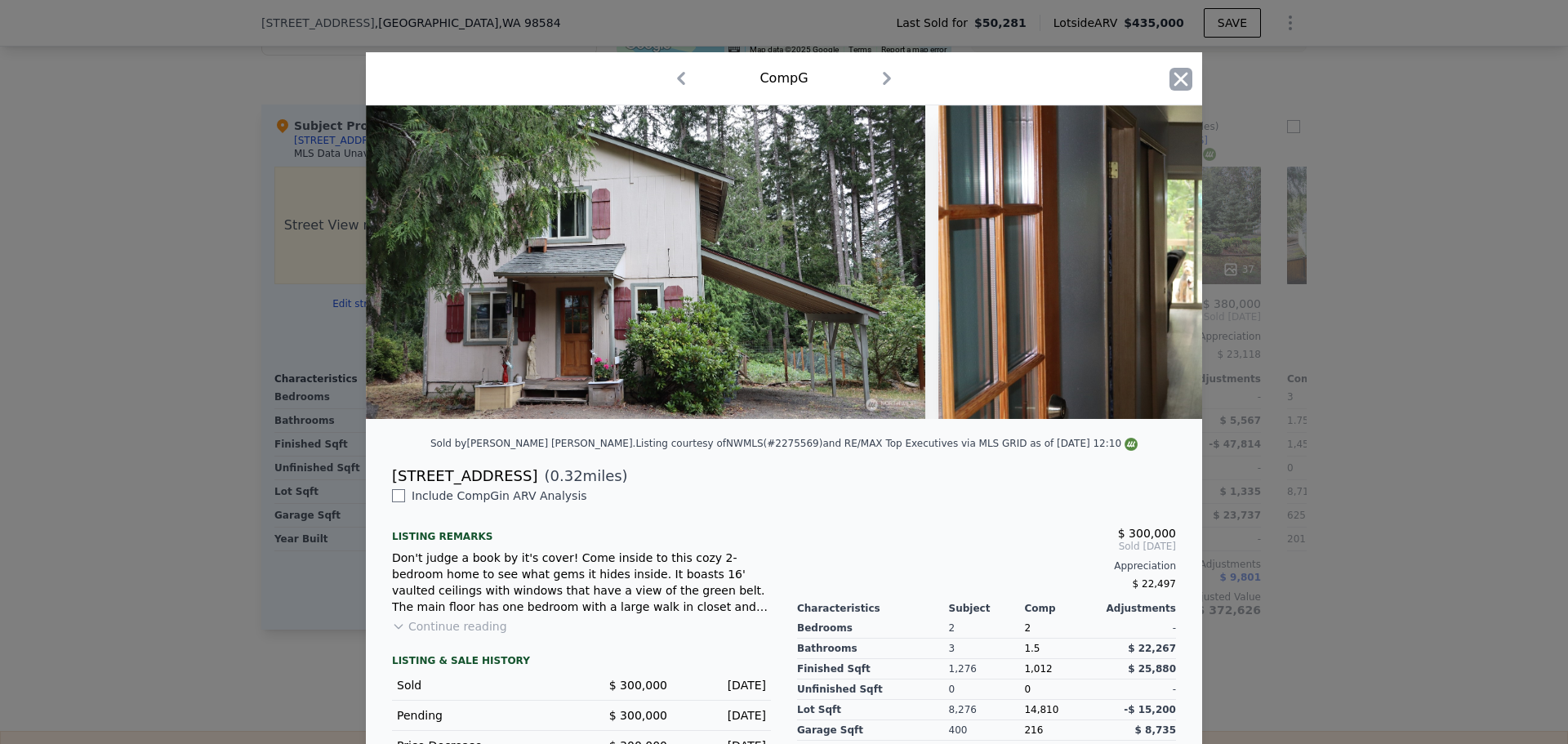
click at [1173, 79] on icon "button" at bounding box center [1181, 79] width 23 height 23
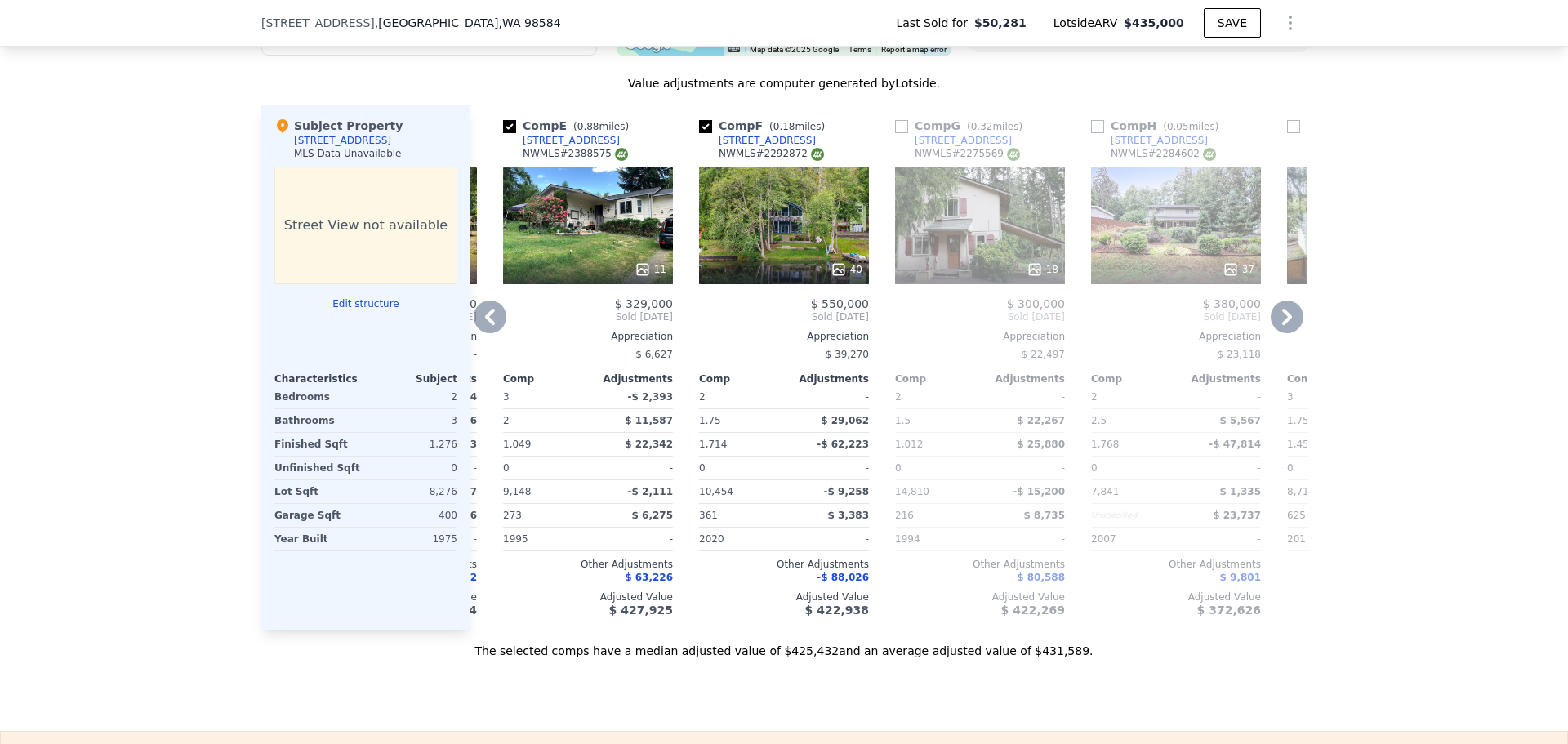
click at [1029, 274] on icon at bounding box center [1034, 269] width 11 height 11
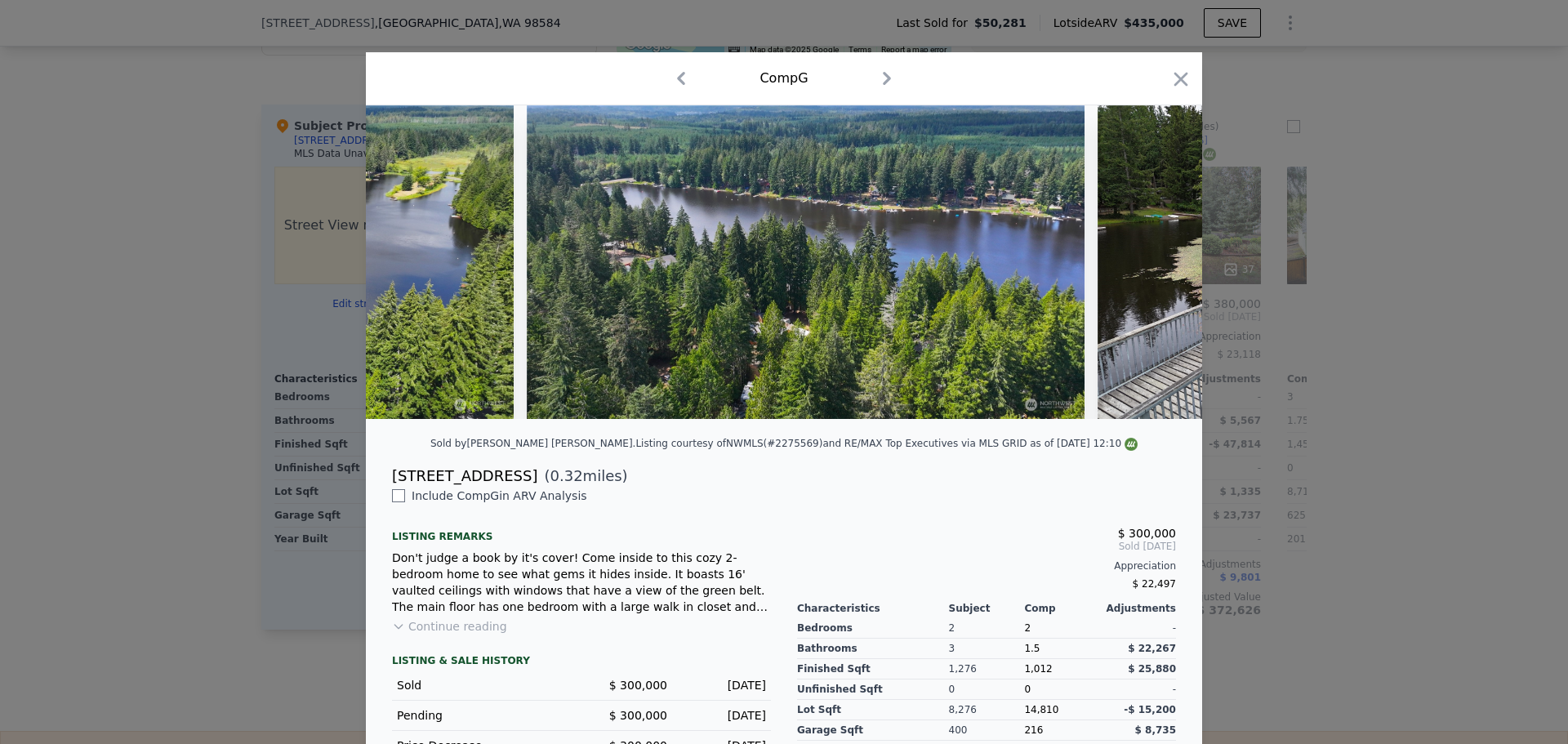
scroll to position [0, 8053]
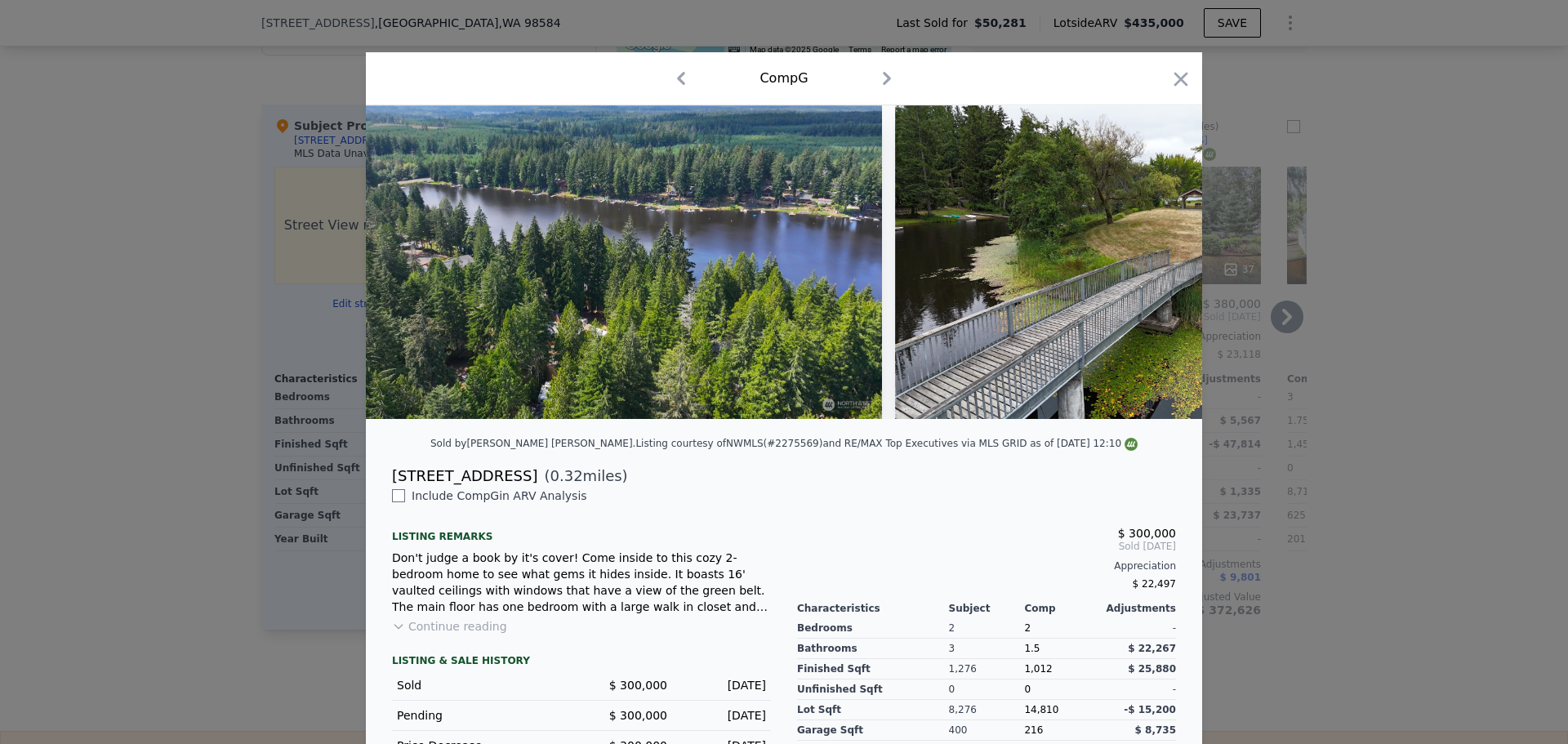
drag, startPoint x: 1170, startPoint y: 81, endPoint x: 1073, endPoint y: 188, distance: 144.4
click at [1170, 80] on icon "button" at bounding box center [1181, 79] width 23 height 23
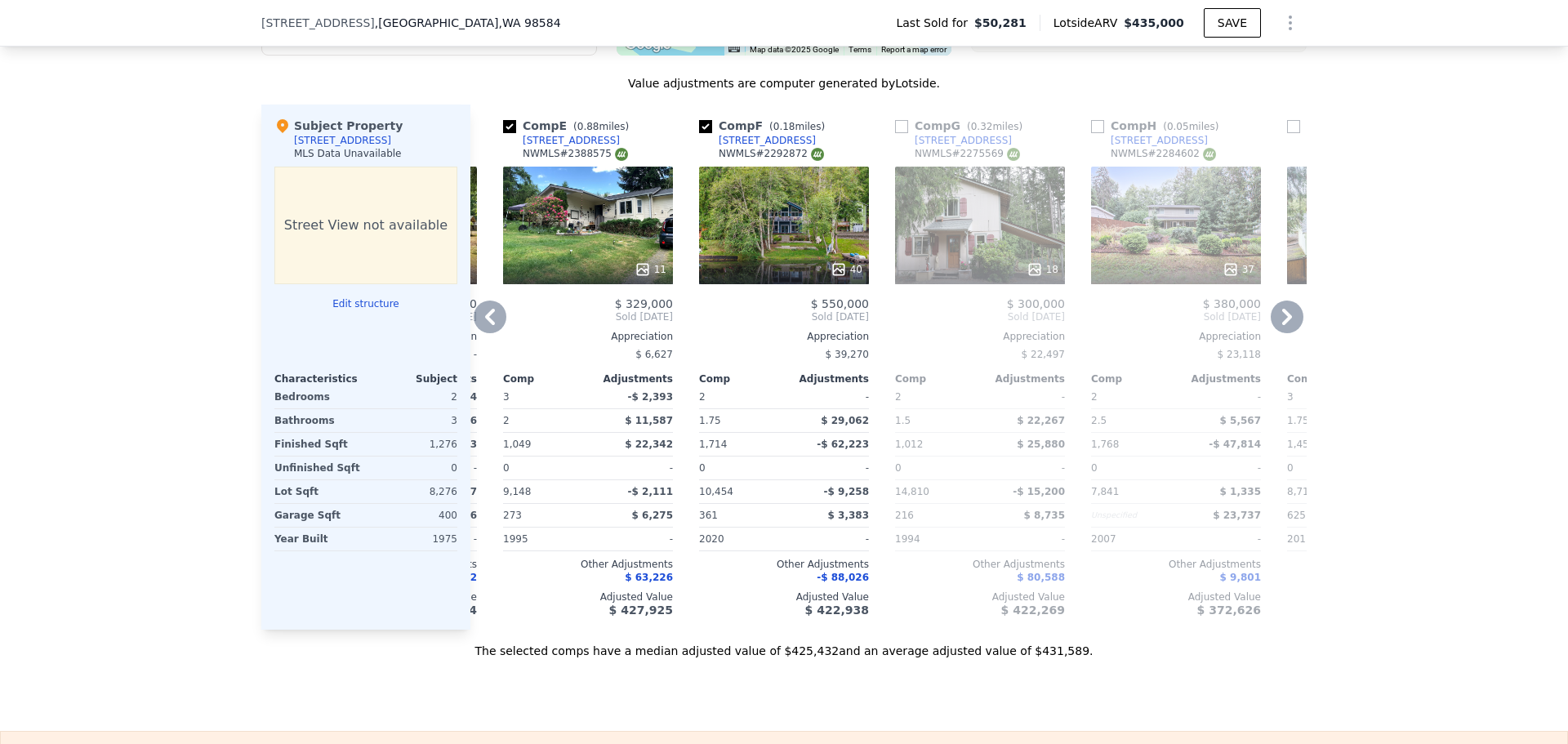
click at [481, 325] on icon at bounding box center [490, 317] width 33 height 33
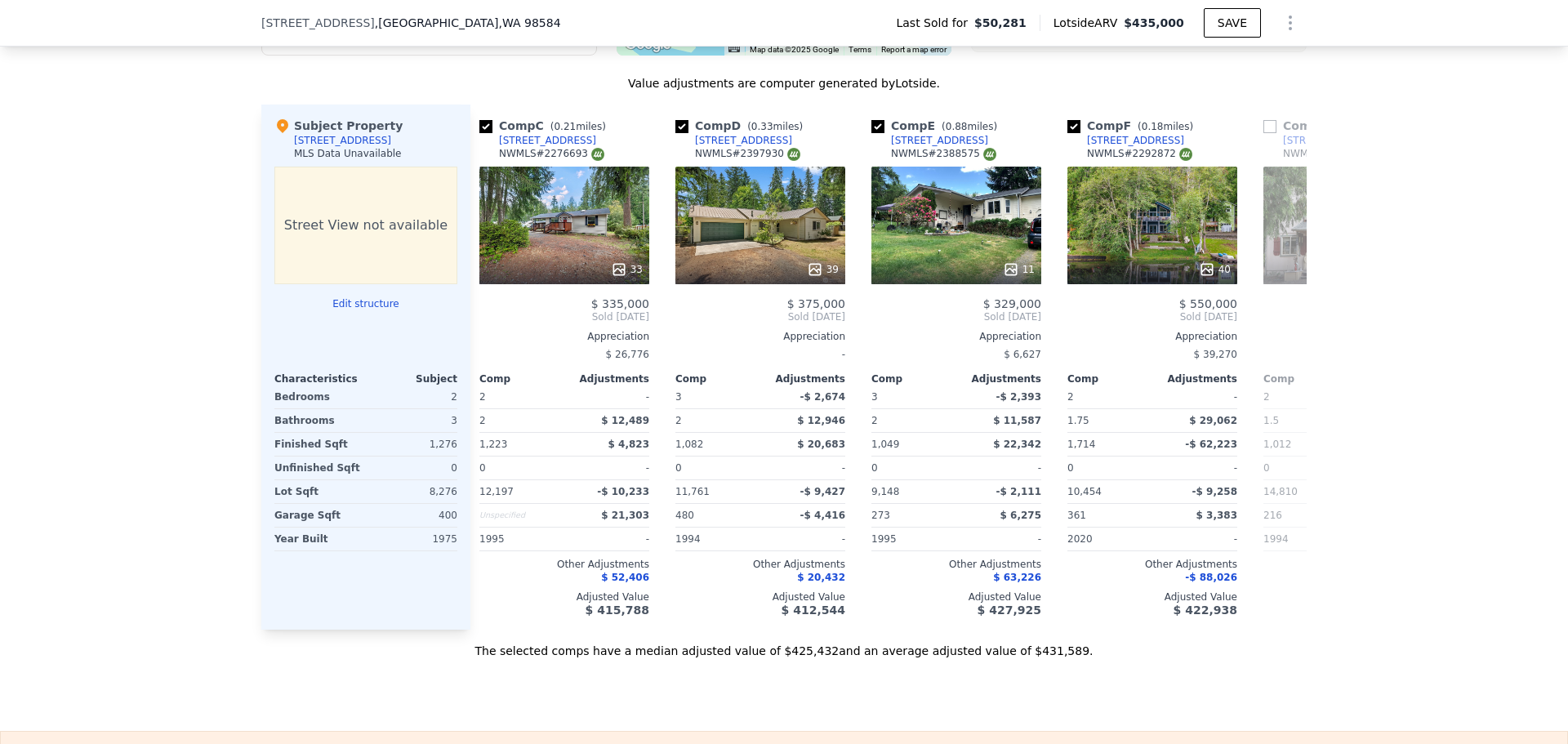
scroll to position [0, 379]
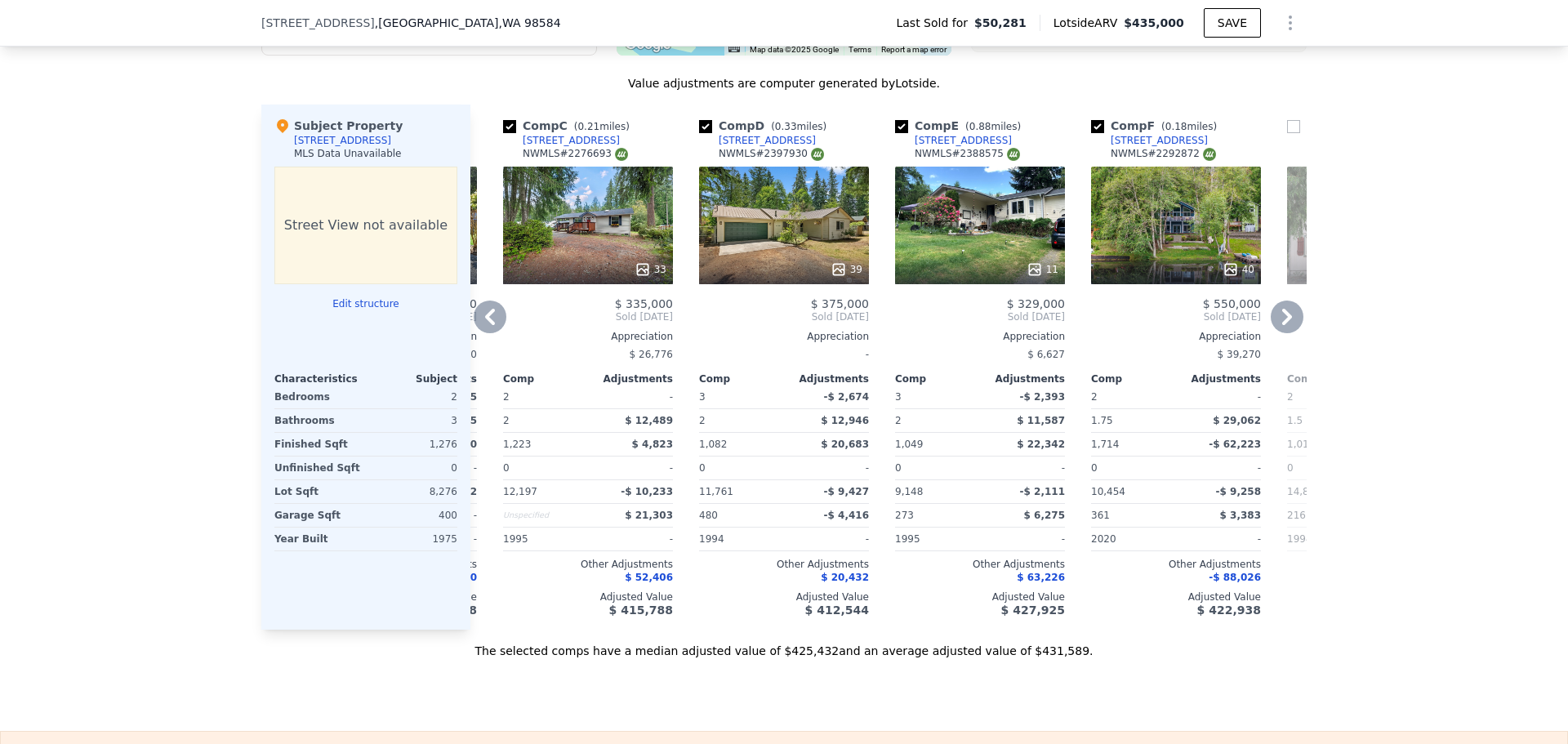
click at [1031, 278] on icon at bounding box center [1035, 270] width 16 height 16
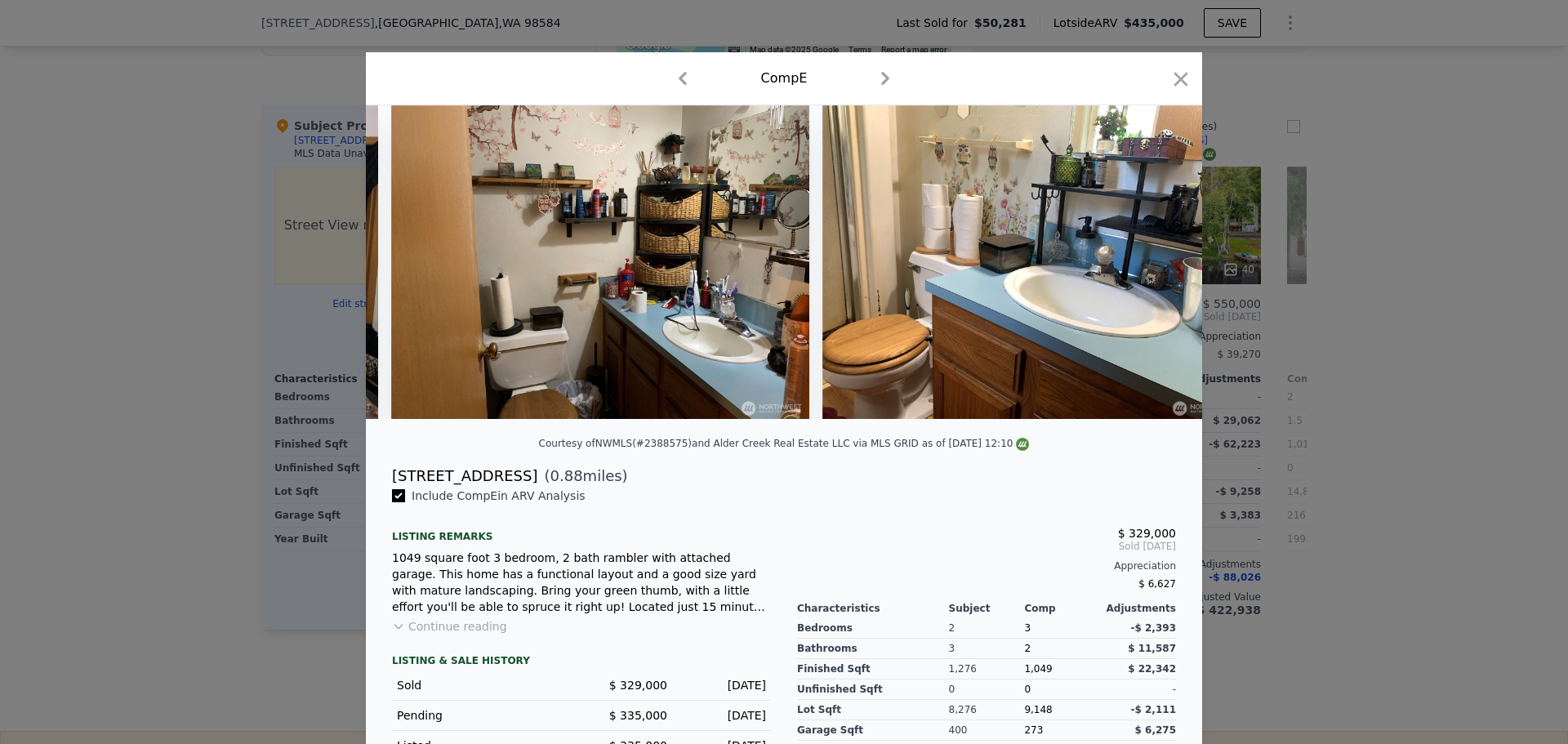
scroll to position [0, 3895]
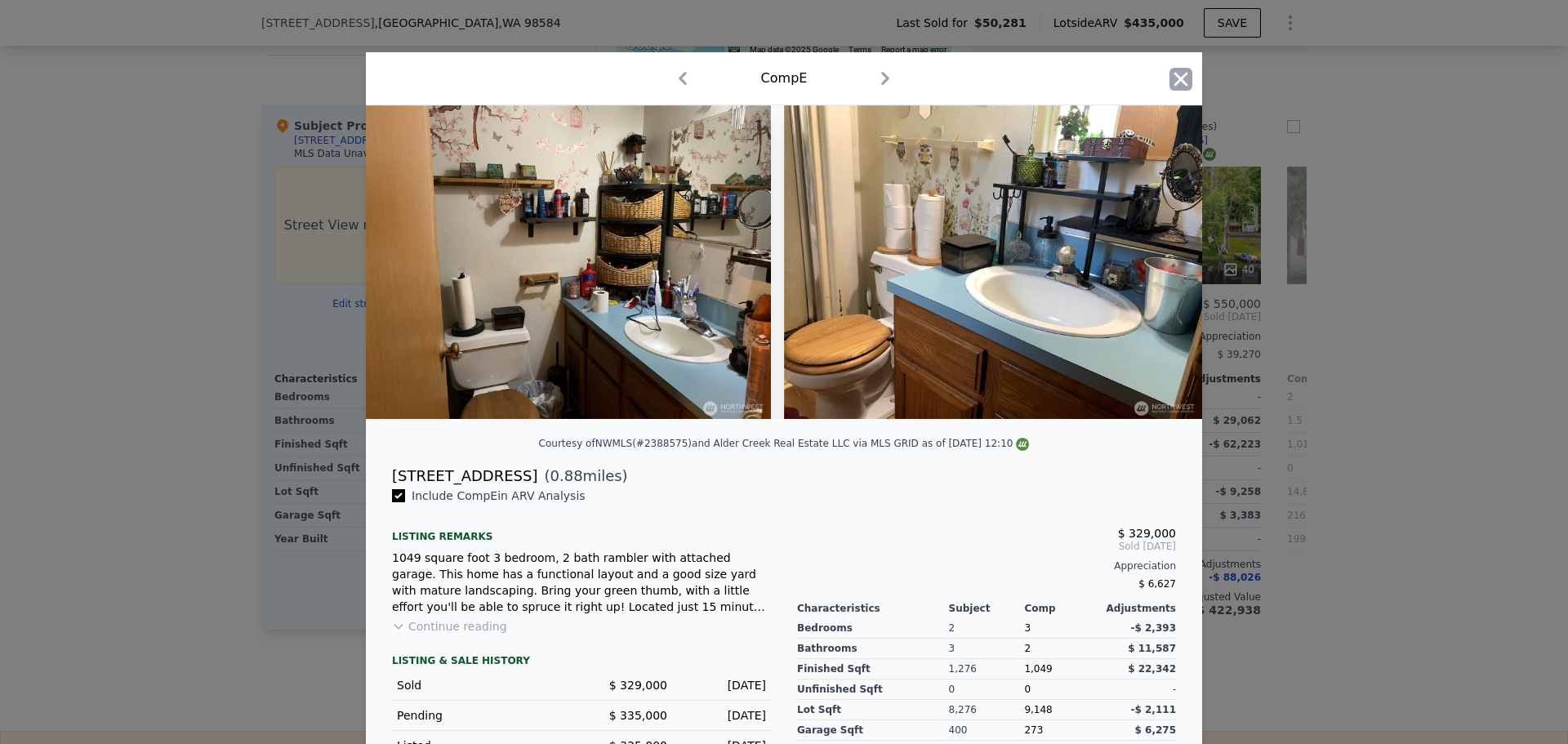
click at [1170, 88] on icon "button" at bounding box center [1181, 79] width 23 height 23
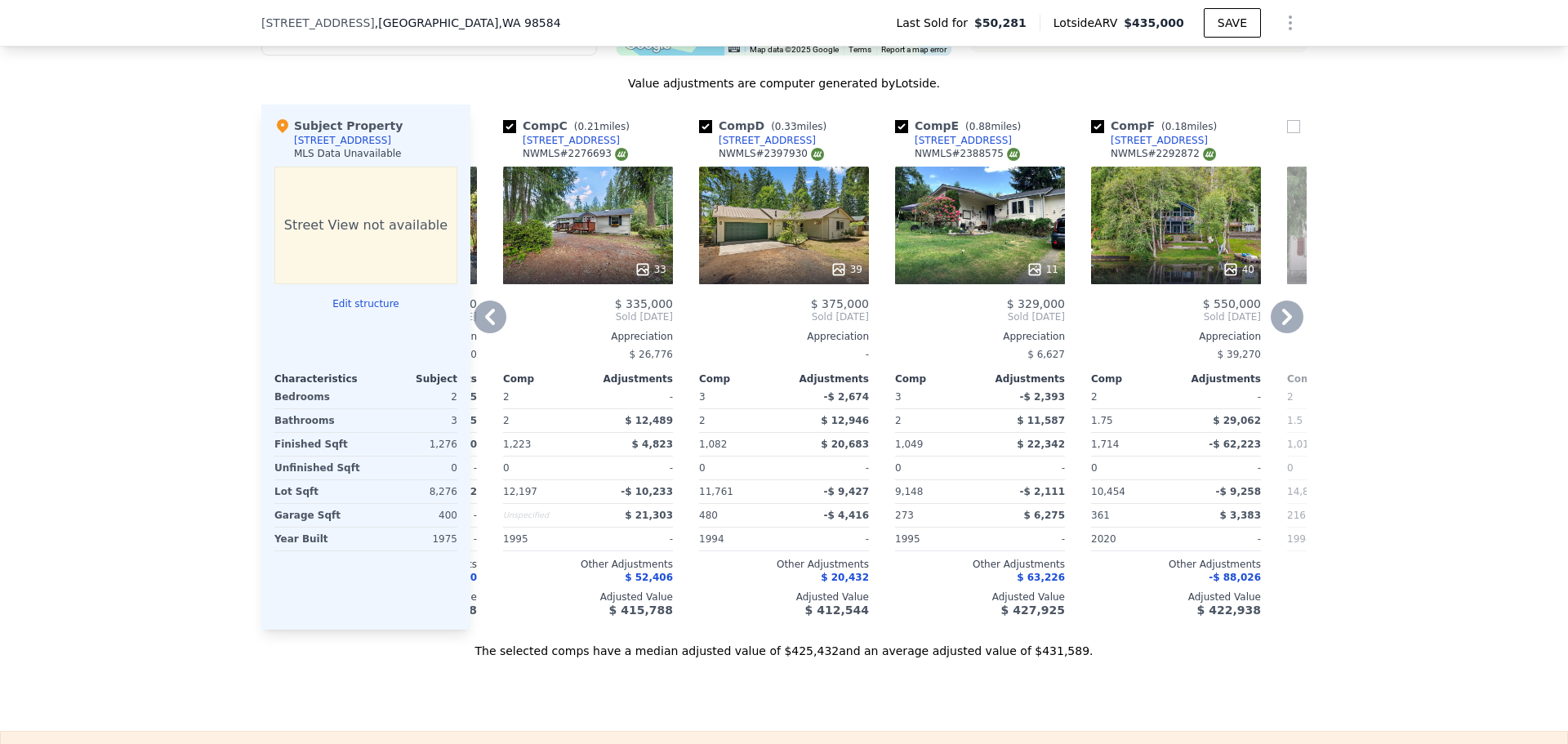
click at [491, 329] on icon at bounding box center [490, 317] width 33 height 33
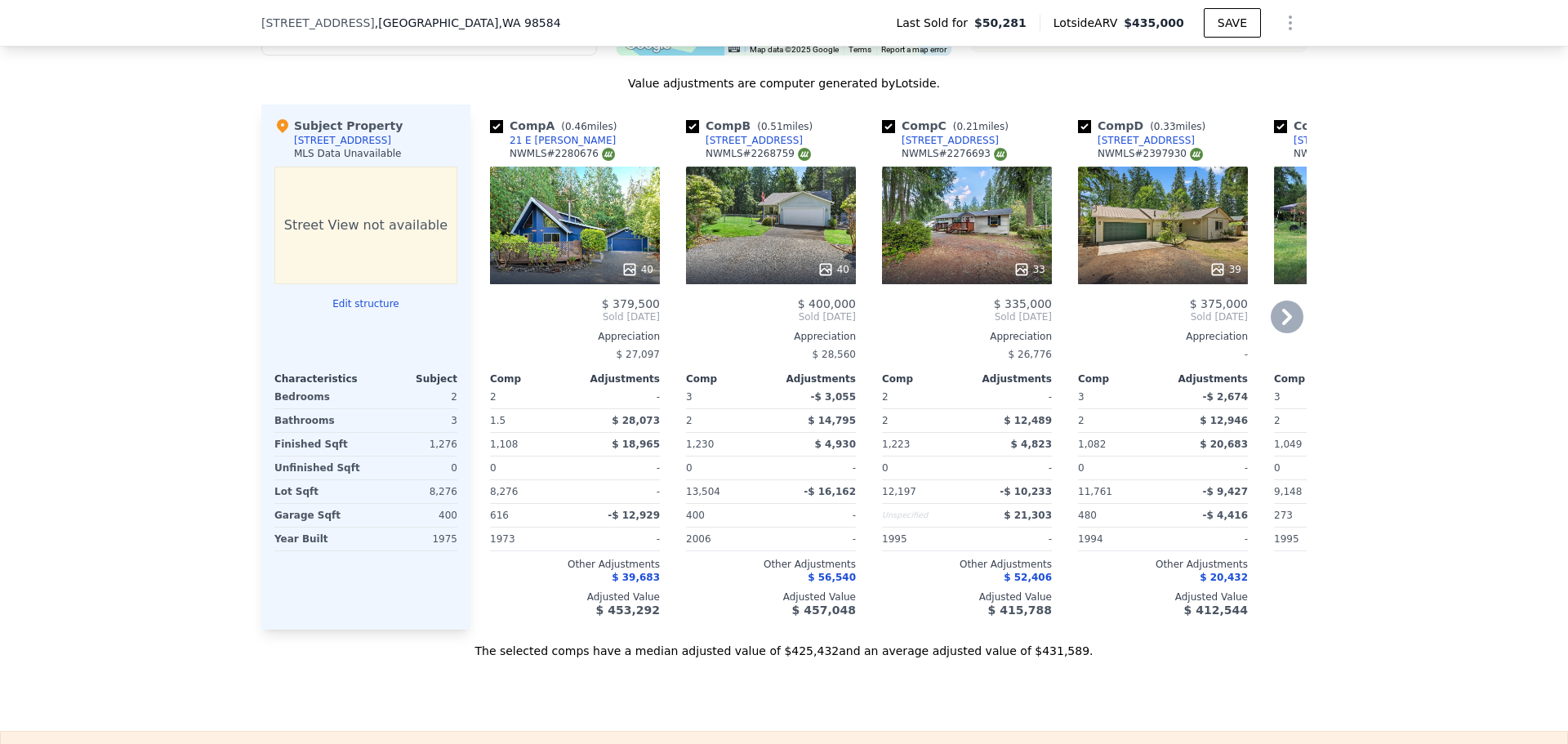
click at [1017, 275] on icon at bounding box center [1022, 270] width 16 height 16
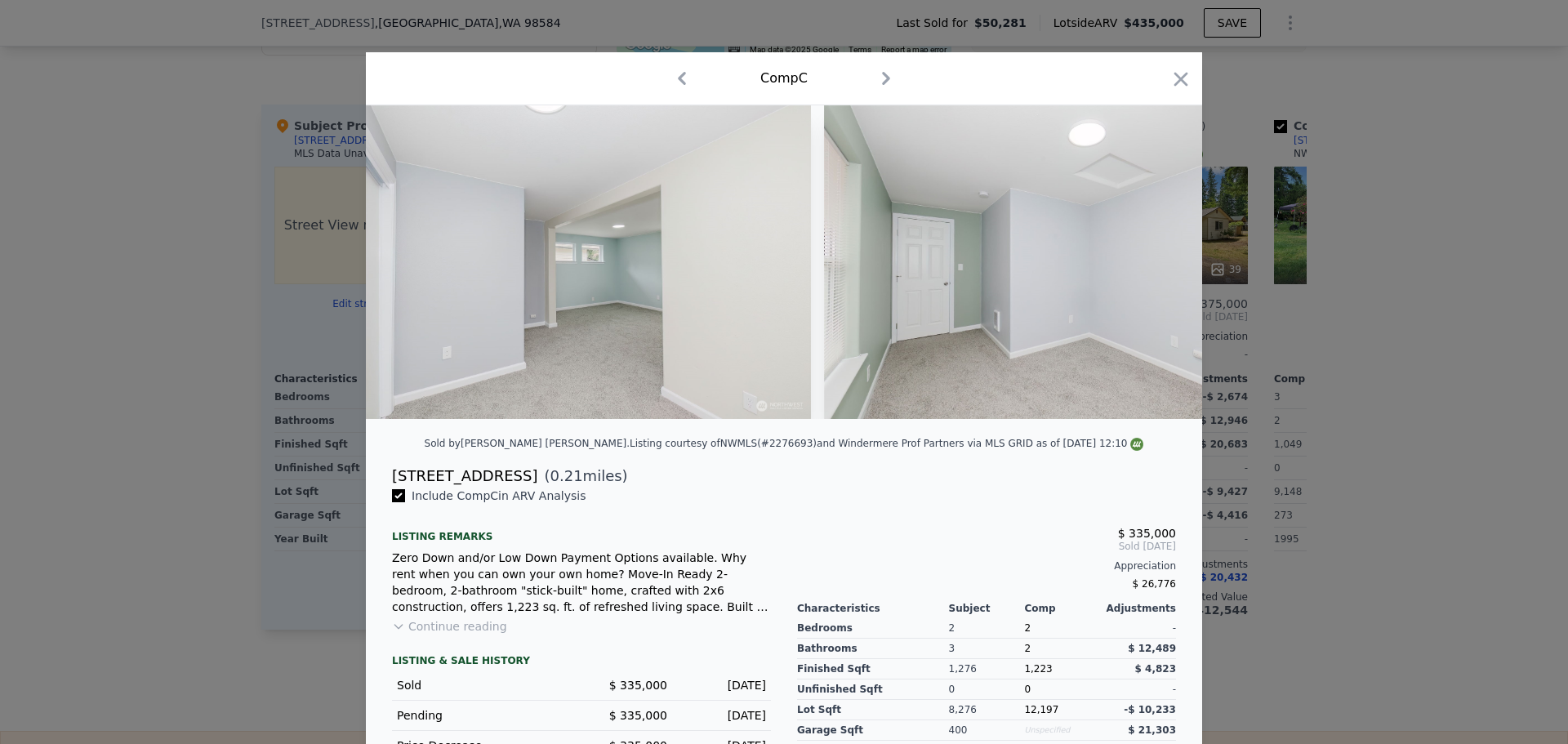
scroll to position [0, 7943]
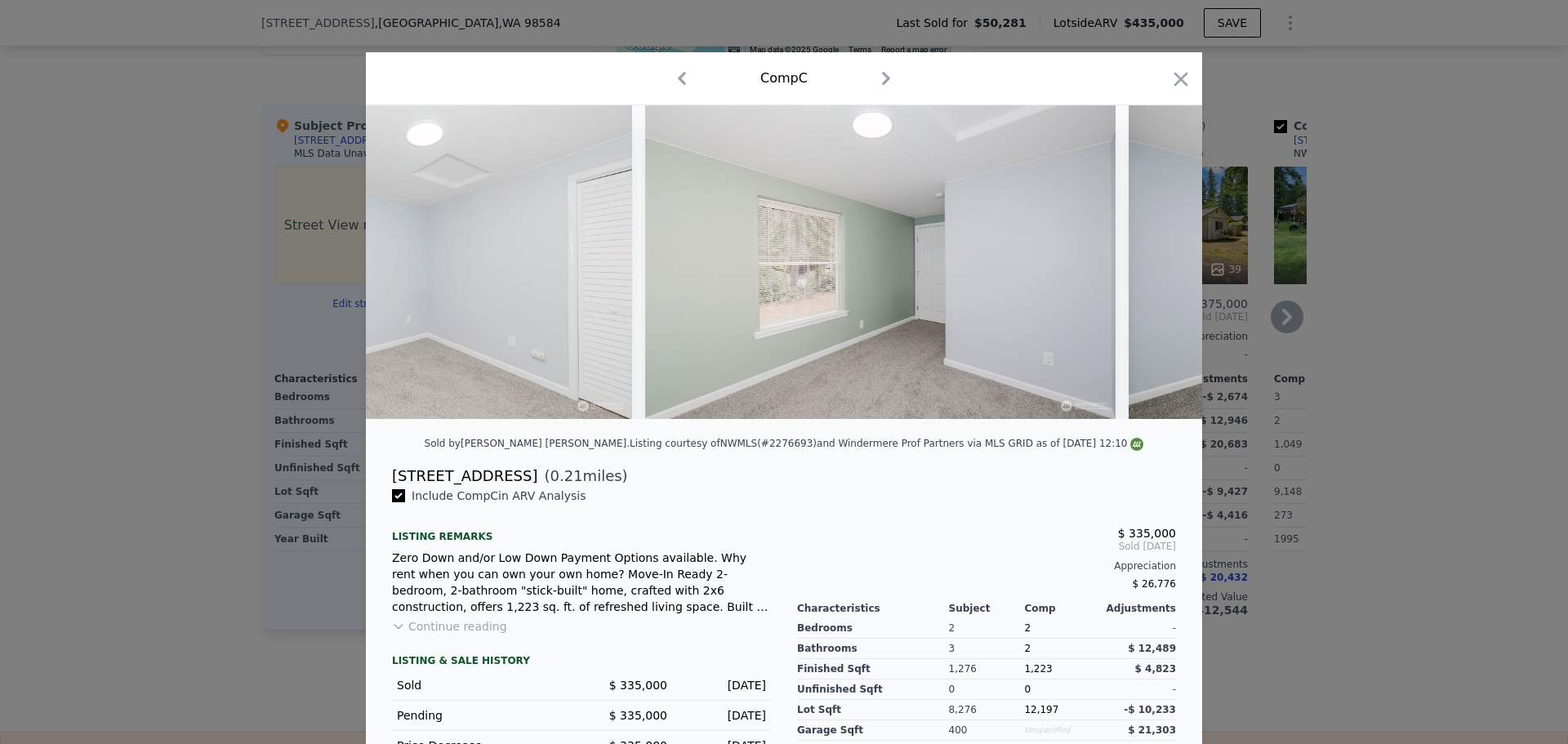
click at [1175, 73] on icon "button" at bounding box center [1181, 79] width 23 height 23
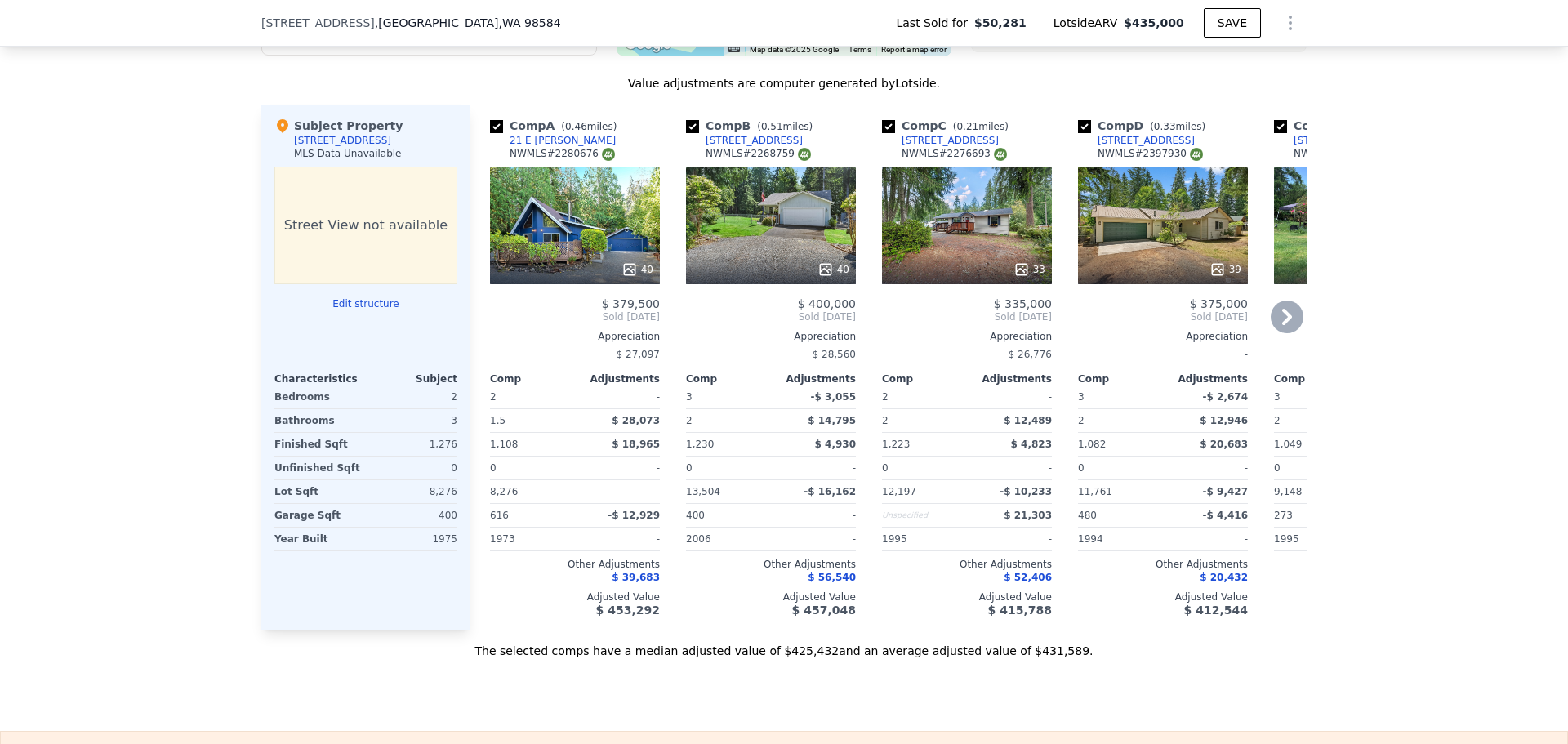
click at [625, 274] on icon at bounding box center [629, 269] width 11 height 11
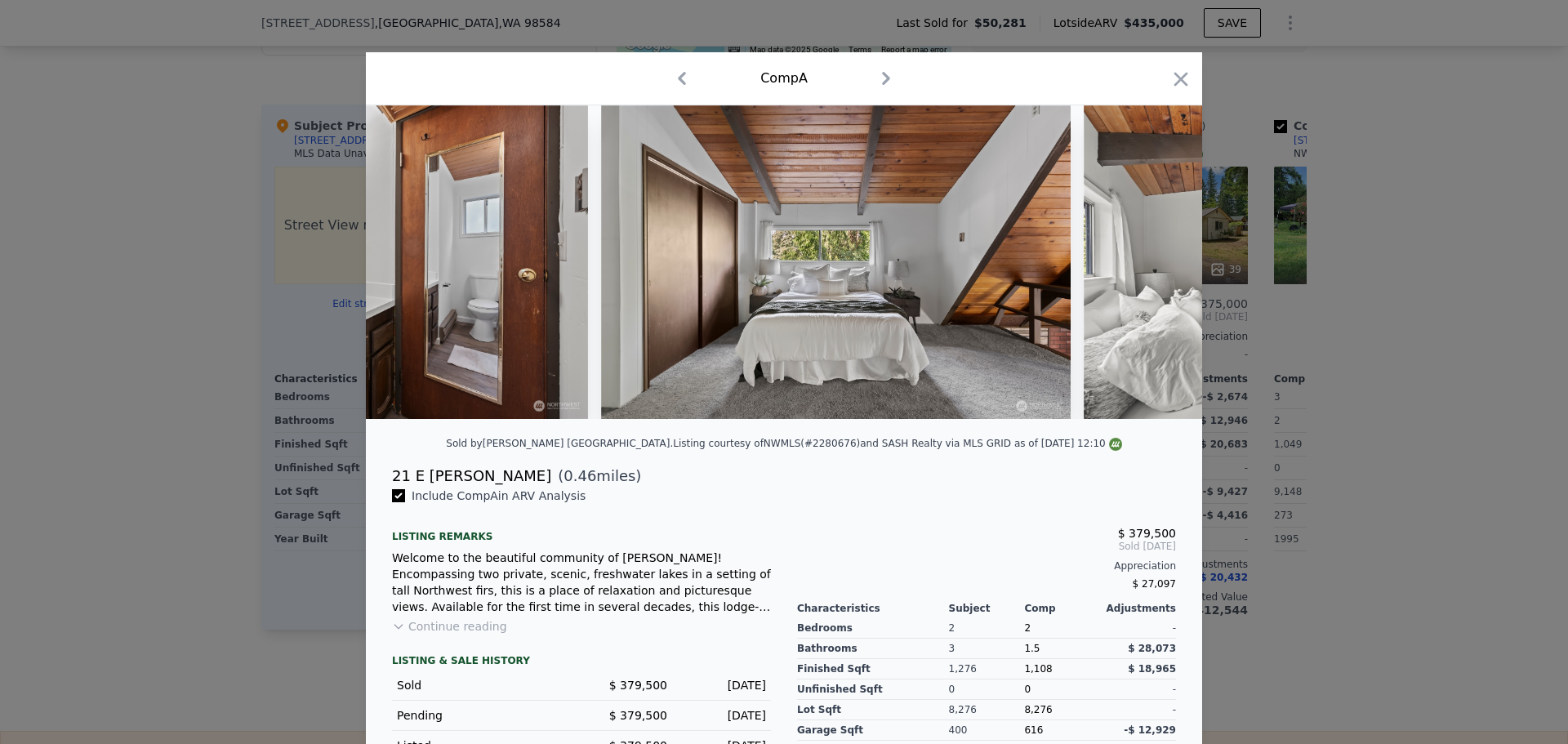
scroll to position [0, 6850]
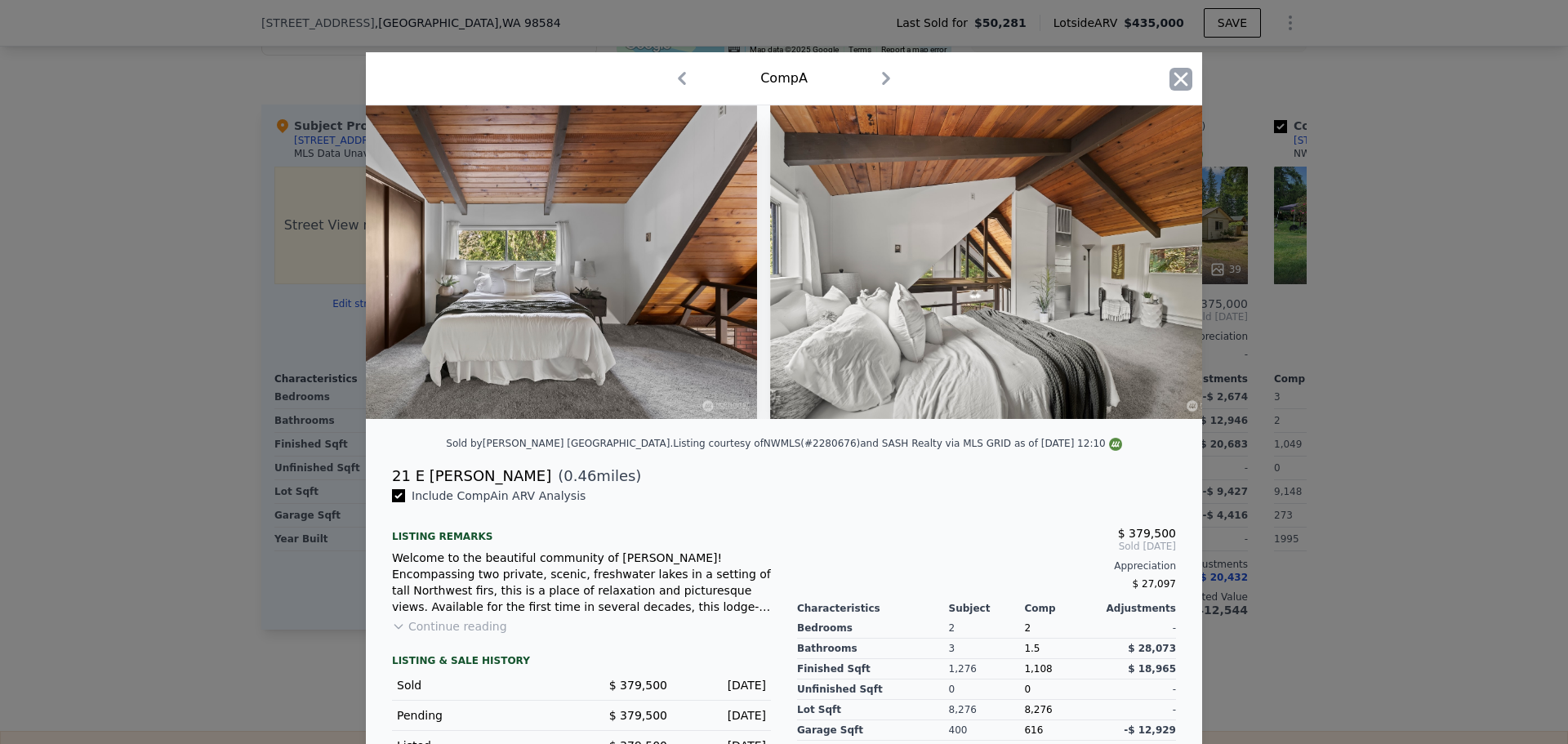
click at [1172, 82] on icon "button" at bounding box center [1181, 79] width 23 height 23
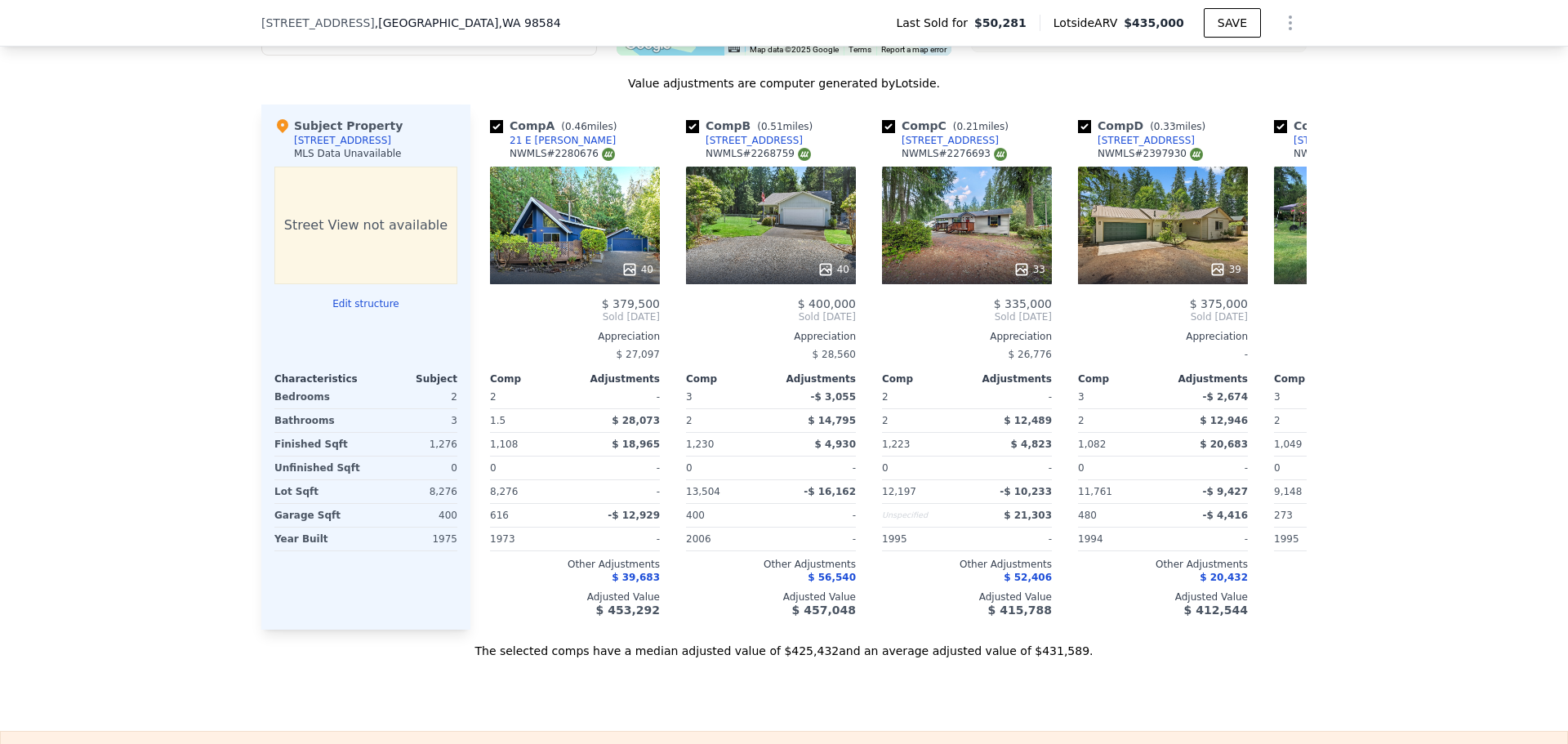
type input "$ 435,000"
type input "$ 0"
type input "$ 349,343"
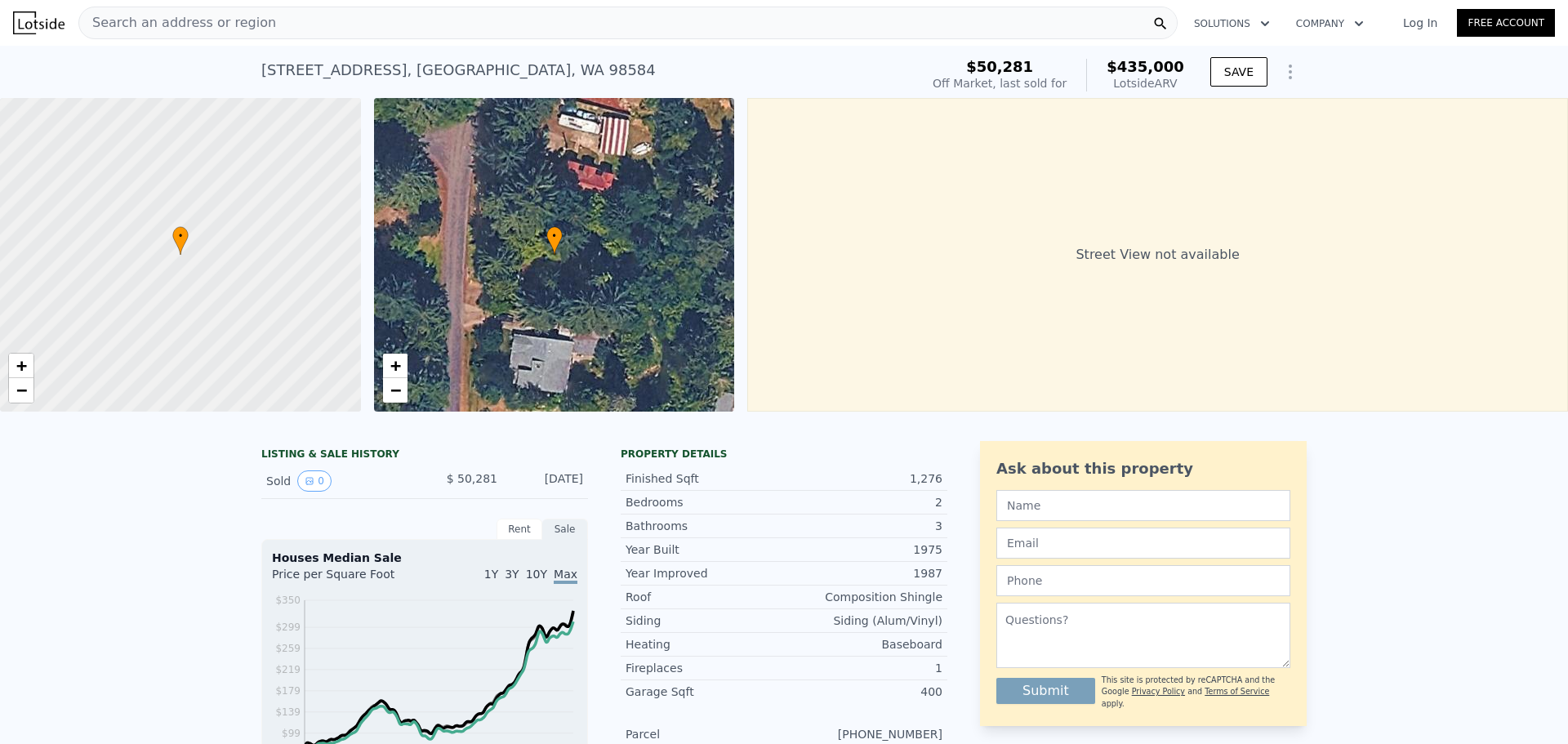
click at [228, 22] on span "Search an address or region" at bounding box center [178, 23] width 197 height 20
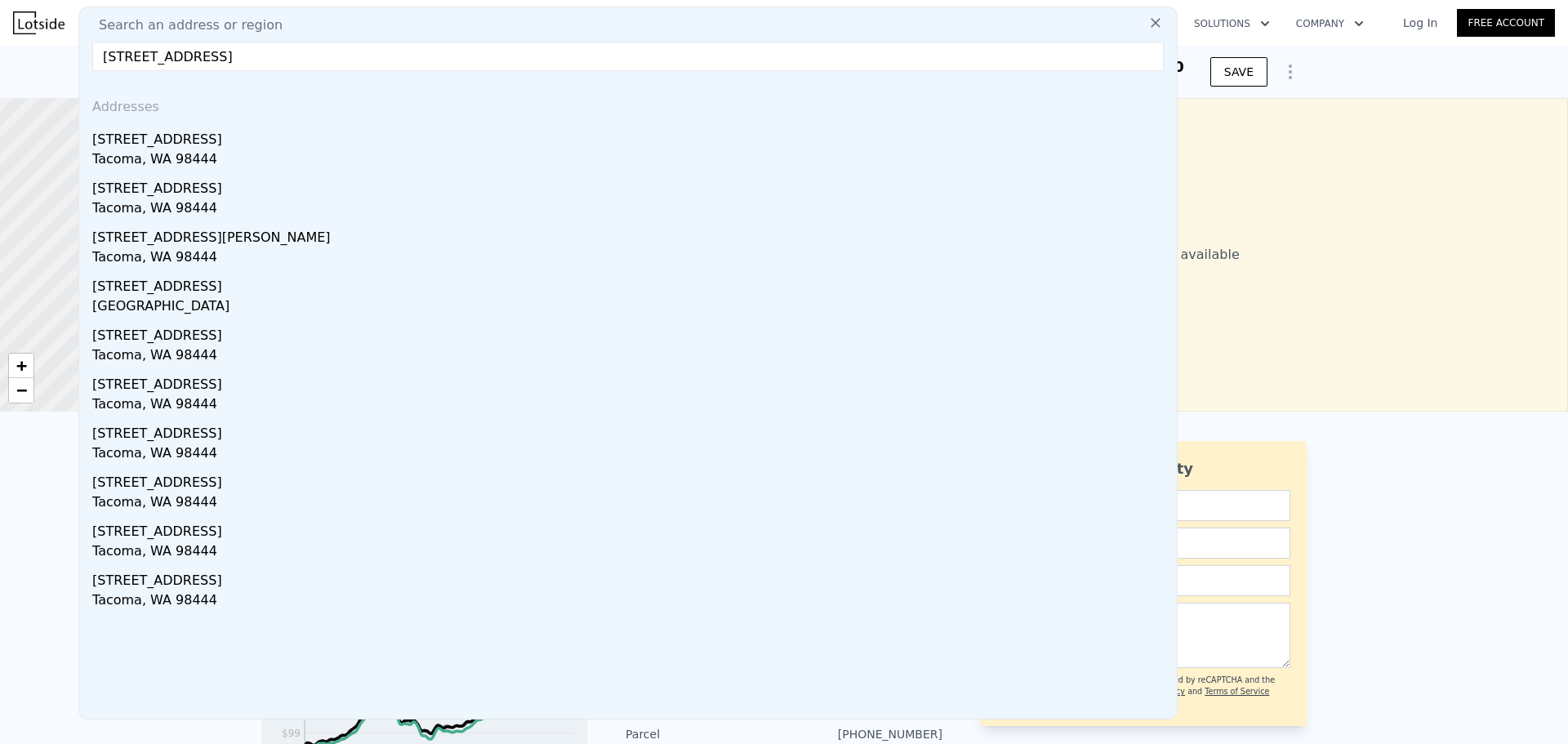
drag, startPoint x: 201, startPoint y: 57, endPoint x: 371, endPoint y: 47, distance: 170.3
click at [371, 47] on input "10214 8th Ave S Tacoma, WA 98444" at bounding box center [628, 57] width 1072 height 29
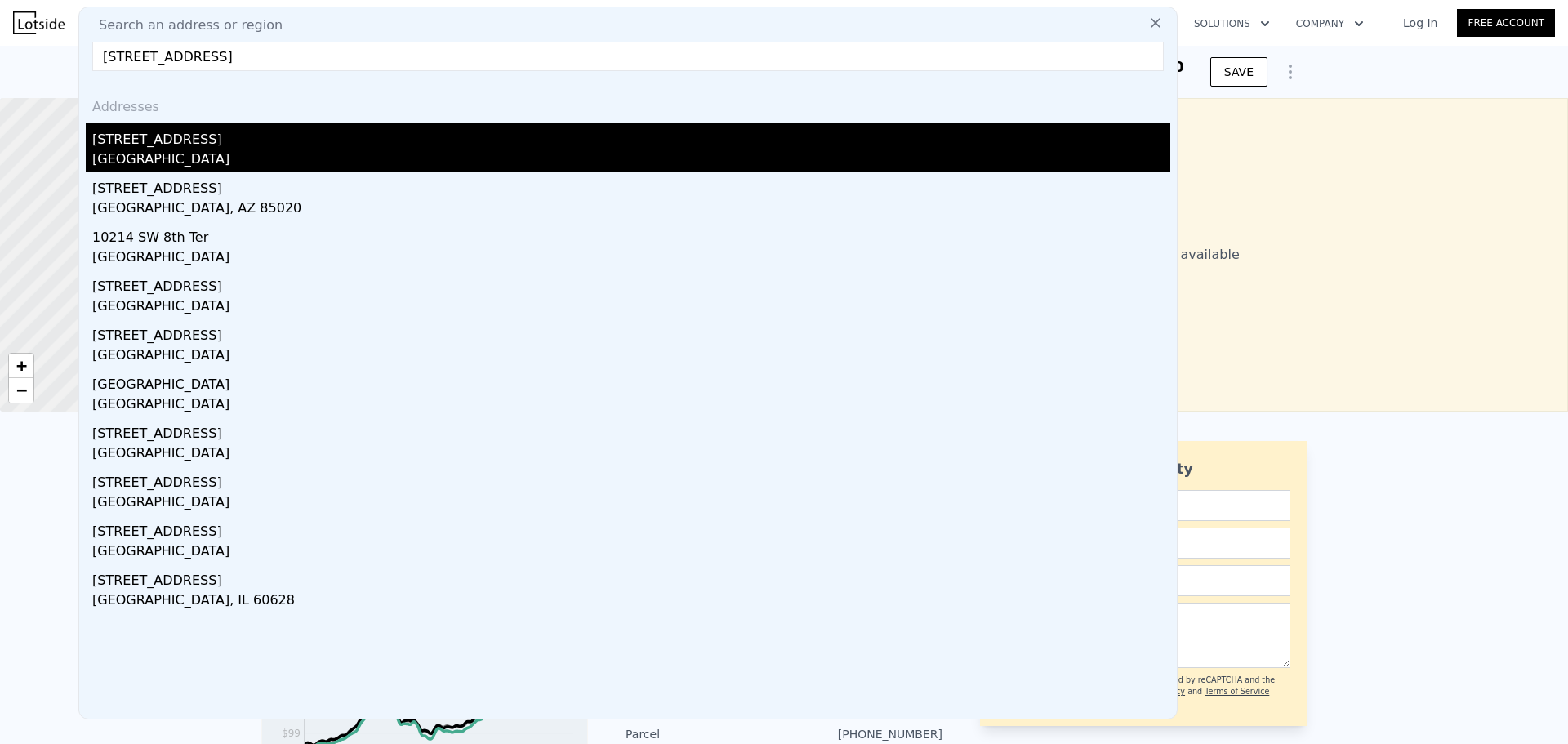
type input "[STREET_ADDRESS]"
click at [186, 145] on div "[STREET_ADDRESS]" at bounding box center [632, 137] width 1078 height 26
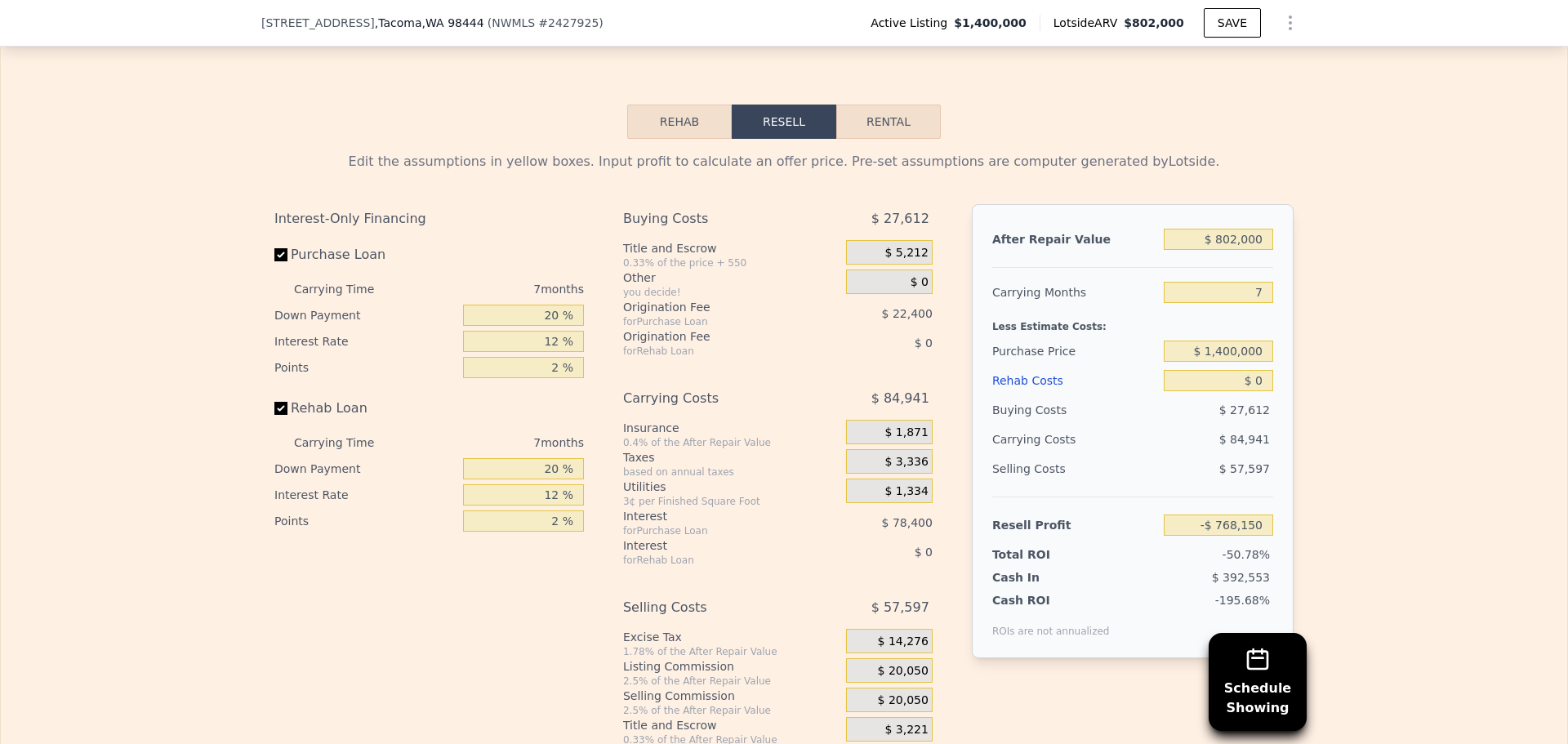
scroll to position [3426, 0]
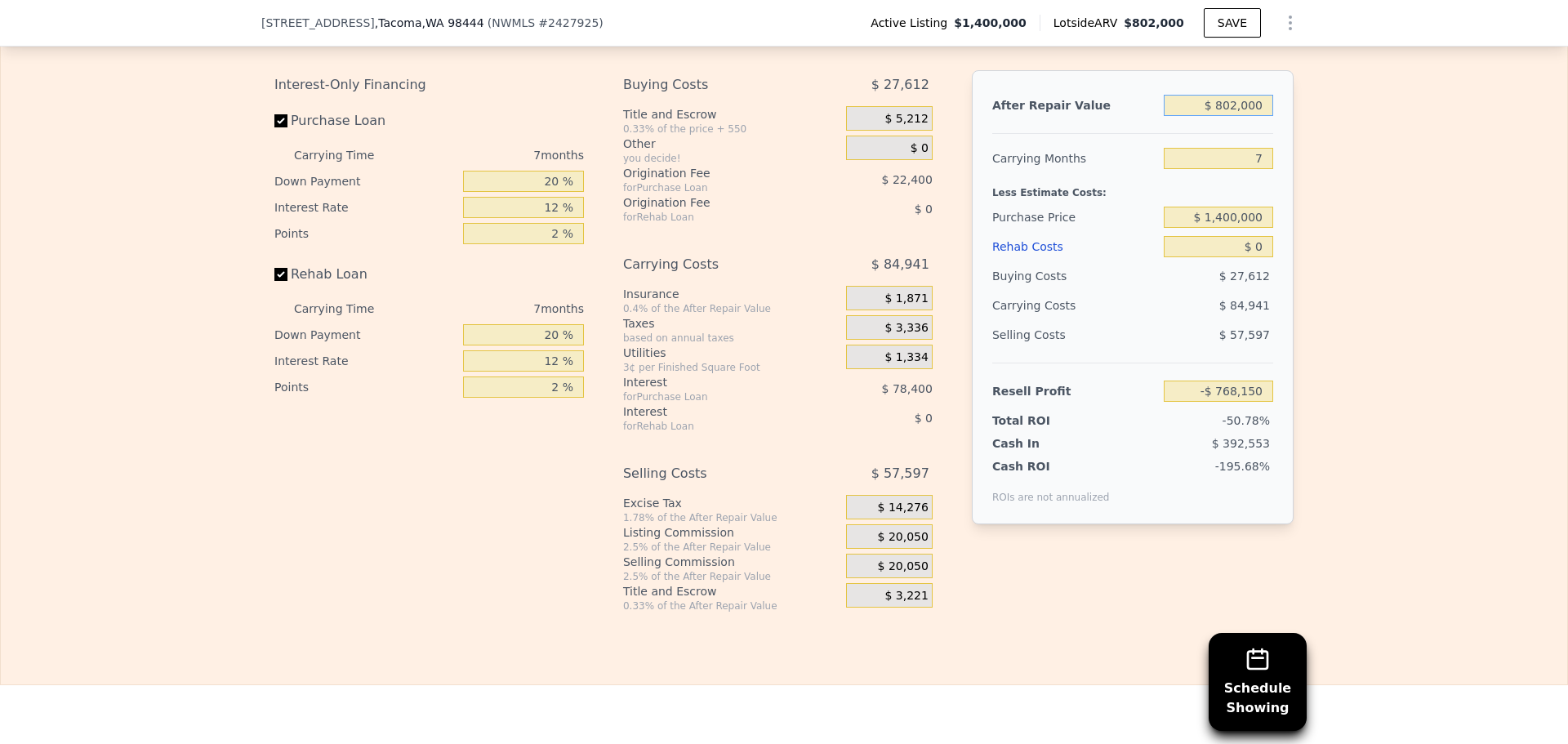
click at [1226, 112] on input "$ 802,000" at bounding box center [1219, 106] width 110 height 21
type input "$ 1,650,000"
type input "$ 17,553"
type input "$ 1,650,000"
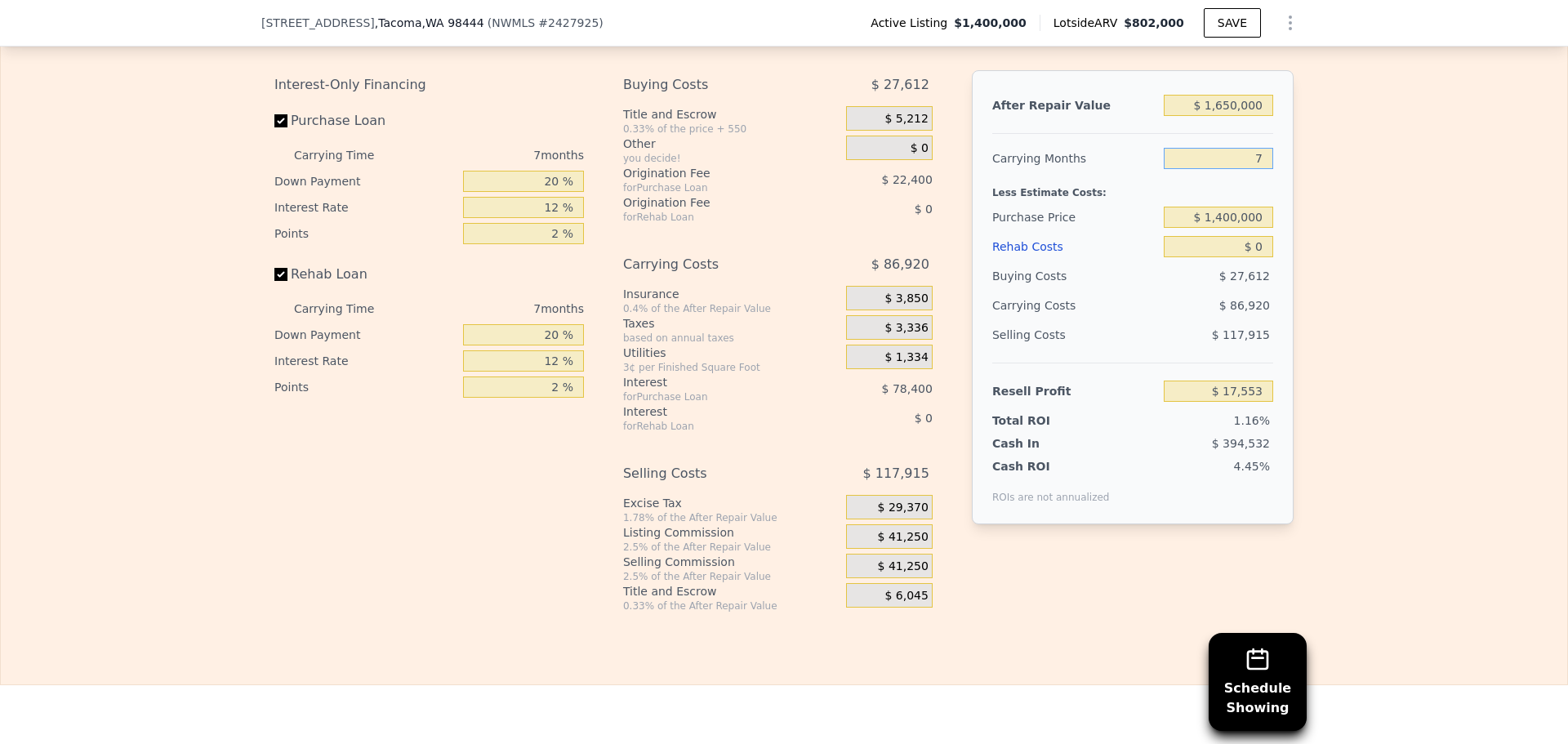
drag, startPoint x: 1255, startPoint y: 161, endPoint x: 1235, endPoint y: 166, distance: 20.6
click at [1239, 165] on input "7" at bounding box center [1219, 158] width 110 height 21
type input "6"
type input "$ 29,969"
type input "6"
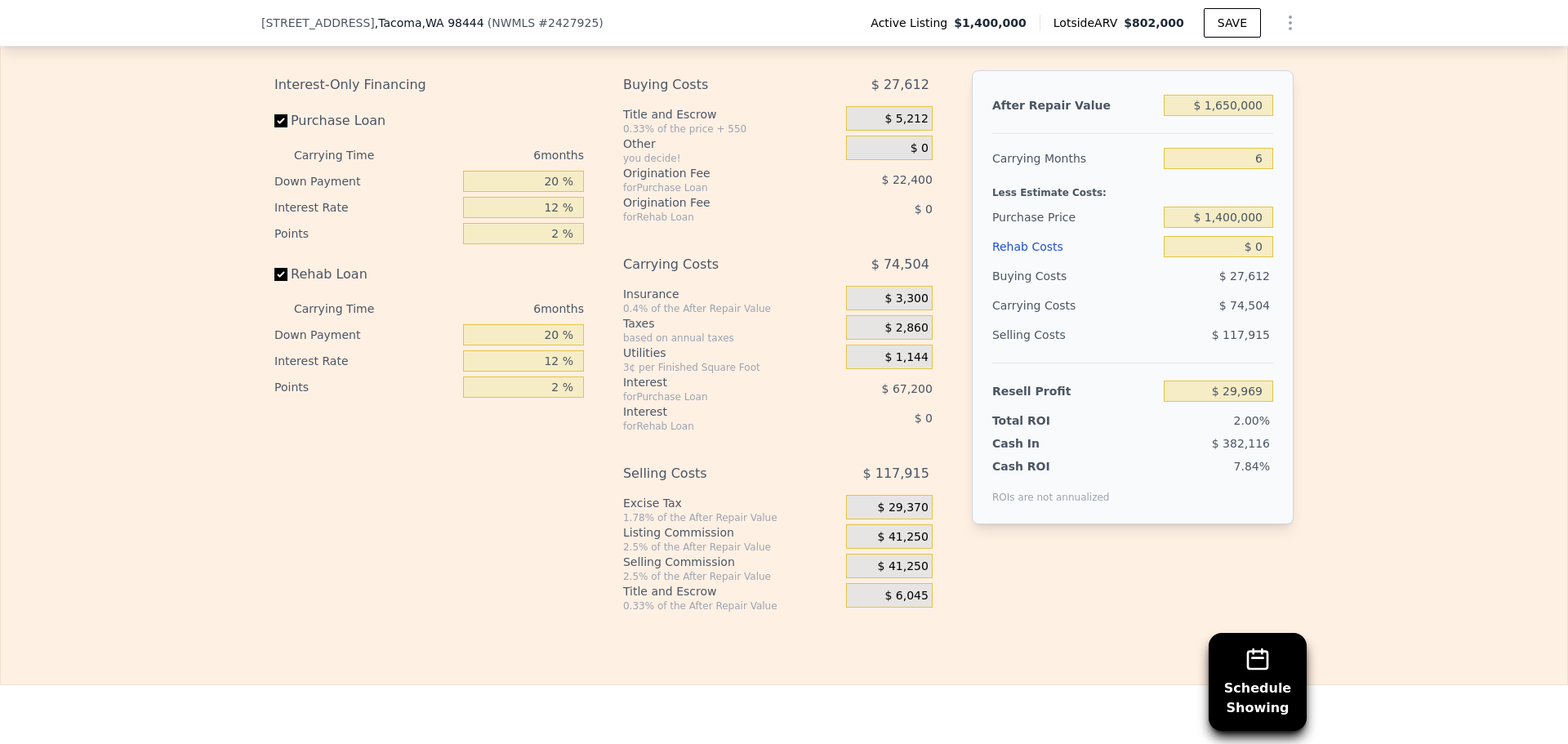
click at [1350, 247] on div "Edit the assumptions in yellow boxes. Input profit to calculate an offer price.…" at bounding box center [784, 309] width 1566 height 608
click at [543, 186] on input "20 %" at bounding box center [523, 181] width 121 height 21
click at [547, 186] on input "20 %" at bounding box center [523, 181] width 121 height 21
type input "10 %"
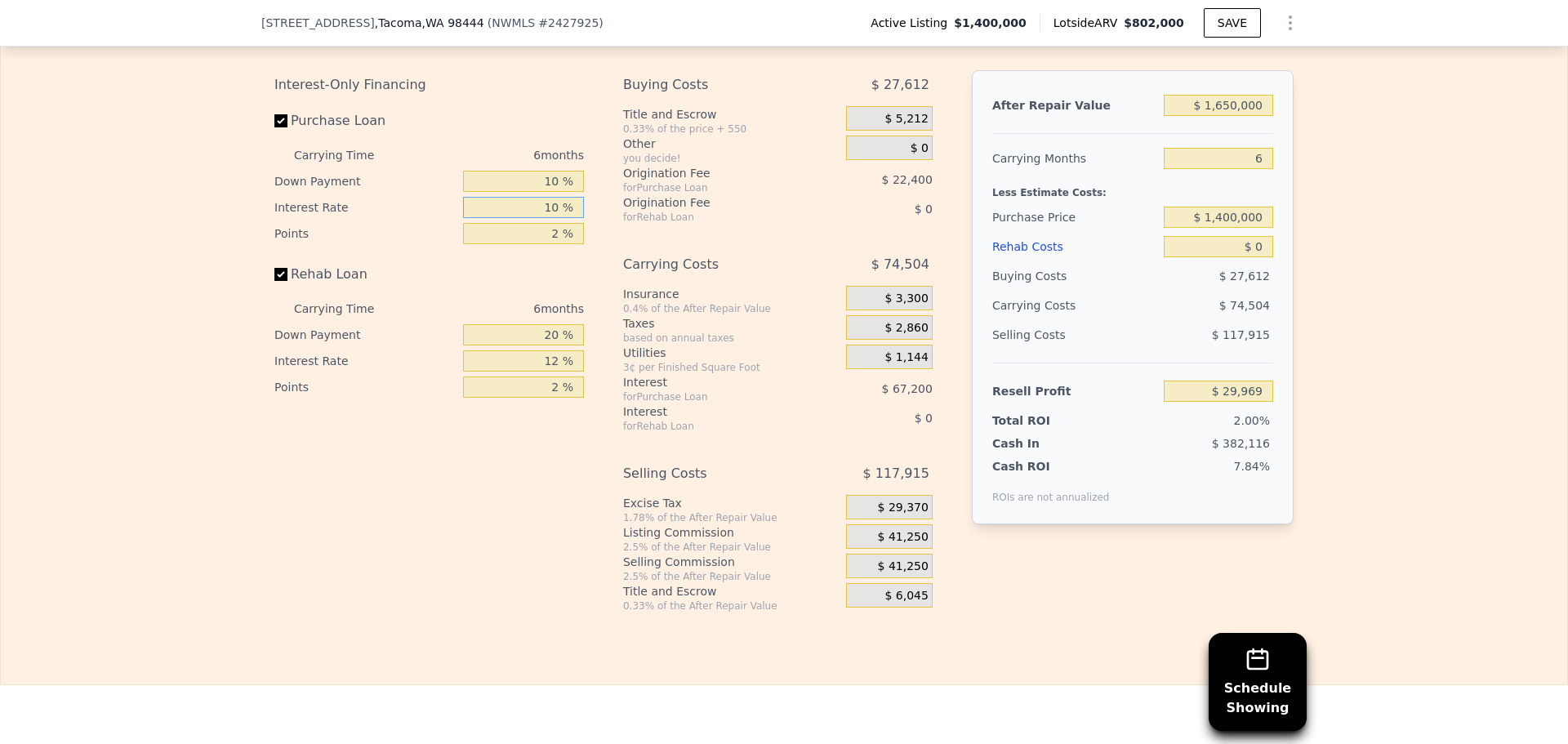
type input "10 %"
type input "1 %"
type input "$ 43,969"
type input "10 %"
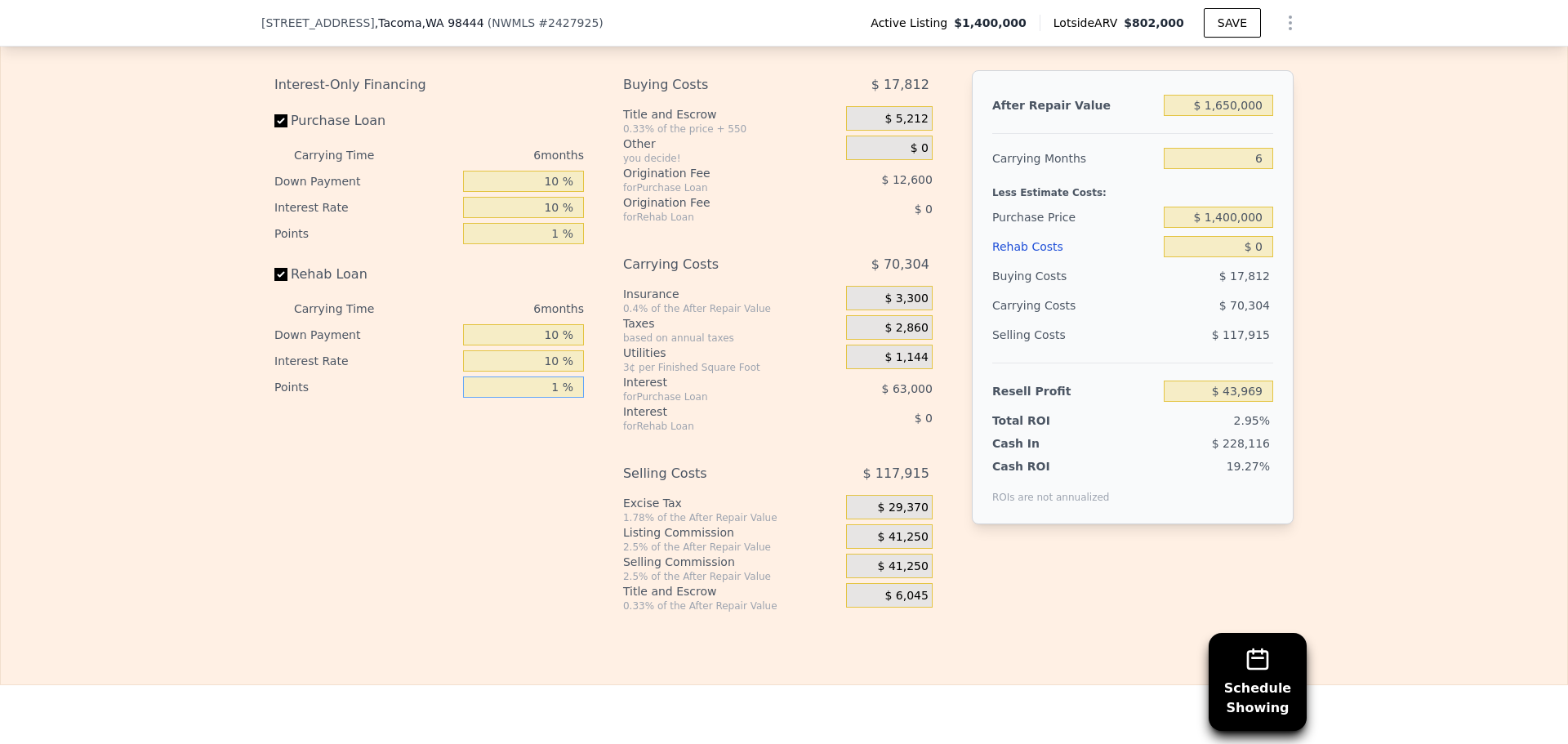
type input "1 %"
click at [894, 545] on span "$ 41,250" at bounding box center [904, 538] width 51 height 15
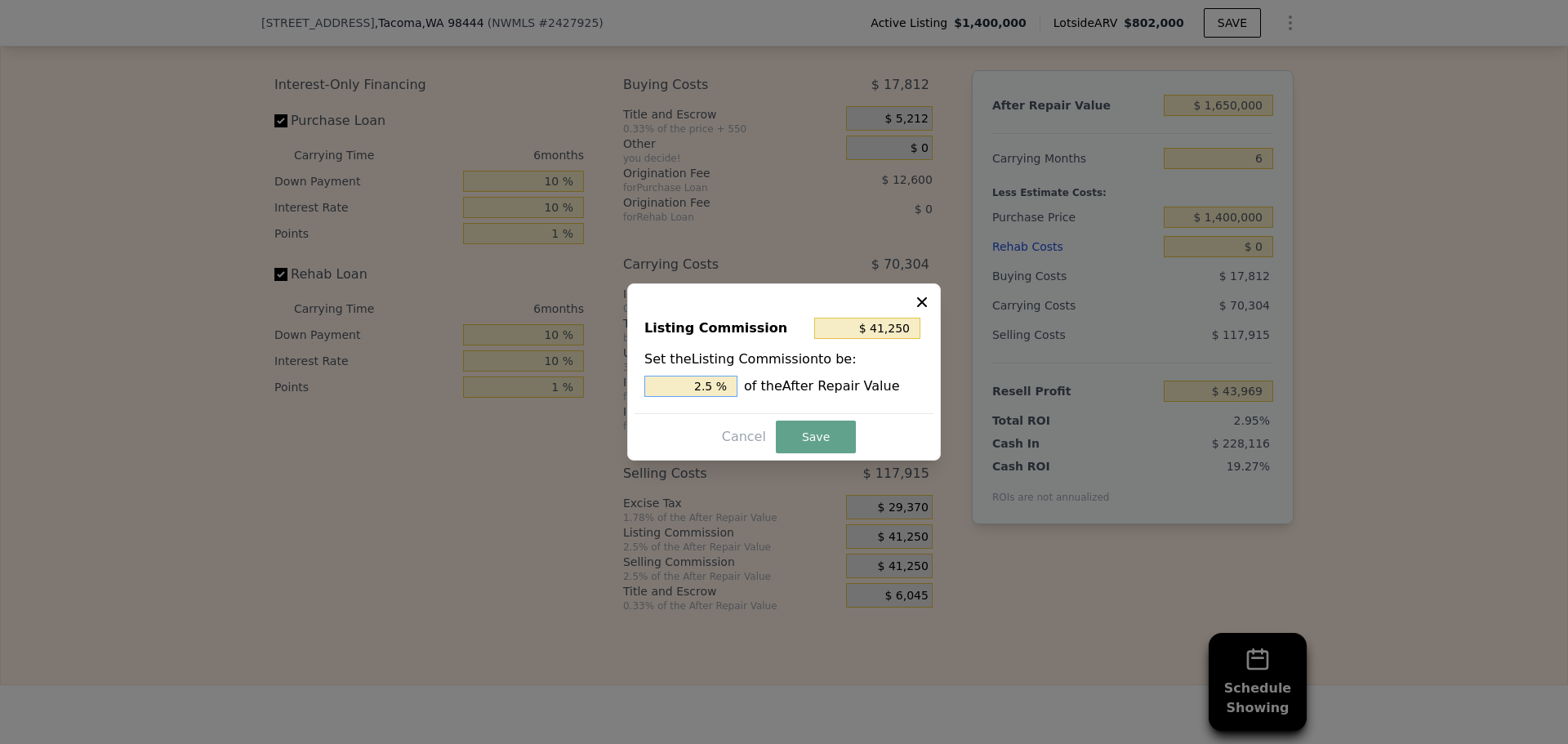
click at [714, 386] on input "2.5 %" at bounding box center [691, 387] width 93 height 21
type input "$ 33,000"
type input "2 %"
drag, startPoint x: 802, startPoint y: 431, endPoint x: 940, endPoint y: 431, distance: 138.0
click at [803, 431] on button "Save" at bounding box center [816, 437] width 80 height 33
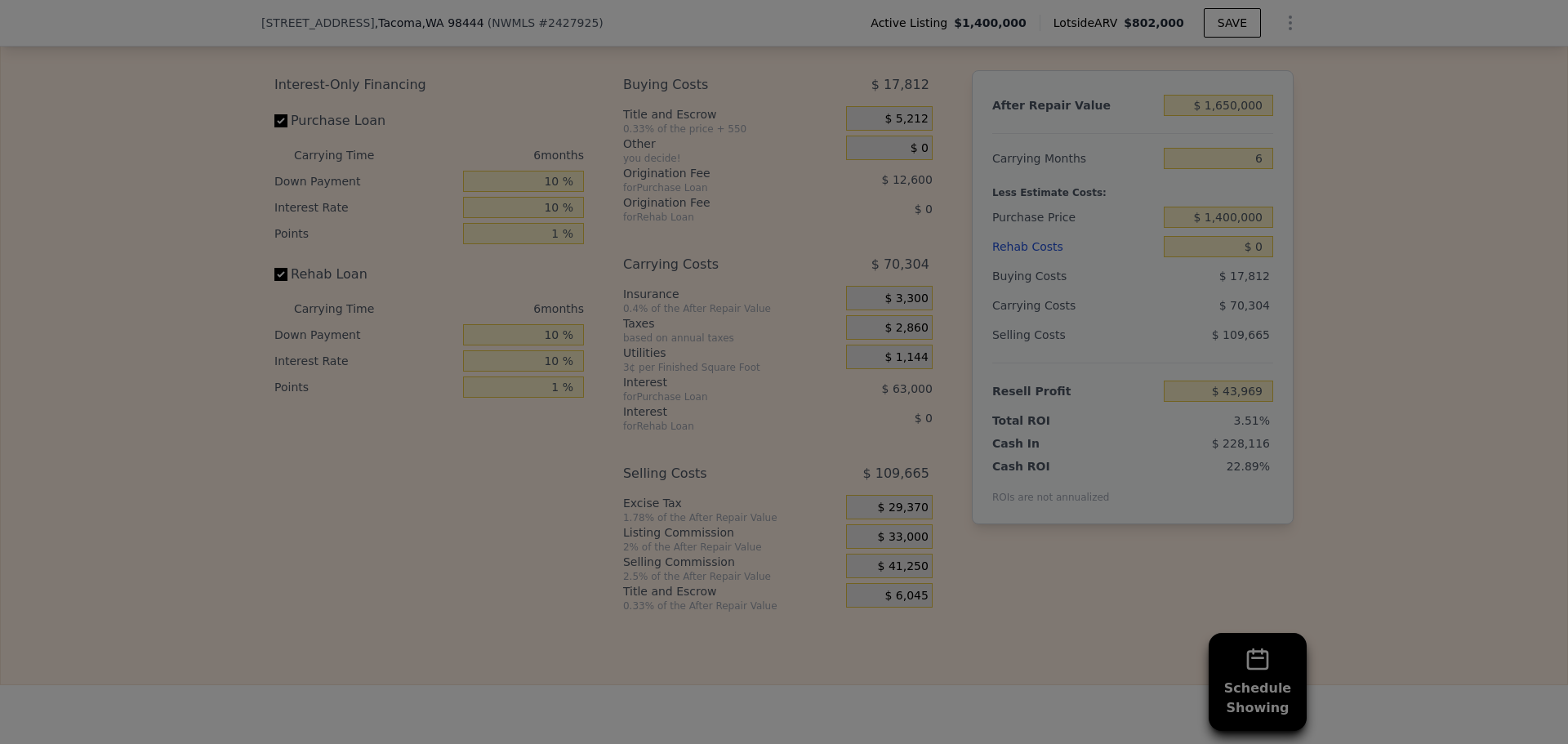
type input "$ 52,219"
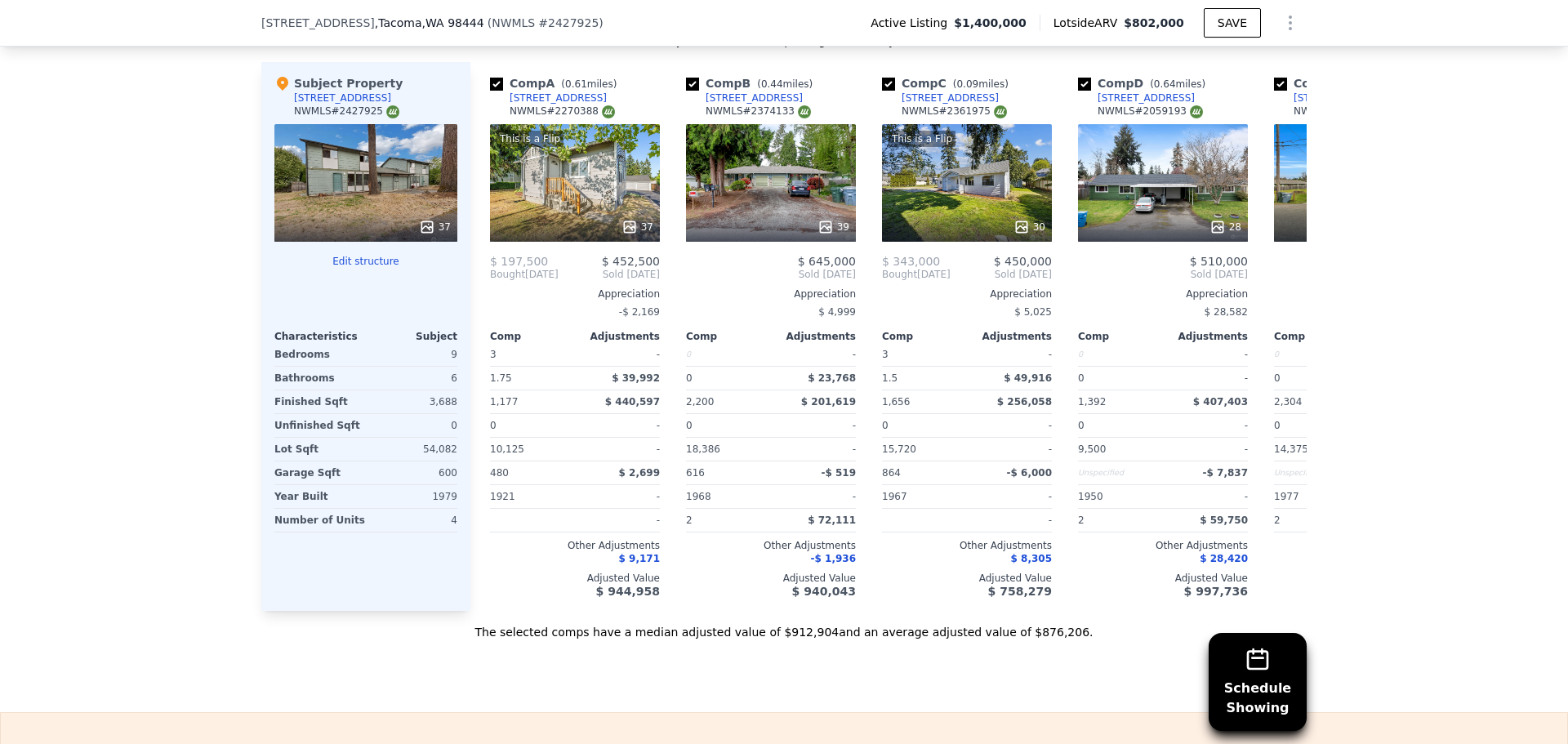
scroll to position [2608, 0]
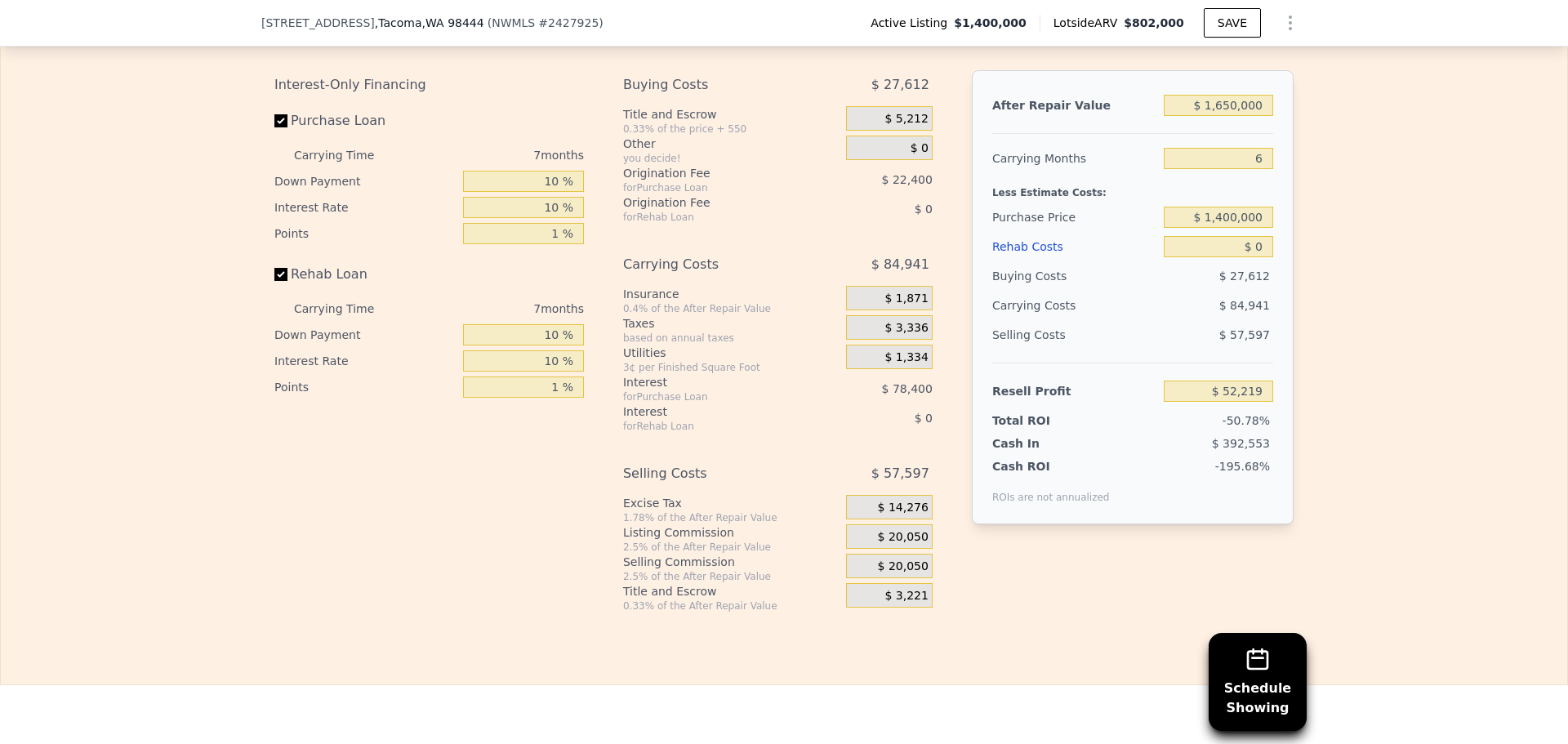
type input "$ 802,000"
type input "7"
type input "-$ 768,150"
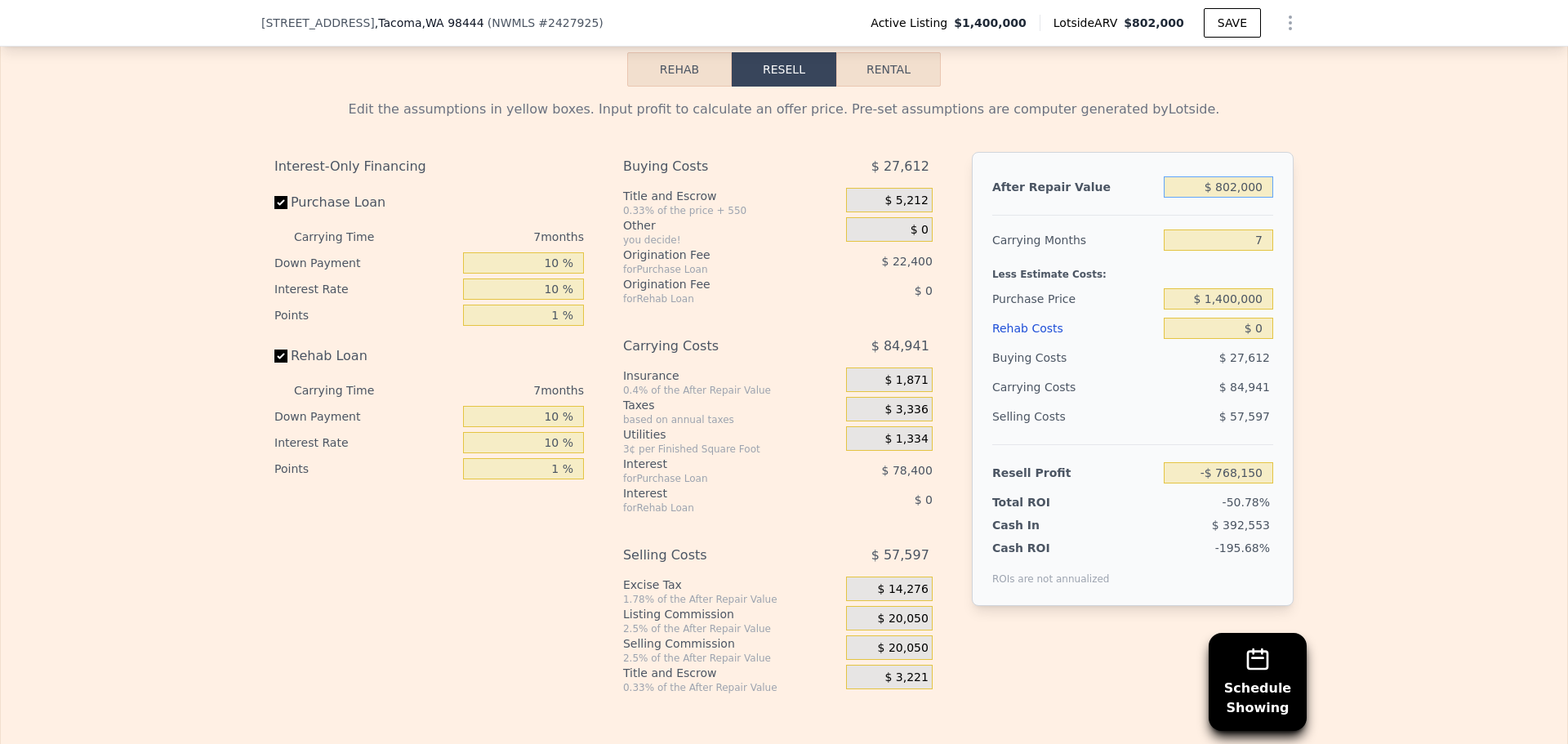
click at [1251, 189] on input "$ 802,000" at bounding box center [1219, 187] width 110 height 21
type input "$ 1,650"
type input "-$ 1,509,702"
type input "$ 16,500"
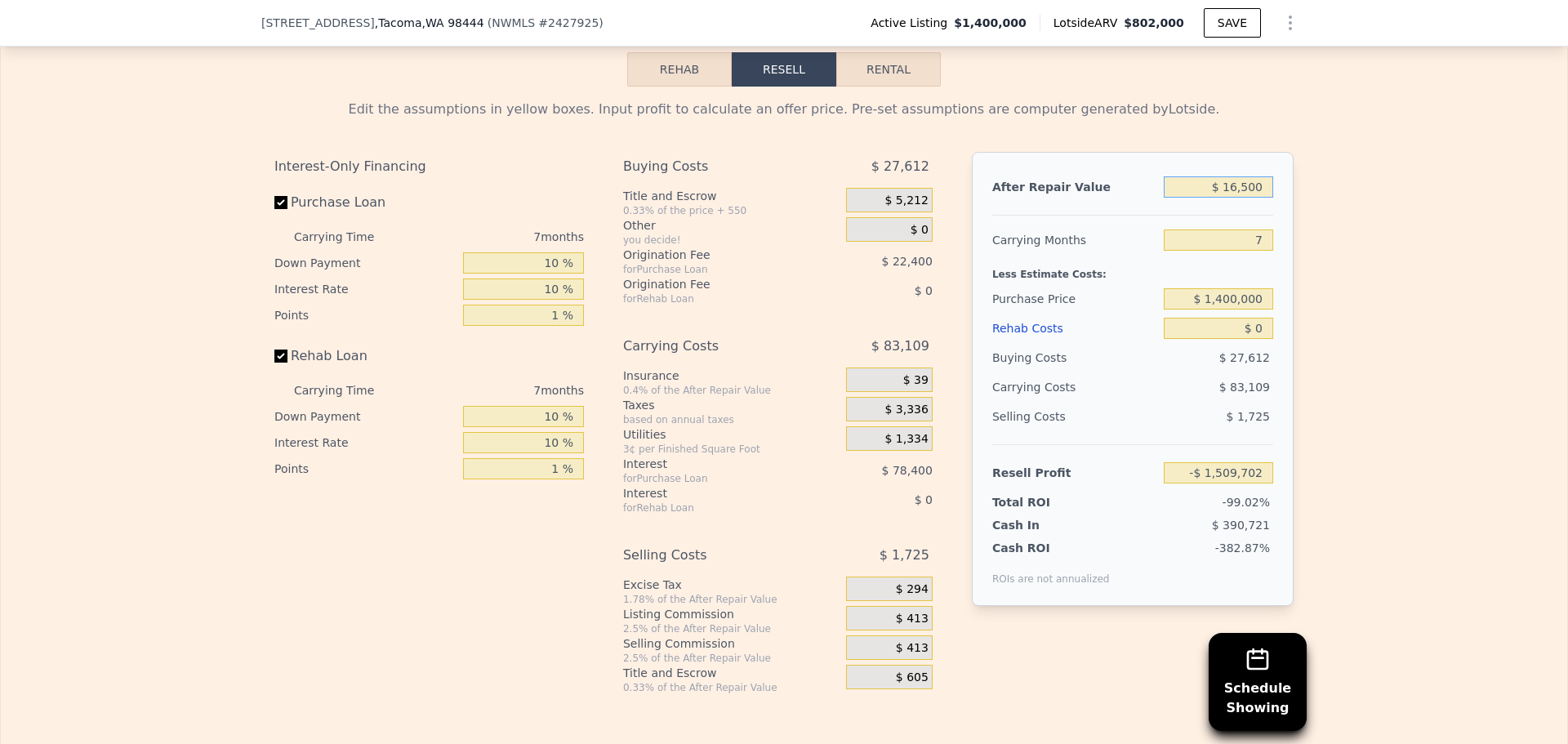
type input "-$ 1,495,946"
type input "$ 1,650,000"
type input "$ 17,553"
type input "$ 1,650,000"
click at [1258, 339] on input "$ 0" at bounding box center [1219, 329] width 110 height 21
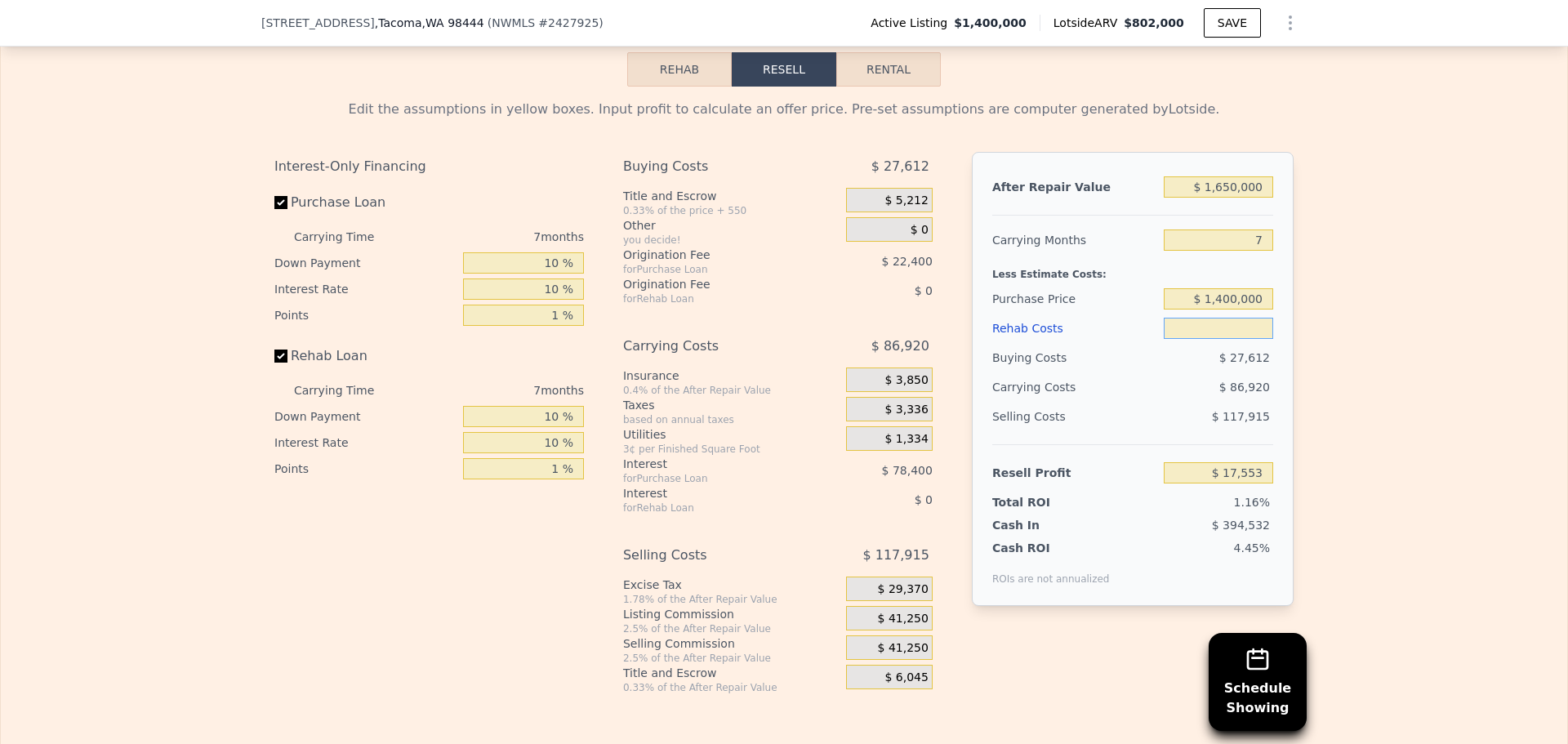
type input "$ 3"
type input "$ 17,550"
type input "$ 366"
type input "$ 17,160"
type input "$ 366,240"
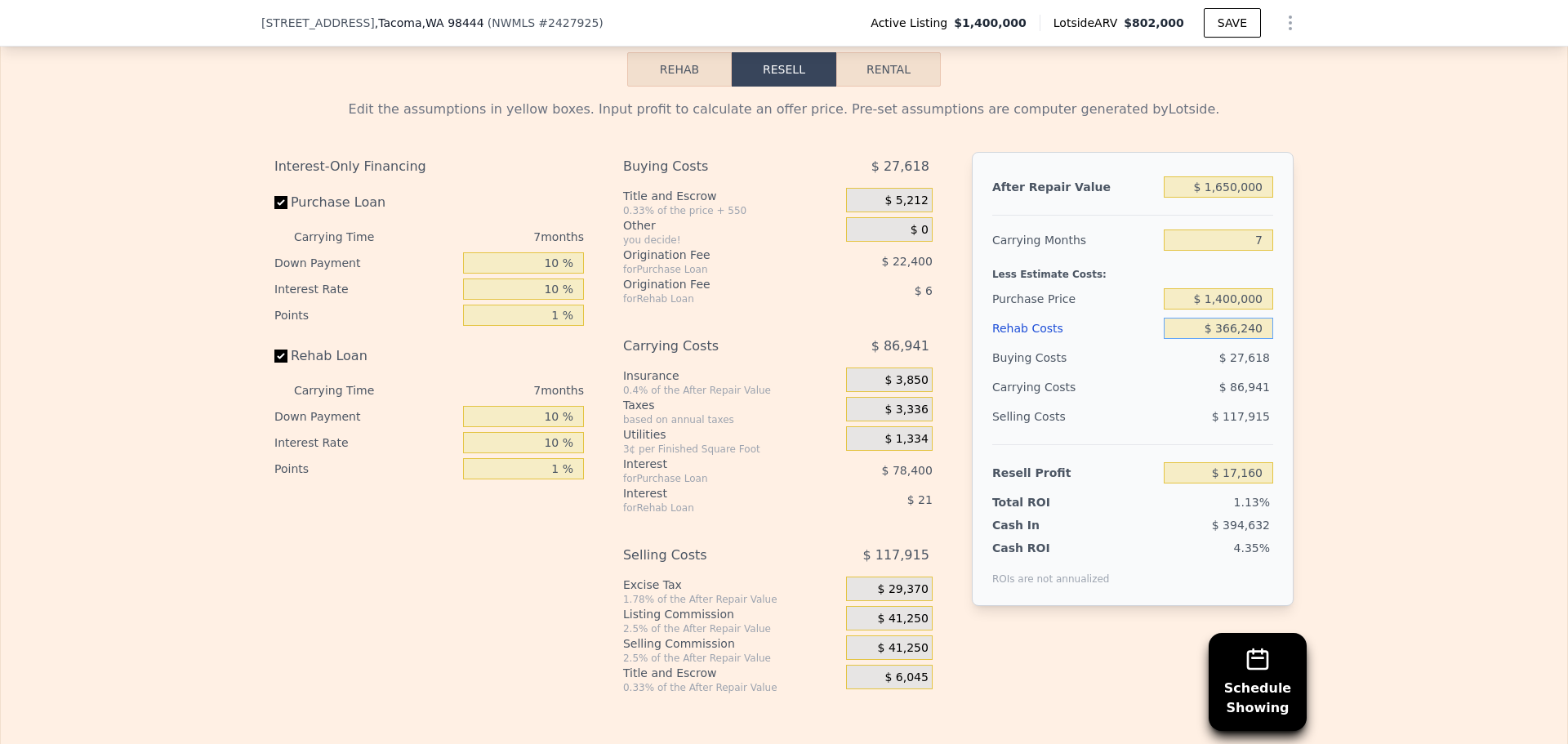
type input "-$ 375,057"
type input "$ 366,240"
click at [872, 622] on div "$ 41,250" at bounding box center [890, 619] width 87 height 25
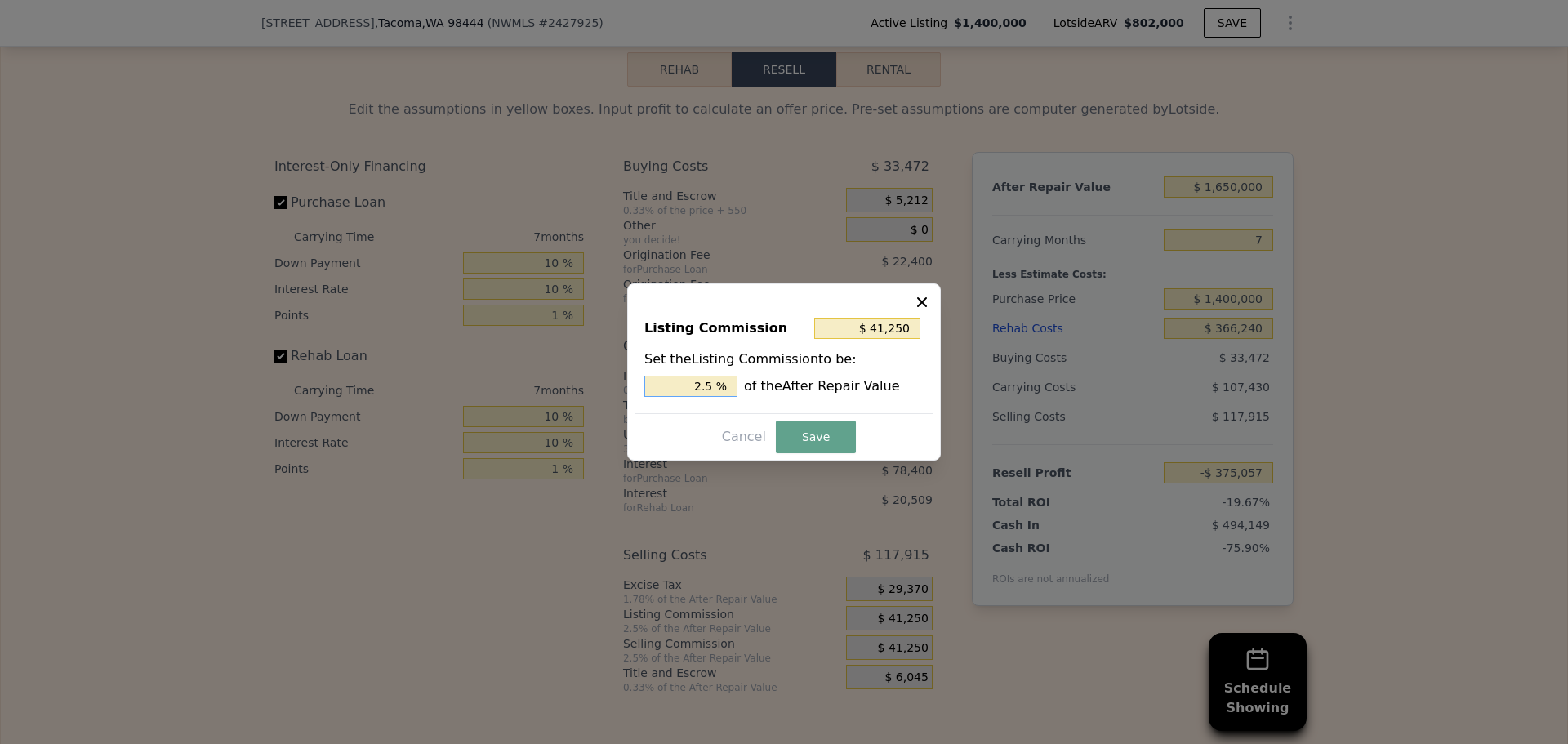
drag, startPoint x: 705, startPoint y: 386, endPoint x: 723, endPoint y: 385, distance: 18.0
click at [723, 385] on input "2.5 %" at bounding box center [691, 387] width 93 height 21
type input "$ 33,000"
type input "2 %"
click at [791, 432] on button "Save" at bounding box center [816, 437] width 80 height 33
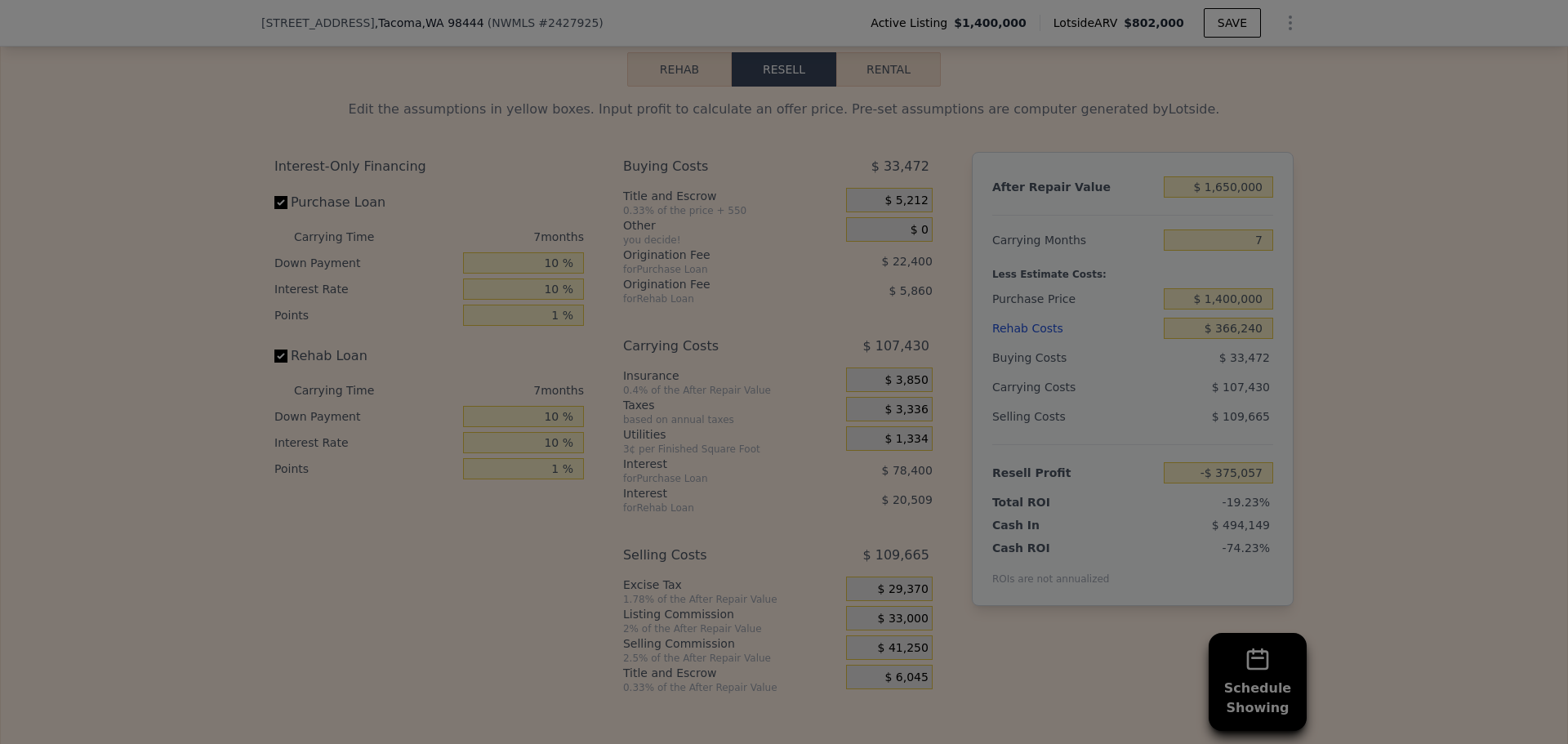
type input "-$ 366,807"
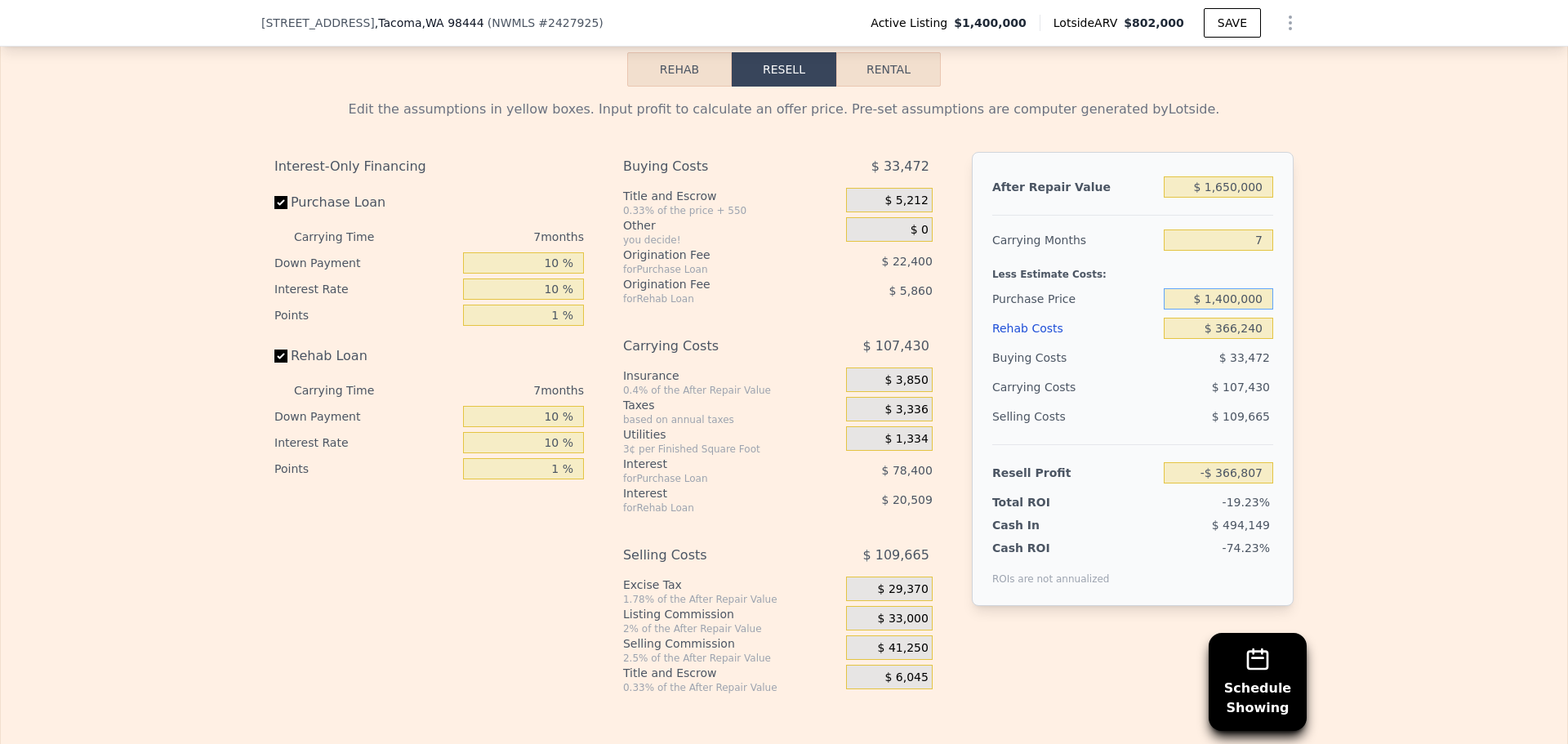
drag, startPoint x: 1208, startPoint y: 304, endPoint x: 1289, endPoint y: 302, distance: 81.0
click at [1288, 304] on div "Edit the assumptions in yellow boxes. Input profit to calculate an offer price.…" at bounding box center [784, 391] width 1045 height 608
type input "$ 900,000"
click at [1312, 329] on div "Edit the assumptions in yellow boxes. Input profit to calculate an offer price.…" at bounding box center [784, 391] width 1566 height 608
type input "$ 170,858"
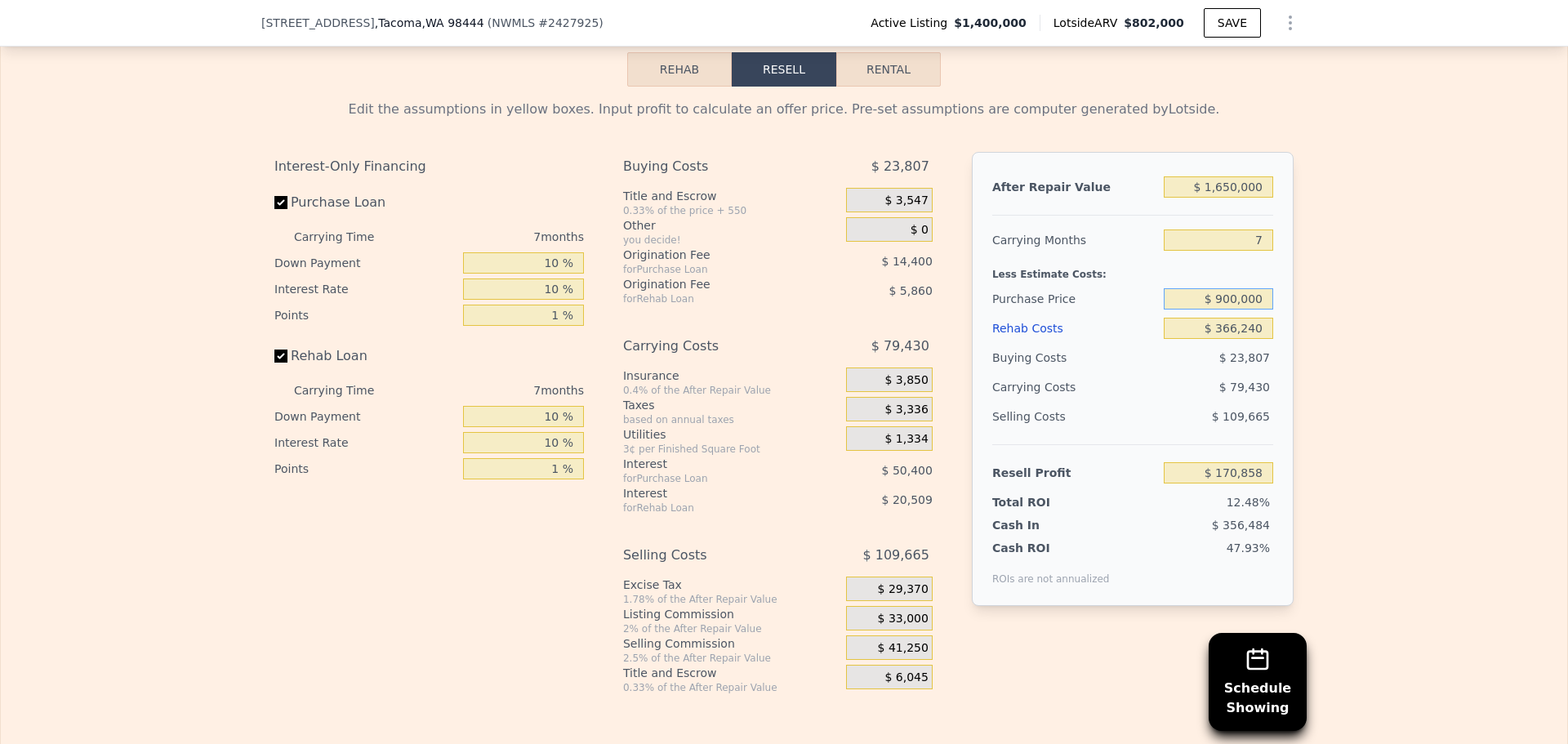
drag, startPoint x: 1217, startPoint y: 302, endPoint x: 1230, endPoint y: 302, distance: 13.0
click at [1230, 302] on input "$ 900,000" at bounding box center [1219, 299] width 110 height 21
type input "$ 850,000"
click at [1371, 343] on div "Edit the assumptions in yellow boxes. Input profit to calculate an offer price.…" at bounding box center [784, 391] width 1566 height 608
type input "$ 224,624"
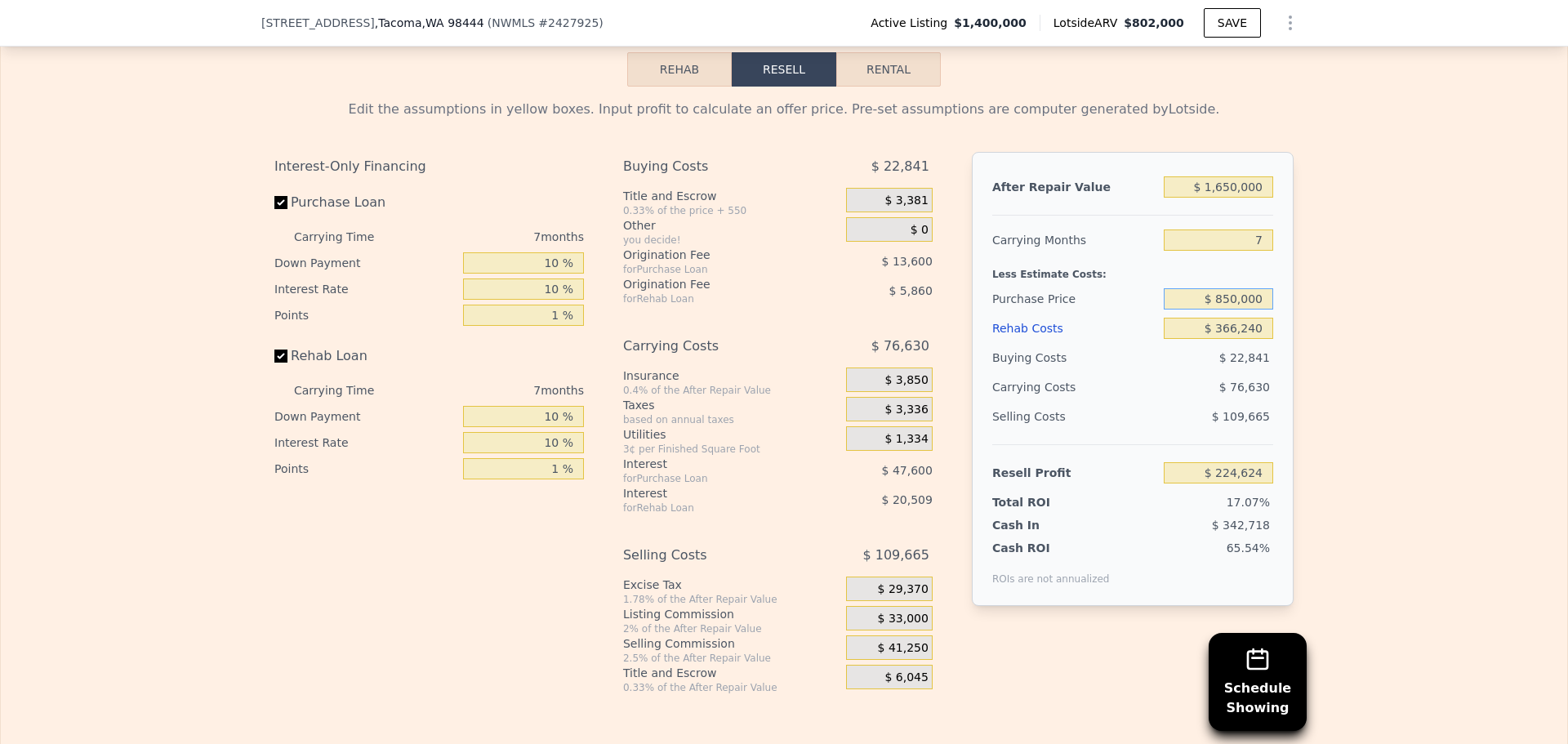
drag, startPoint x: 1222, startPoint y: 306, endPoint x: 1239, endPoint y: 304, distance: 17.1
click at [1239, 304] on input "$ 850,000" at bounding box center [1219, 299] width 110 height 21
type input "$ 880,000"
click at [1356, 329] on div "Edit the assumptions in yellow boxes. Input profit to calculate an offer price.…" at bounding box center [784, 391] width 1566 height 608
type input "$ 192,365"
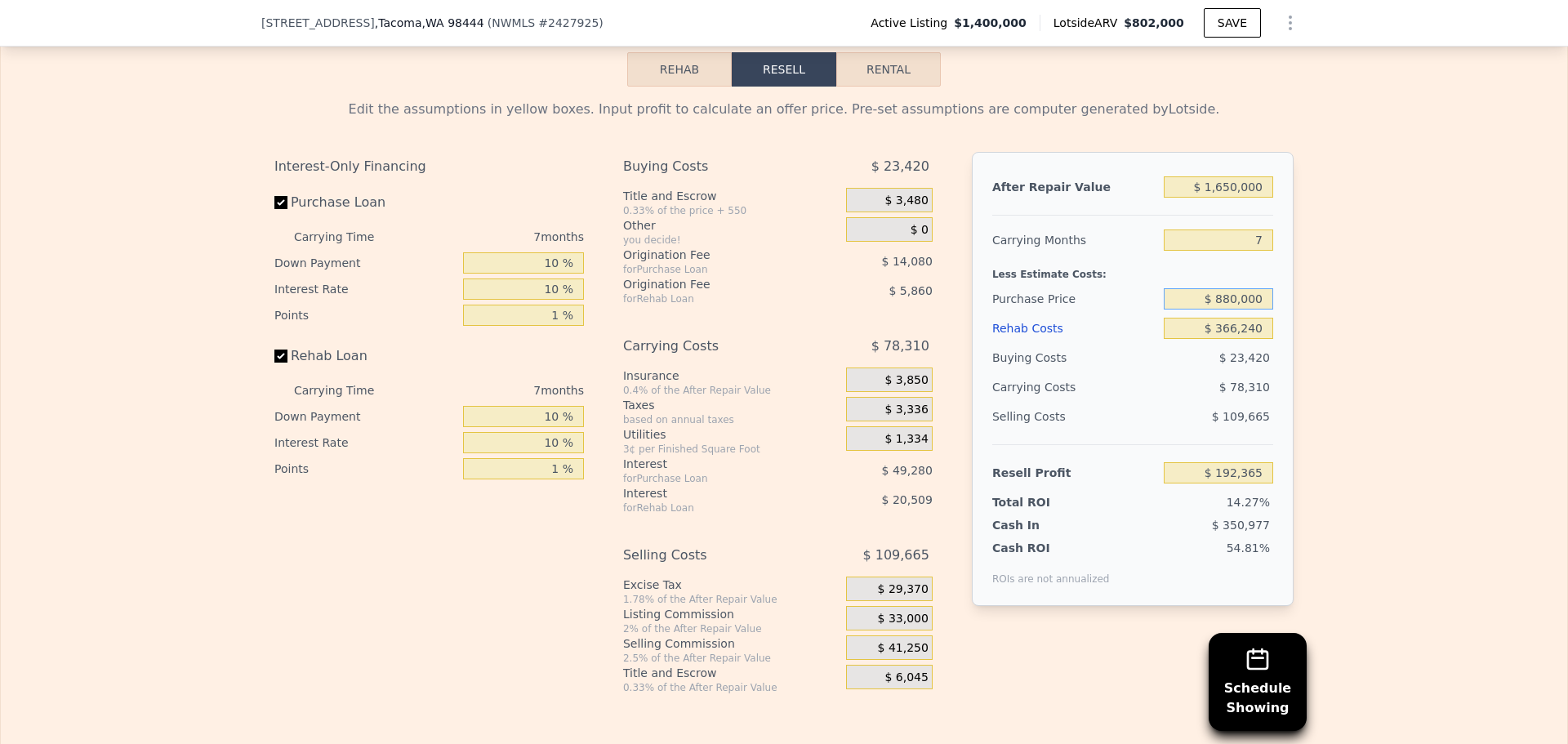
drag, startPoint x: 1218, startPoint y: 305, endPoint x: 1229, endPoint y: 304, distance: 11.0
click at [1229, 304] on input "$ 880,000" at bounding box center [1219, 299] width 110 height 21
type input "$ 900,000"
click at [1325, 307] on div "Edit the assumptions in yellow boxes. Input profit to calculate an offer price.…" at bounding box center [784, 391] width 1566 height 608
type input "$ 170,858"
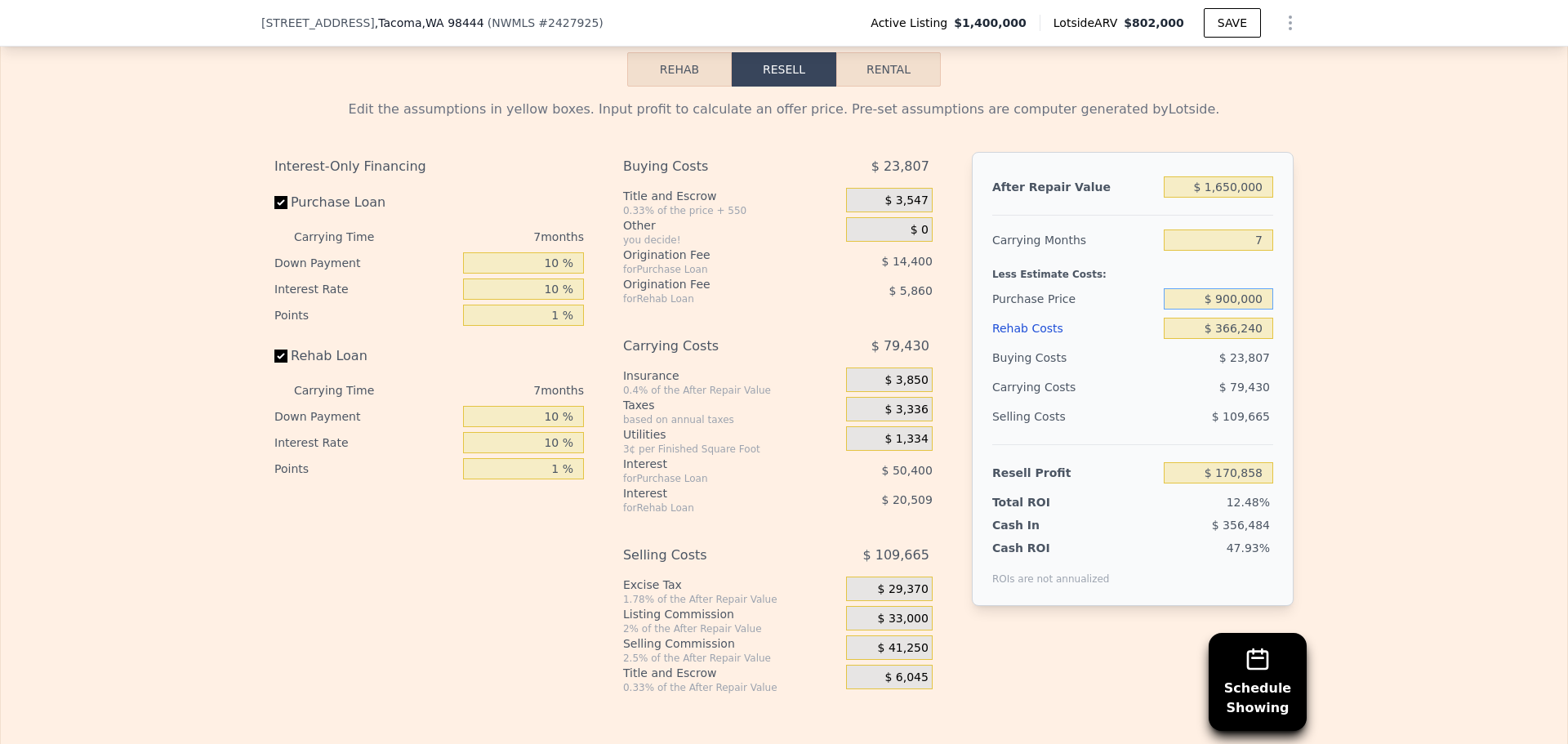
click at [1227, 305] on input "$ 900,000" at bounding box center [1219, 299] width 110 height 21
type input "$ 910,000"
click at [1399, 329] on div "Edit the assumptions in yellow boxes. Input profit to calculate an offer price.…" at bounding box center [784, 391] width 1566 height 608
type input "$ 160,105"
click at [1231, 305] on input "$ 910,000" at bounding box center [1219, 299] width 110 height 21
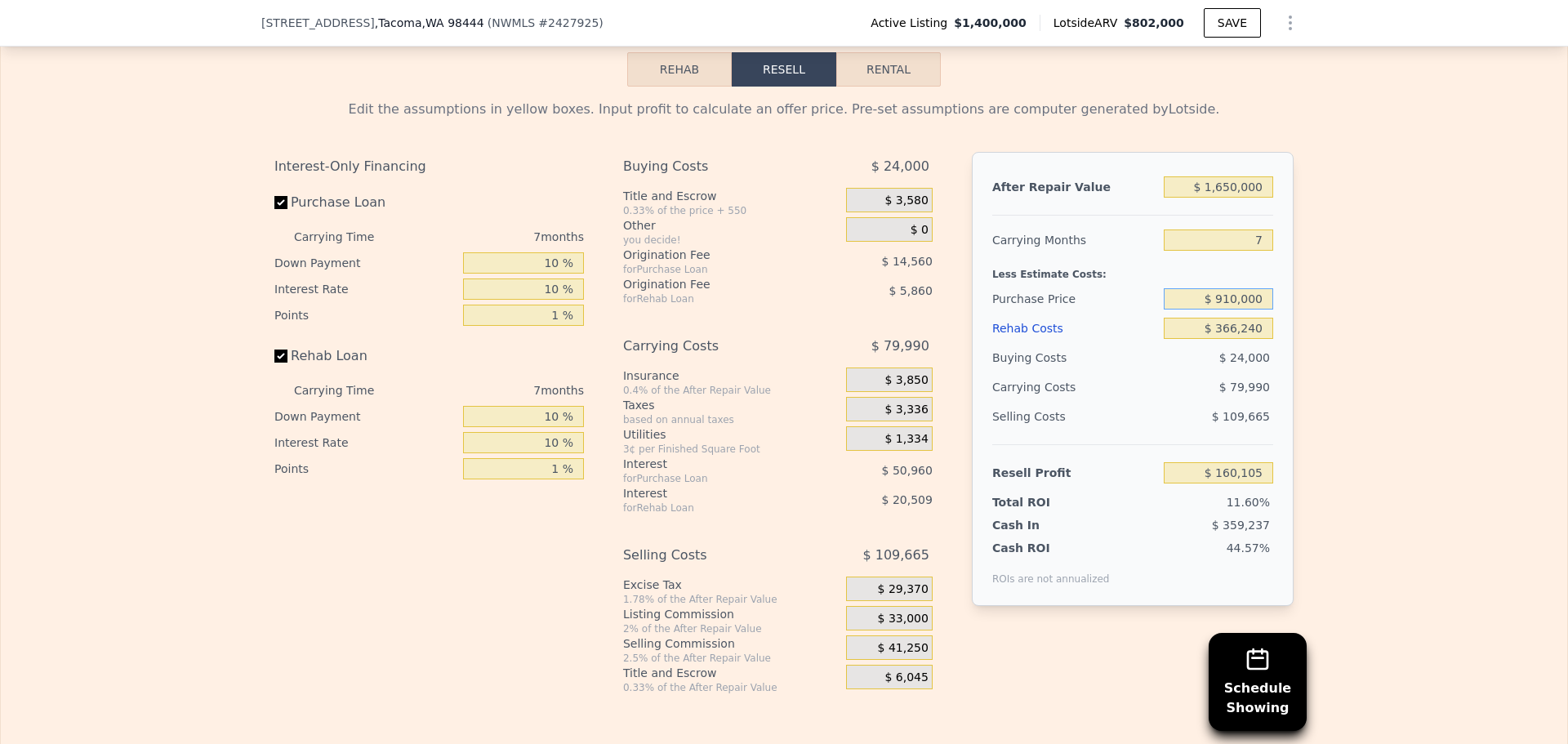
click at [1230, 305] on input "$ 910,000" at bounding box center [1219, 299] width 110 height 21
type input "$ 920,000"
click at [1328, 324] on div "Edit the assumptions in yellow boxes. Input profit to calculate an offer price.…" at bounding box center [784, 391] width 1566 height 608
type input "$ 149,351"
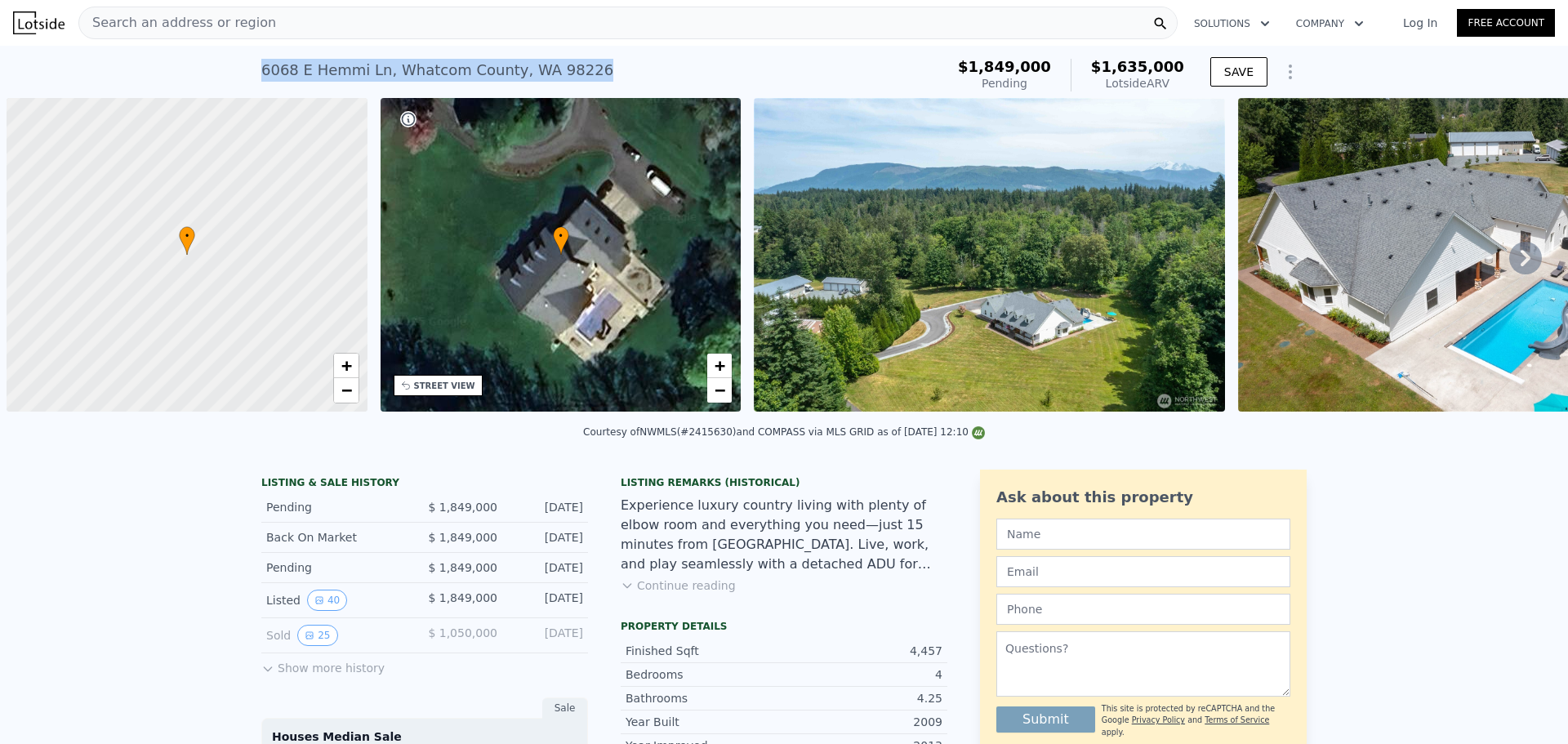
scroll to position [0, 7]
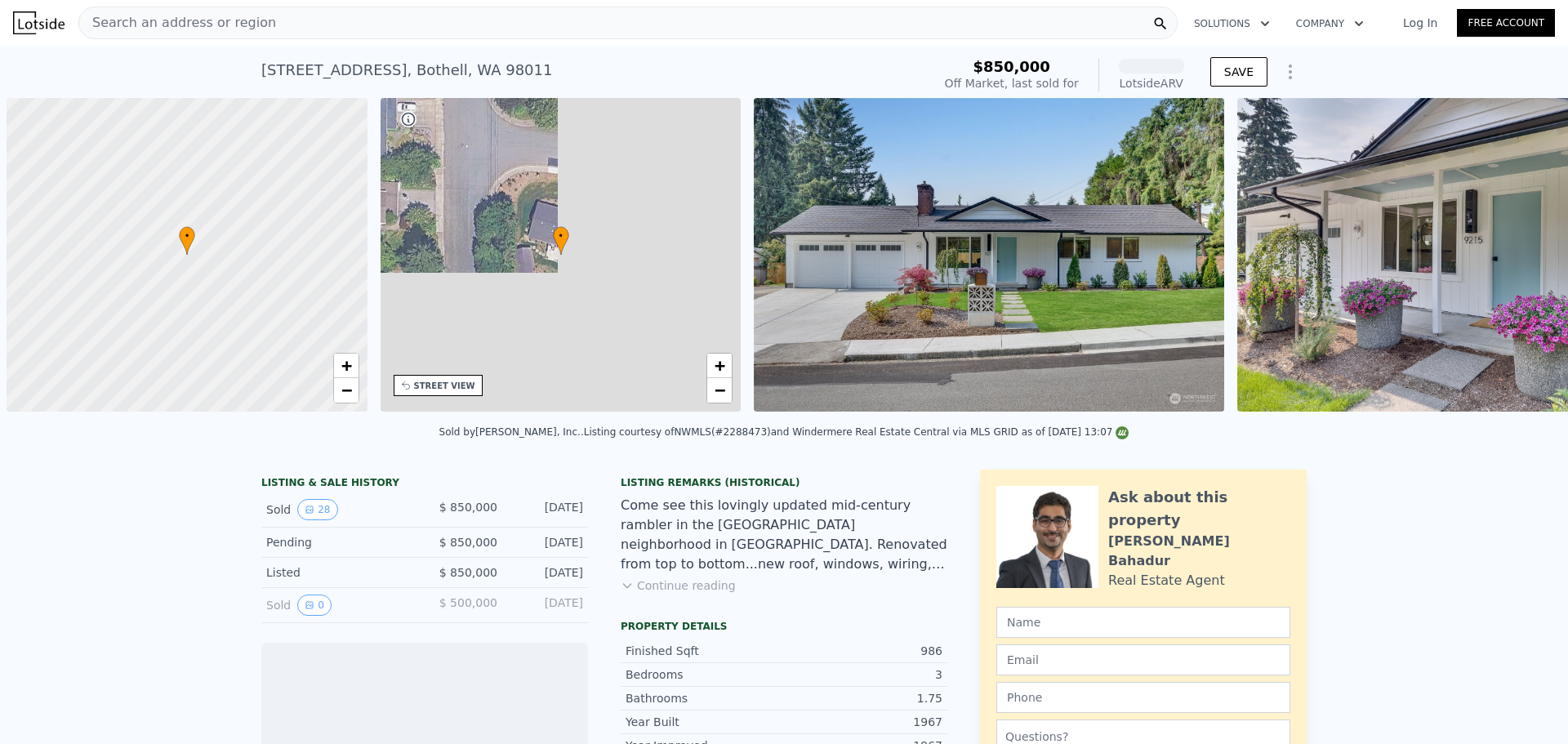
scroll to position [0, 7]
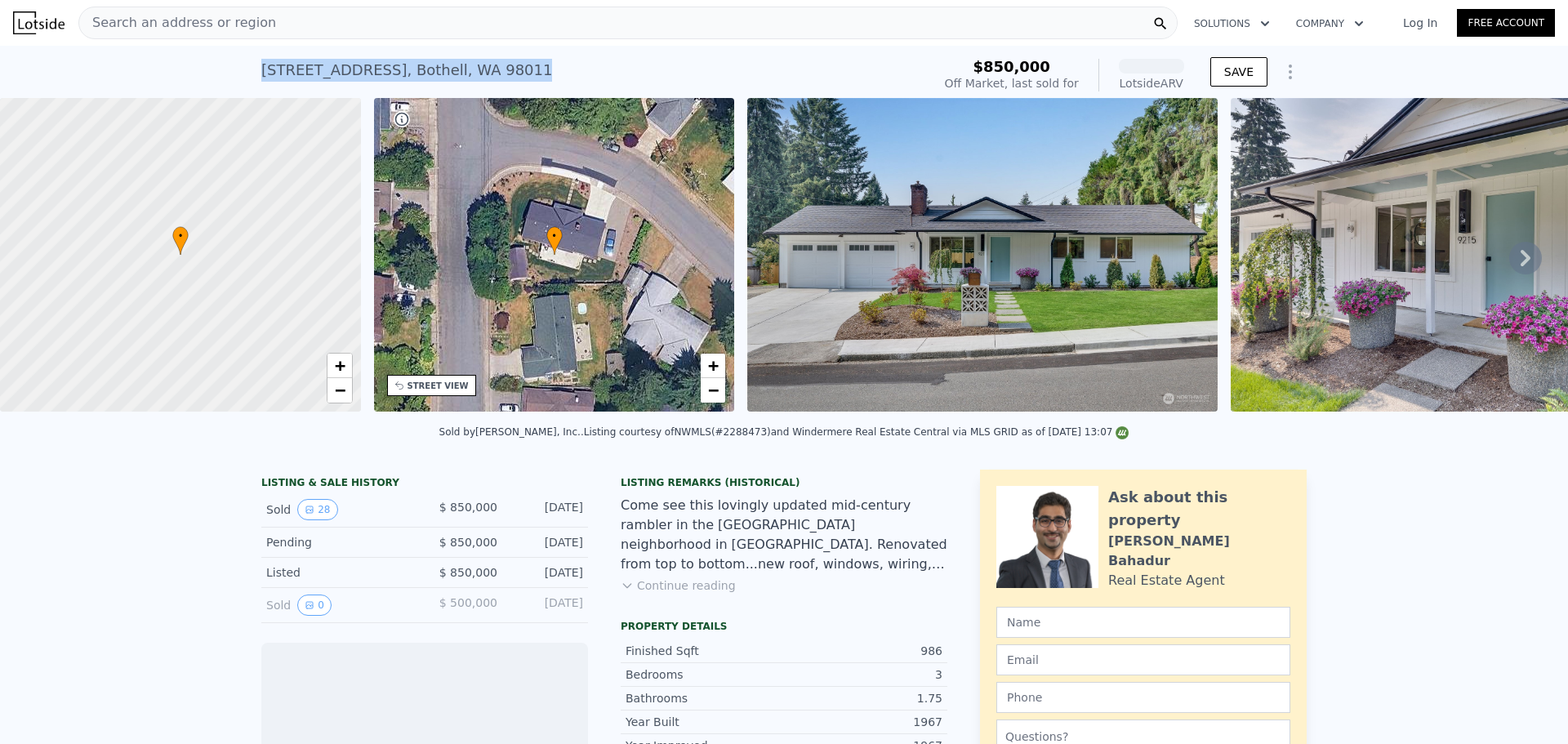
drag, startPoint x: 496, startPoint y: 69, endPoint x: 249, endPoint y: 62, distance: 247.1
click at [249, 62] on div "9215 NE 193rd St , Bothell , WA 98011 Sold Oct 2024 for $850k (~ARV ) $850,000 …" at bounding box center [784, 72] width 1568 height 52
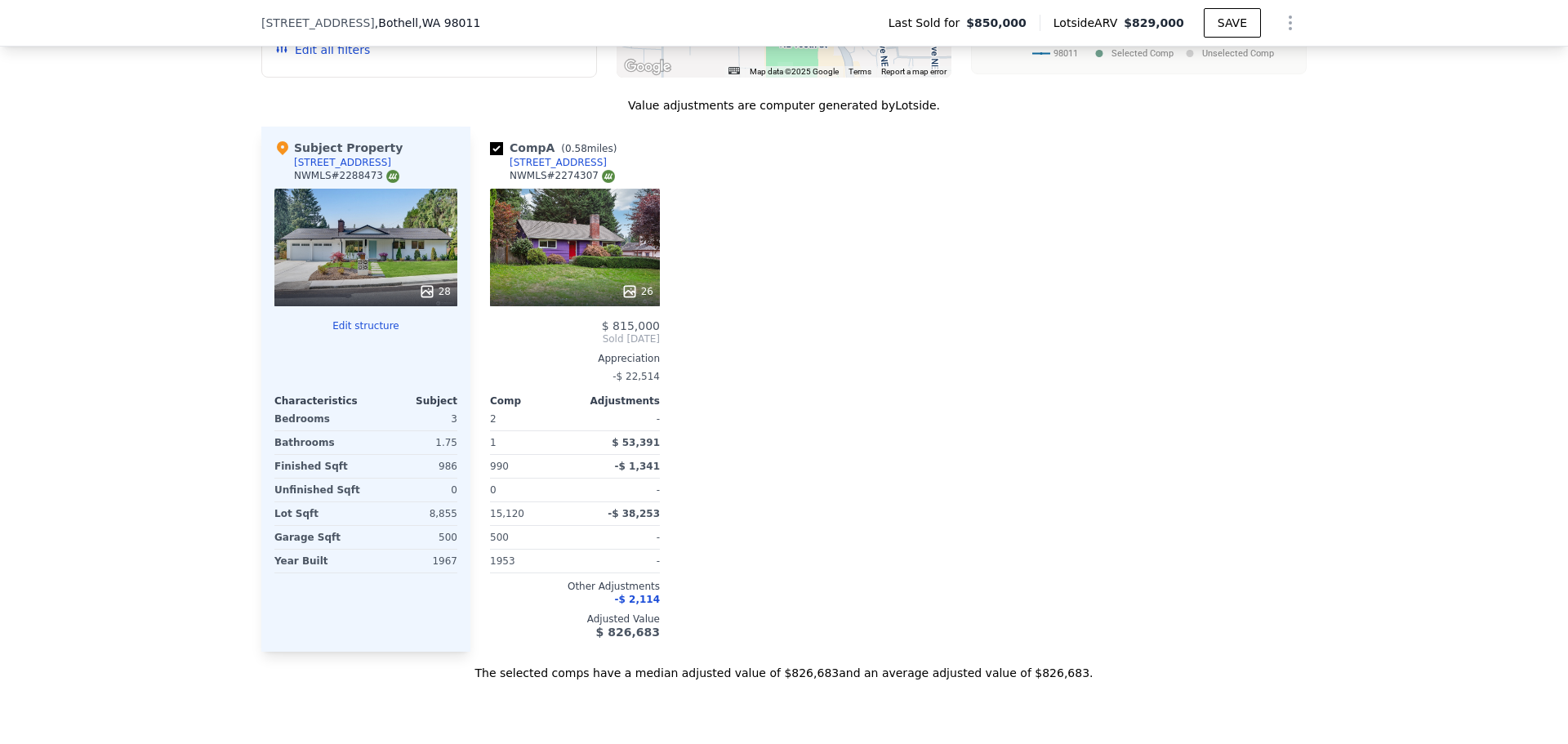
scroll to position [1710, 0]
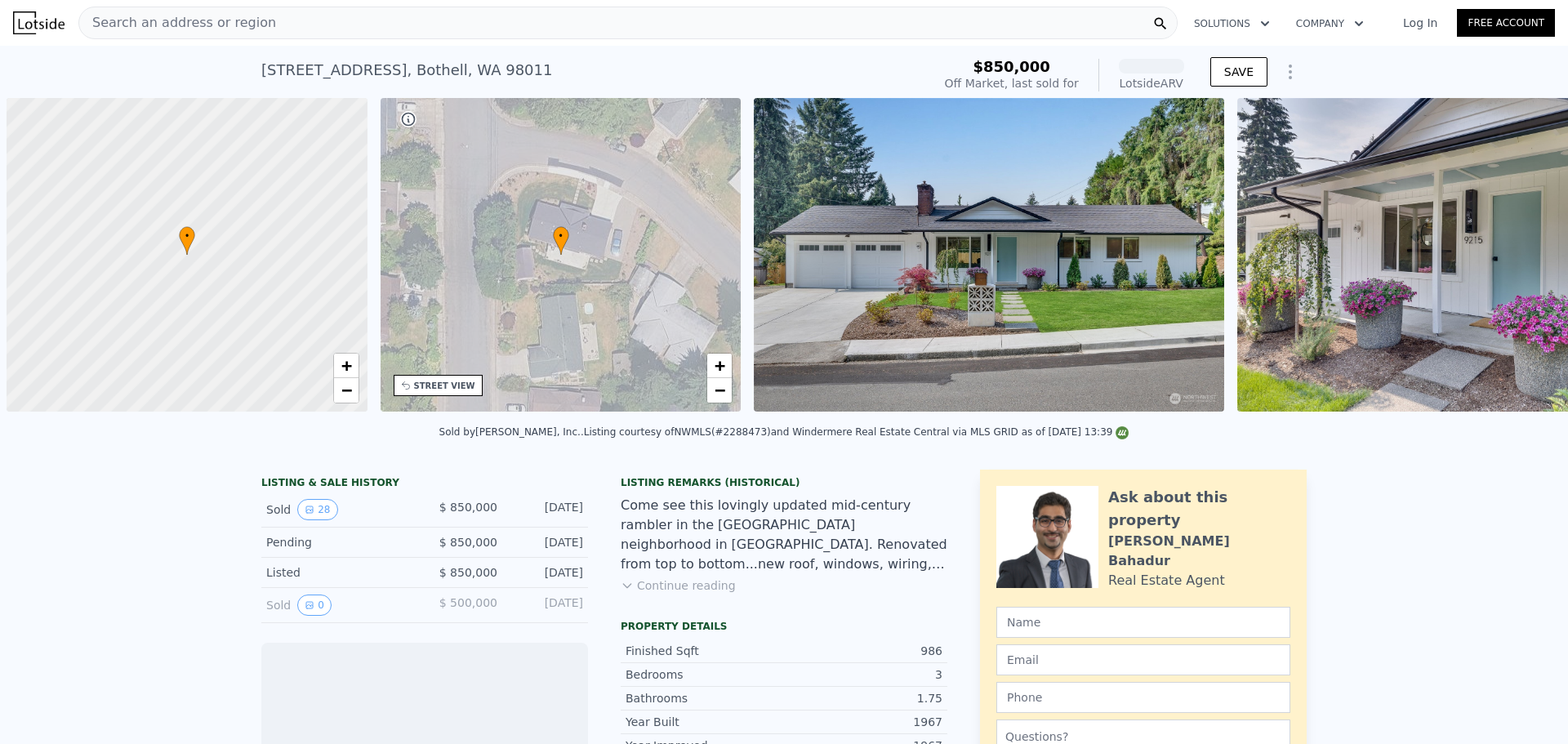
scroll to position [0, 7]
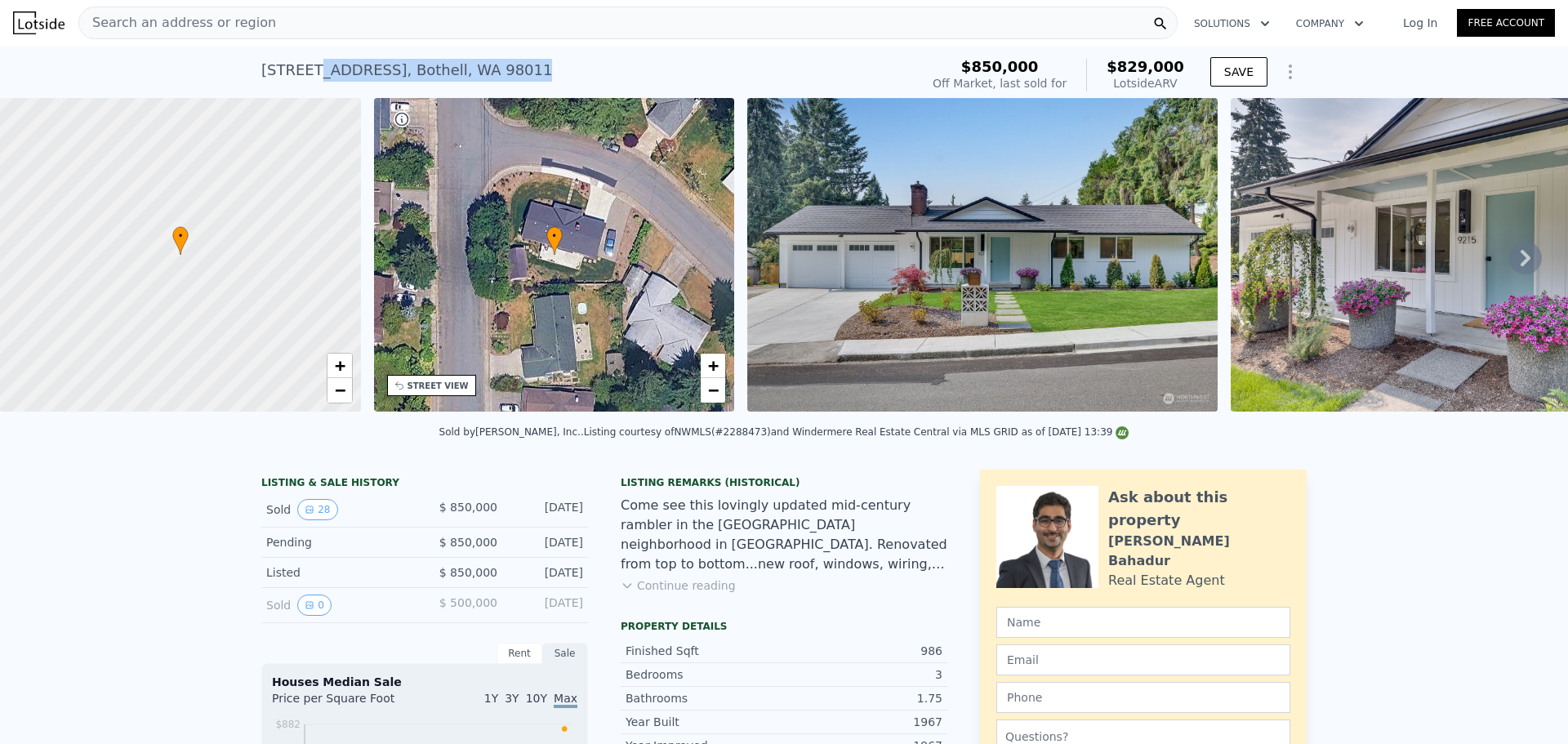
drag, startPoint x: 493, startPoint y: 69, endPoint x: 227, endPoint y: 79, distance: 266.2
click at [223, 79] on div "9215 NE 193rd St , Bothell , WA 98011 Sold Oct 2024 for $850k (~ARV $829k ) $85…" at bounding box center [784, 72] width 1568 height 52
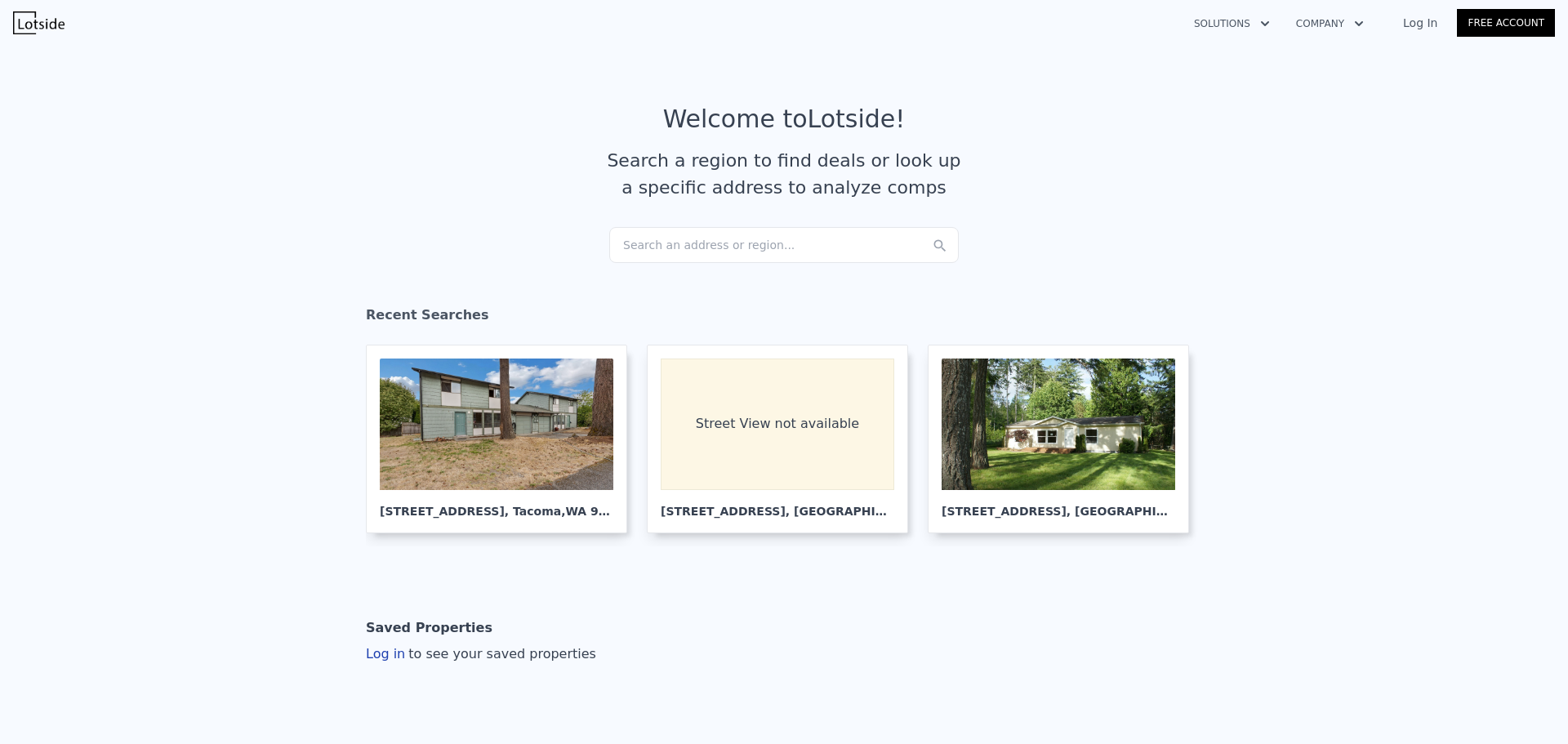
click at [710, 247] on div "Search an address or region..." at bounding box center [784, 245] width 350 height 36
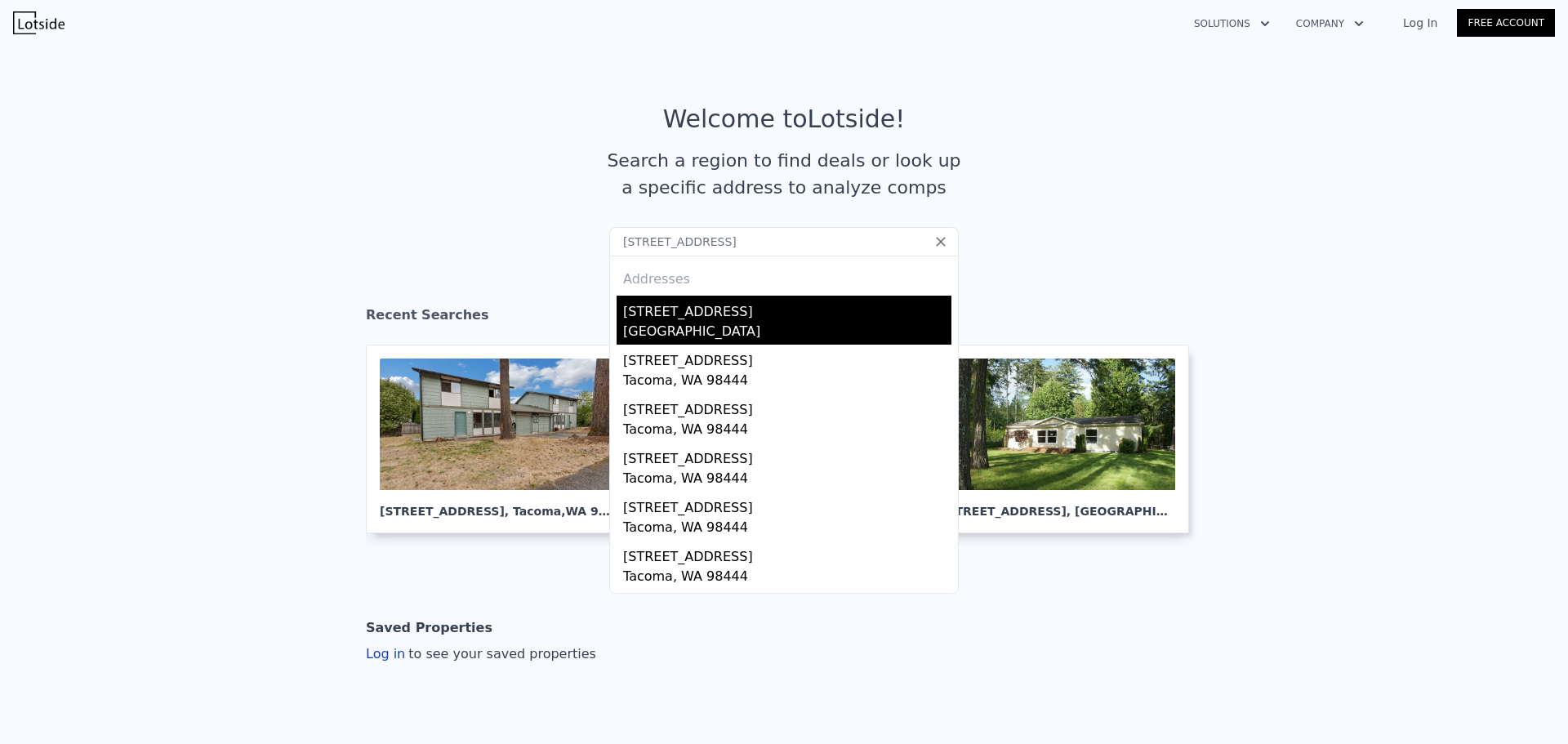
type input "[STREET_ADDRESS]"
click at [705, 315] on div "[STREET_ADDRESS]" at bounding box center [787, 309] width 329 height 26
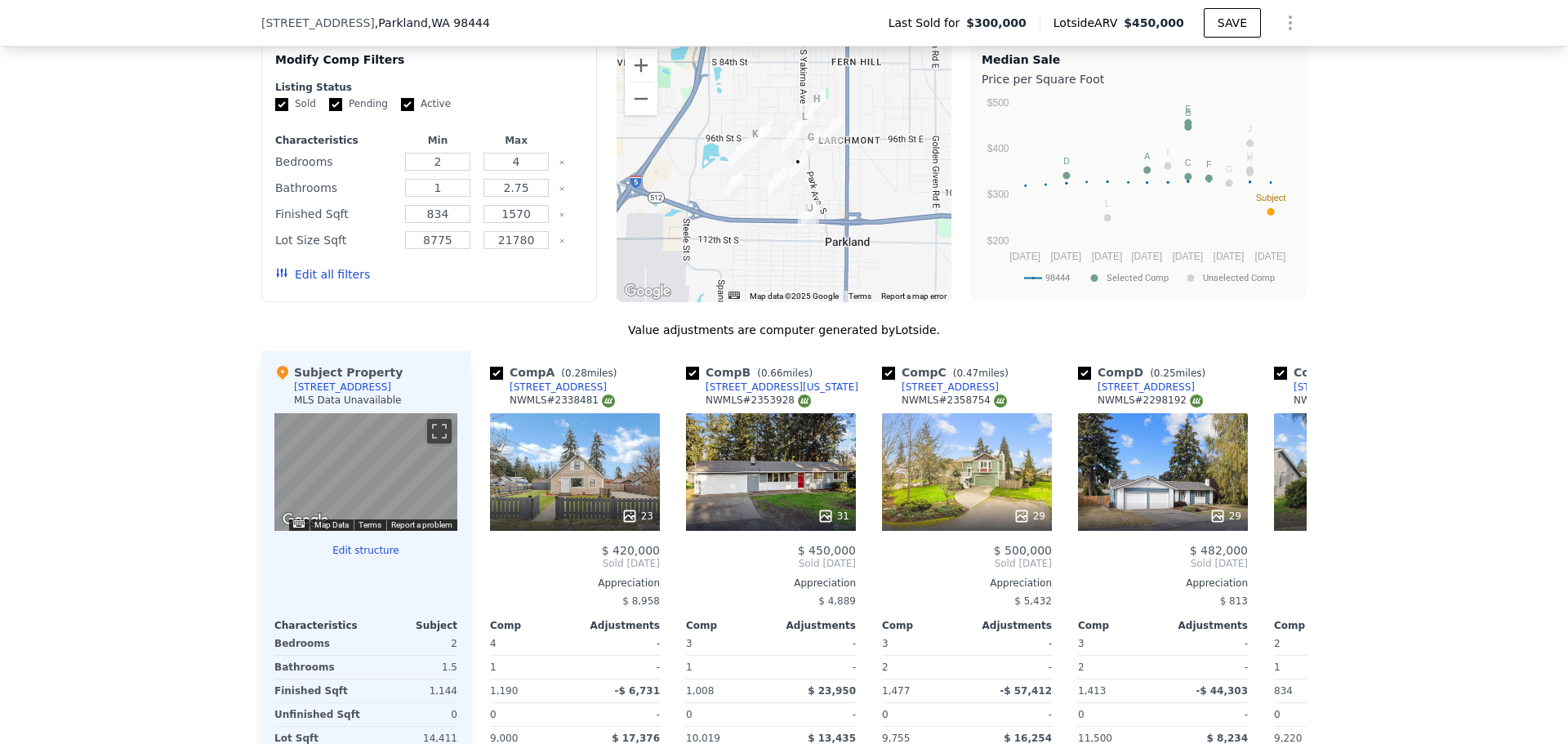
scroll to position [1628, 0]
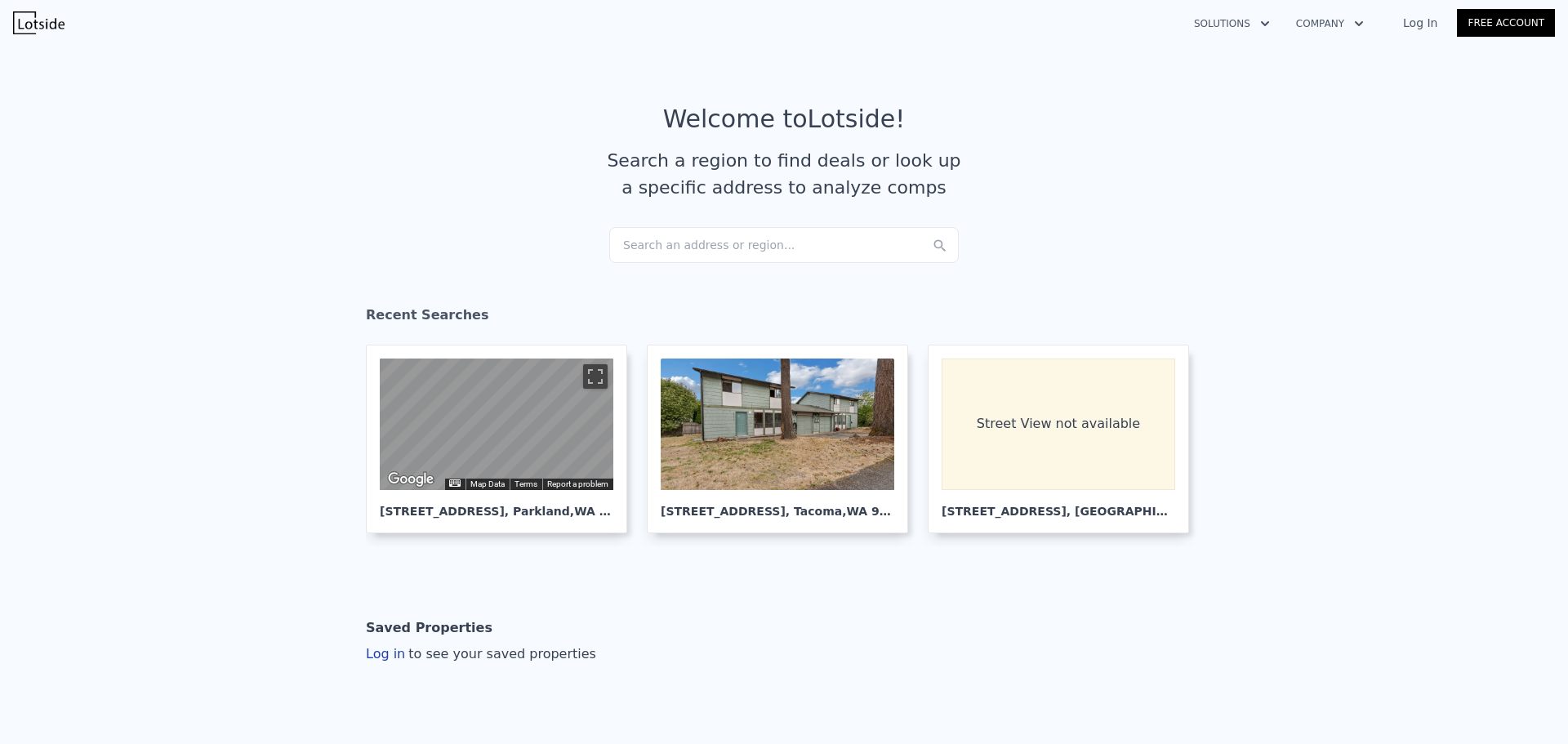
click at [765, 247] on div "Search an address or region..." at bounding box center [784, 245] width 350 height 36
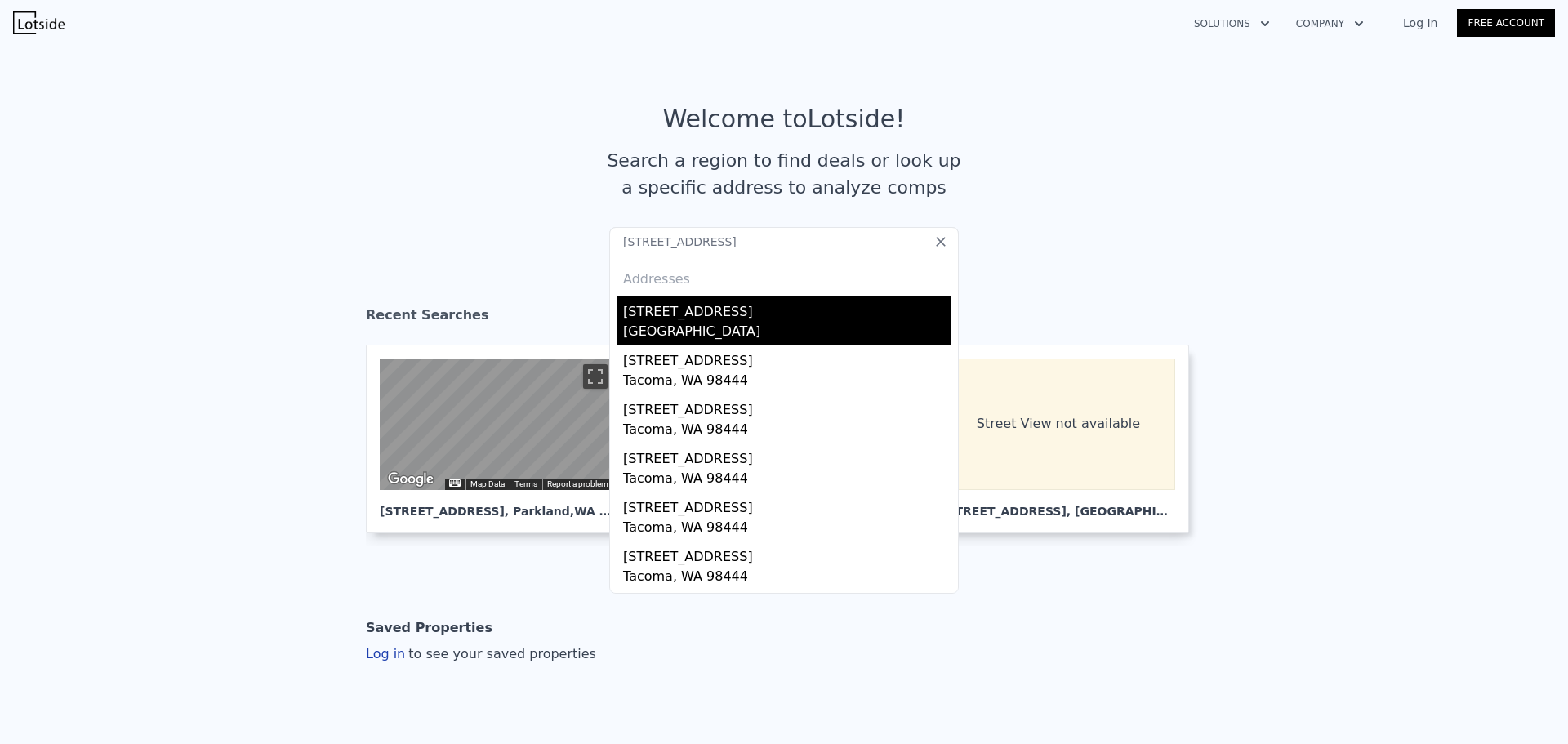
type input "[STREET_ADDRESS]"
click at [718, 314] on div "[STREET_ADDRESS]" at bounding box center [787, 309] width 329 height 26
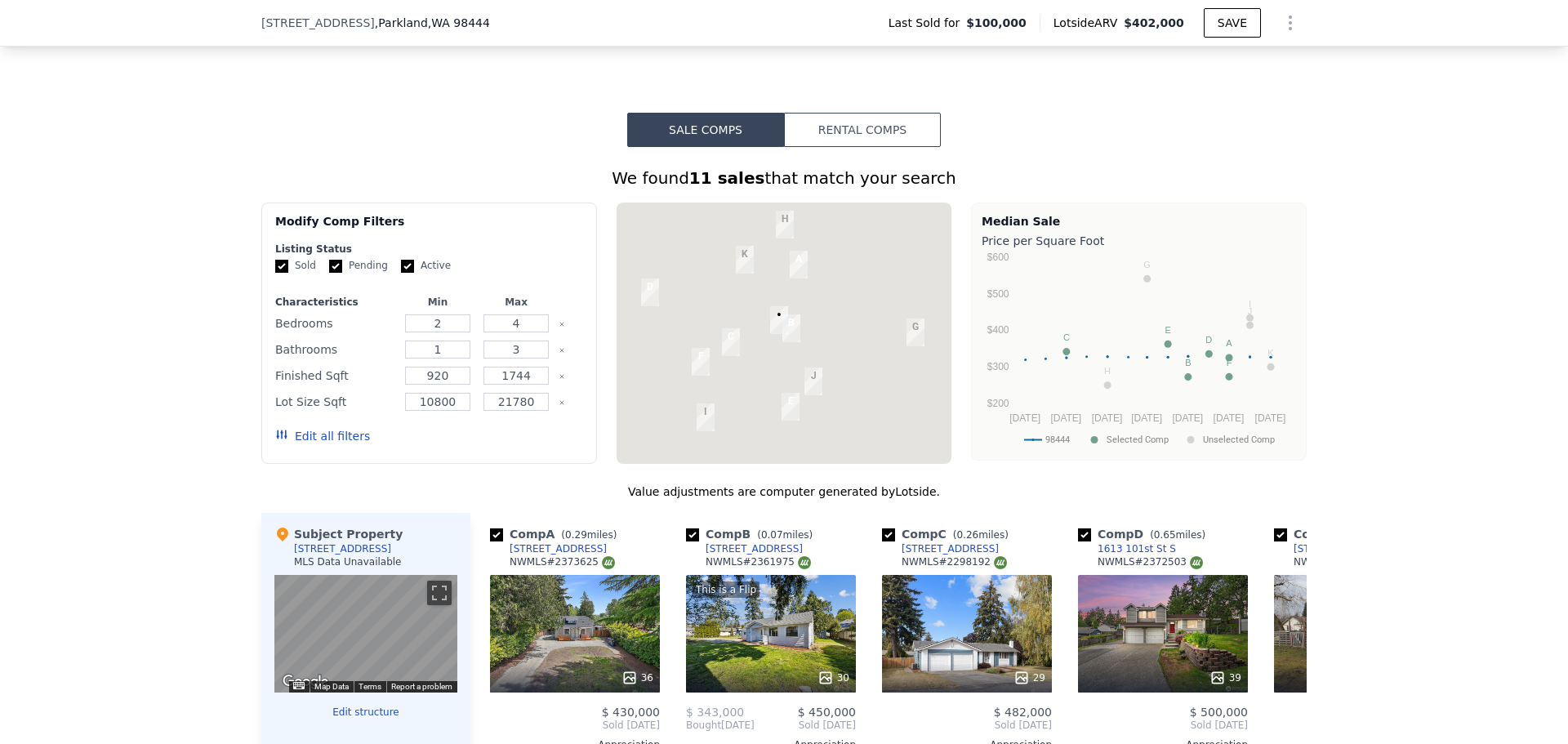
scroll to position [1710, 0]
